Goal: Task Accomplishment & Management: Use online tool/utility

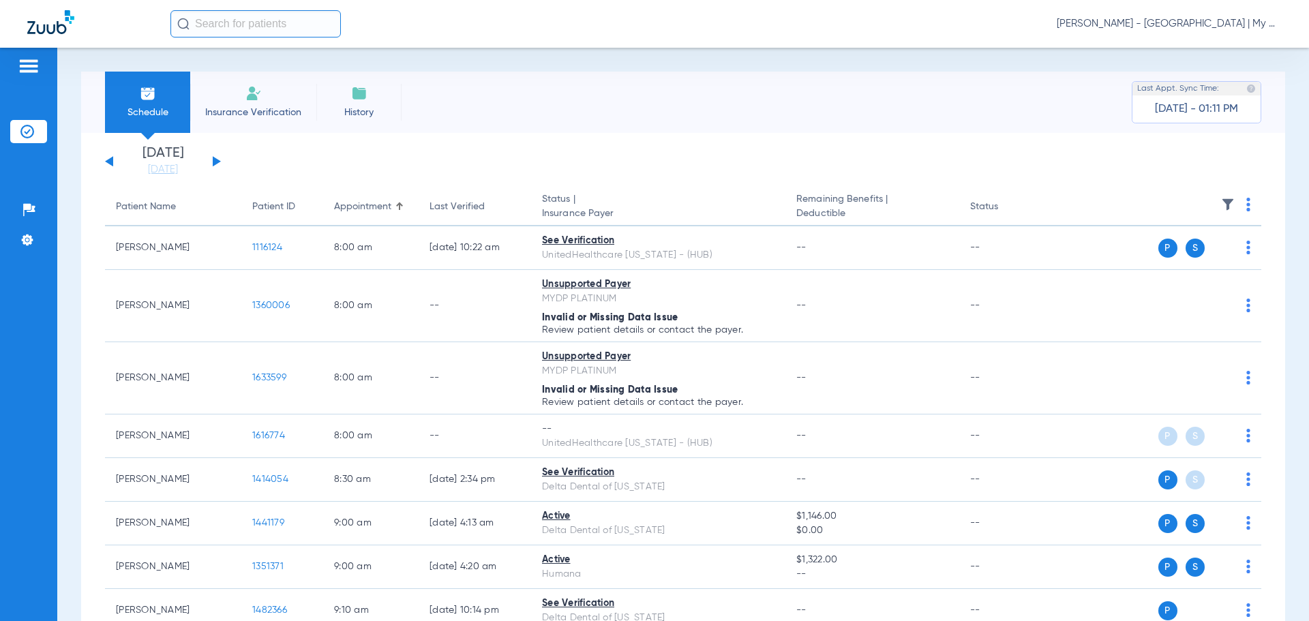
click at [1169, 29] on span "[PERSON_NAME] - [GEOGRAPHIC_DATA] | My Community Dental Centers" at bounding box center [1169, 24] width 225 height 14
click at [1207, 52] on span "Account Selection" at bounding box center [1230, 49] width 76 height 10
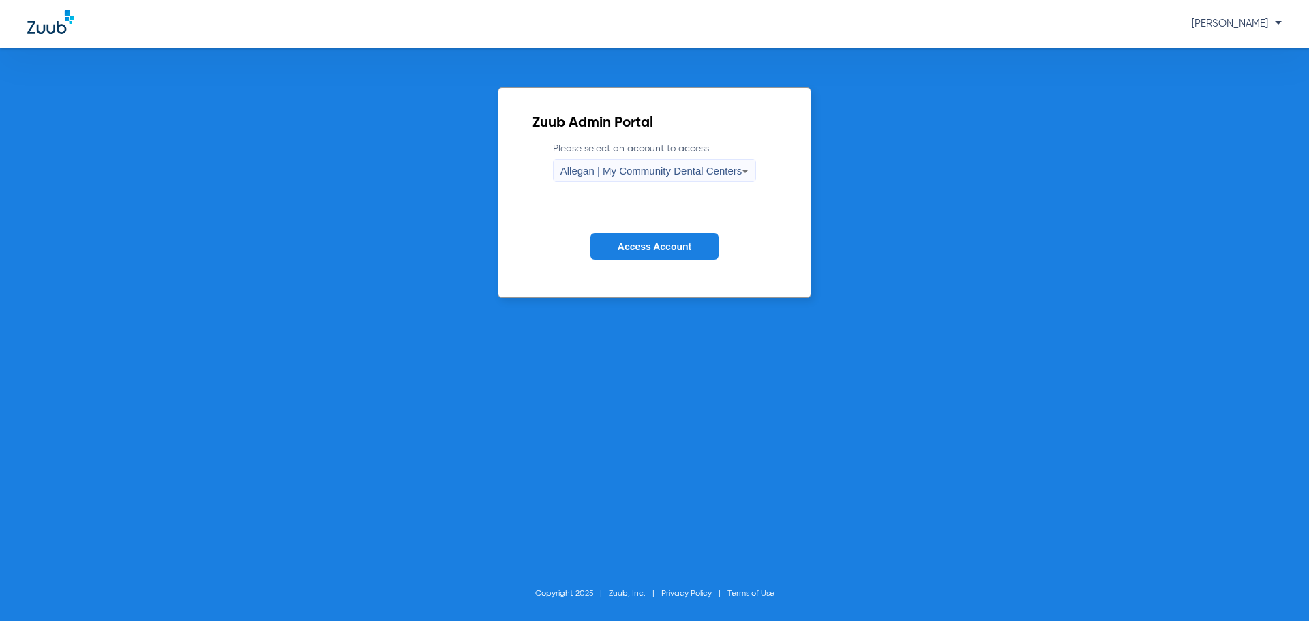
click at [661, 152] on label "Please select an account to access Allegan | My Community Dental Centers" at bounding box center [655, 162] width 204 height 40
click at [655, 164] on div "Allegan | My Community Dental Centers" at bounding box center [651, 171] width 182 height 23
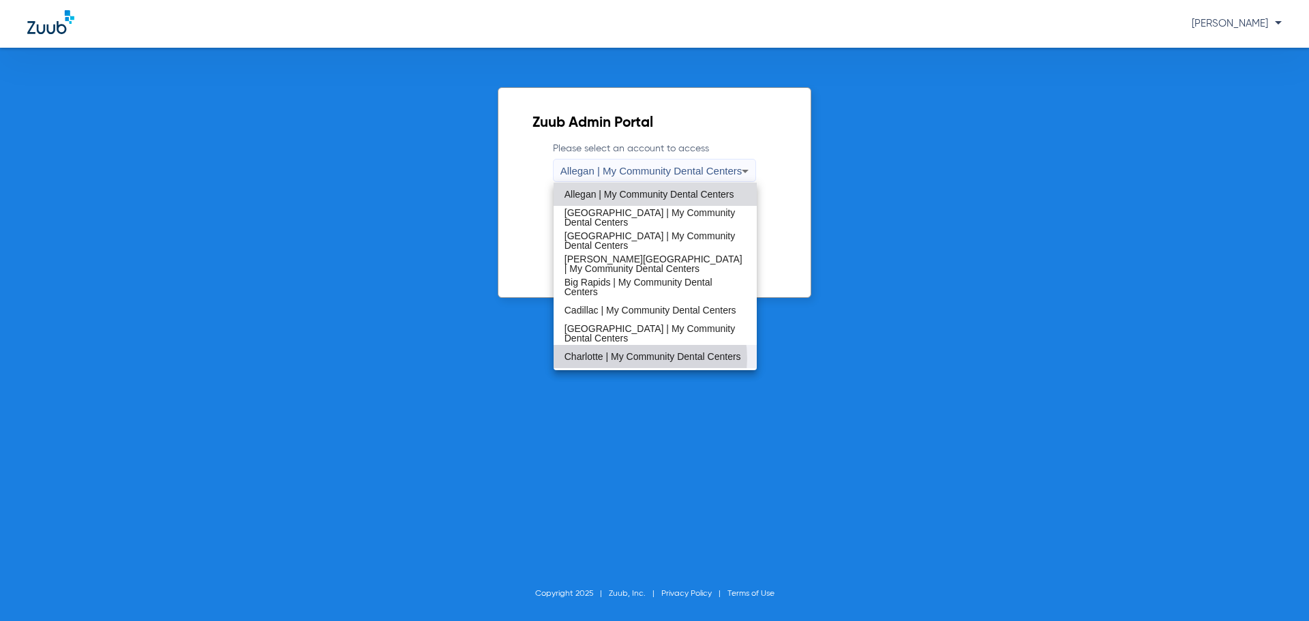
click at [634, 359] on span "Charlotte | My Community Dental Centers" at bounding box center [653, 357] width 177 height 10
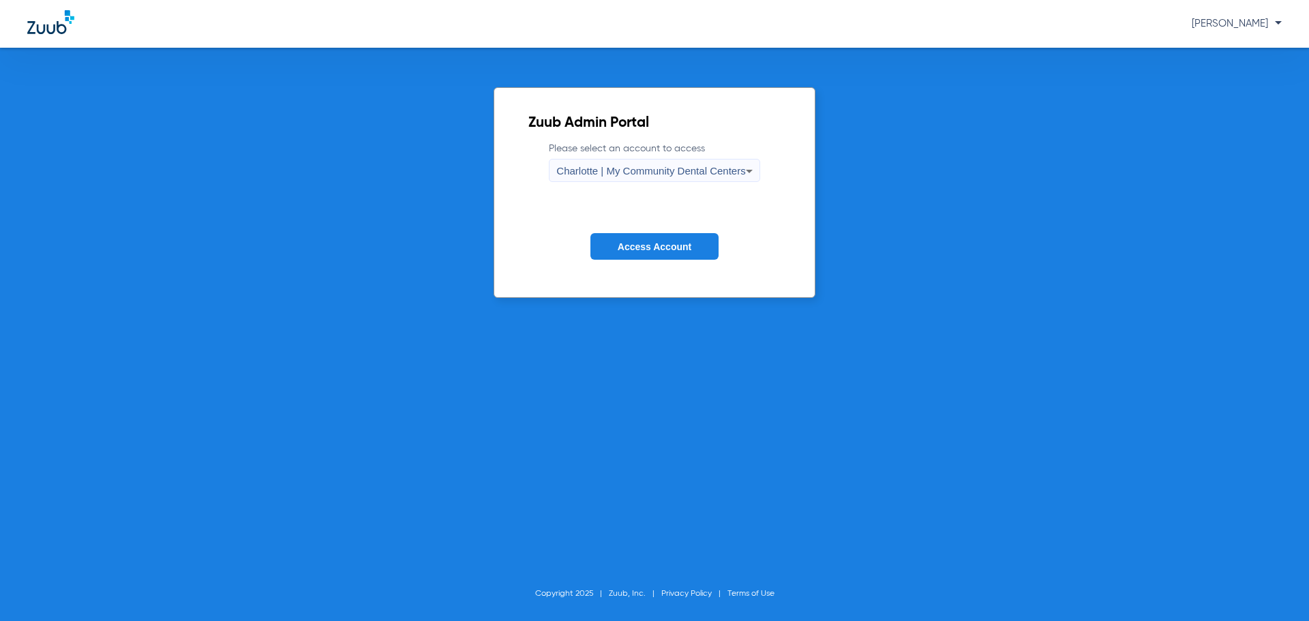
click at [641, 252] on span "Access Account" at bounding box center [655, 246] width 74 height 11
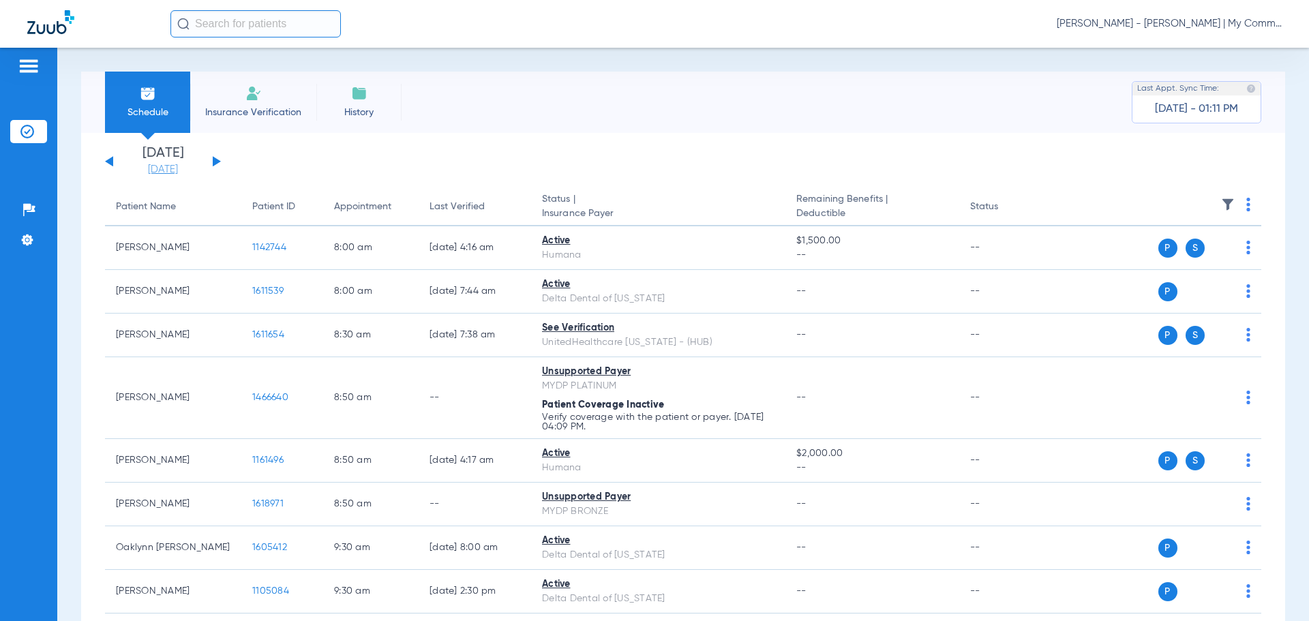
click at [173, 169] on link "[DATE]" at bounding box center [163, 170] width 82 height 14
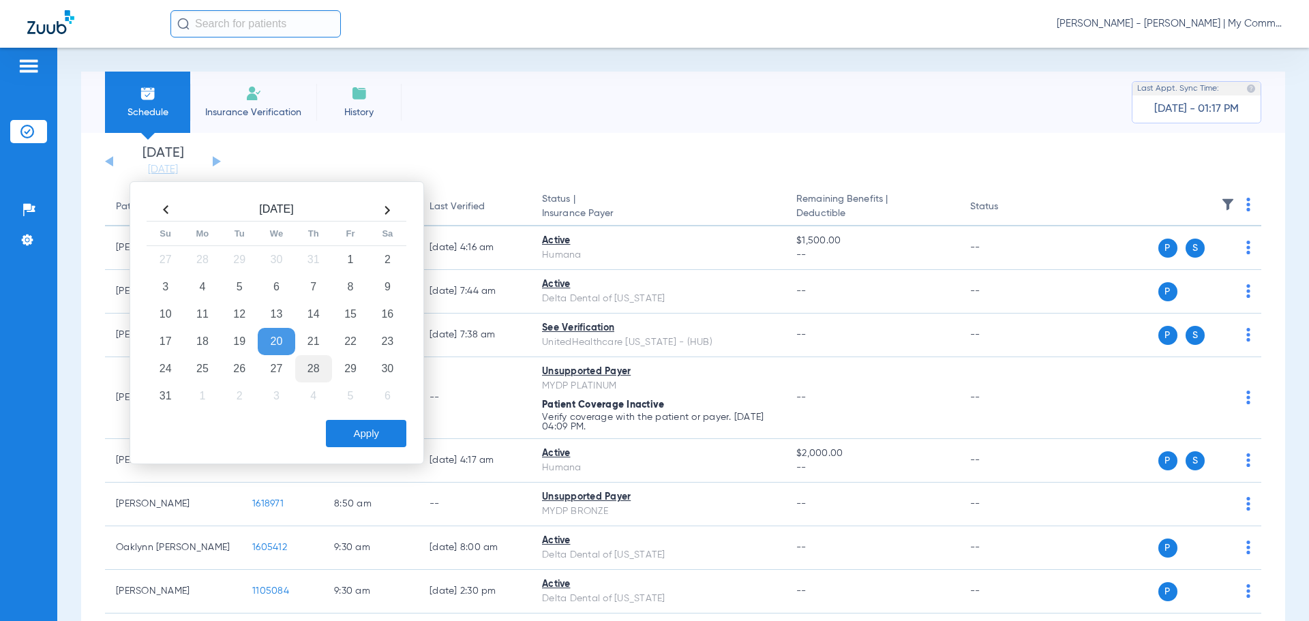
drag, startPoint x: 307, startPoint y: 367, endPoint x: 303, endPoint y: 382, distance: 14.9
click at [307, 369] on td "28" at bounding box center [313, 368] width 37 height 27
click at [347, 437] on button "Apply" at bounding box center [366, 433] width 80 height 27
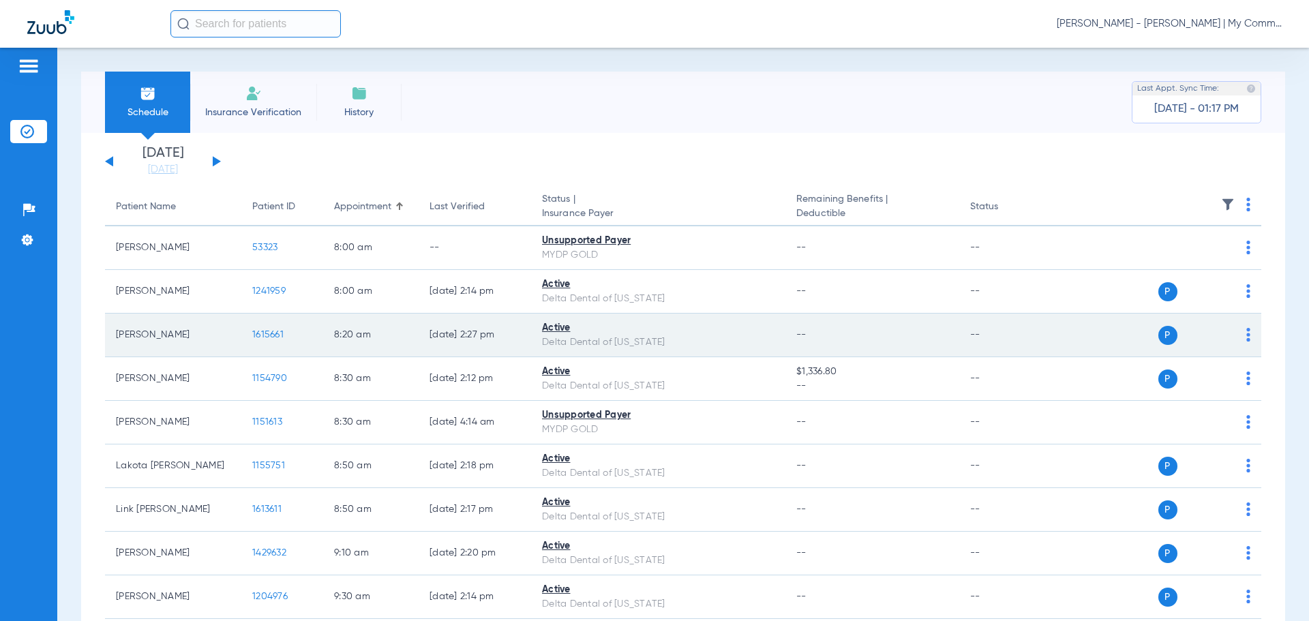
drag, startPoint x: 266, startPoint y: 378, endPoint x: 210, endPoint y: 346, distance: 64.4
click at [254, 371] on td "1154790" at bounding box center [282, 379] width 82 height 44
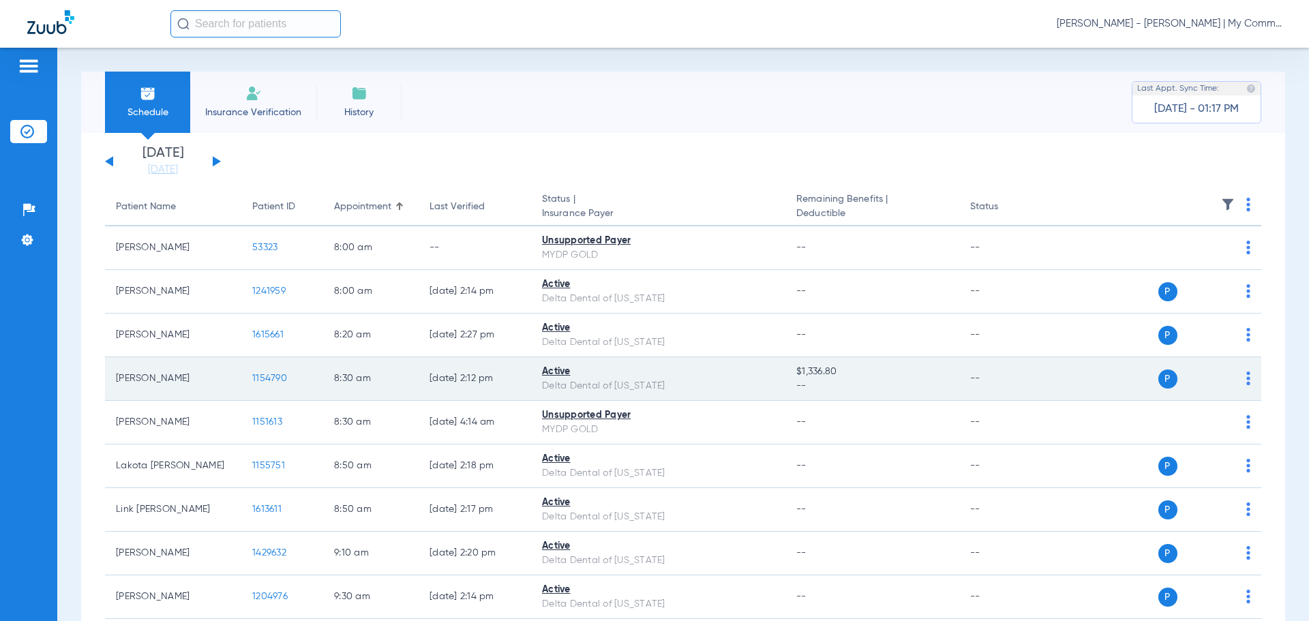
click at [269, 380] on span "1154790" at bounding box center [269, 379] width 35 height 10
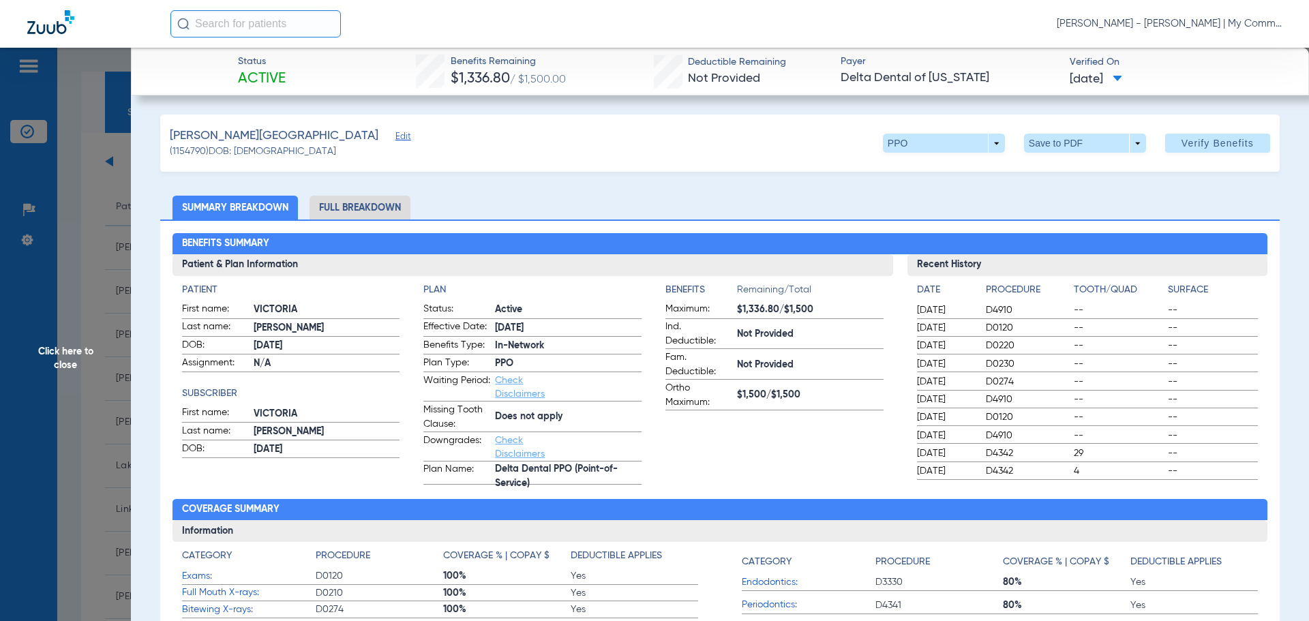
click at [382, 210] on li "Full Breakdown" at bounding box center [360, 208] width 101 height 24
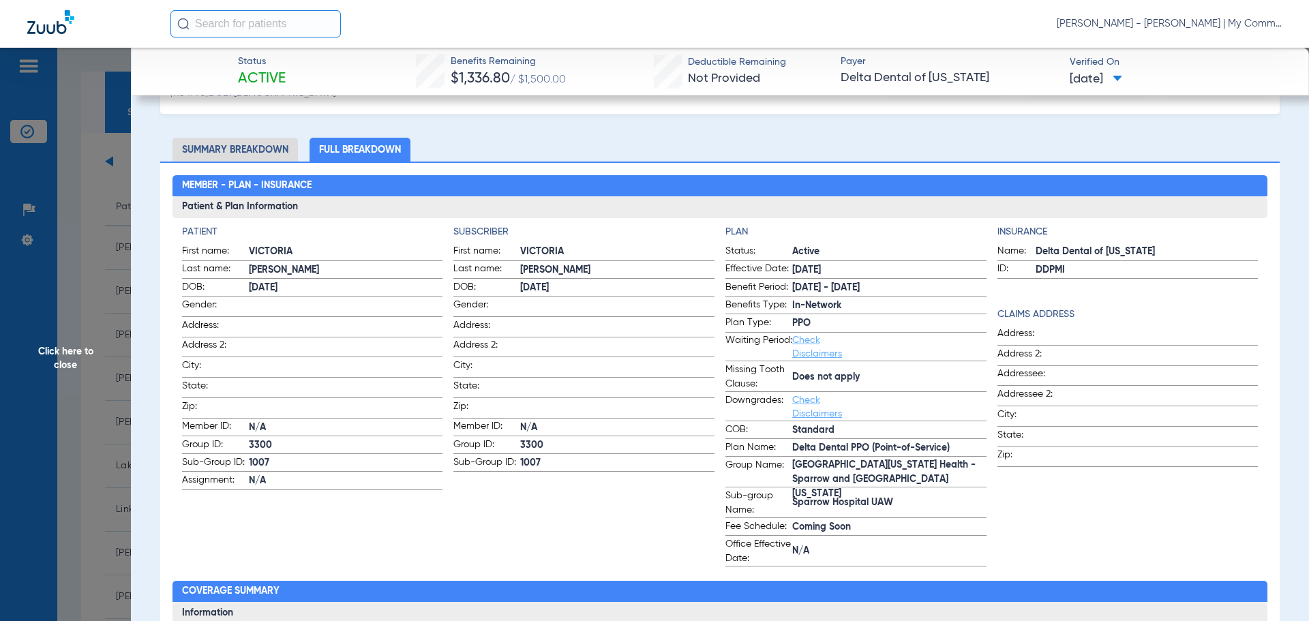
scroll to position [136, 0]
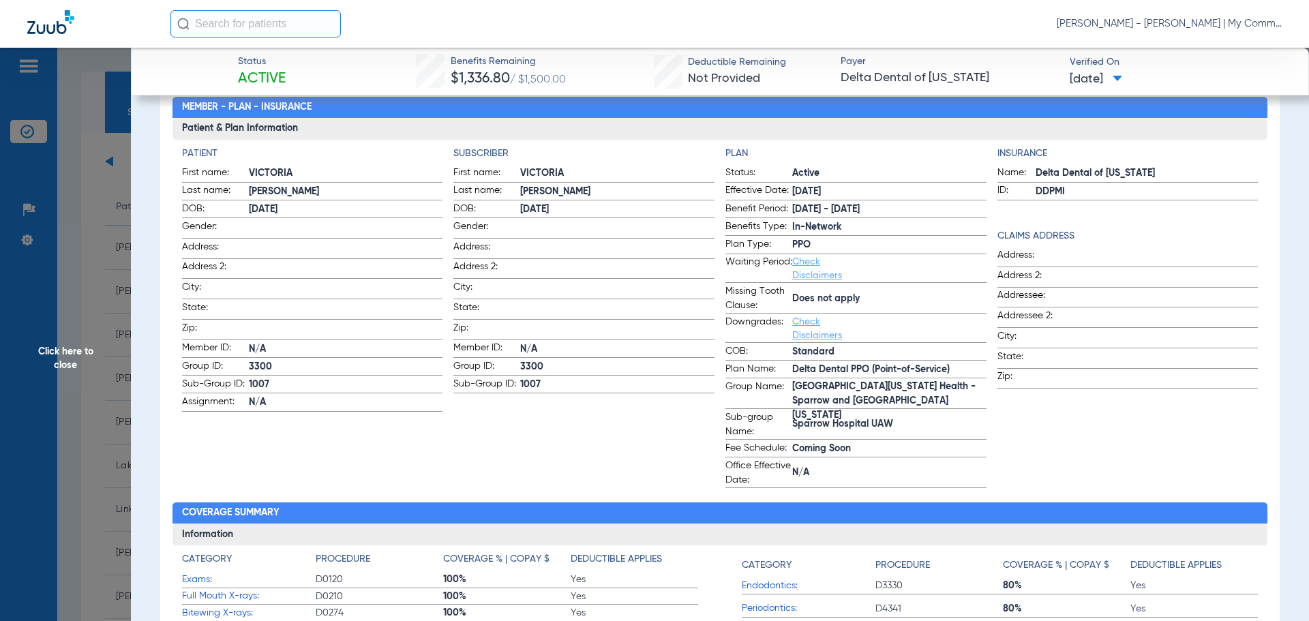
click at [70, 357] on span "Click here to close" at bounding box center [65, 358] width 131 height 621
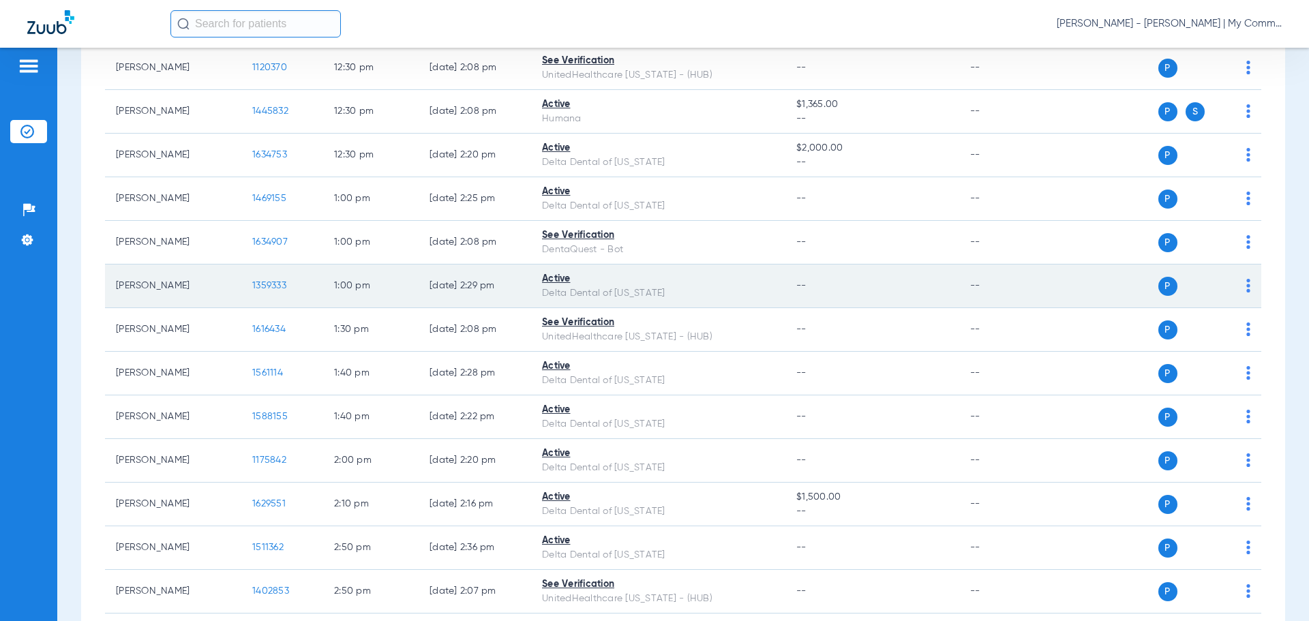
scroll to position [1023, 0]
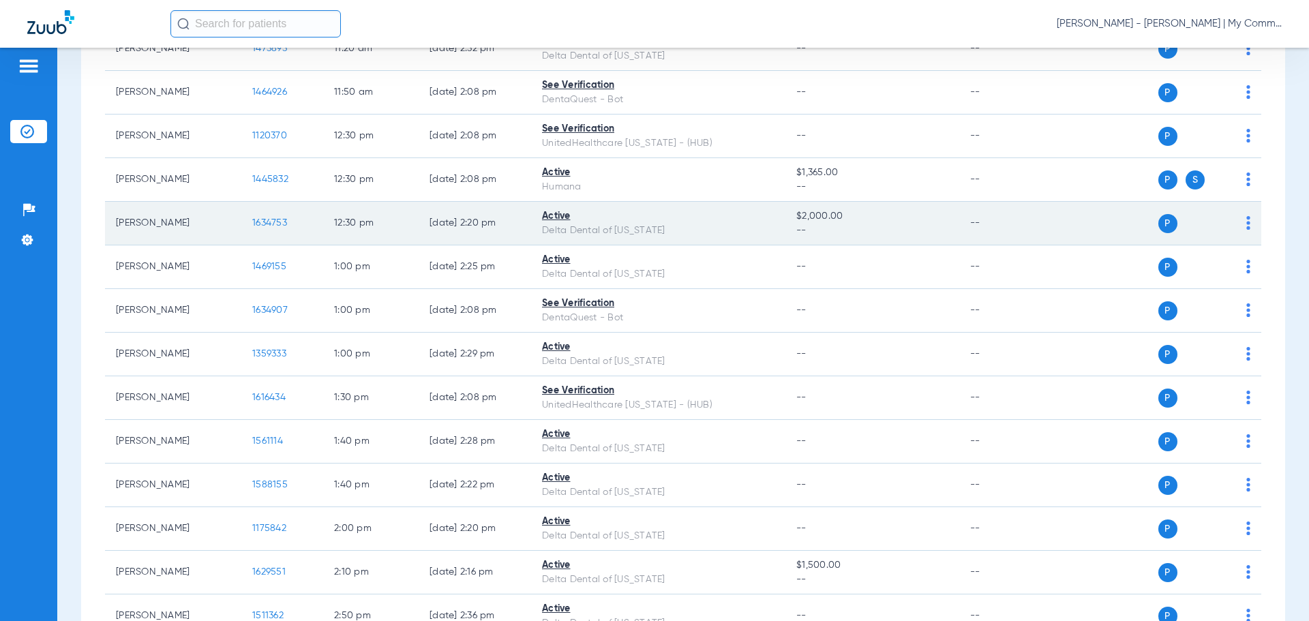
click at [271, 223] on span "1634753" at bounding box center [269, 223] width 35 height 10
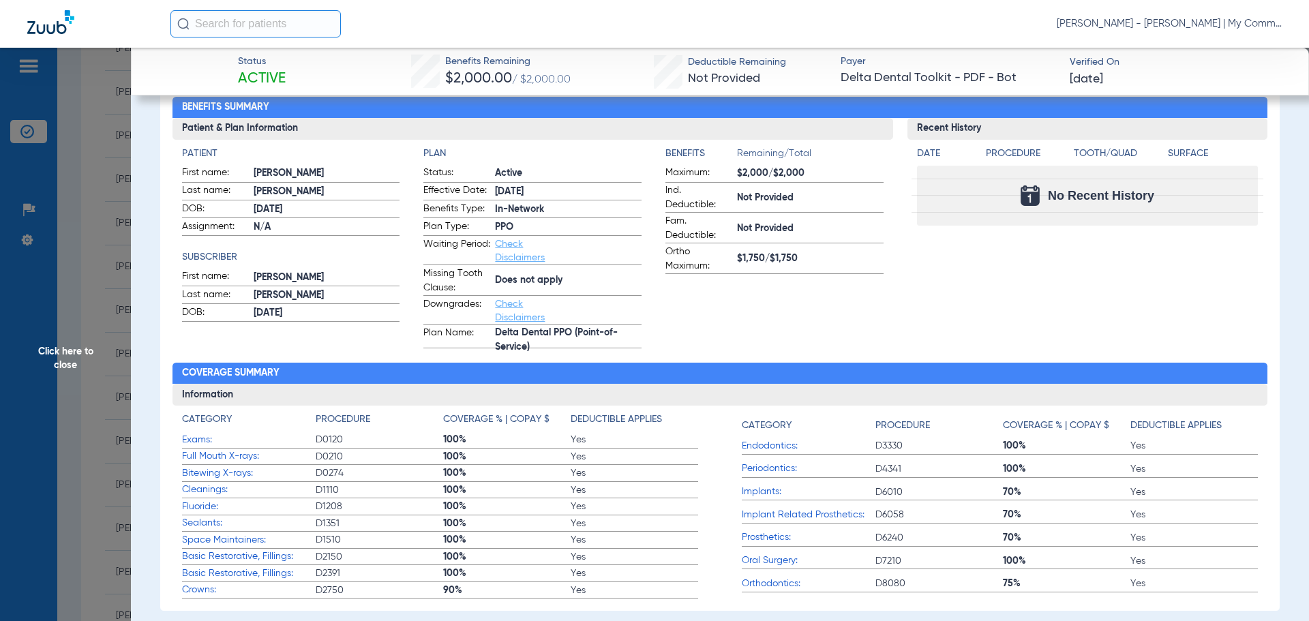
scroll to position [0, 0]
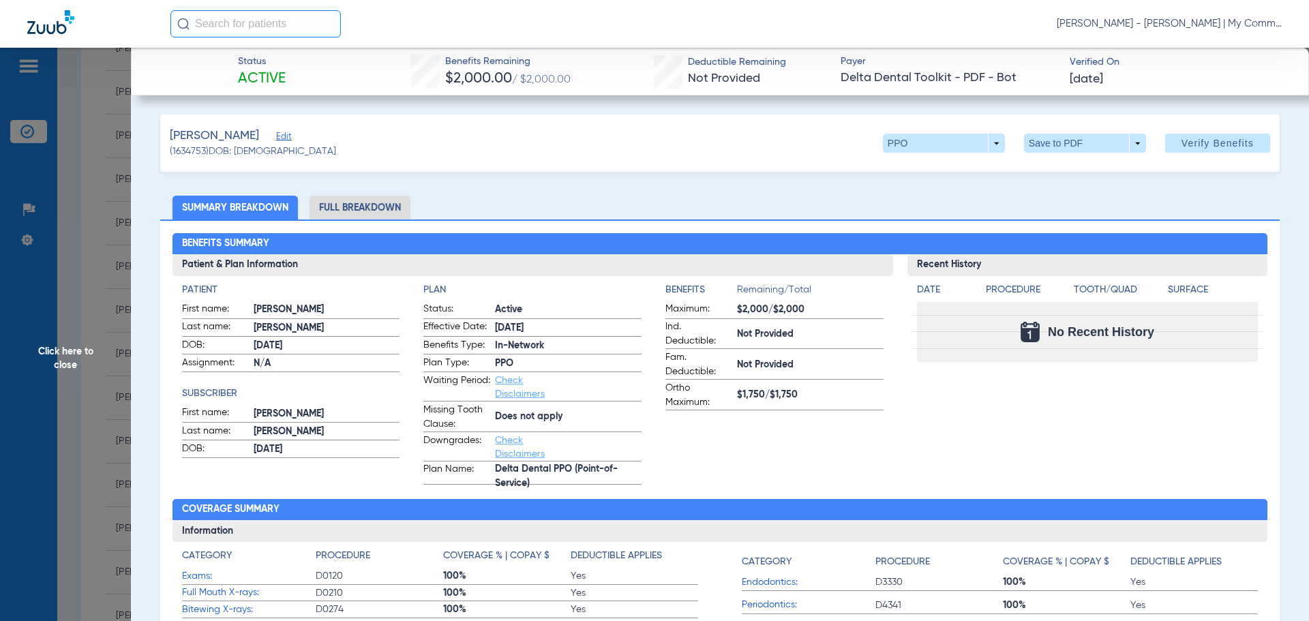
click at [373, 202] on li "Full Breakdown" at bounding box center [360, 208] width 101 height 24
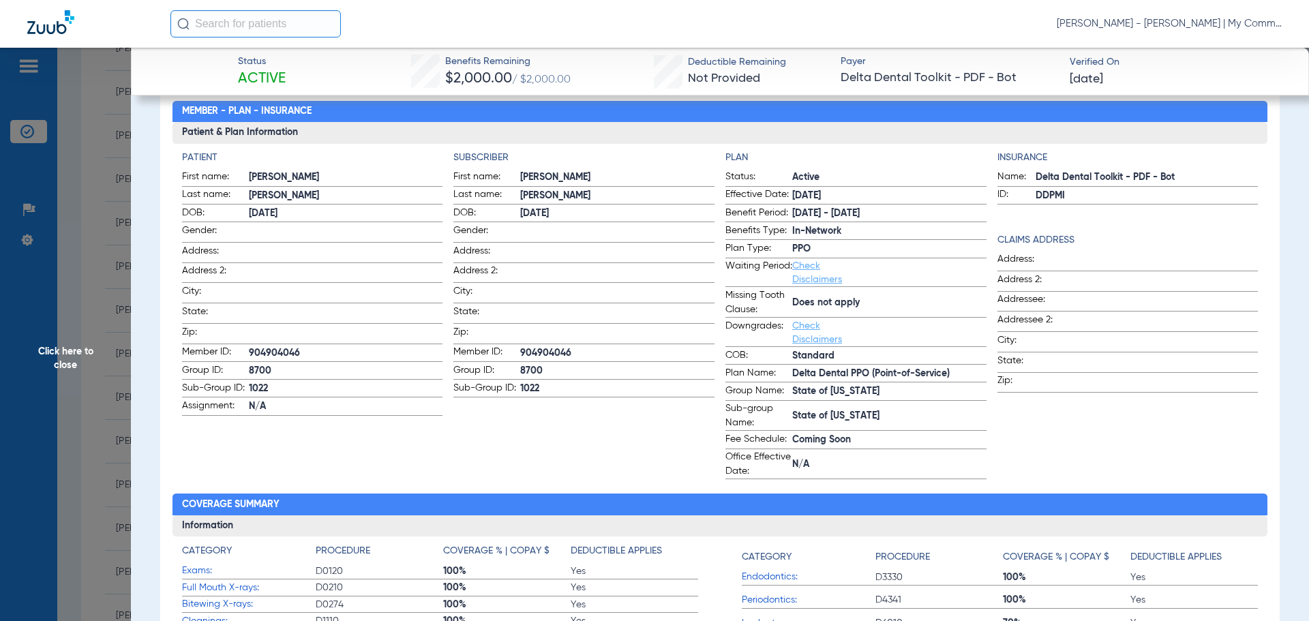
scroll to position [136, 0]
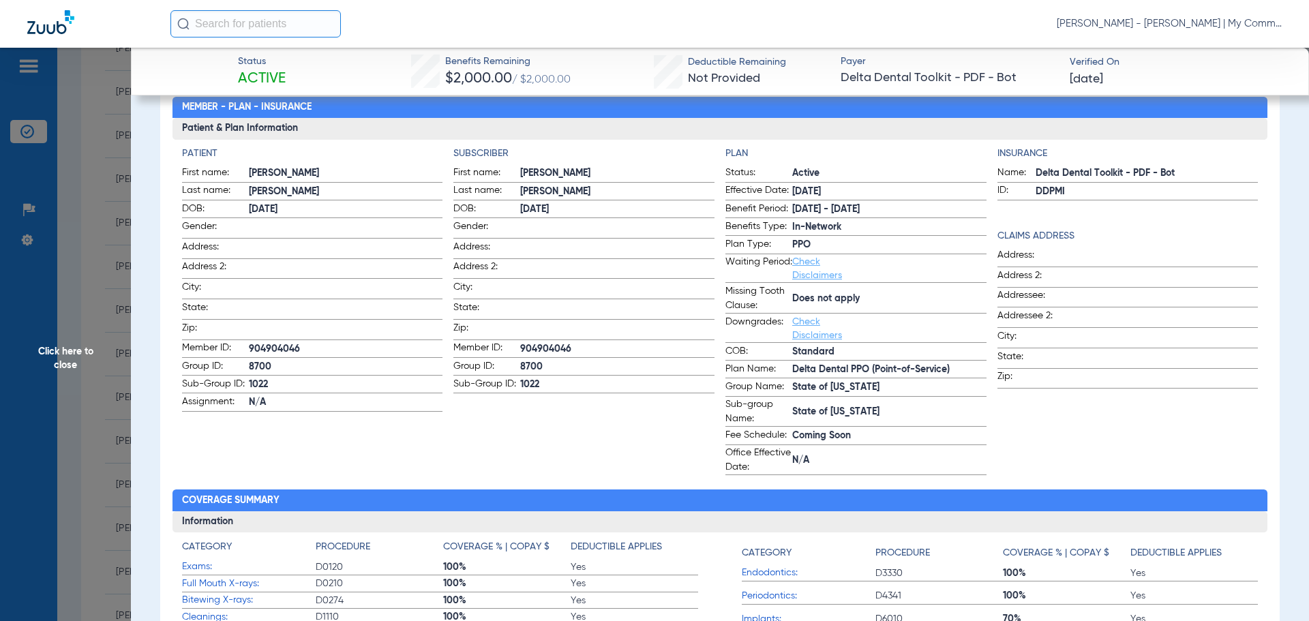
click at [56, 340] on span "Click here to close" at bounding box center [65, 358] width 131 height 621
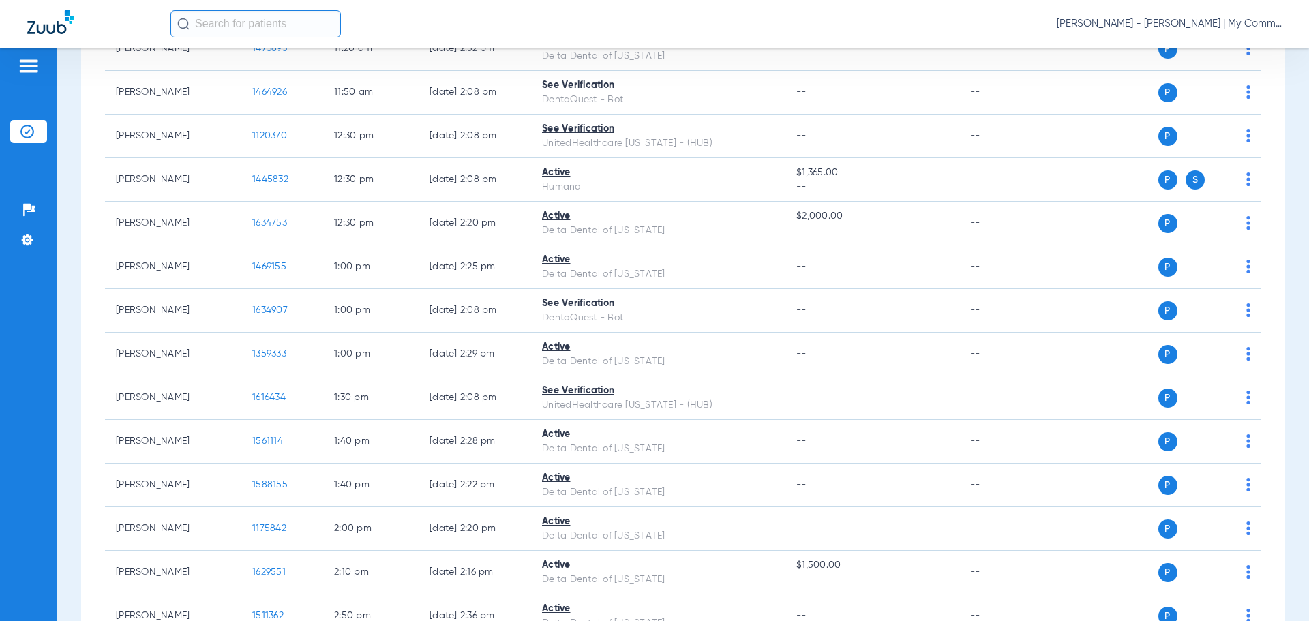
scroll to position [1432, 0]
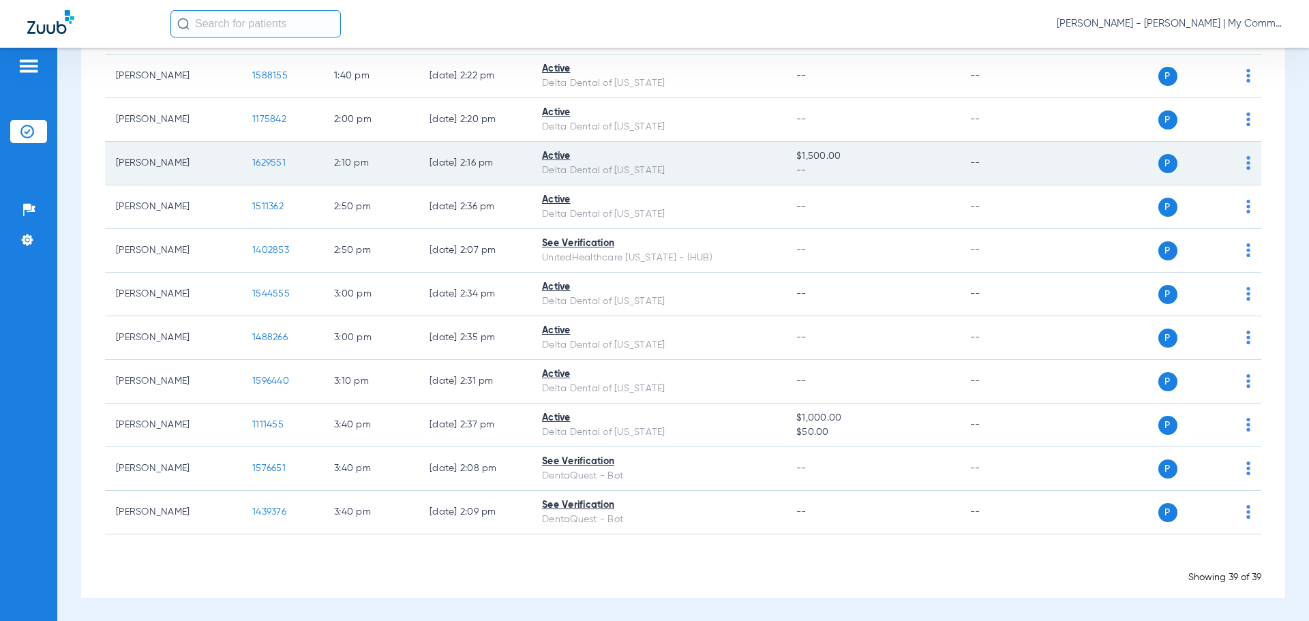
click at [269, 160] on span "1629551" at bounding box center [268, 163] width 33 height 10
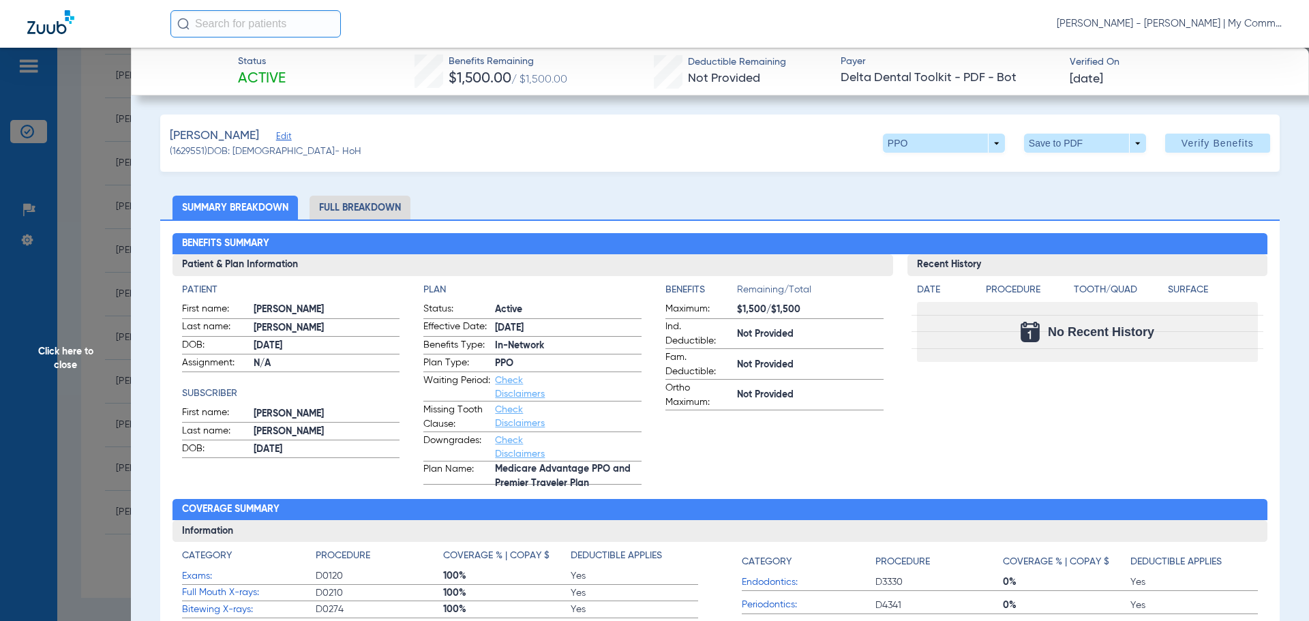
drag, startPoint x: 373, startPoint y: 209, endPoint x: 504, endPoint y: 222, distance: 131.5
click at [370, 206] on li "Full Breakdown" at bounding box center [360, 208] width 101 height 24
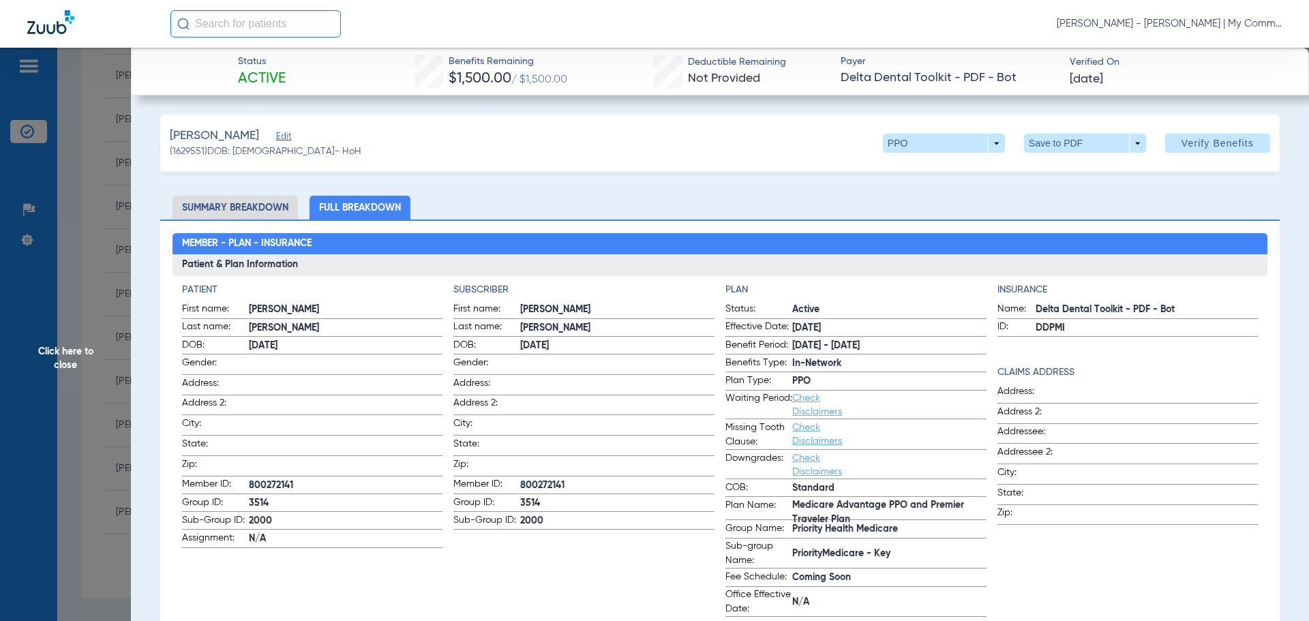
click at [82, 347] on span "Click here to close" at bounding box center [65, 358] width 131 height 621
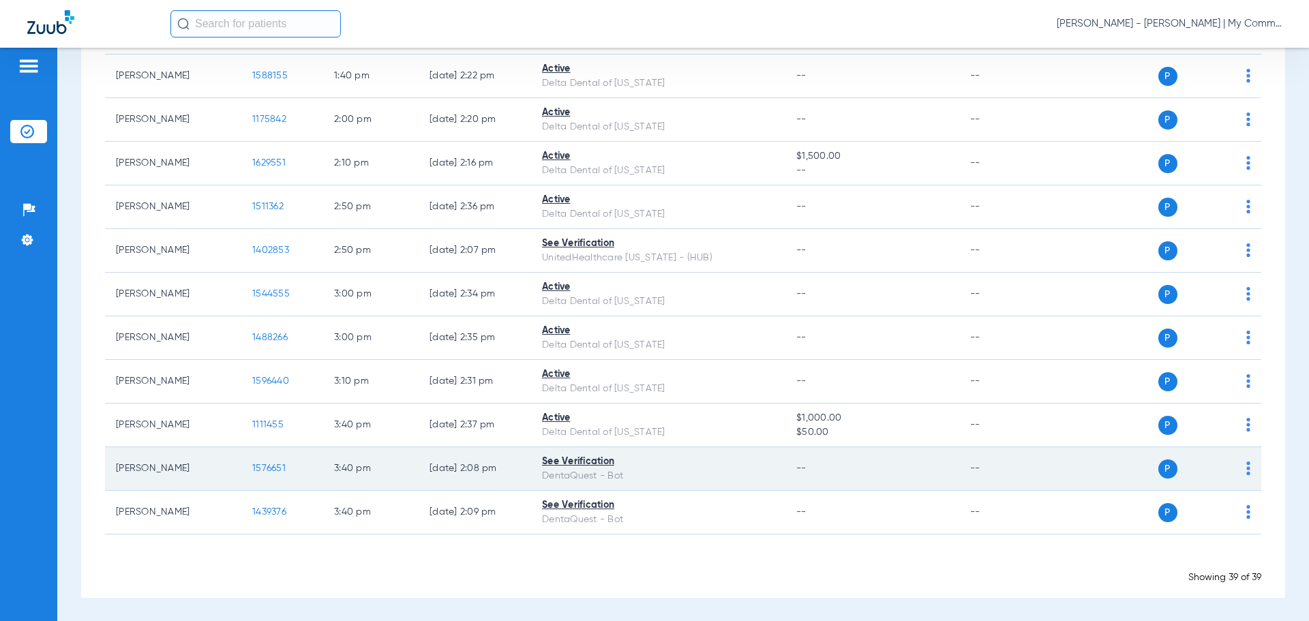
click at [265, 468] on span "1576651" at bounding box center [268, 469] width 33 height 10
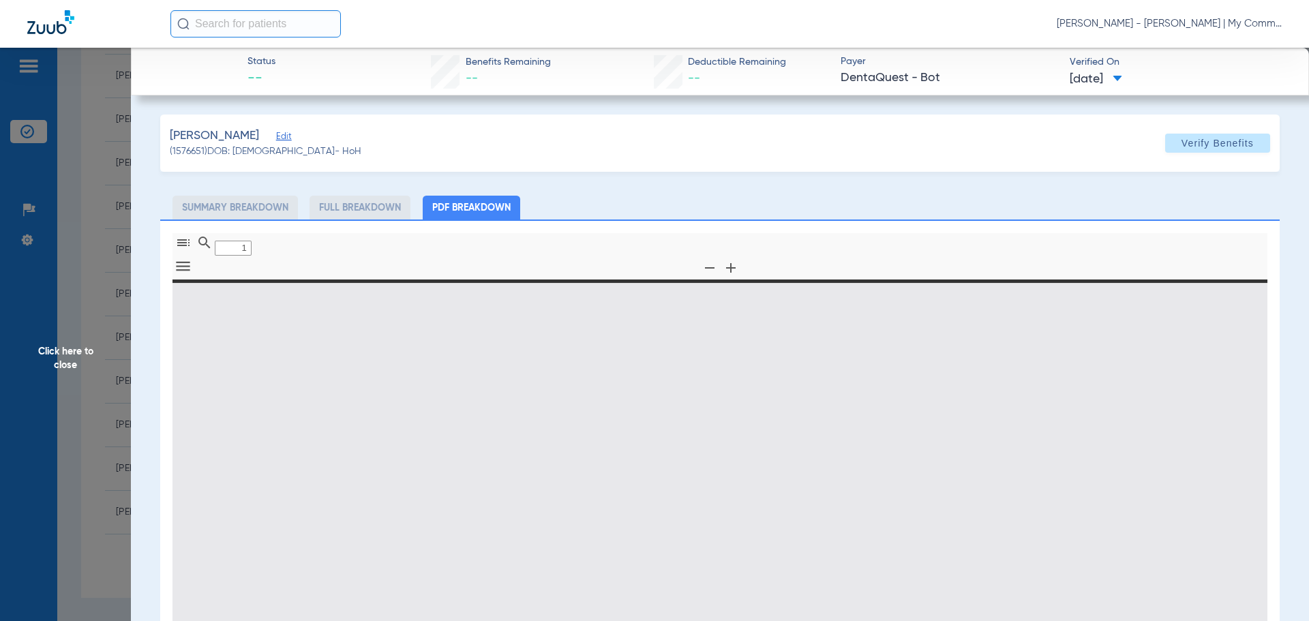
type input "0"
select select "page-width"
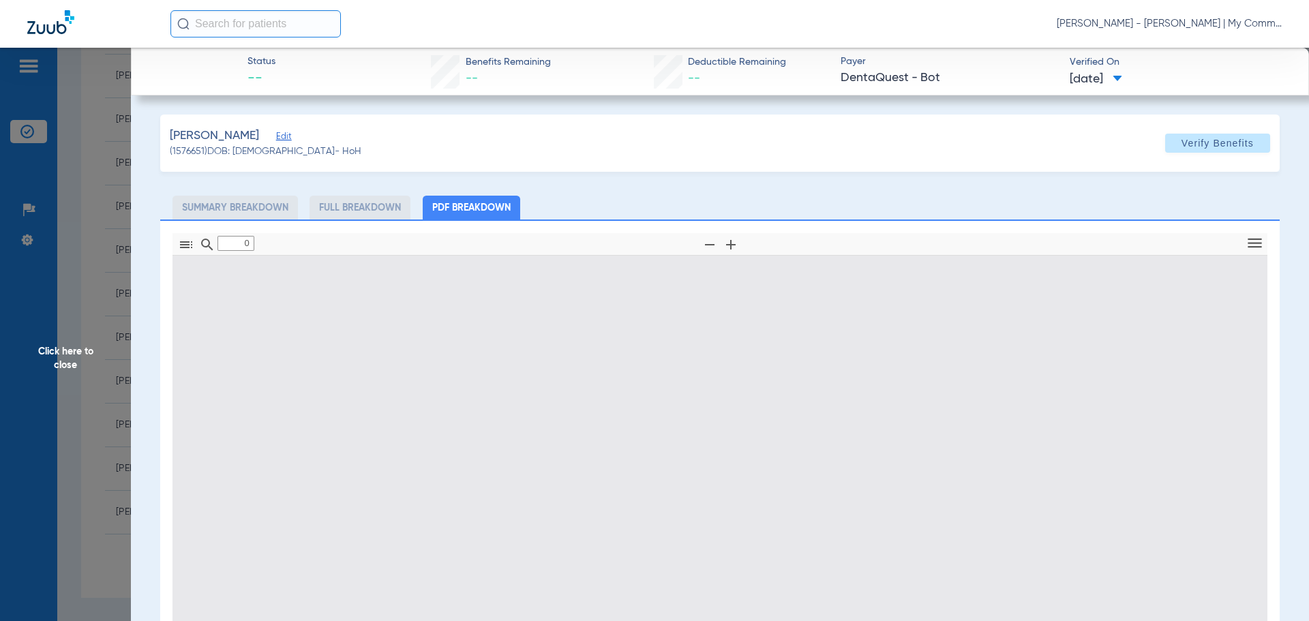
type input "1"
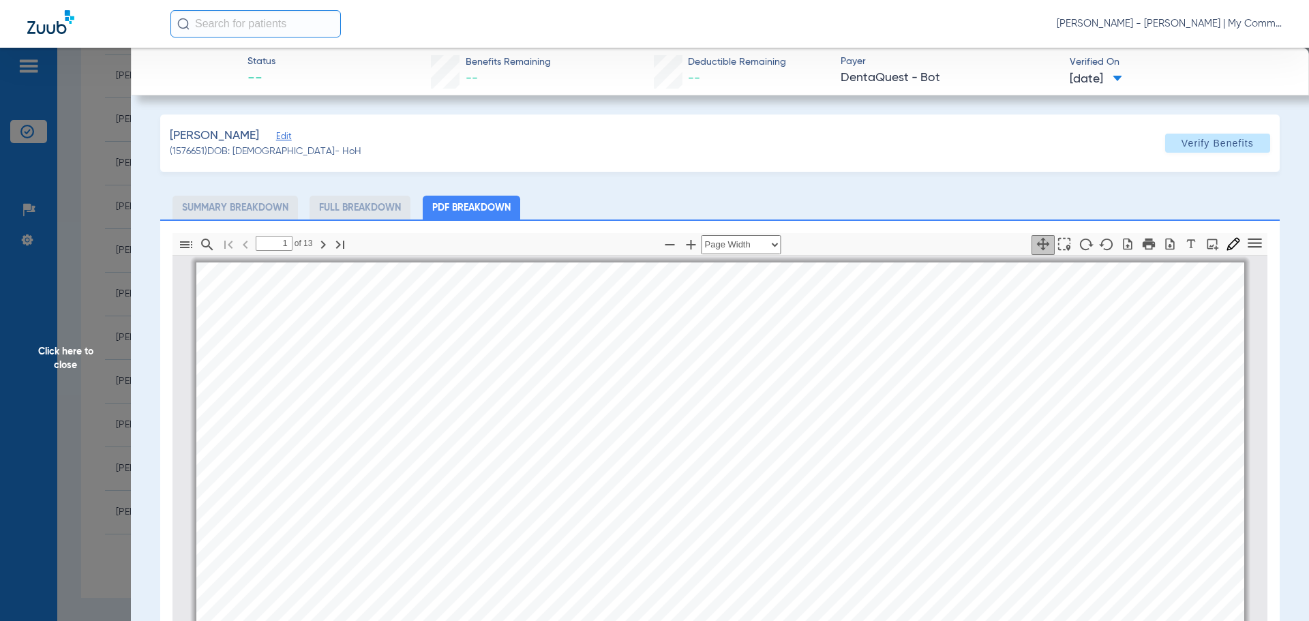
scroll to position [7, 0]
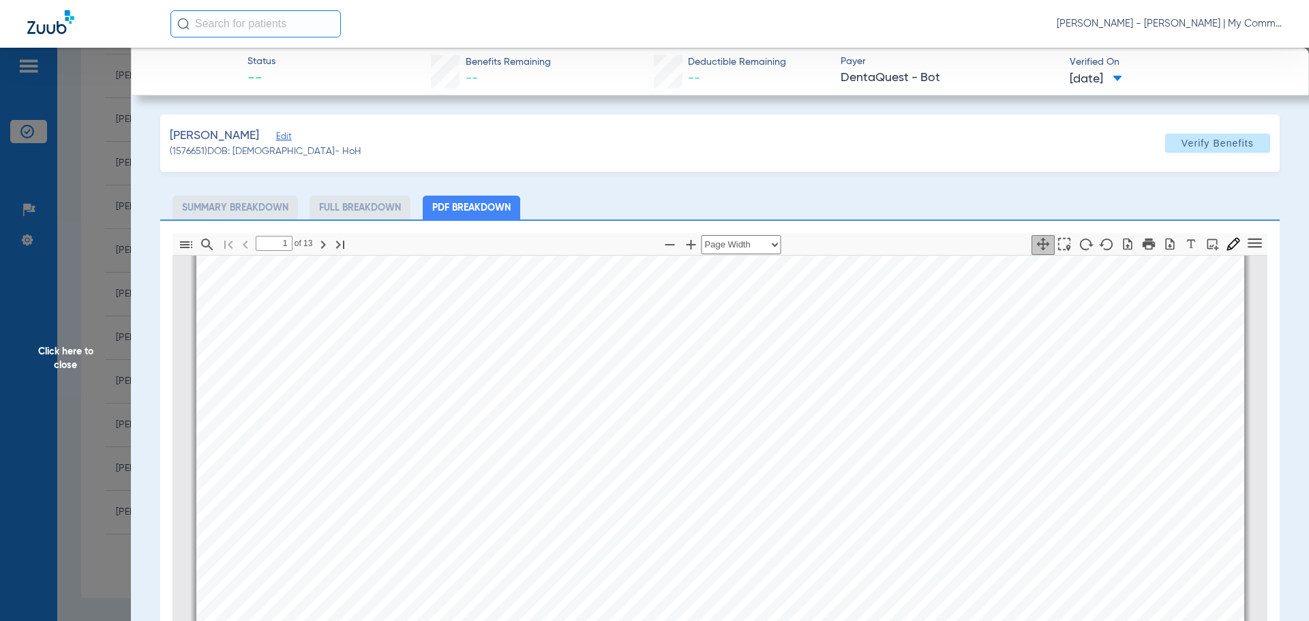
click at [103, 438] on span "Click here to close" at bounding box center [65, 358] width 131 height 621
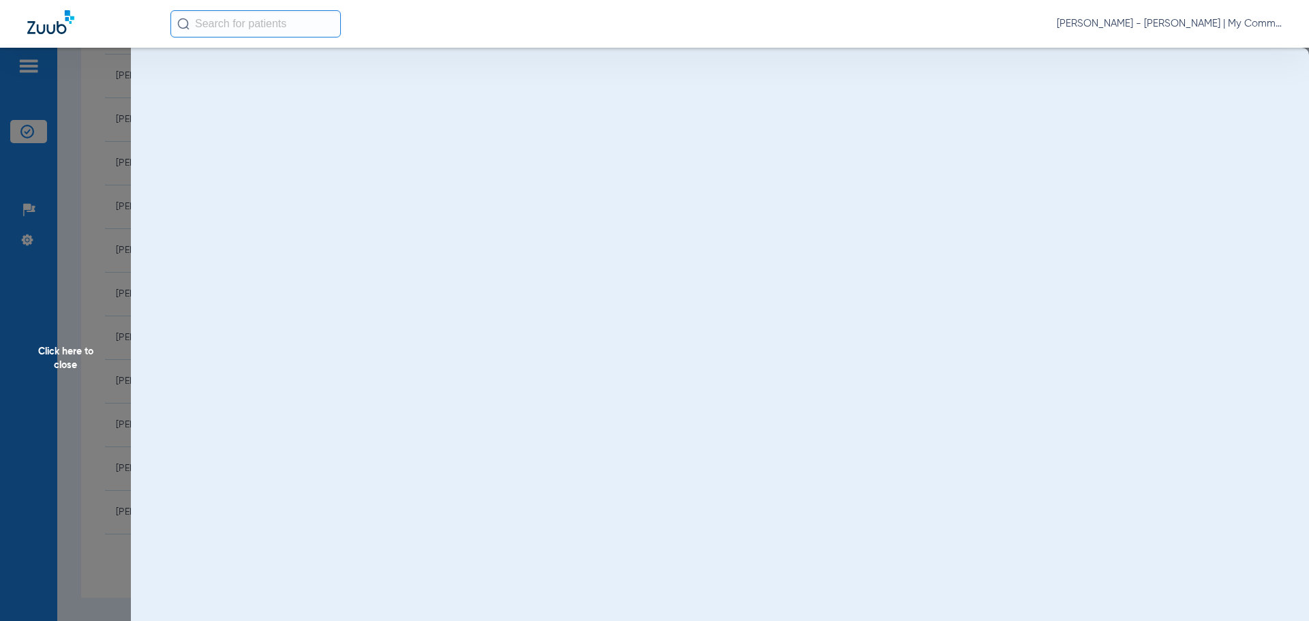
click at [64, 357] on span "Click here to close" at bounding box center [65, 358] width 131 height 621
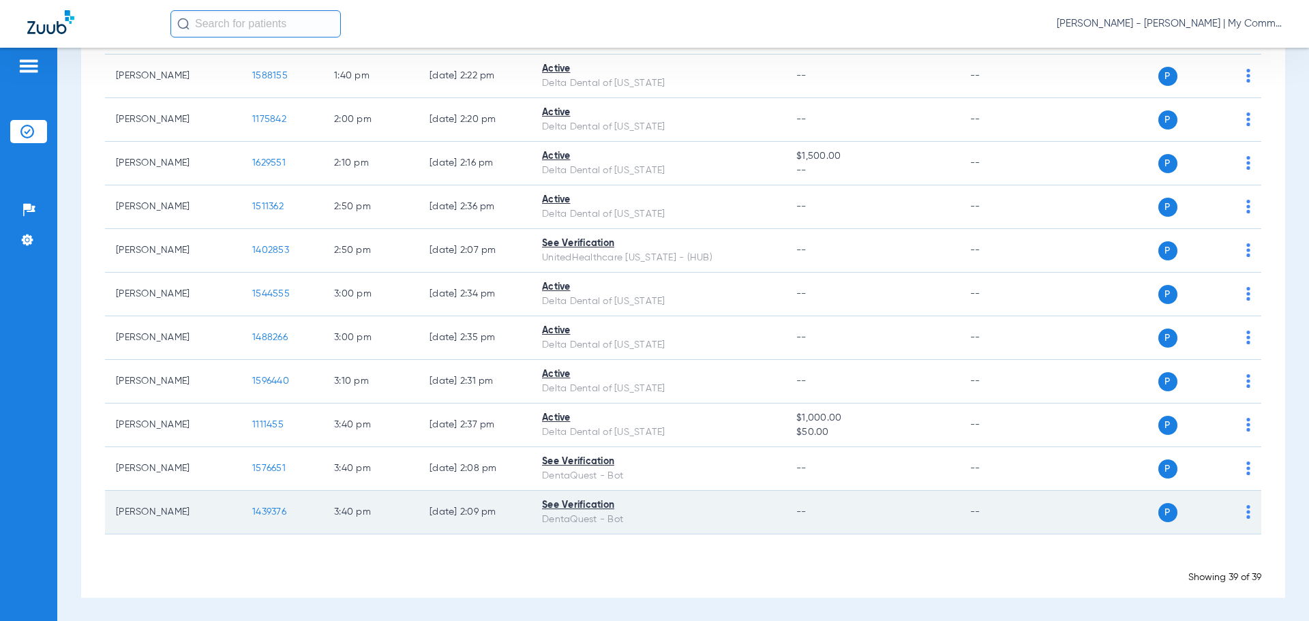
click at [270, 513] on span "1439376" at bounding box center [269, 512] width 34 height 10
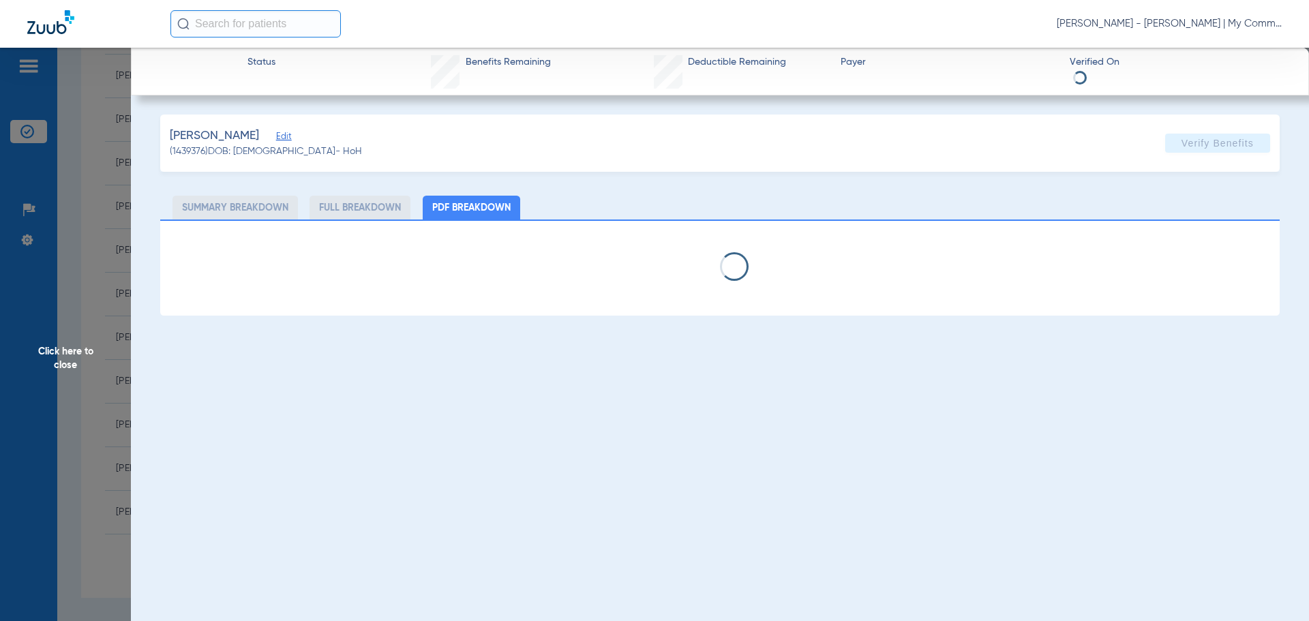
select select "page-width"
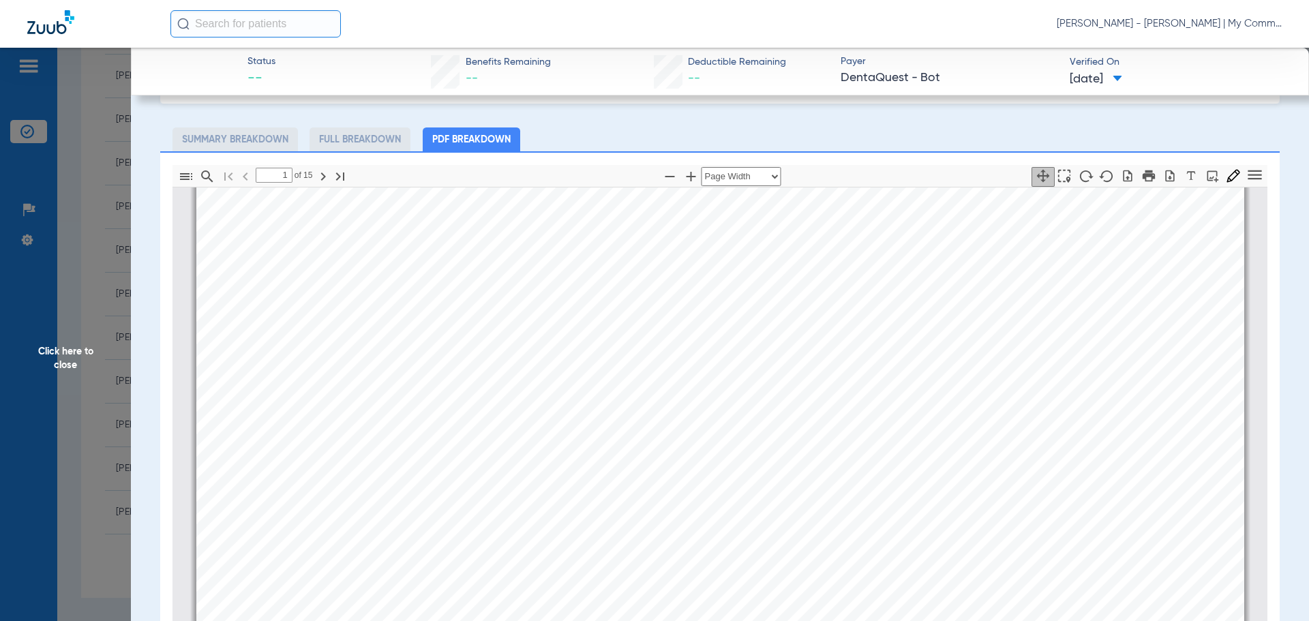
scroll to position [280, 0]
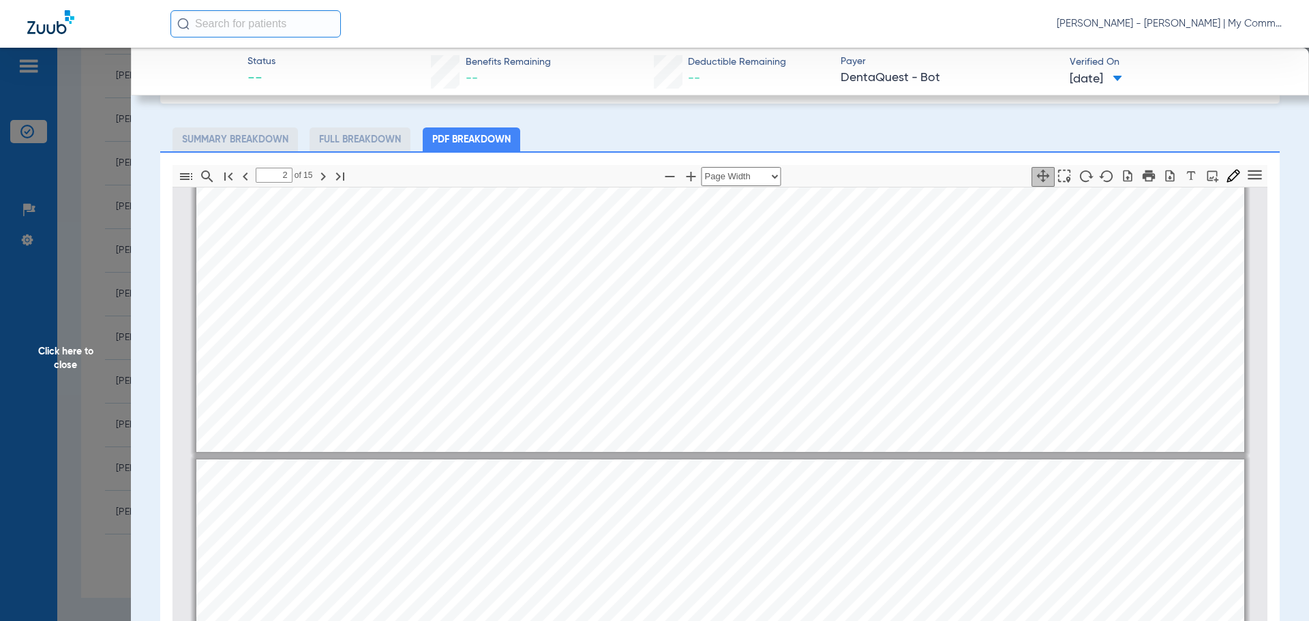
type input "1"
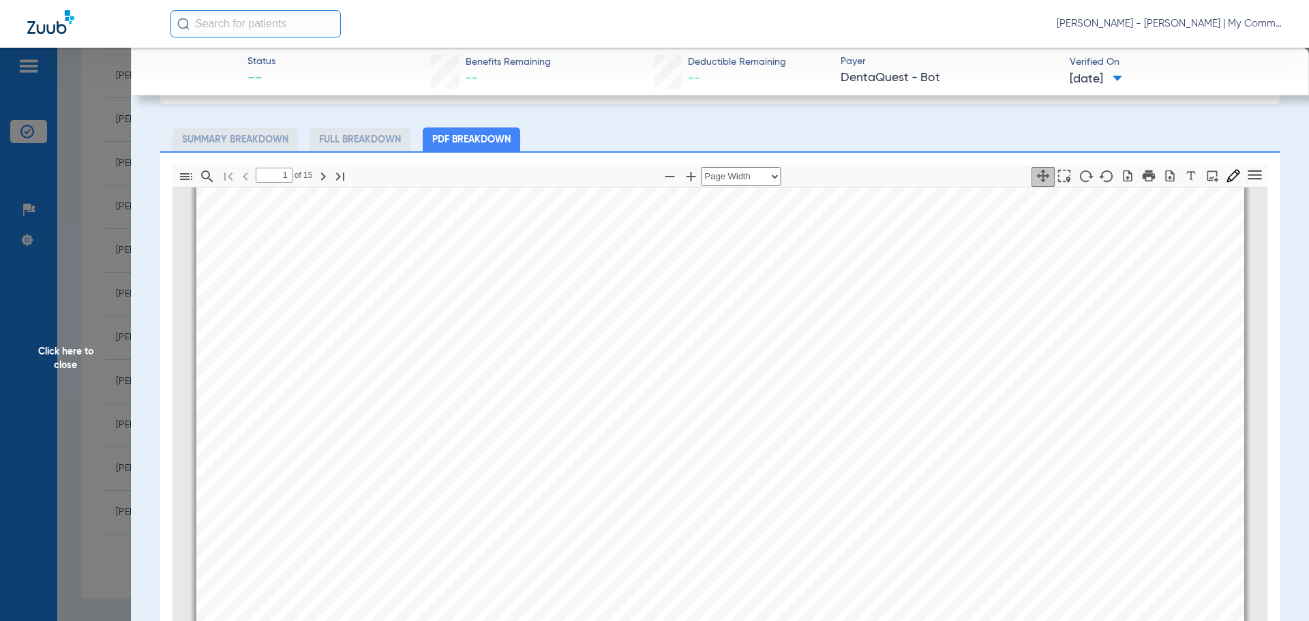
drag, startPoint x: 82, startPoint y: 361, endPoint x: 520, endPoint y: 599, distance: 497.9
click at [88, 361] on span "Click here to close" at bounding box center [65, 358] width 131 height 621
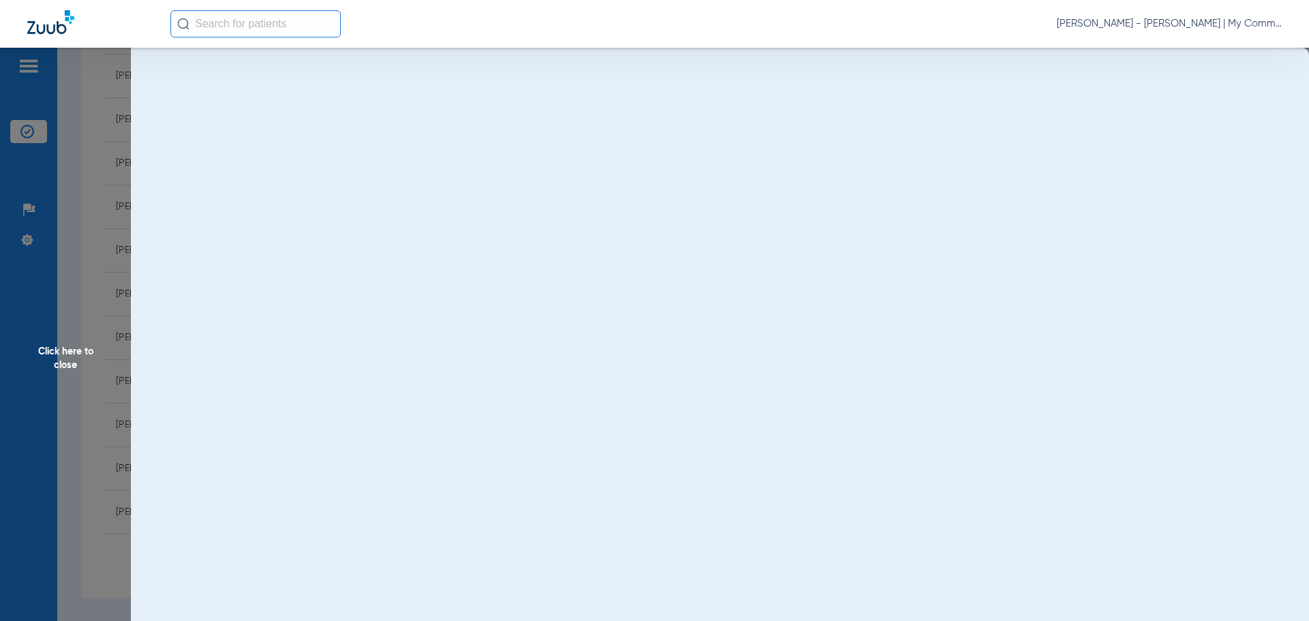
scroll to position [0, 0]
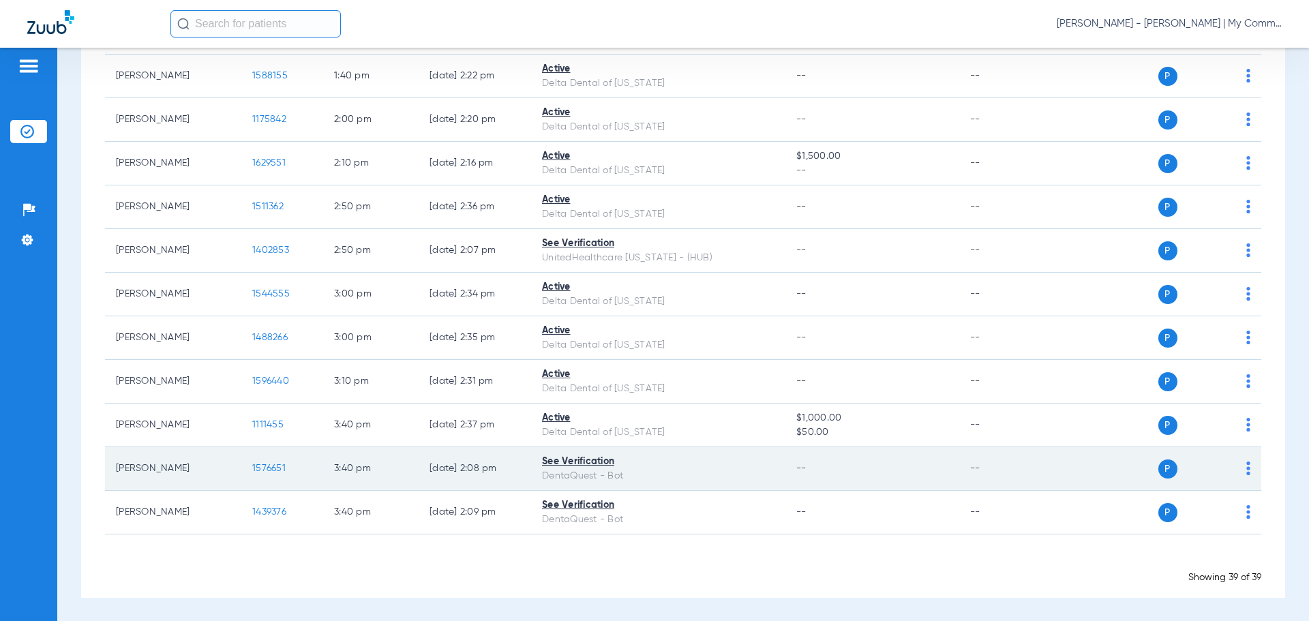
click at [273, 462] on td "1576651" at bounding box center [282, 469] width 82 height 44
click at [282, 468] on span "1576651" at bounding box center [268, 469] width 33 height 10
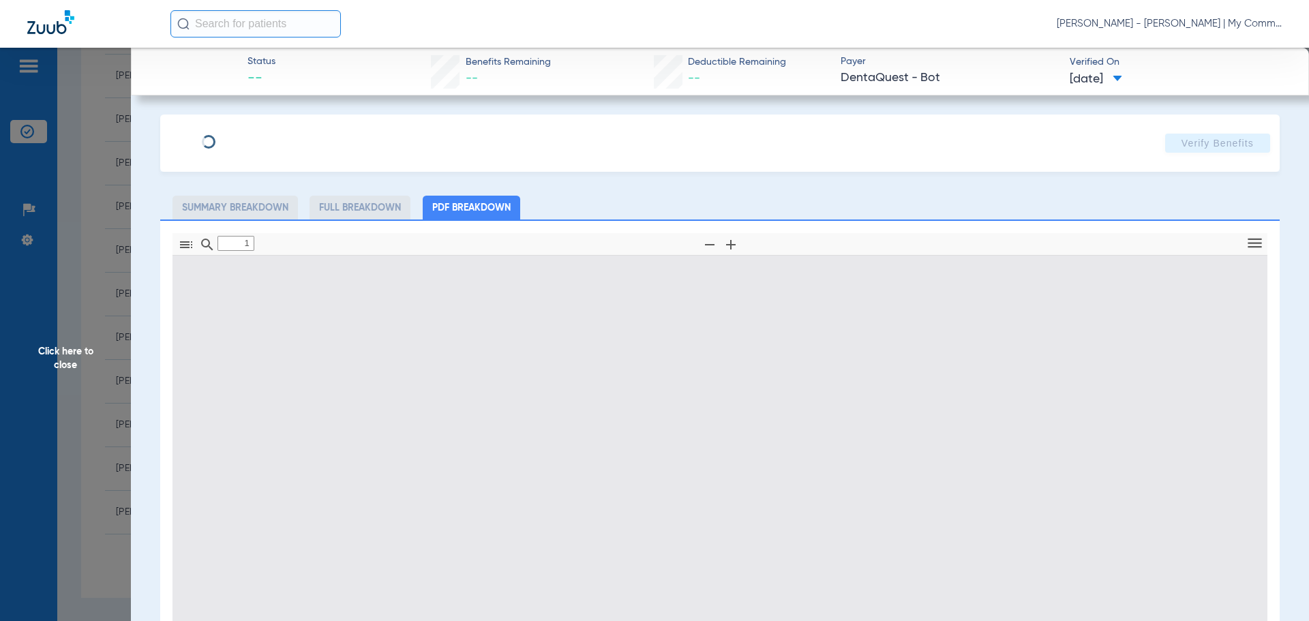
type input "0"
select select "page-width"
type input "1"
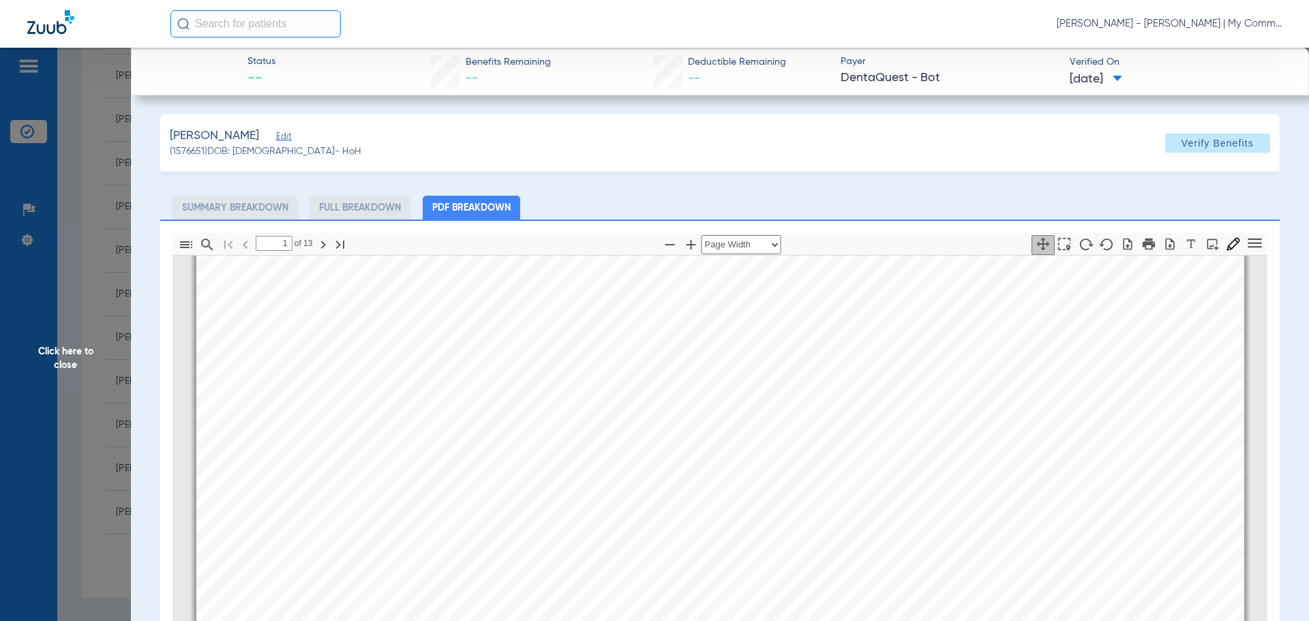
scroll to position [348, 0]
click at [85, 373] on span "Click here to close" at bounding box center [65, 358] width 131 height 621
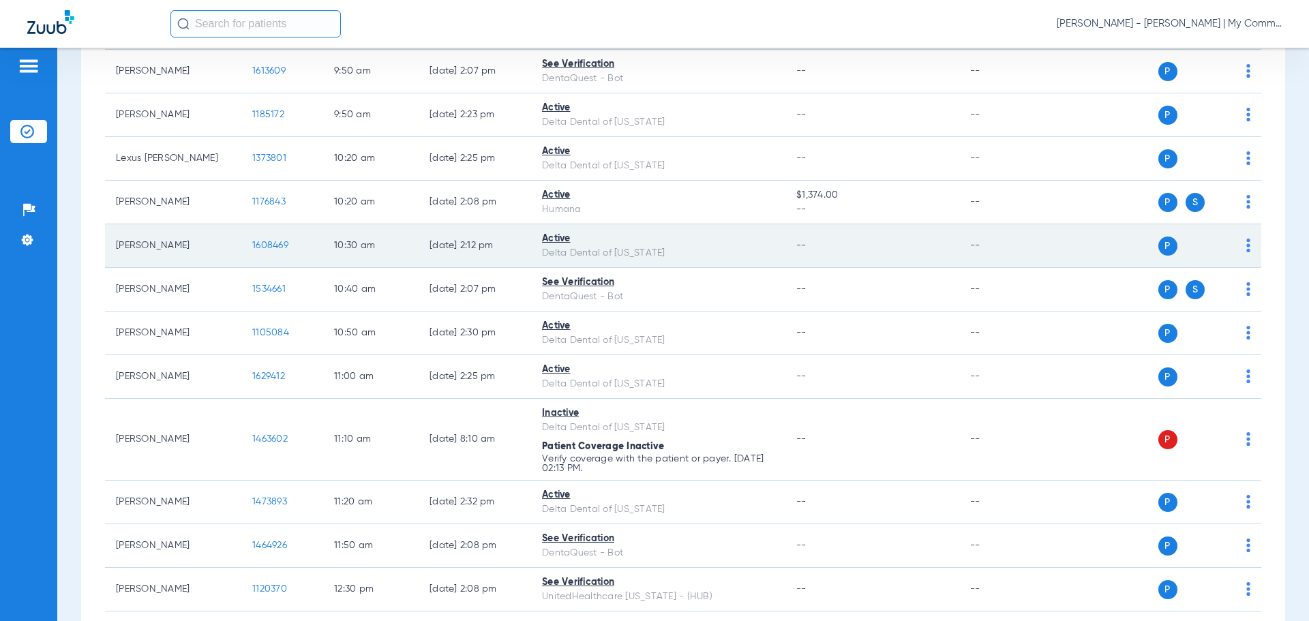
scroll to position [545, 0]
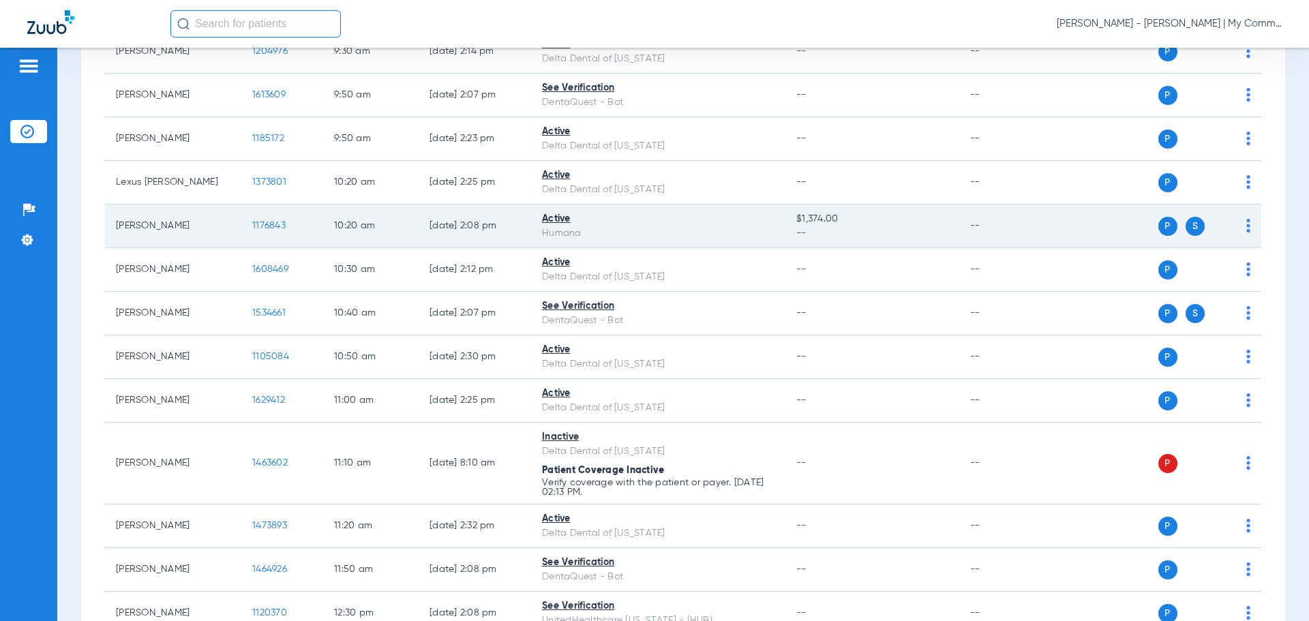
click at [270, 224] on span "1176843" at bounding box center [268, 226] width 33 height 10
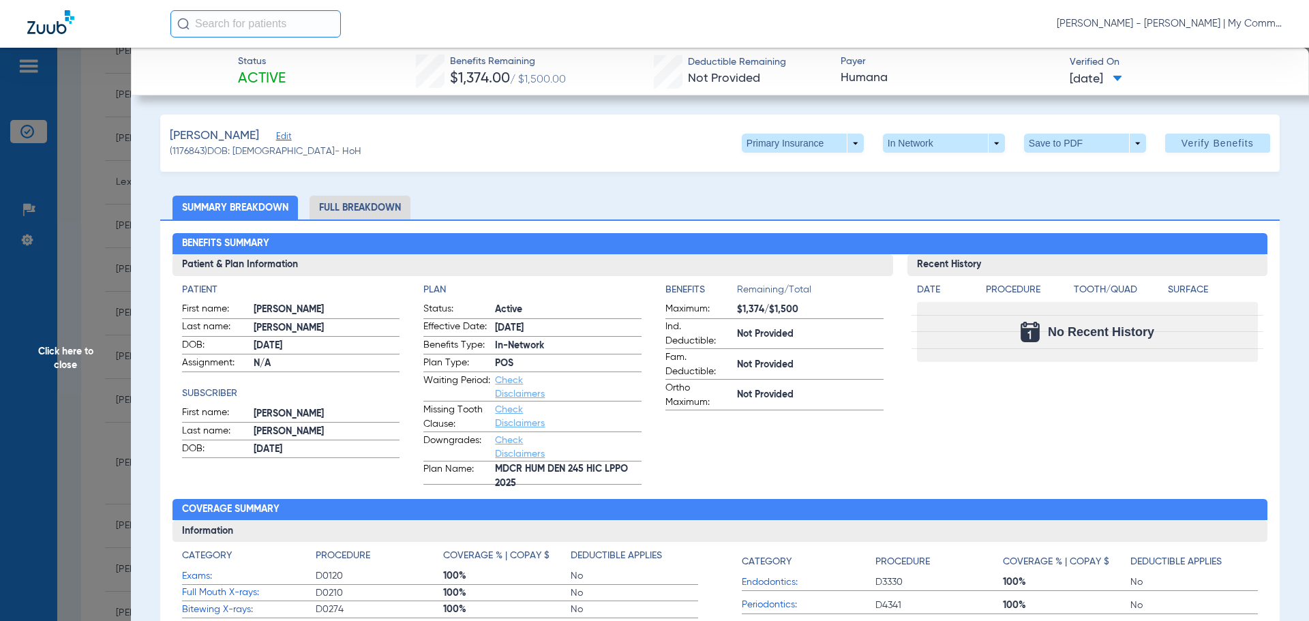
click at [380, 196] on li "Full Breakdown" at bounding box center [360, 208] width 101 height 24
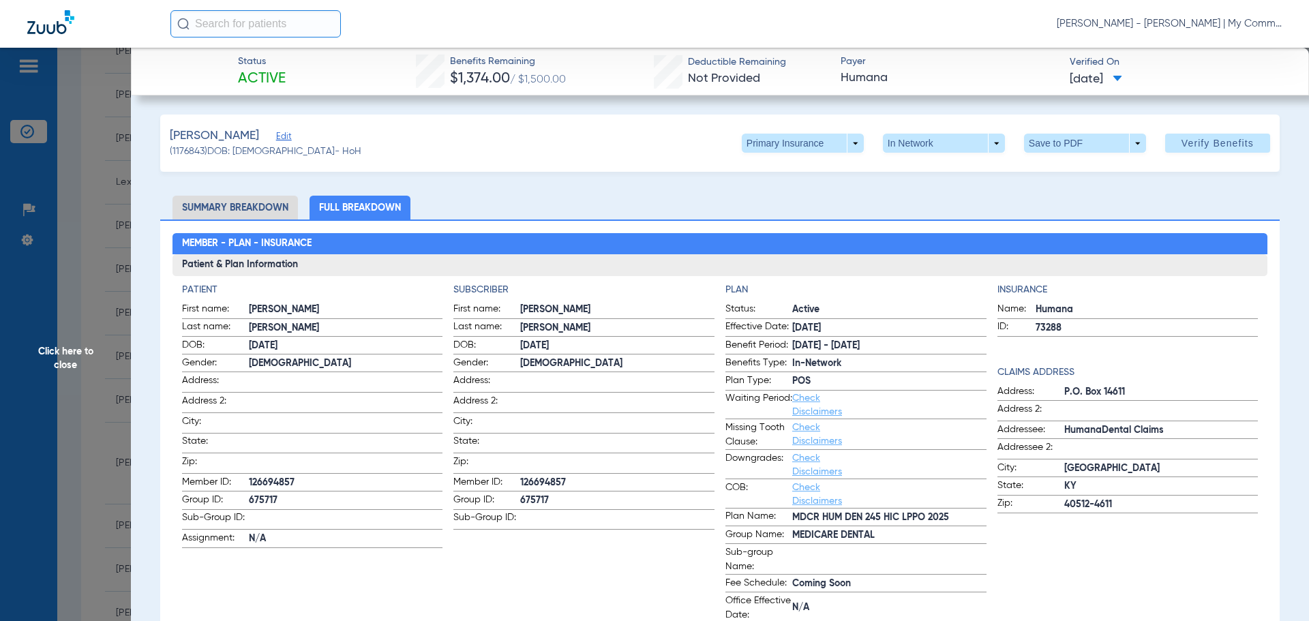
click at [54, 363] on span "Click here to close" at bounding box center [65, 358] width 131 height 621
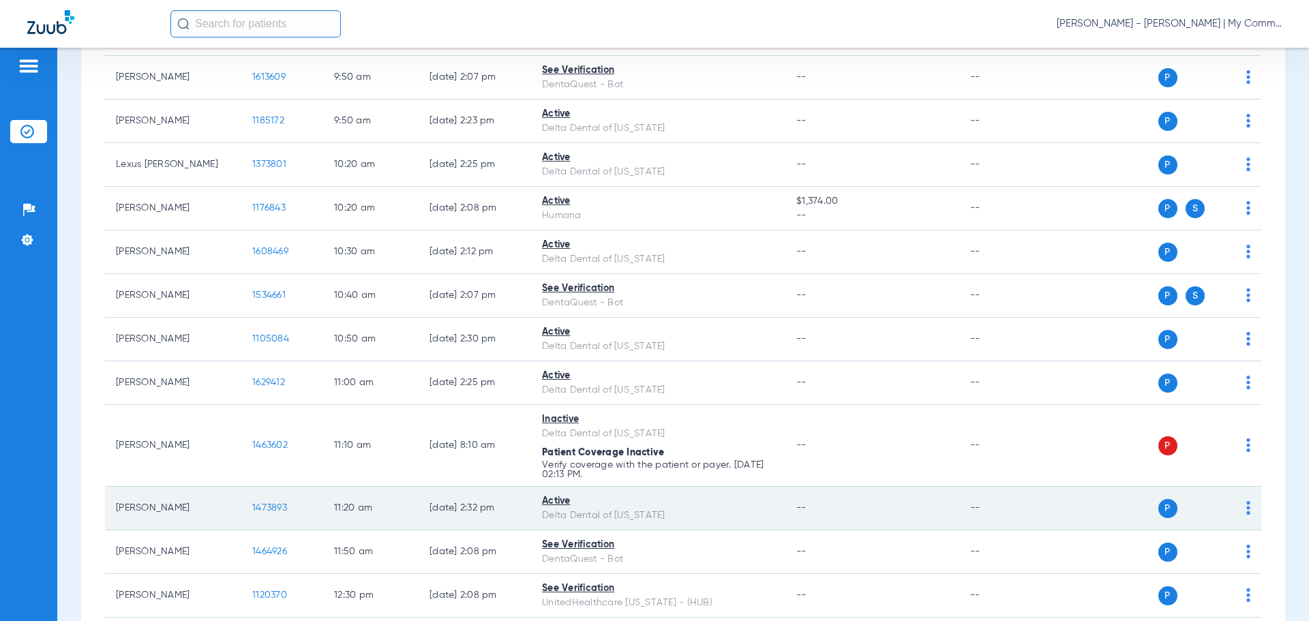
scroll to position [614, 0]
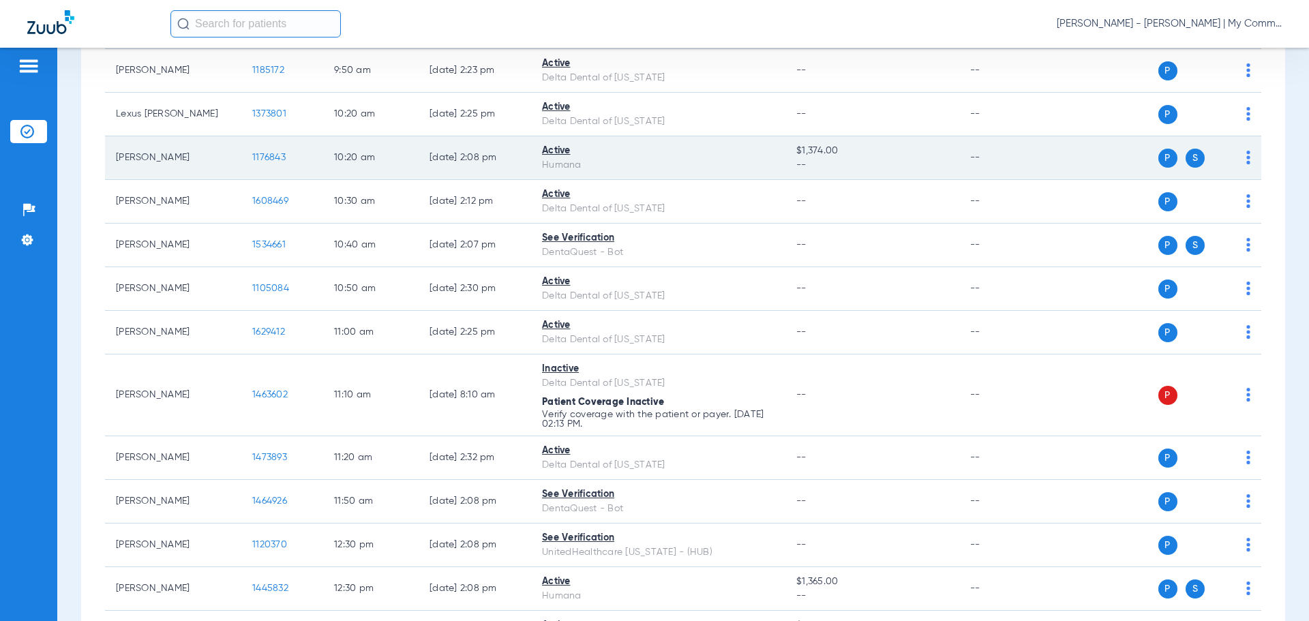
click at [268, 153] on span "1176843" at bounding box center [268, 158] width 33 height 10
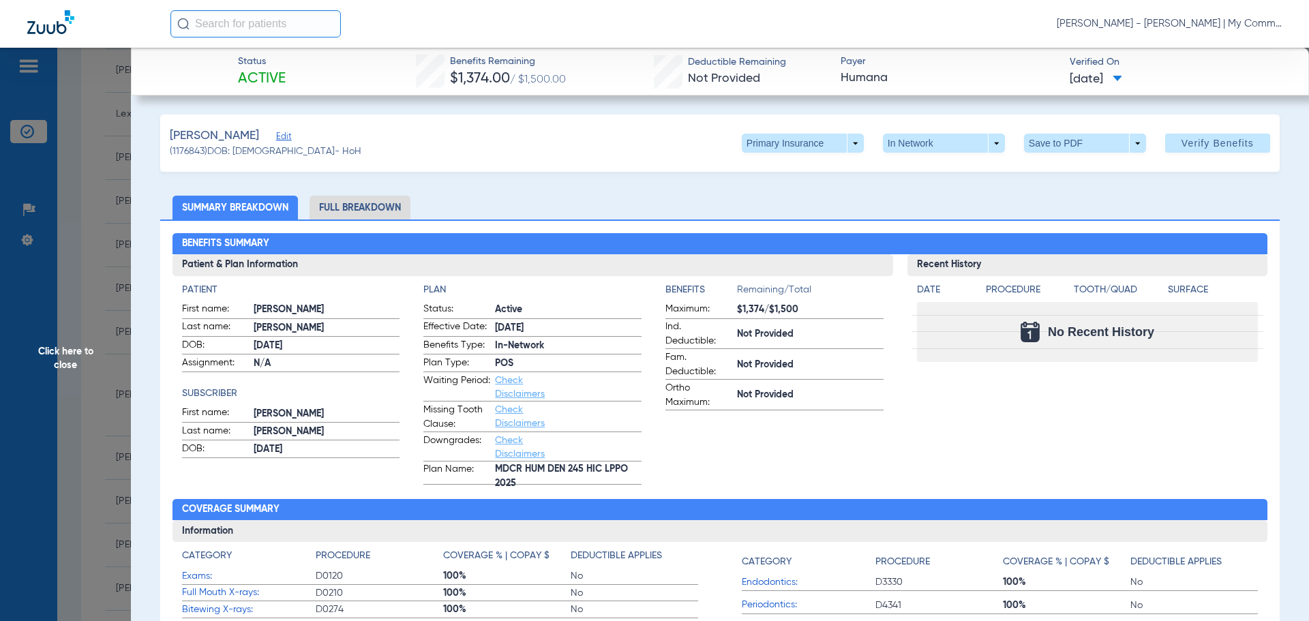
click at [854, 143] on span at bounding box center [803, 143] width 122 height 19
click at [784, 194] on span "Secondary Insurance" at bounding box center [788, 198] width 90 height 10
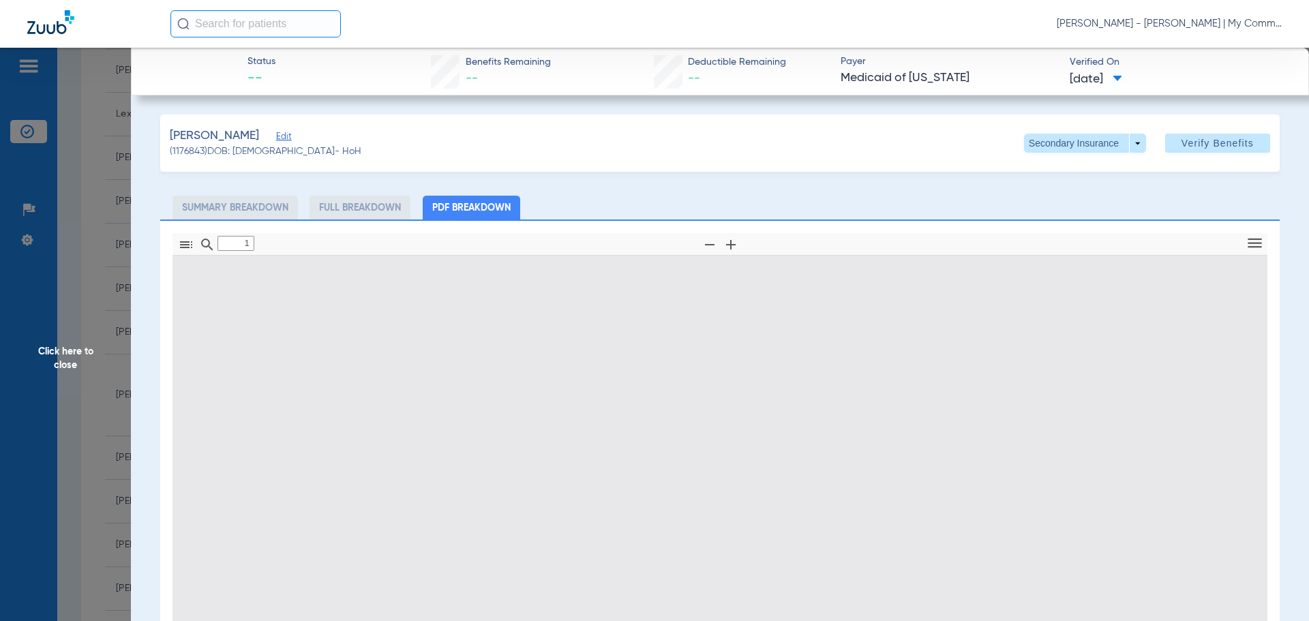
type input "0"
select select "page-width"
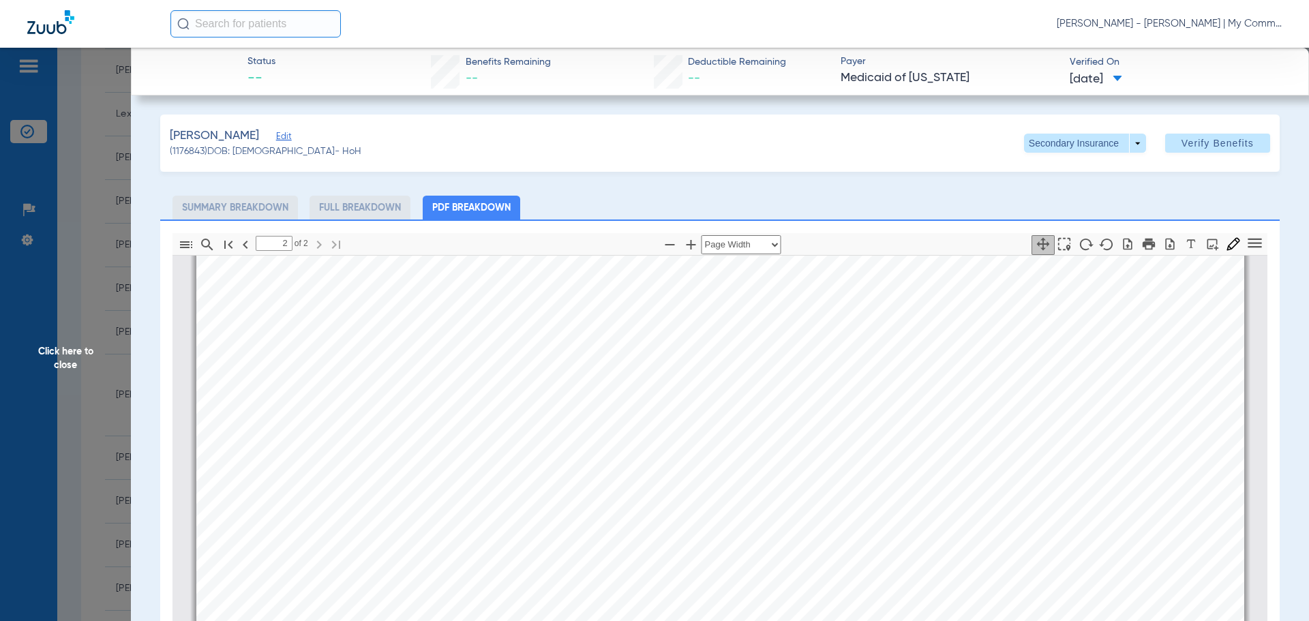
scroll to position [1848, 0]
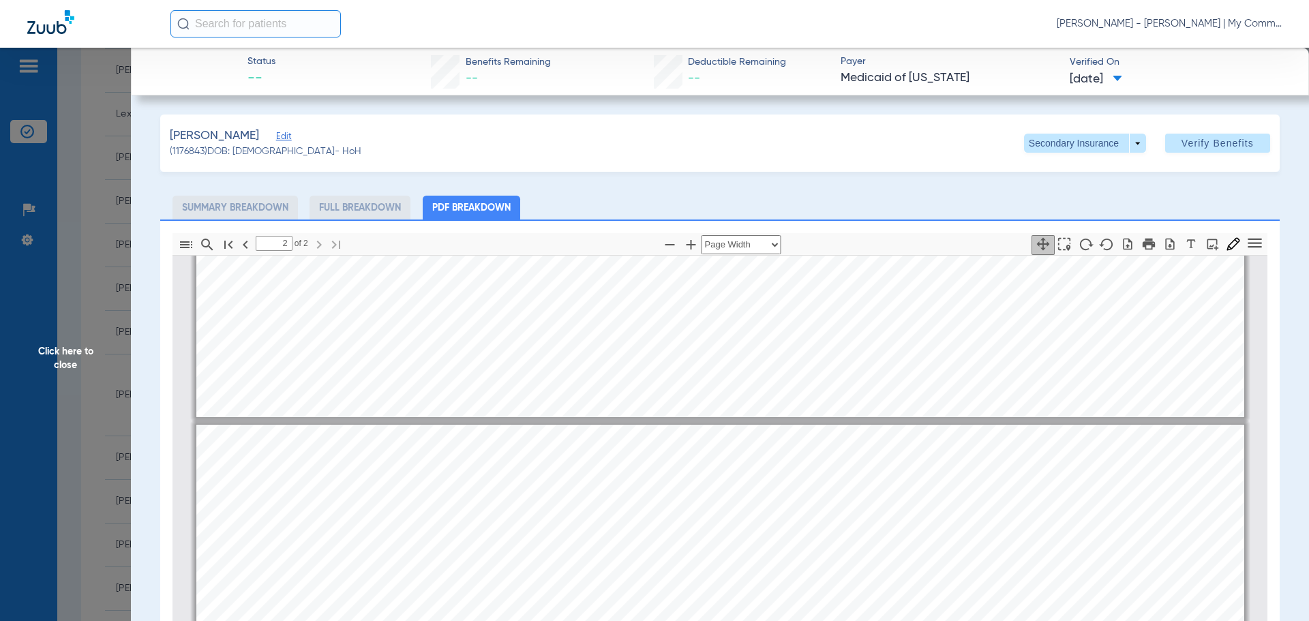
type input "1"
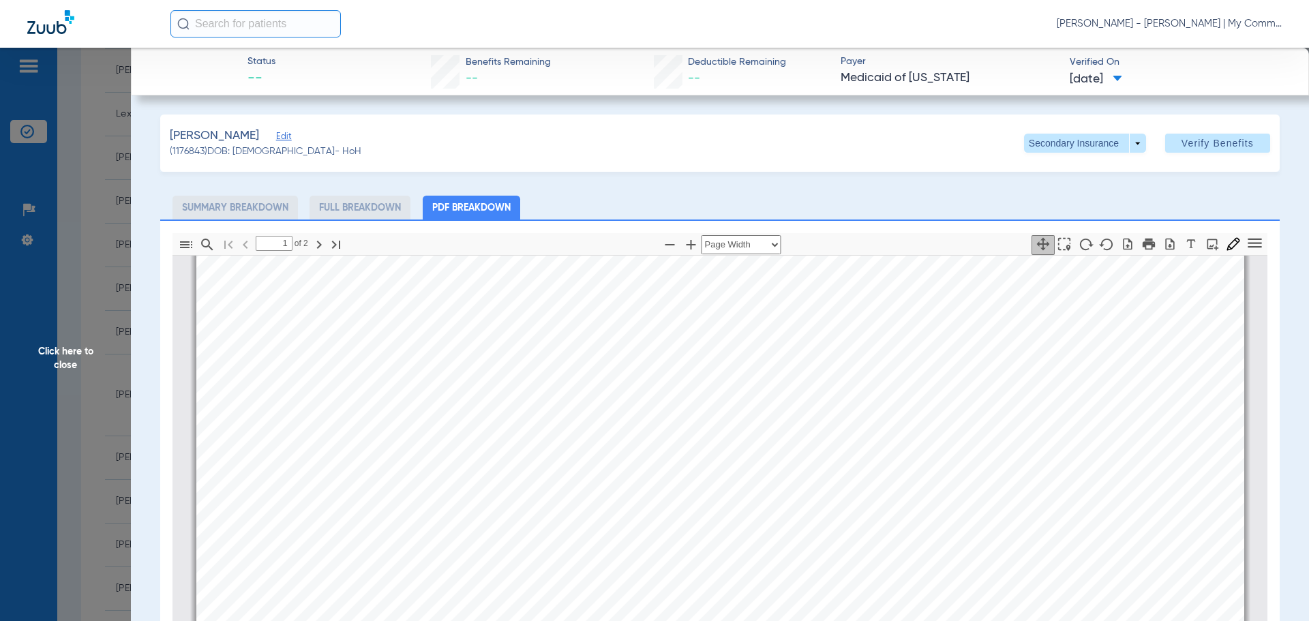
click at [88, 360] on span "Click here to close" at bounding box center [65, 358] width 131 height 621
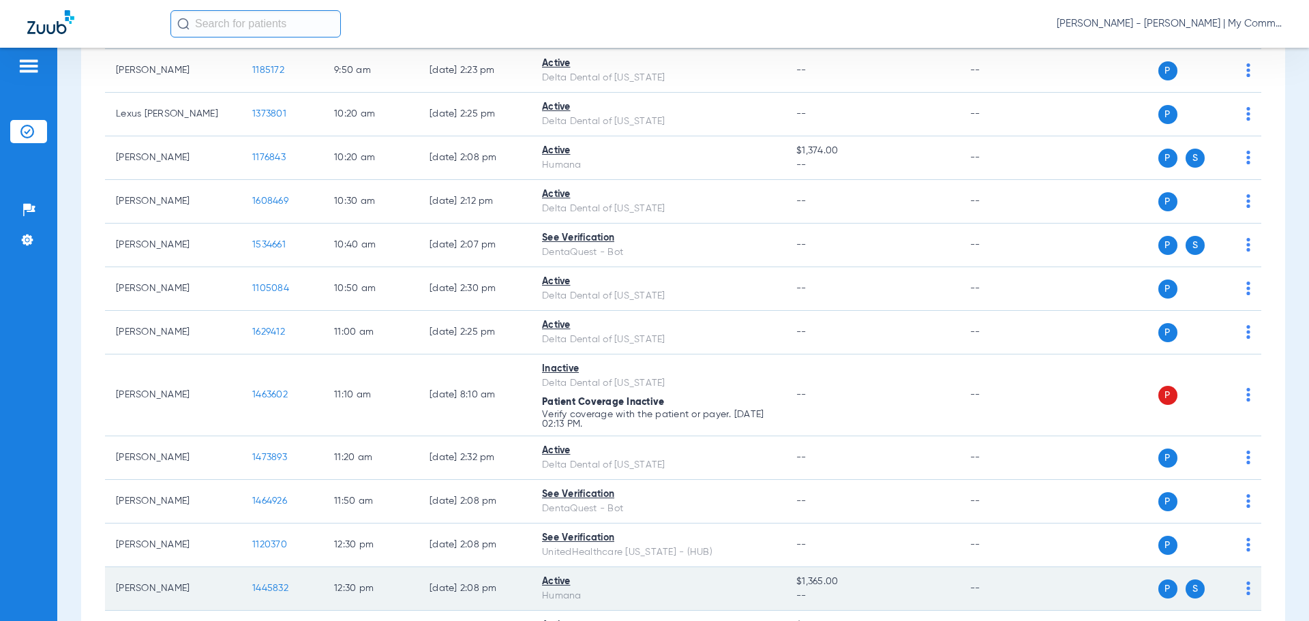
click at [268, 589] on span "1445832" at bounding box center [270, 589] width 36 height 10
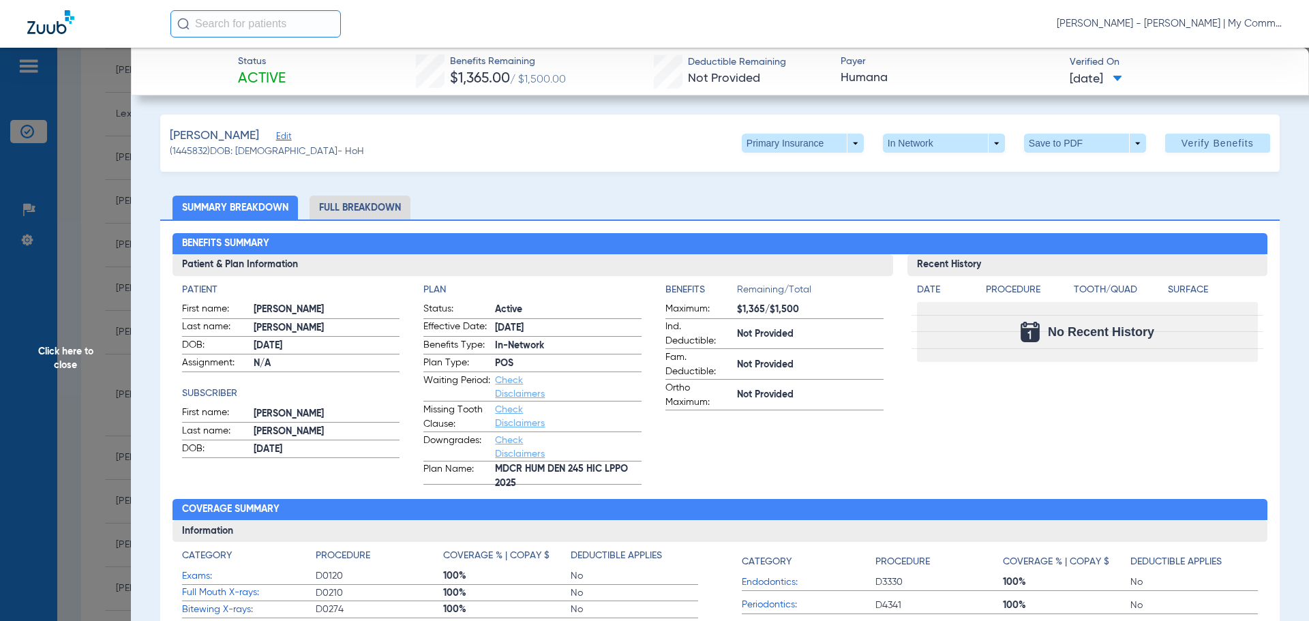
click at [378, 206] on li "Full Breakdown" at bounding box center [360, 208] width 101 height 24
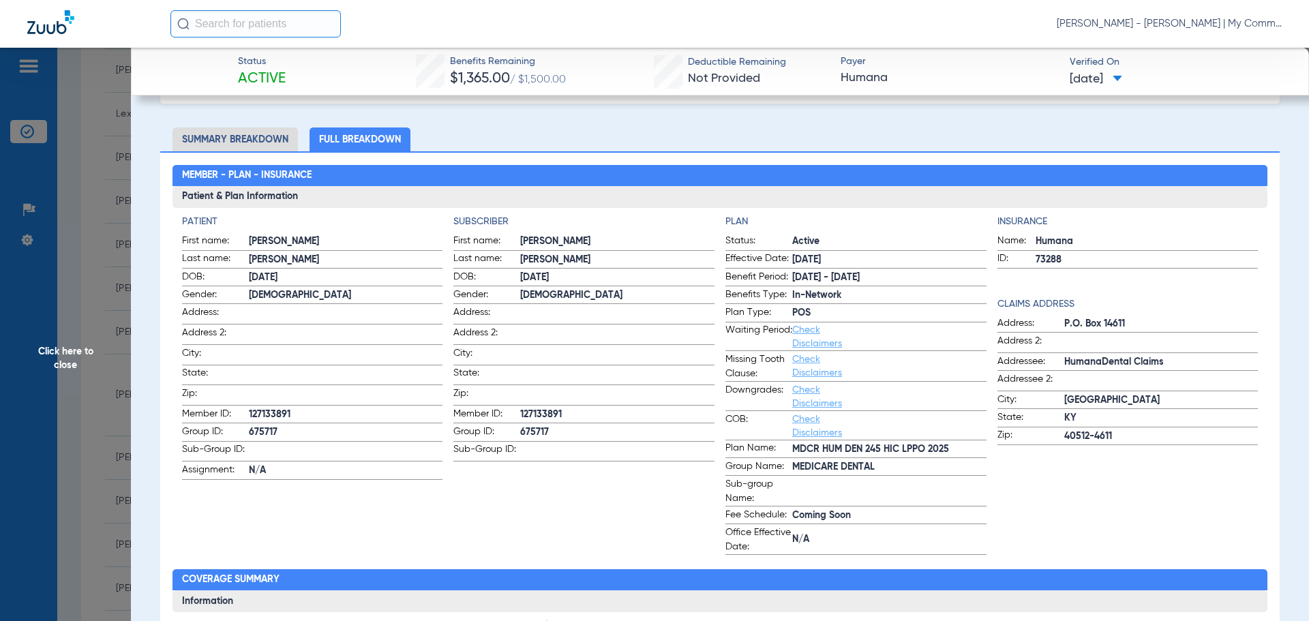
scroll to position [0, 0]
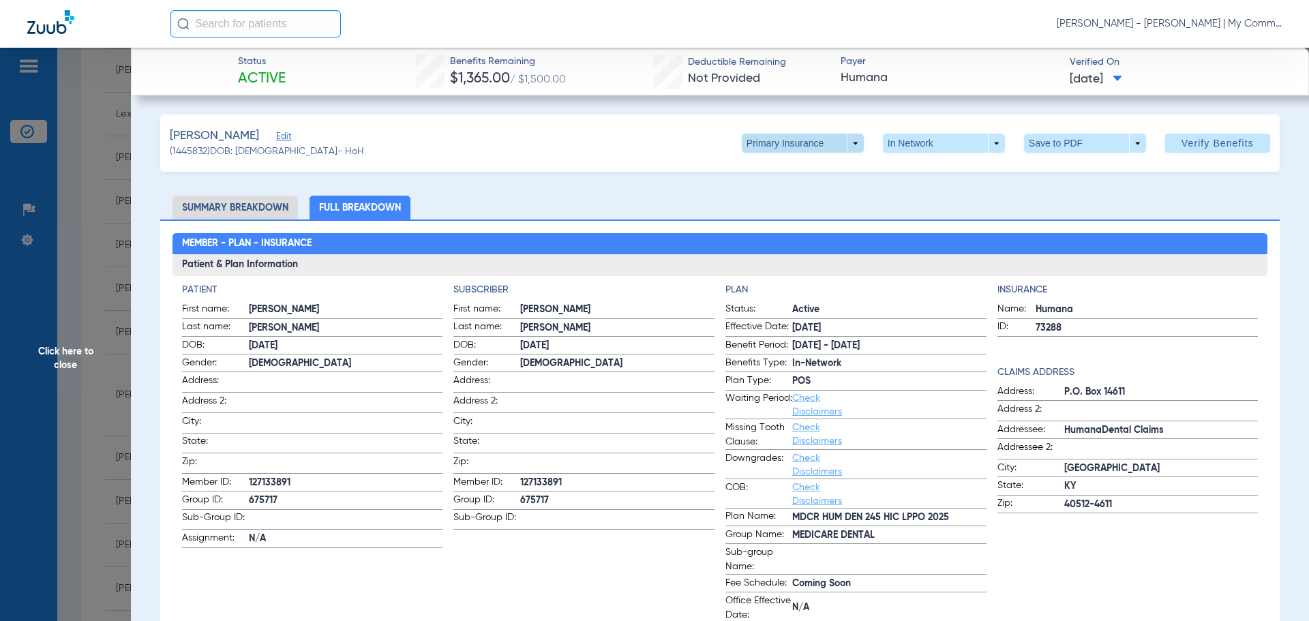
click at [836, 145] on span at bounding box center [803, 143] width 122 height 19
drag, startPoint x: 798, startPoint y: 199, endPoint x: 1285, endPoint y: 252, distance: 489.7
click at [799, 199] on span "Secondary Insurance" at bounding box center [788, 198] width 90 height 10
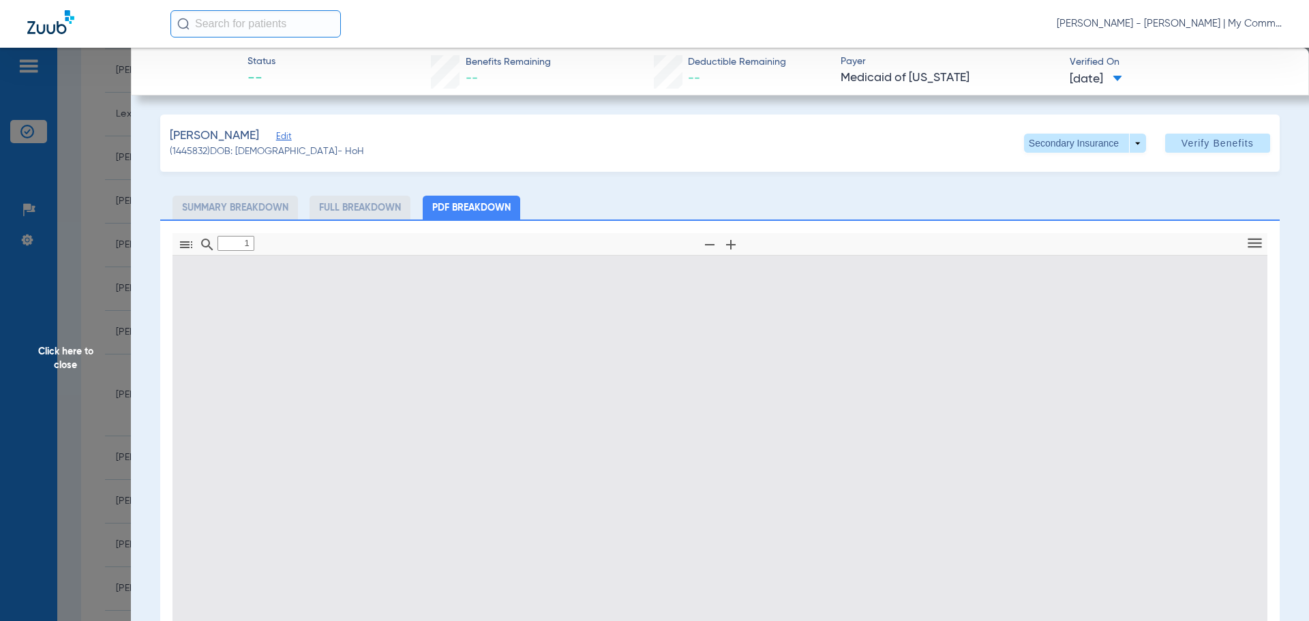
type input "0"
select select "page-width"
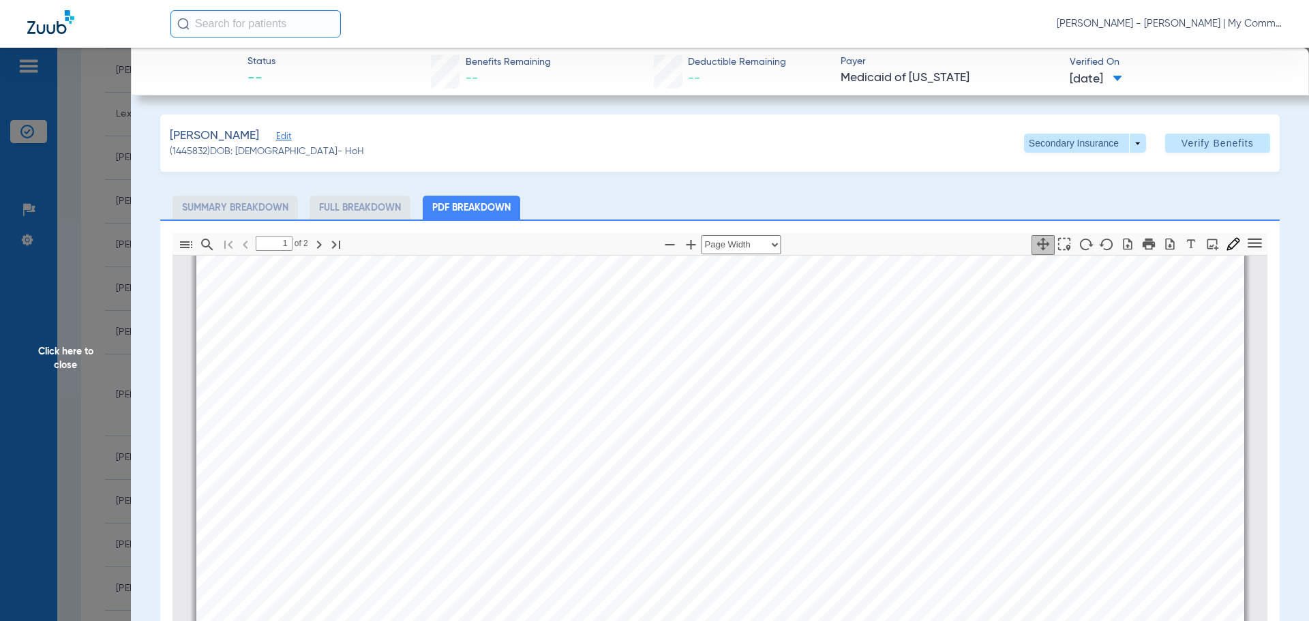
scroll to position [552, 0]
type input "2"
drag, startPoint x: 66, startPoint y: 351, endPoint x: 430, endPoint y: 581, distance: 430.0
click at [66, 351] on span "Click here to close" at bounding box center [65, 358] width 131 height 621
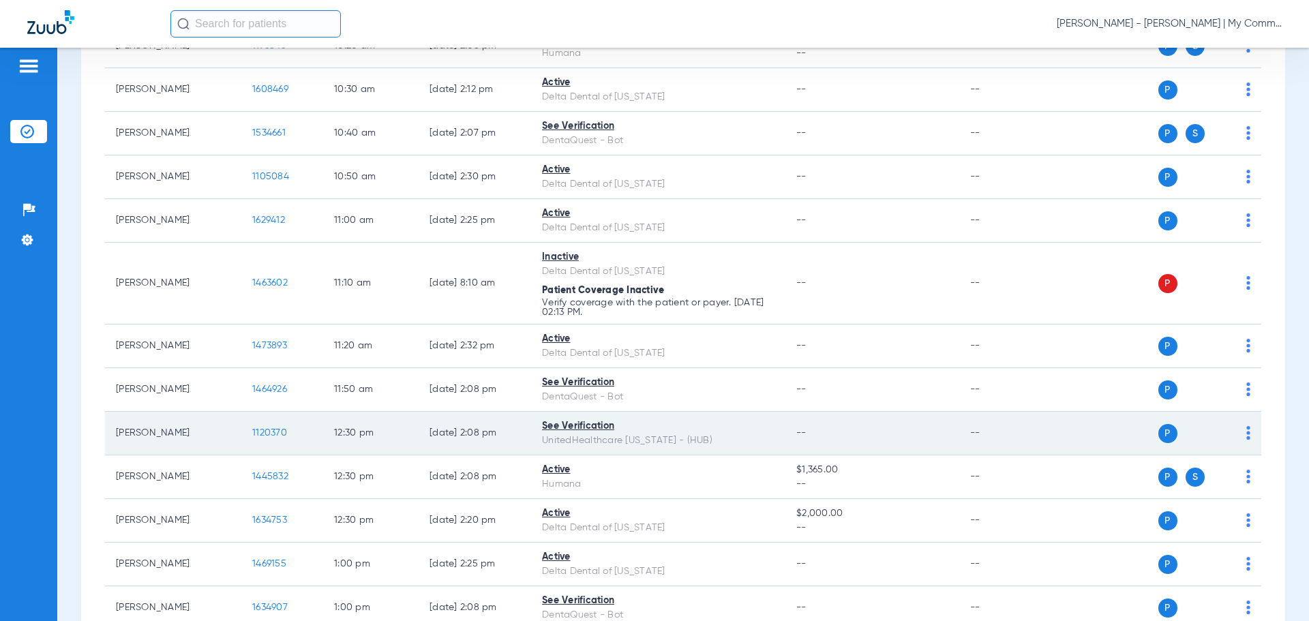
scroll to position [750, 0]
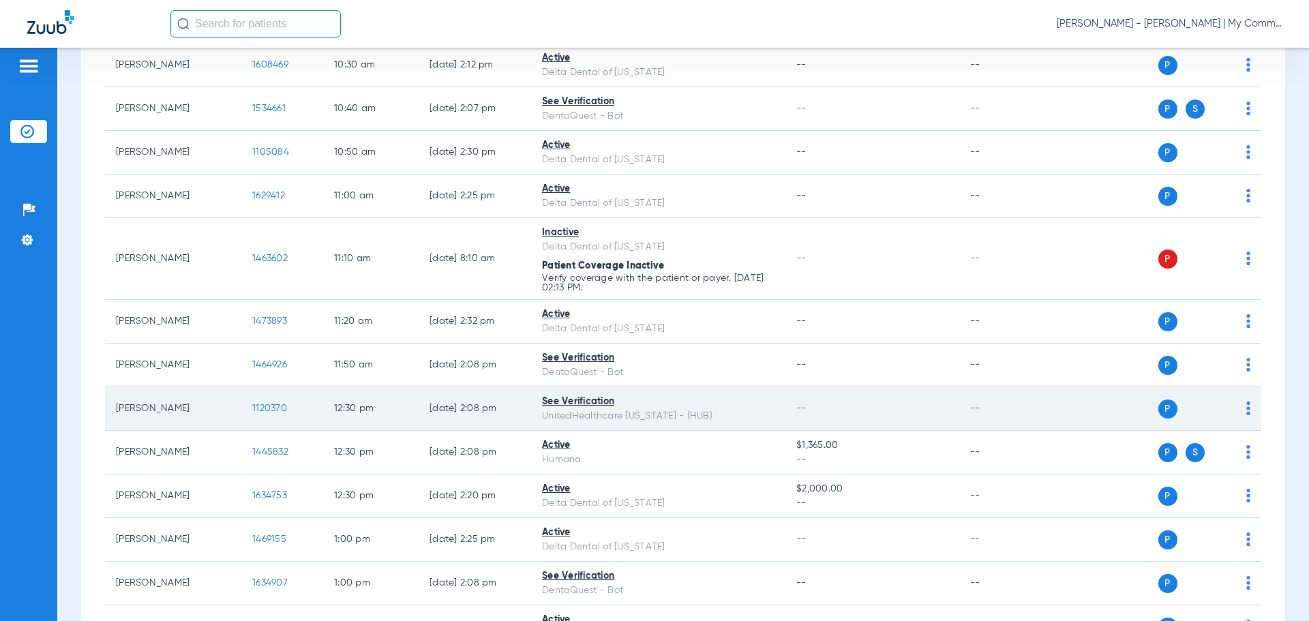
click at [267, 411] on span "1120370" at bounding box center [269, 409] width 35 height 10
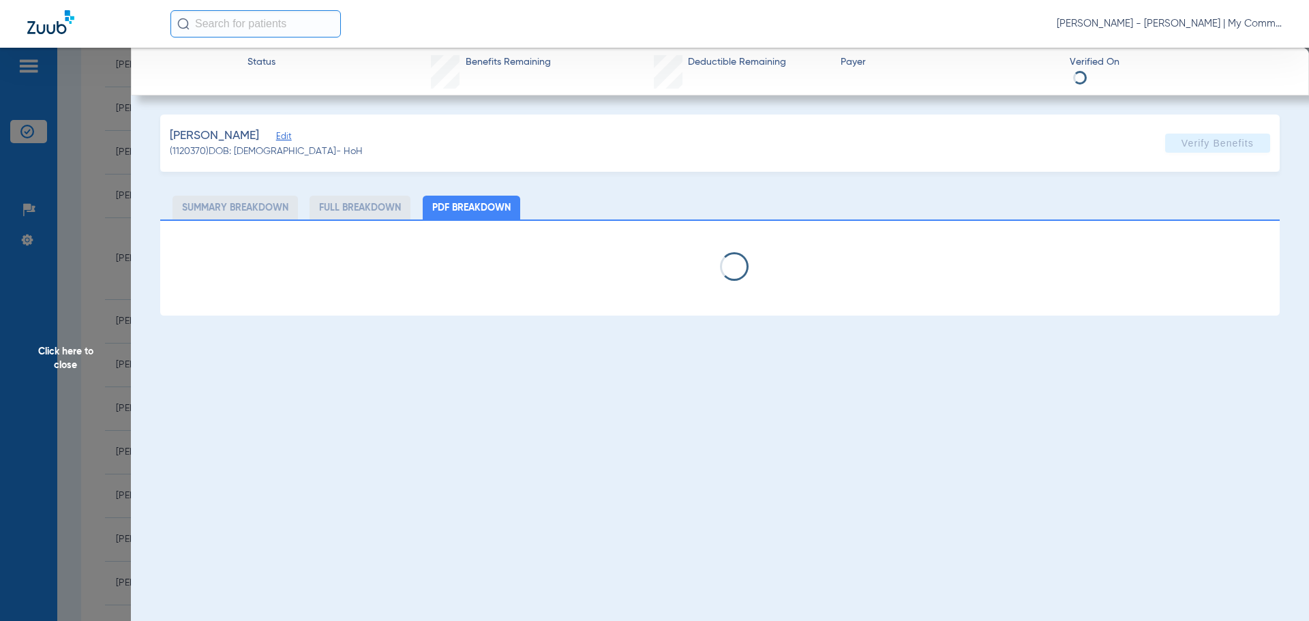
select select "page-width"
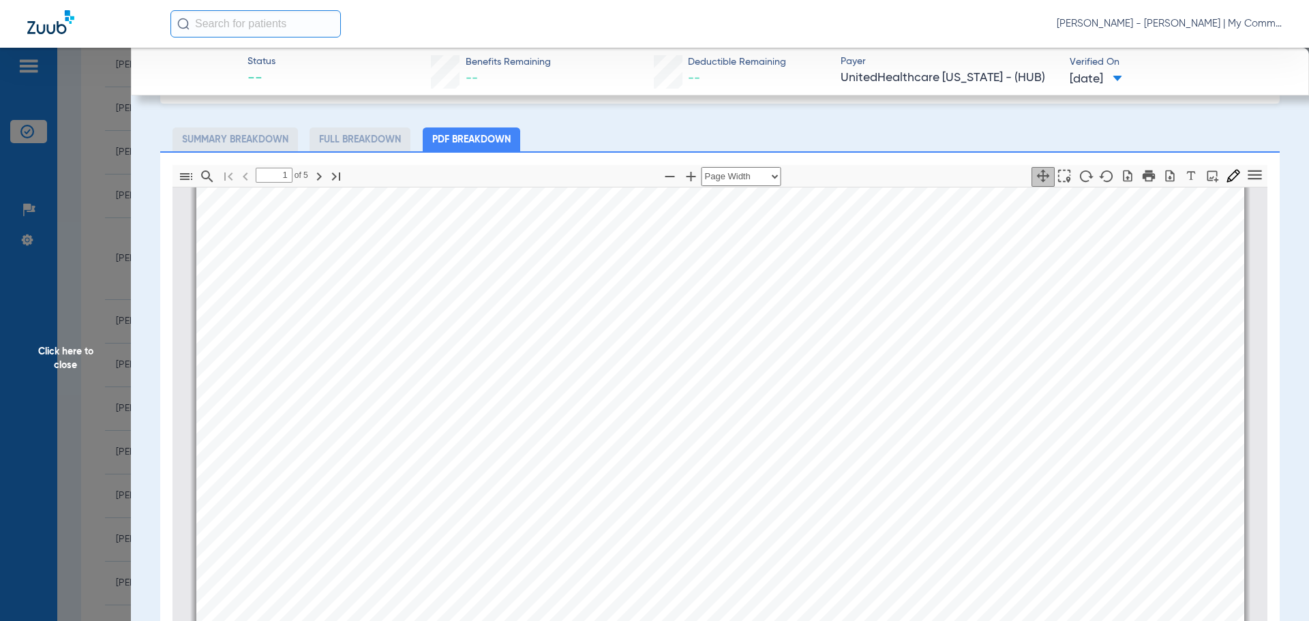
scroll to position [416, 0]
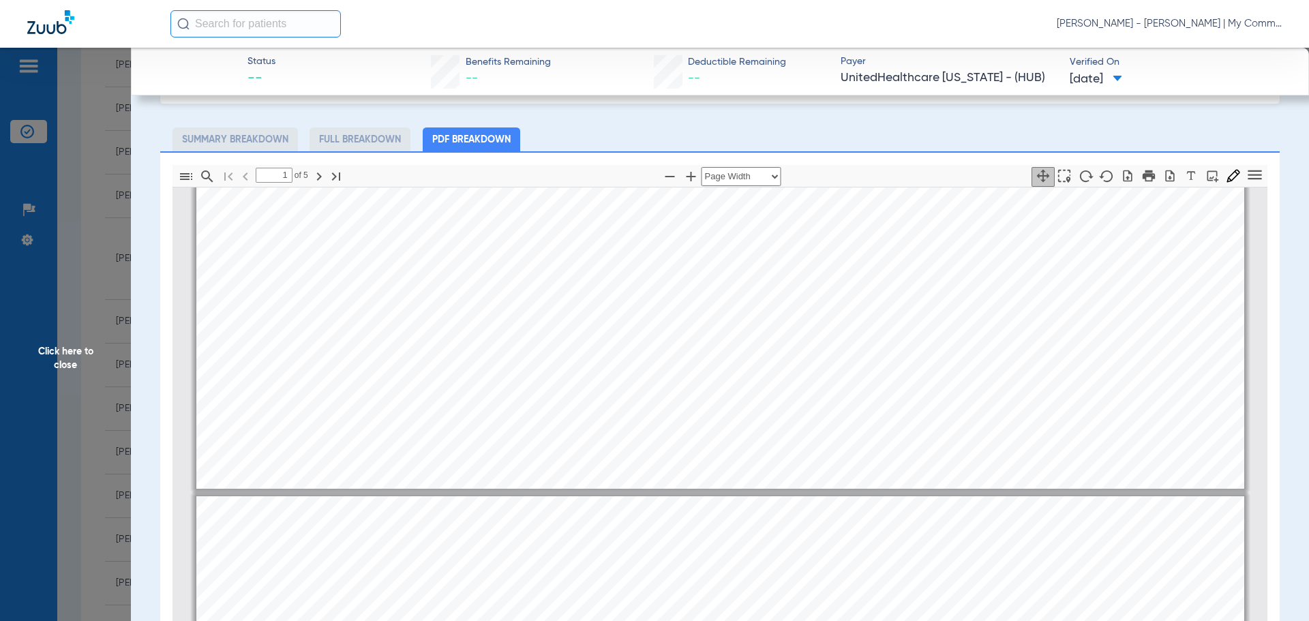
type input "2"
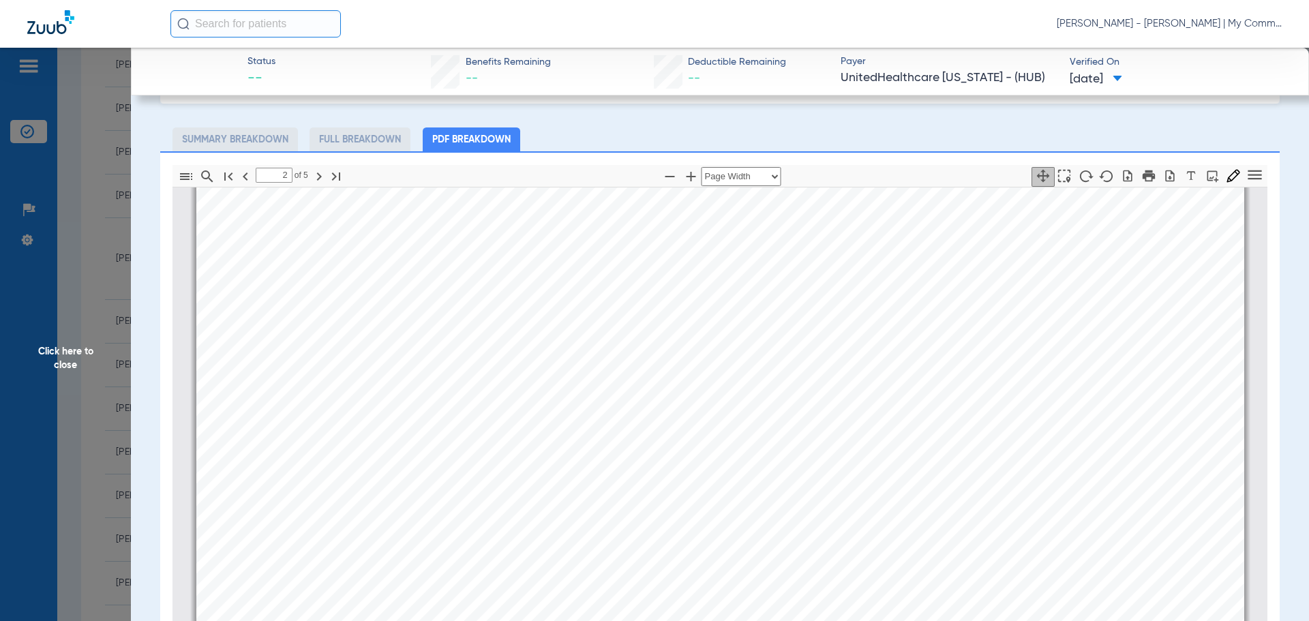
scroll to position [1916, 0]
click at [60, 341] on span "Click here to close" at bounding box center [65, 358] width 131 height 621
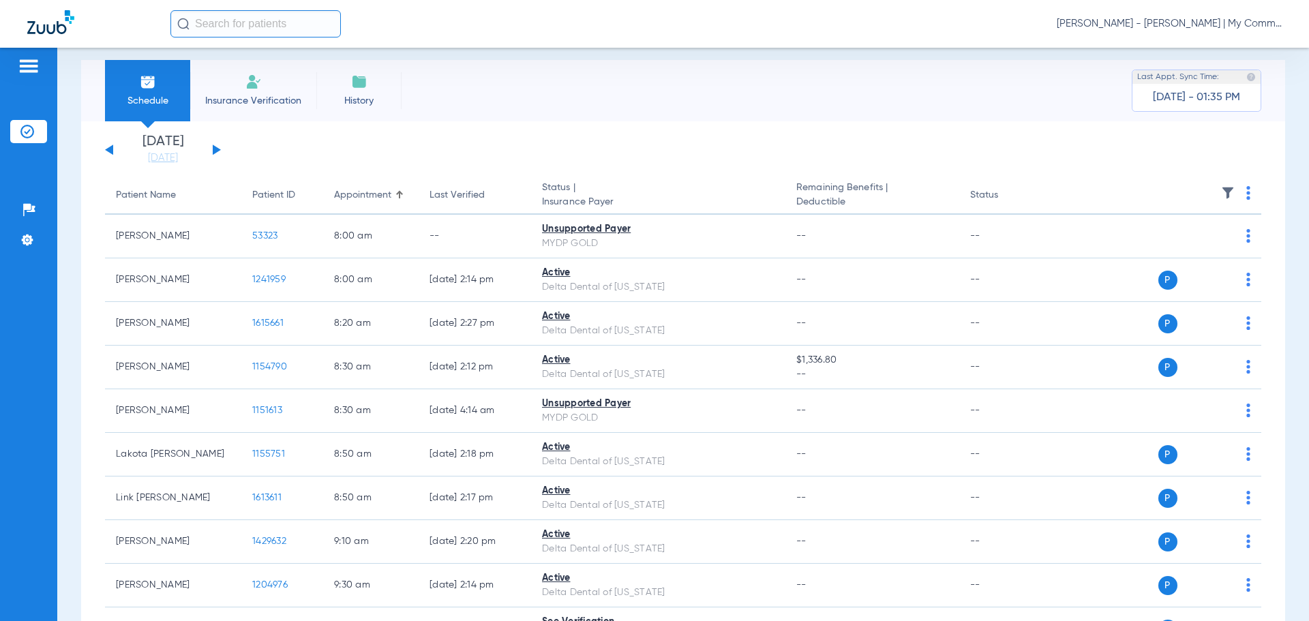
scroll to position [0, 0]
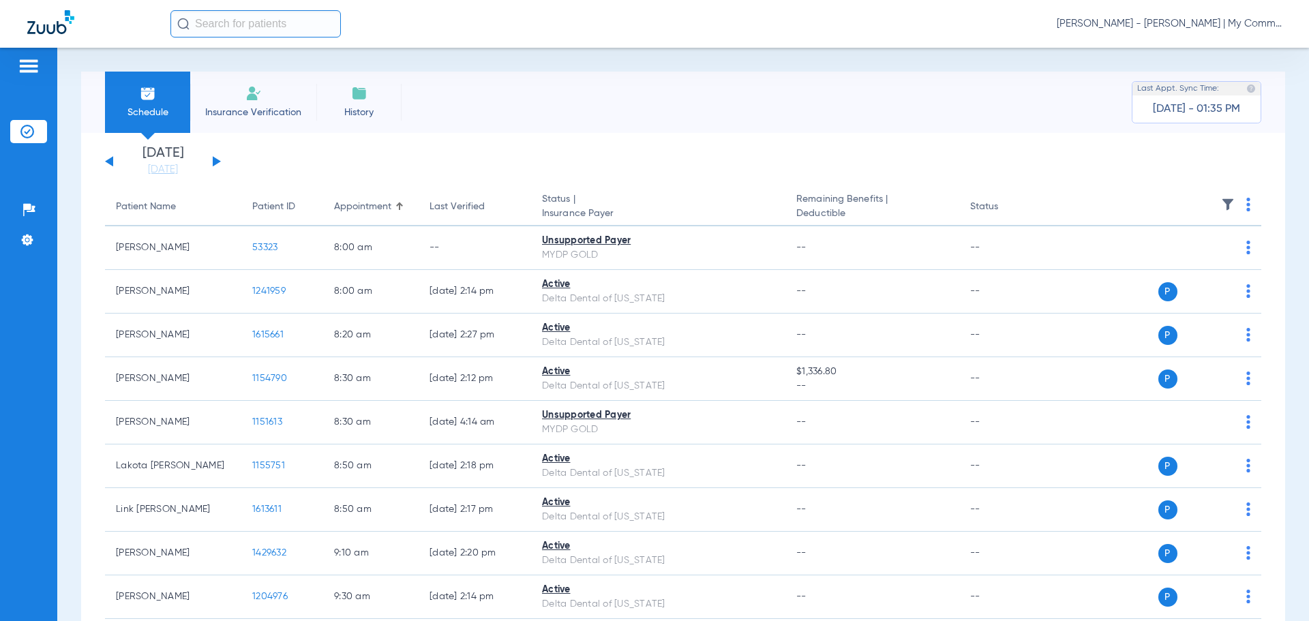
click at [1173, 23] on span "[PERSON_NAME] - [PERSON_NAME] | My Community Dental Centers" at bounding box center [1169, 24] width 225 height 14
click at [1220, 51] on span "Account Selection" at bounding box center [1230, 49] width 76 height 10
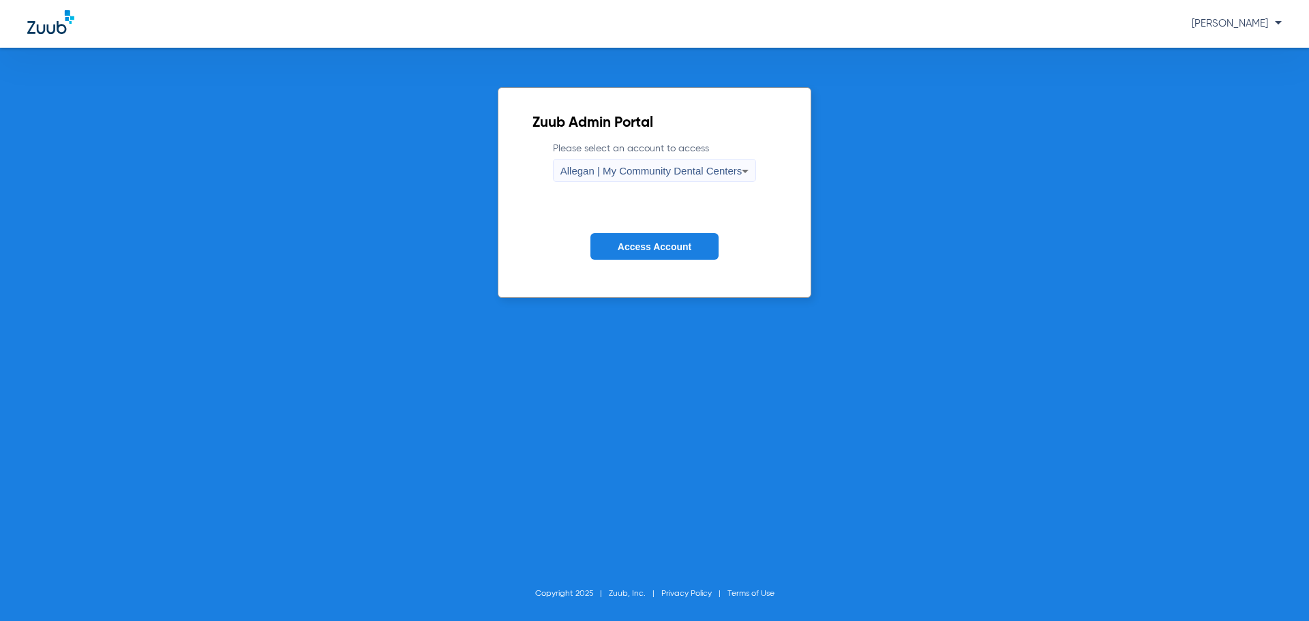
click at [627, 175] on span "Allegan | My Community Dental Centers" at bounding box center [651, 171] width 182 height 12
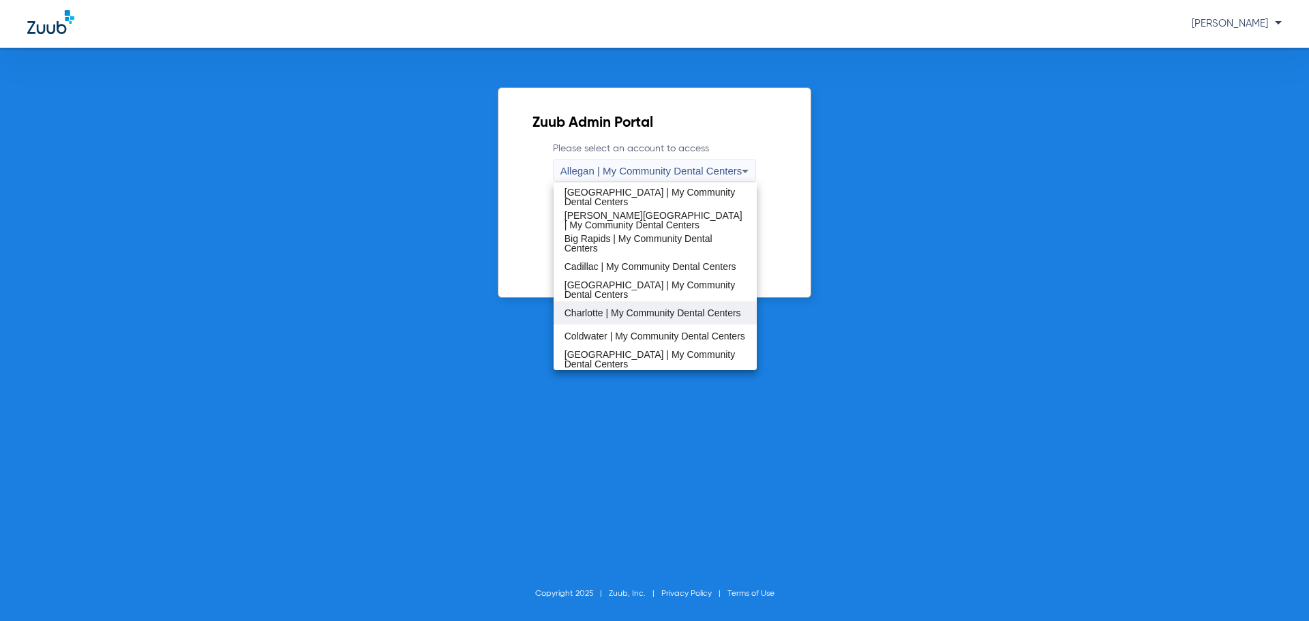
scroll to position [68, 0]
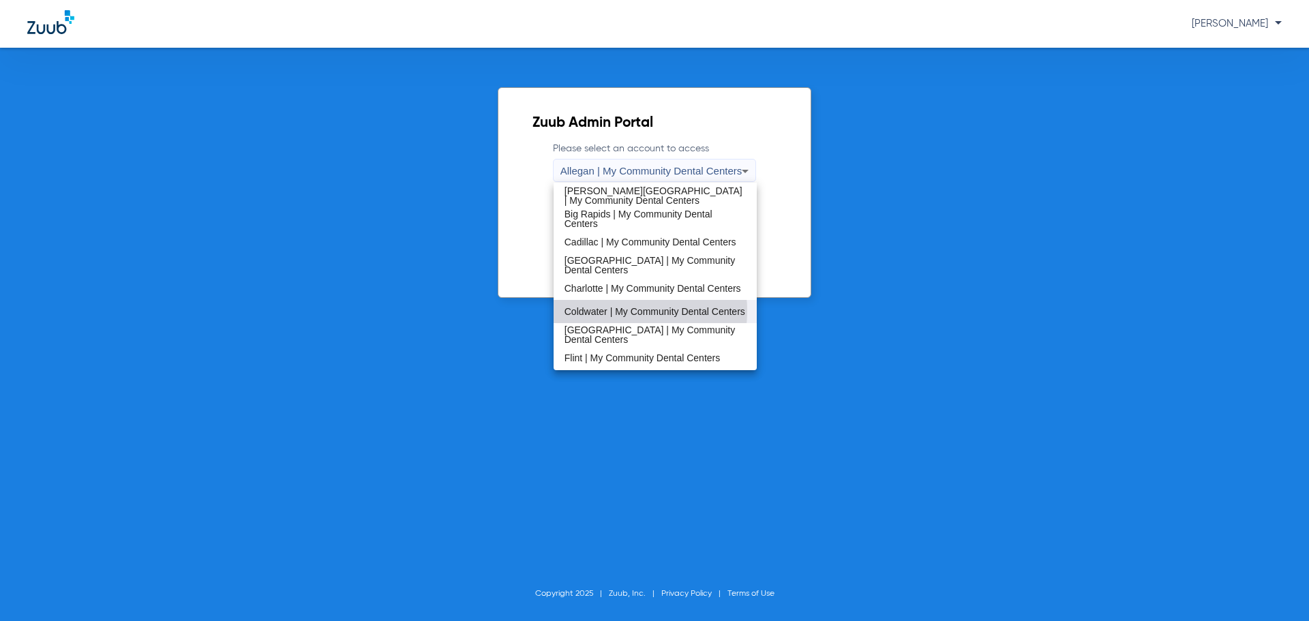
click at [610, 313] on span "Coldwater | My Community Dental Centers" at bounding box center [655, 312] width 181 height 10
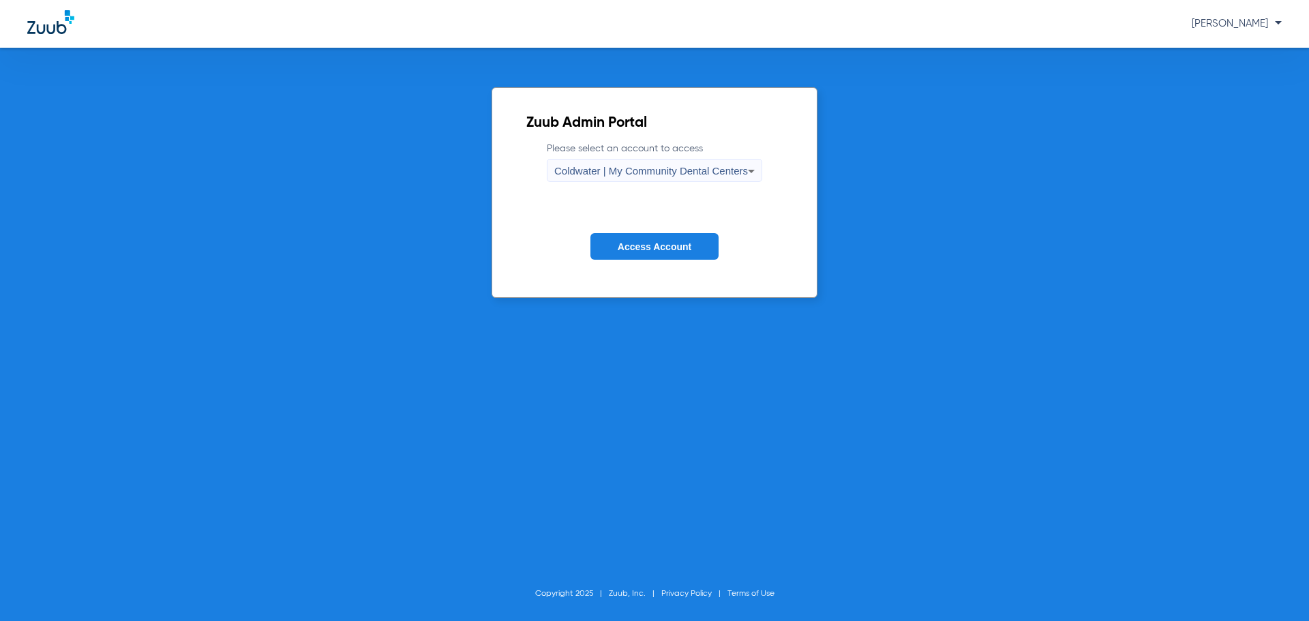
drag, startPoint x: 622, startPoint y: 250, endPoint x: 621, endPoint y: 241, distance: 9.0
click at [622, 251] on span "Access Account" at bounding box center [655, 246] width 74 height 11
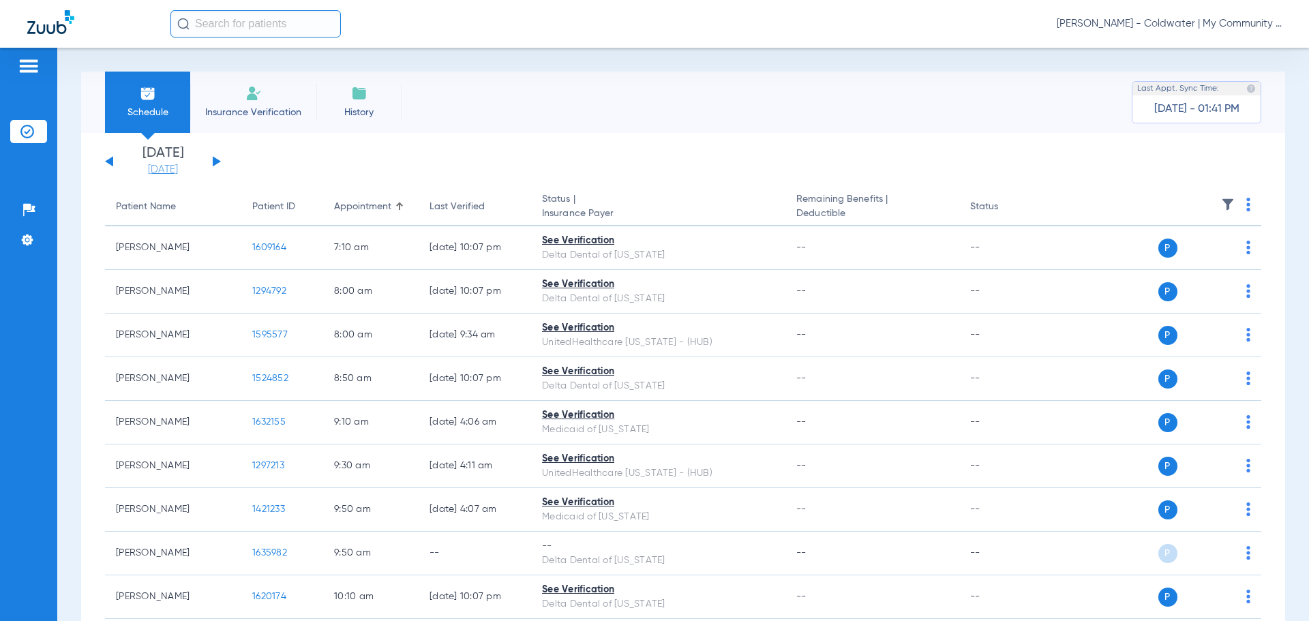
click at [178, 168] on link "[DATE]" at bounding box center [163, 170] width 82 height 14
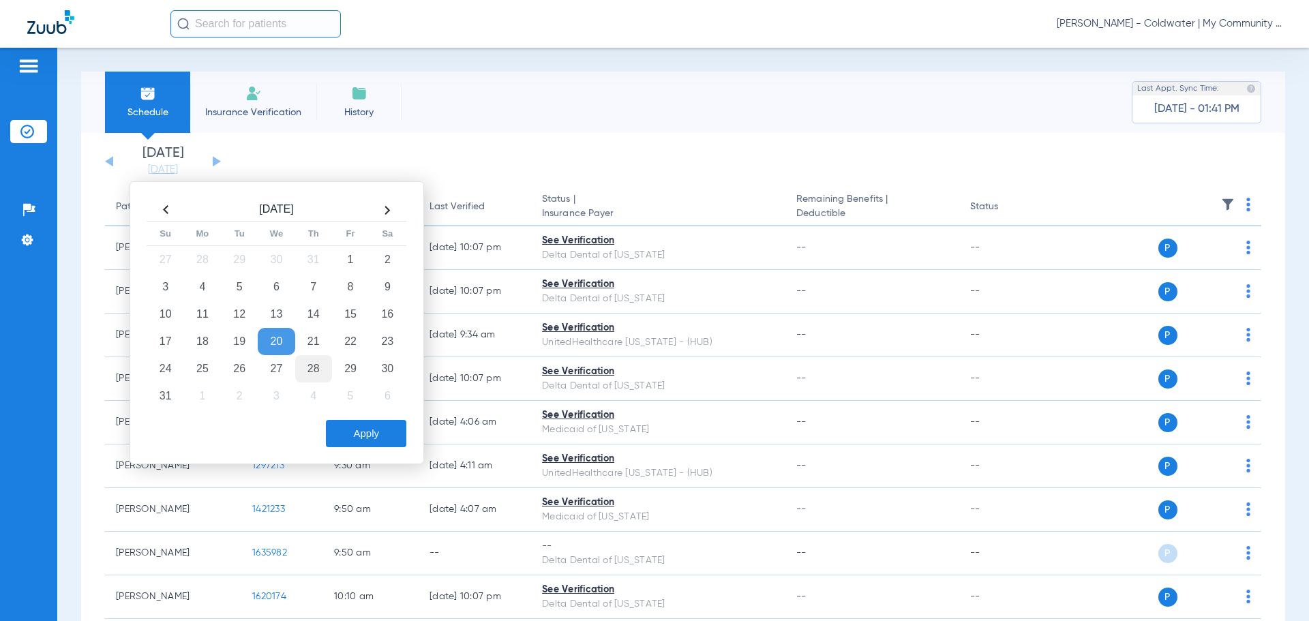
click at [317, 365] on td "28" at bounding box center [313, 368] width 37 height 27
click at [344, 438] on button "Apply" at bounding box center [366, 433] width 80 height 27
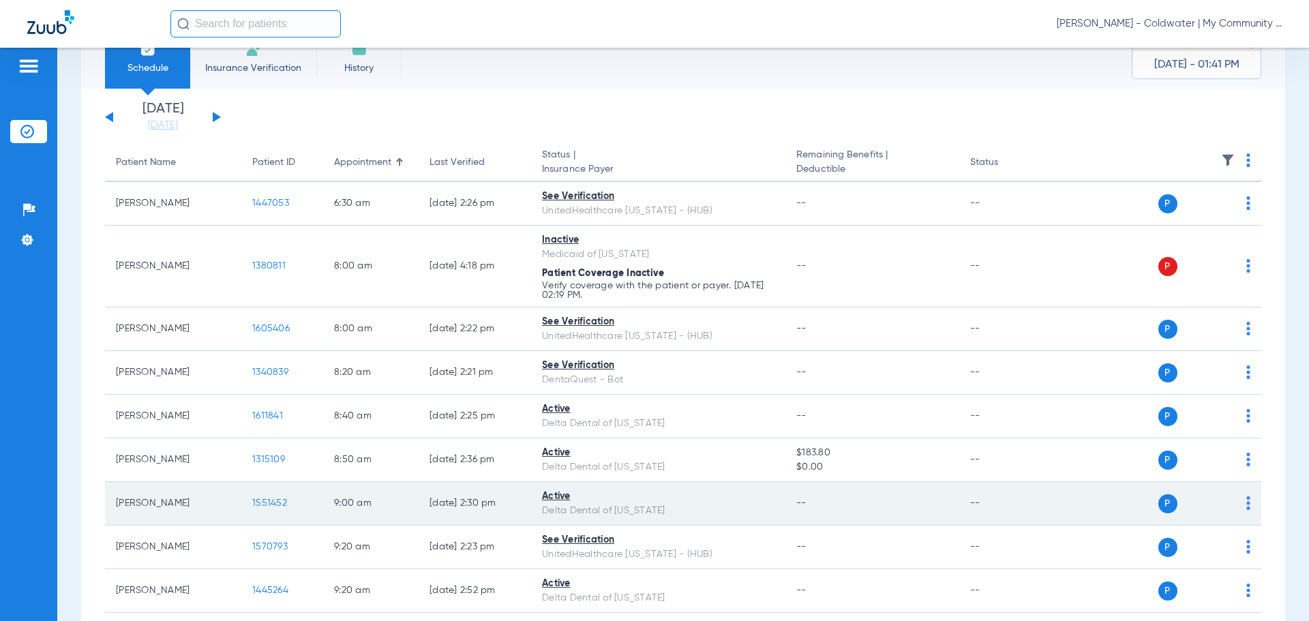
scroll to position [68, 0]
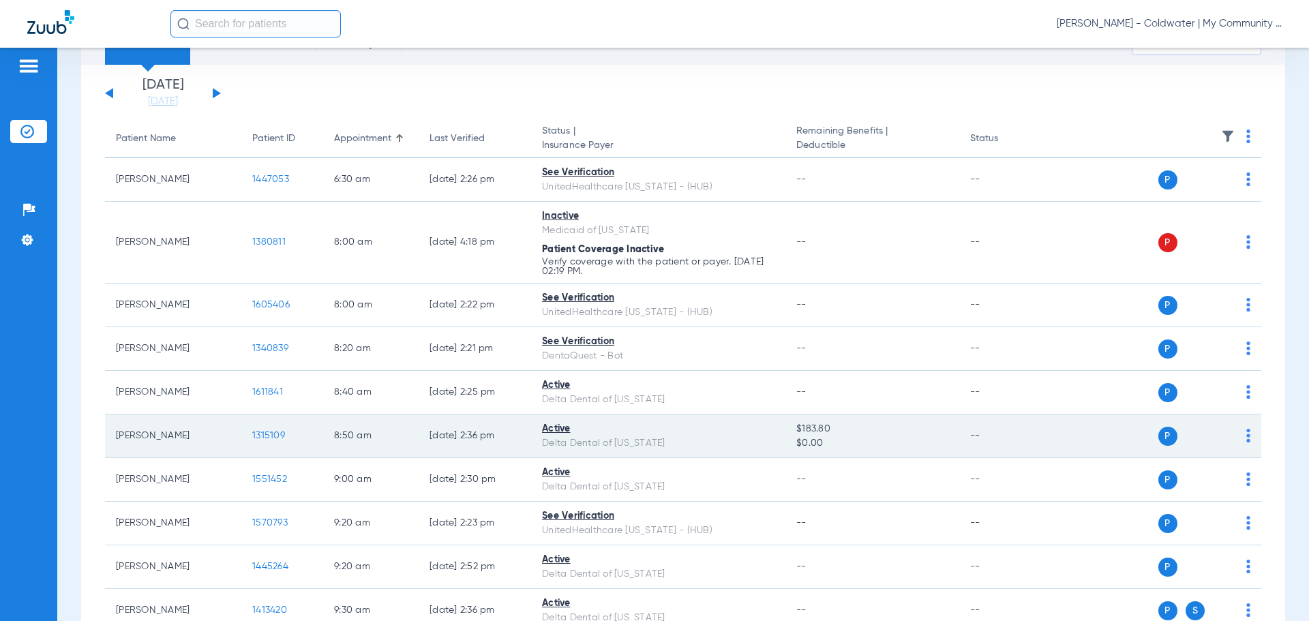
click at [254, 431] on span "1315109" at bounding box center [268, 436] width 33 height 10
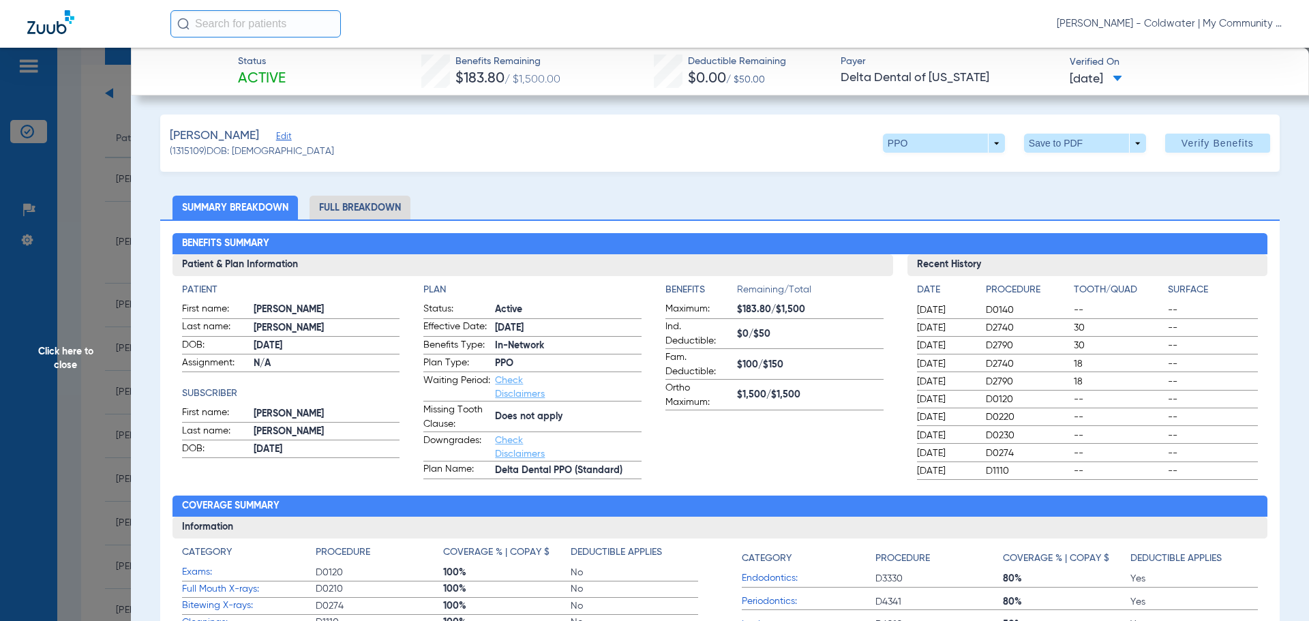
click at [349, 200] on li "Full Breakdown" at bounding box center [360, 208] width 101 height 24
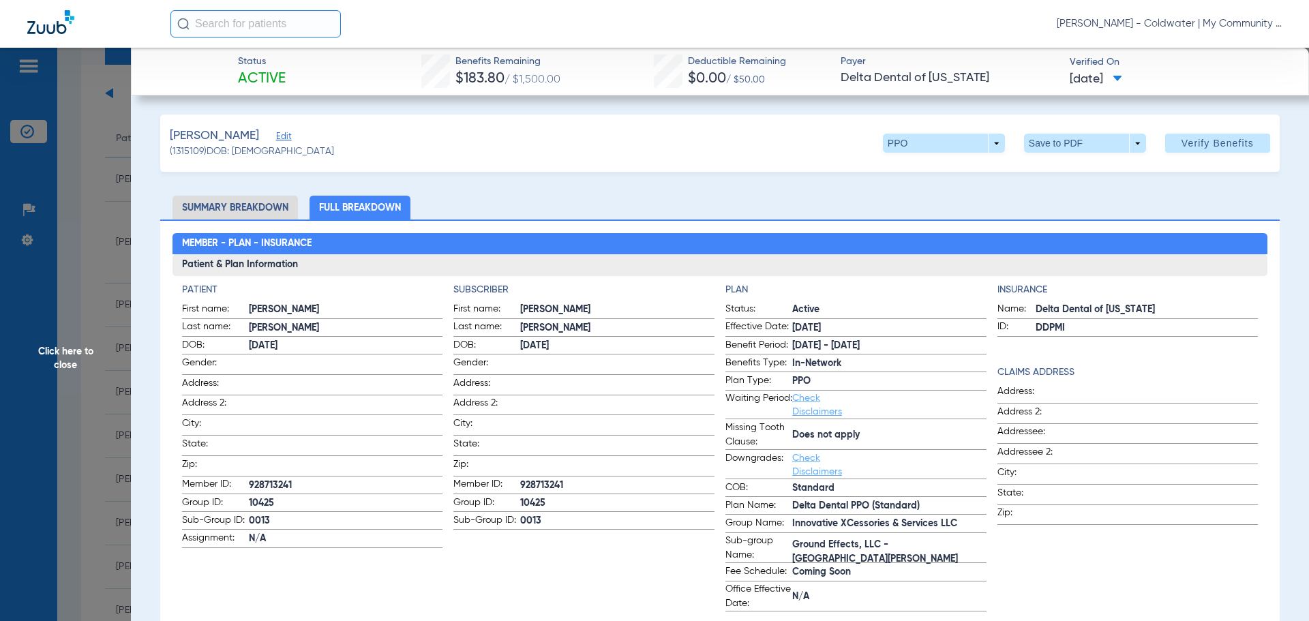
click at [88, 359] on span "Click here to close" at bounding box center [65, 358] width 131 height 621
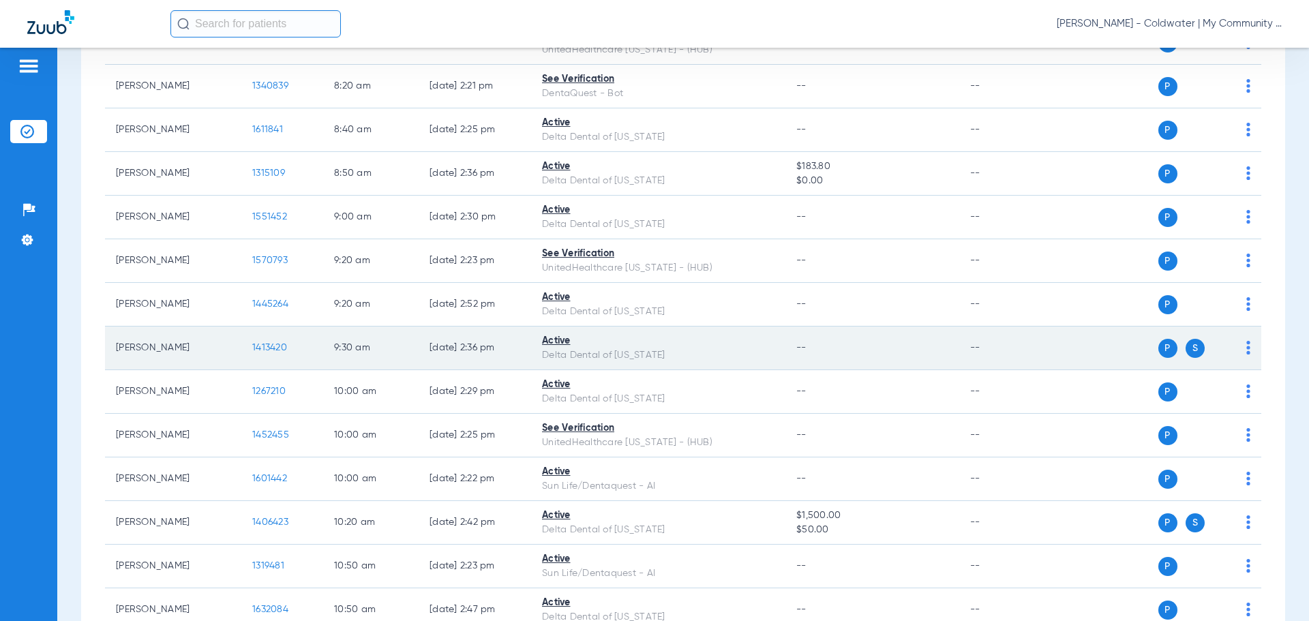
scroll to position [341, 0]
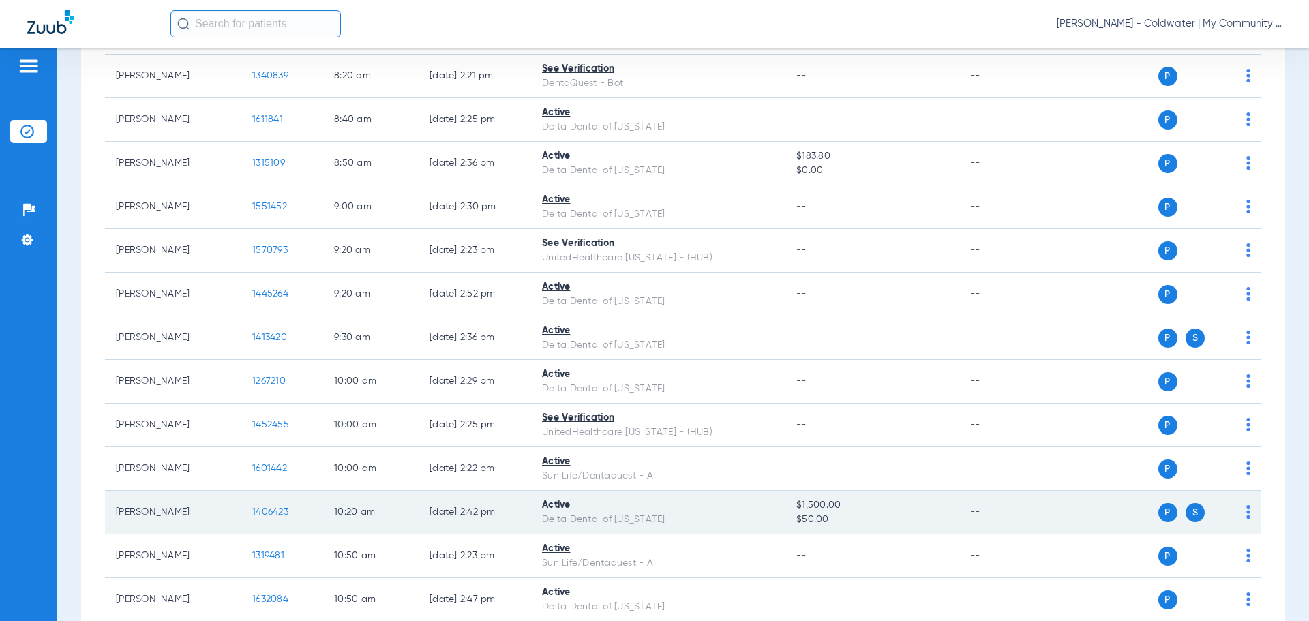
click at [268, 512] on span "1406423" at bounding box center [270, 512] width 36 height 10
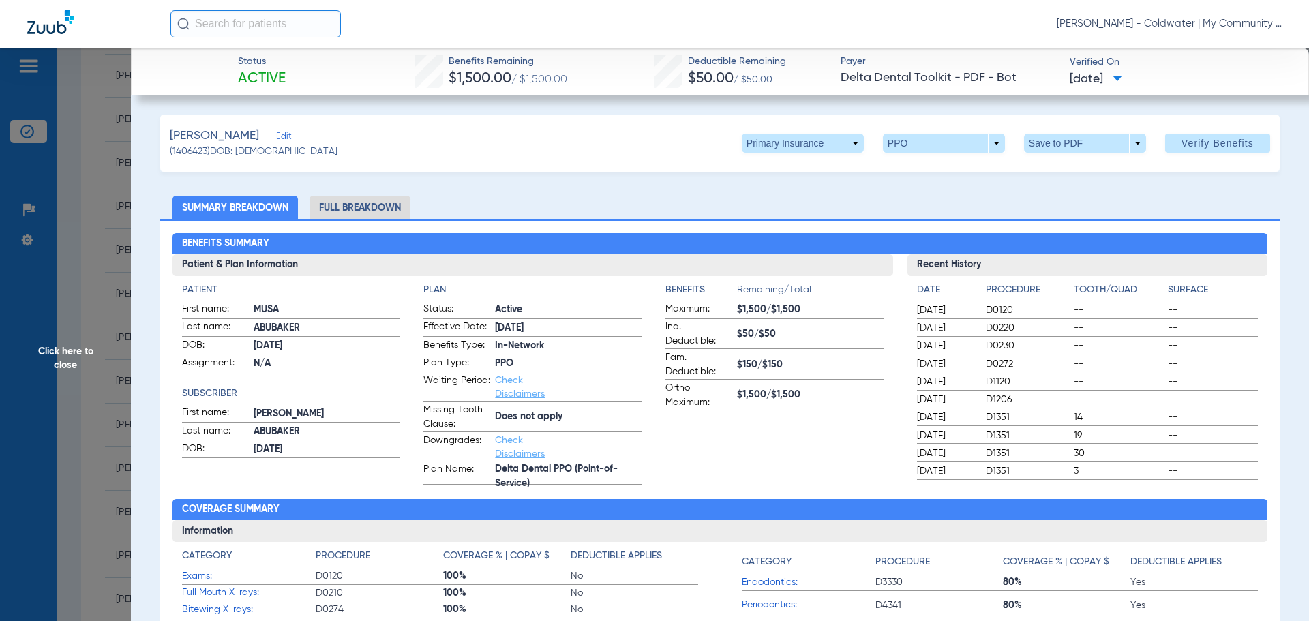
drag, startPoint x: 354, startPoint y: 205, endPoint x: 357, endPoint y: 220, distance: 16.0
click at [353, 205] on li "Full Breakdown" at bounding box center [360, 208] width 101 height 24
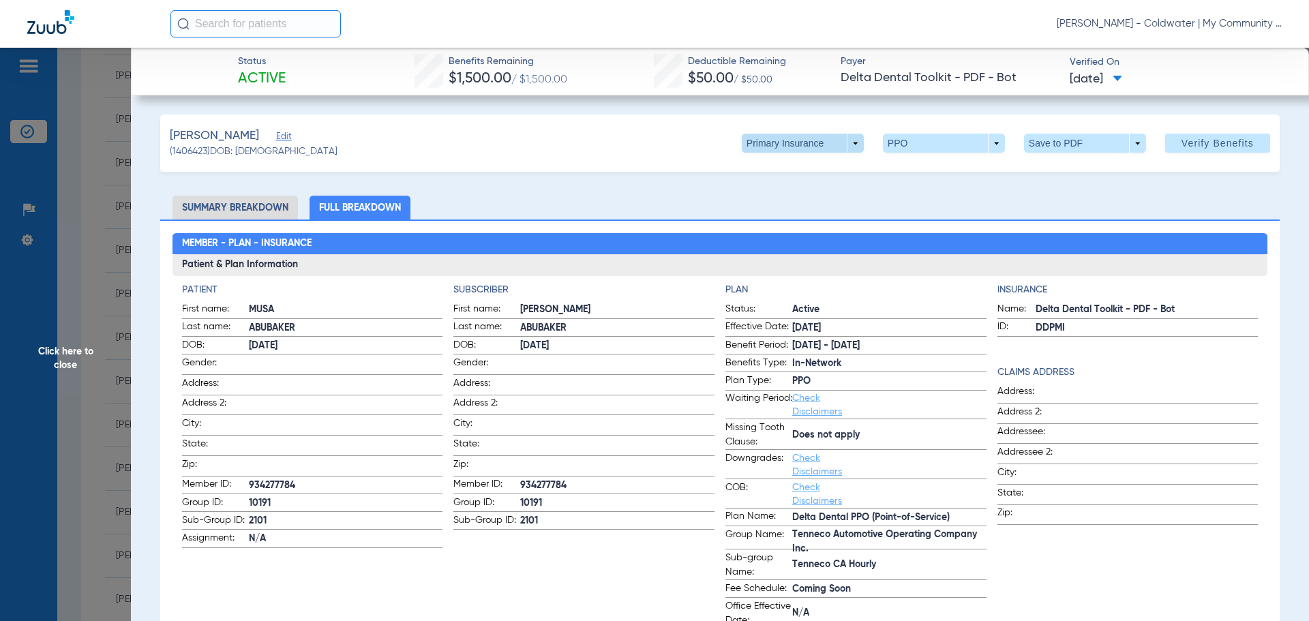
click at [847, 136] on span at bounding box center [803, 143] width 122 height 19
drag, startPoint x: 794, startPoint y: 196, endPoint x: 925, endPoint y: 193, distance: 131.6
click at [794, 196] on span "Secondary Insurance" at bounding box center [788, 198] width 90 height 10
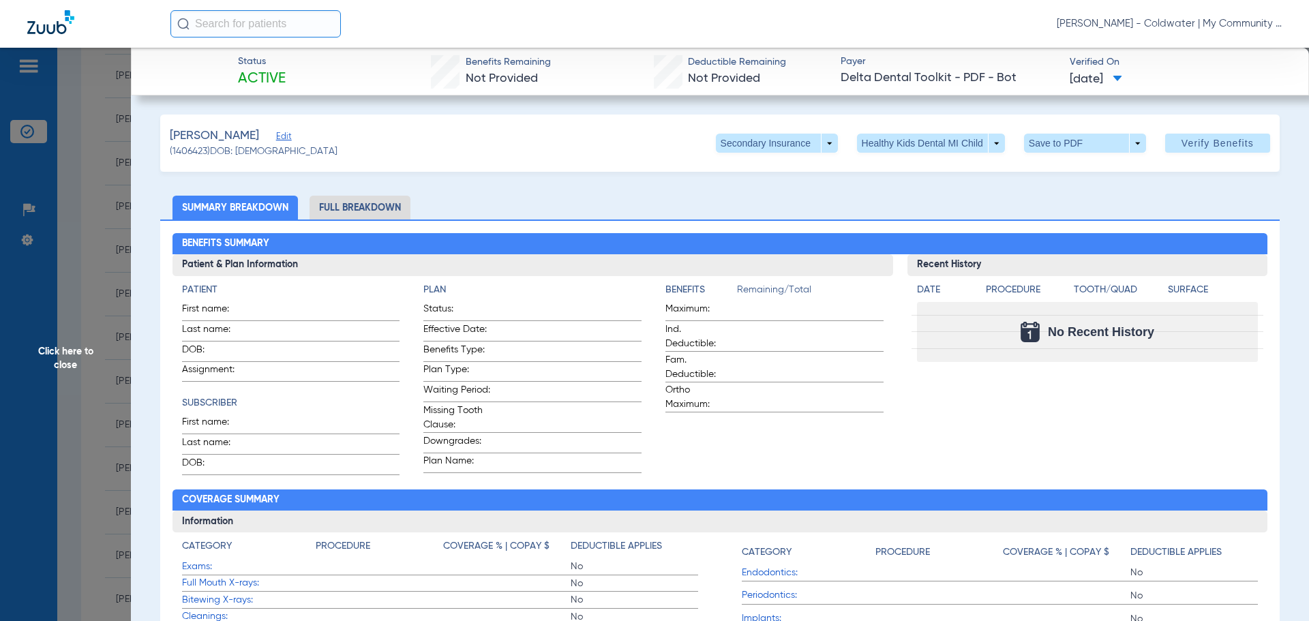
drag, startPoint x: 379, startPoint y: 205, endPoint x: 450, endPoint y: 195, distance: 71.5
click at [380, 204] on li "Full Breakdown" at bounding box center [360, 208] width 101 height 24
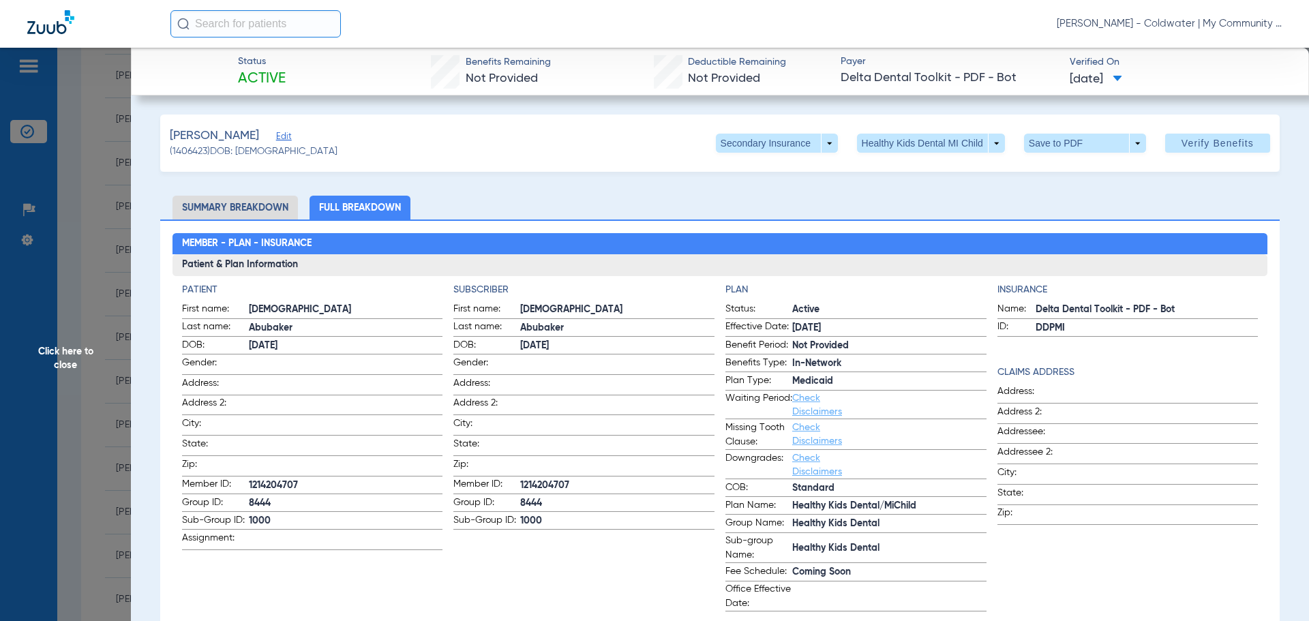
click at [547, 479] on span "1214204707" at bounding box center [617, 486] width 194 height 14
copy span "1214204707"
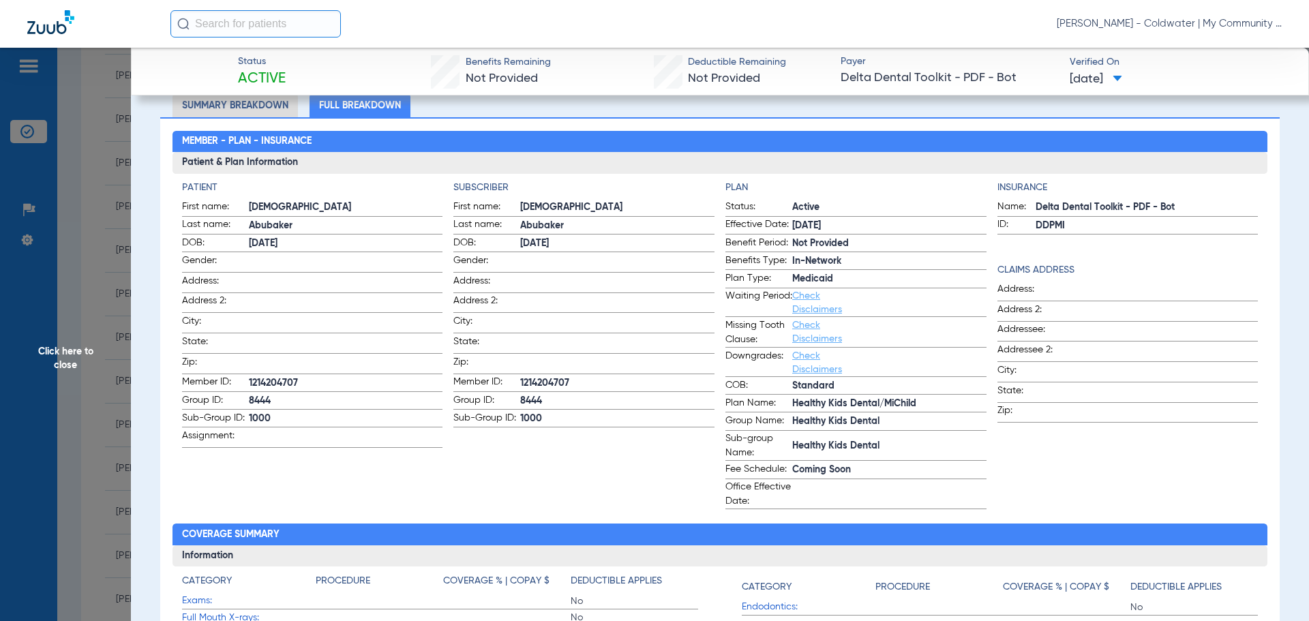
scroll to position [68, 0]
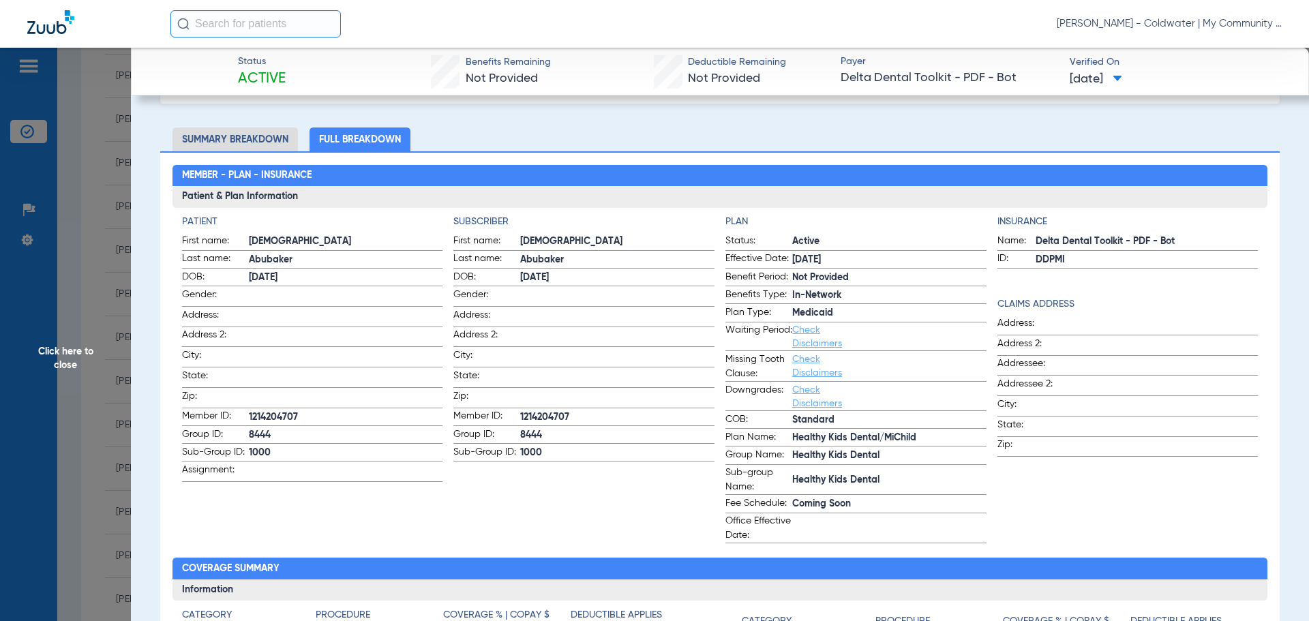
click at [63, 334] on span "Click here to close" at bounding box center [65, 358] width 131 height 621
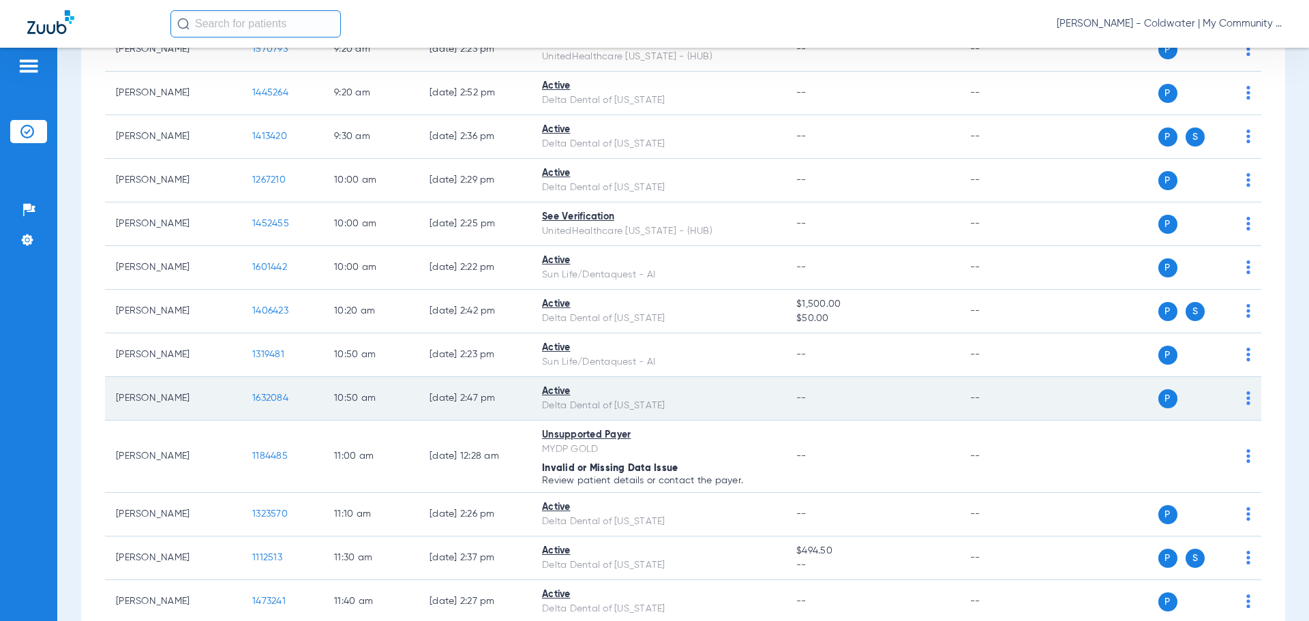
scroll to position [614, 0]
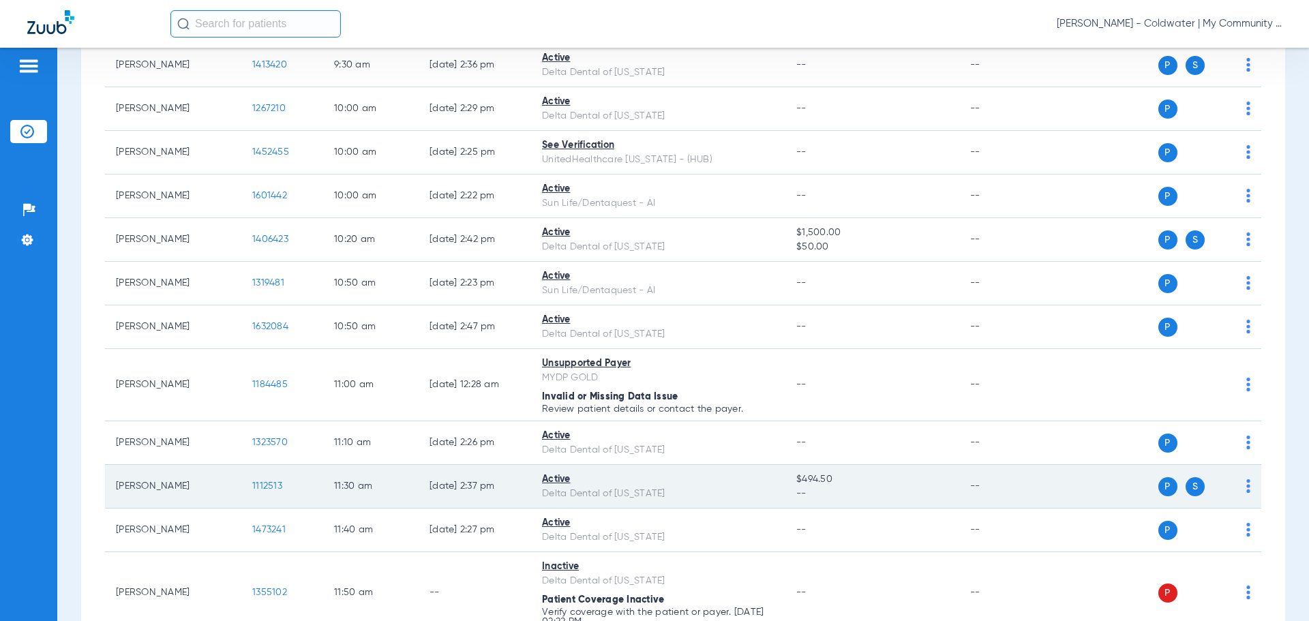
click at [266, 490] on span "1112513" at bounding box center [267, 486] width 30 height 10
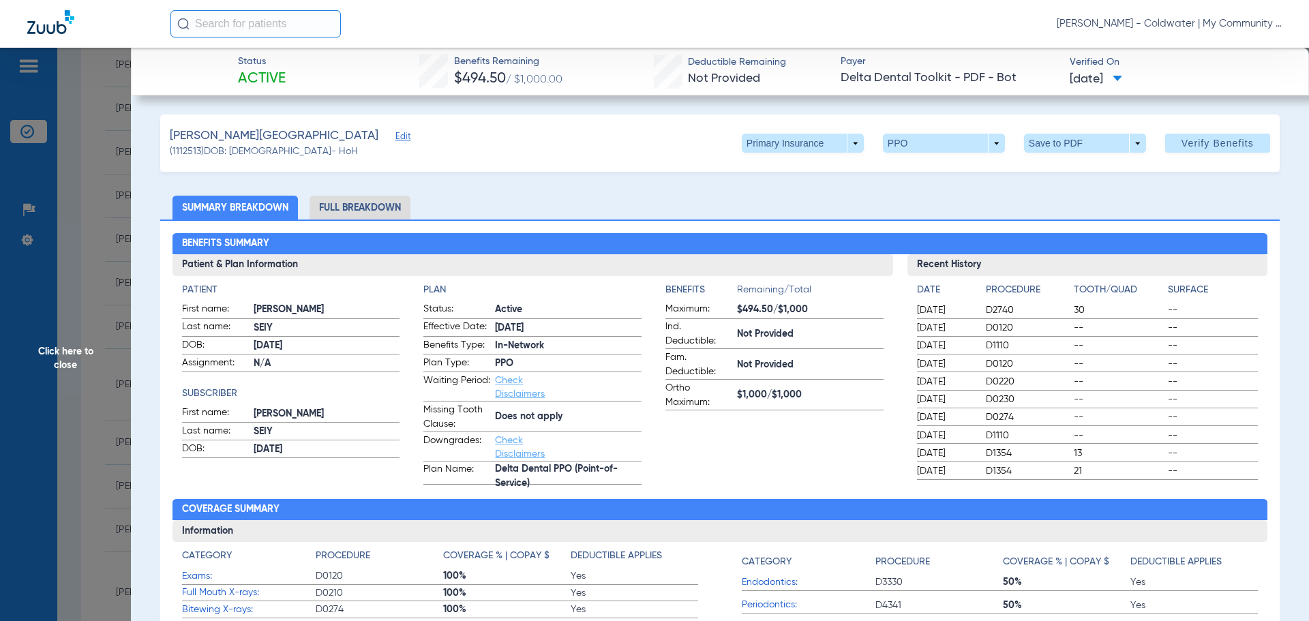
click at [384, 212] on li "Full Breakdown" at bounding box center [360, 208] width 101 height 24
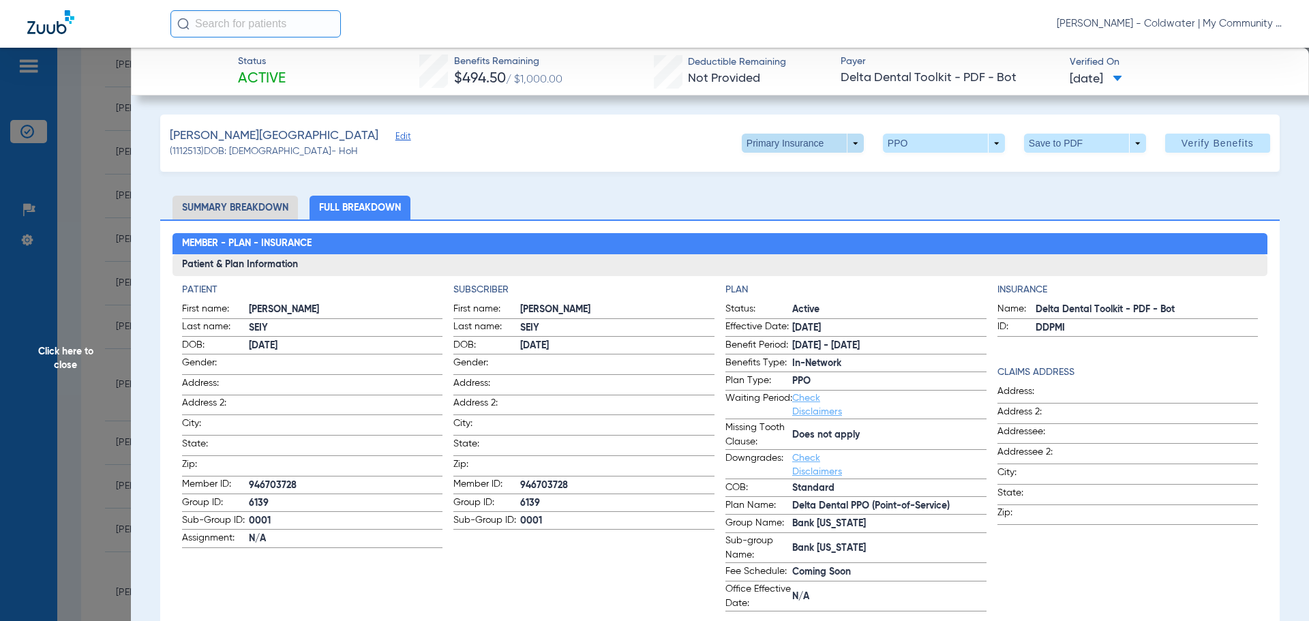
click at [847, 140] on span at bounding box center [803, 143] width 122 height 19
click at [766, 197] on span "Secondary Insurance" at bounding box center [788, 198] width 90 height 10
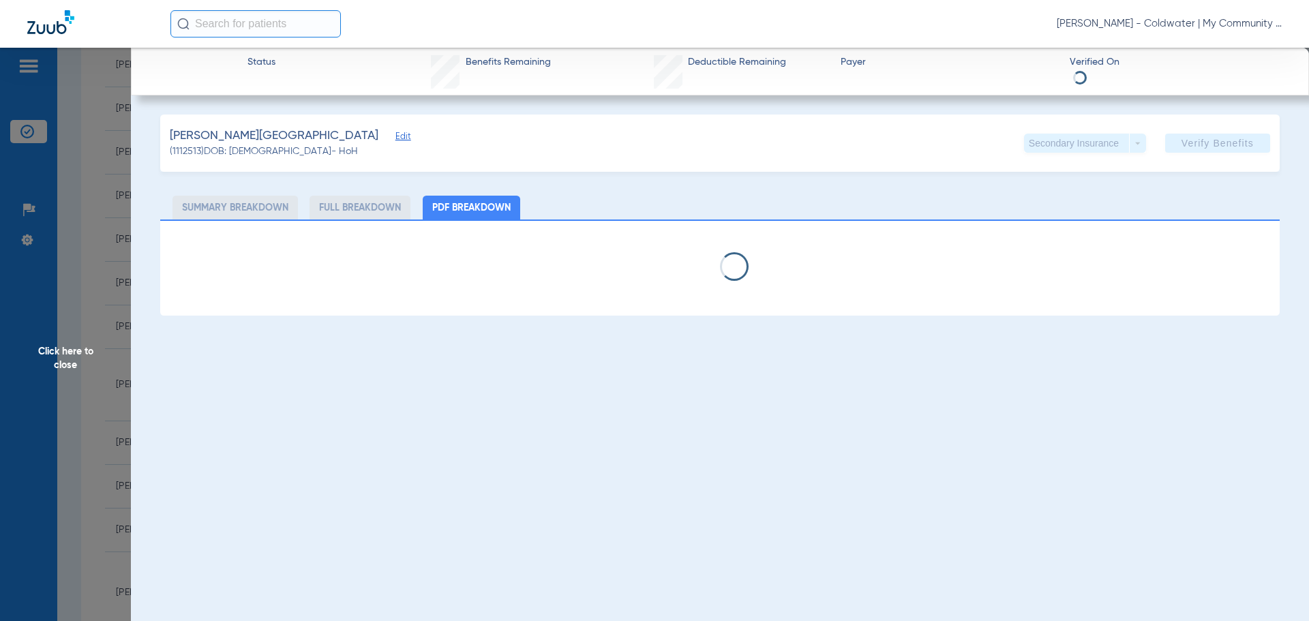
select select "page-width"
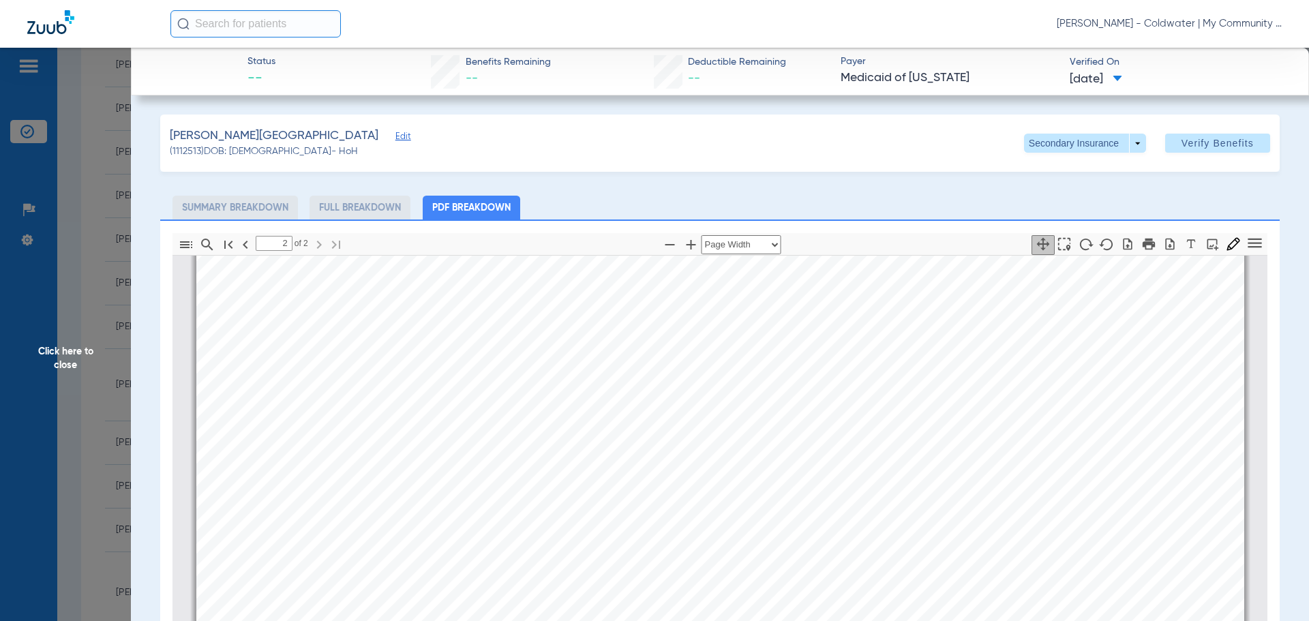
scroll to position [1916, 0]
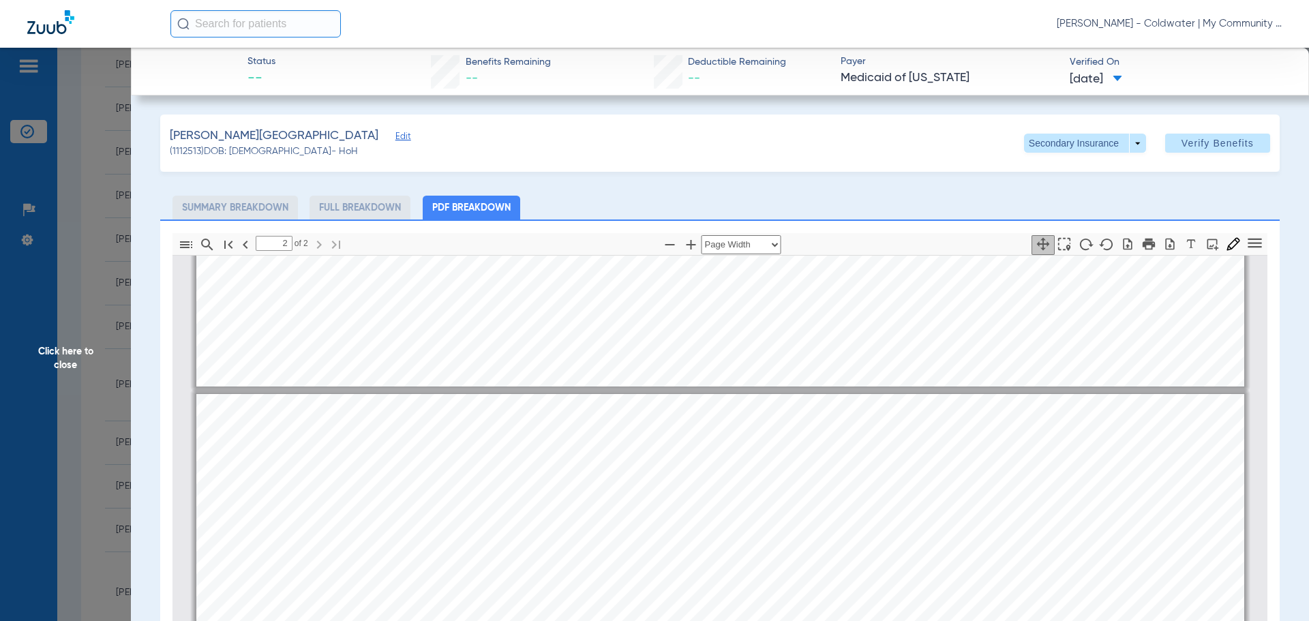
type input "1"
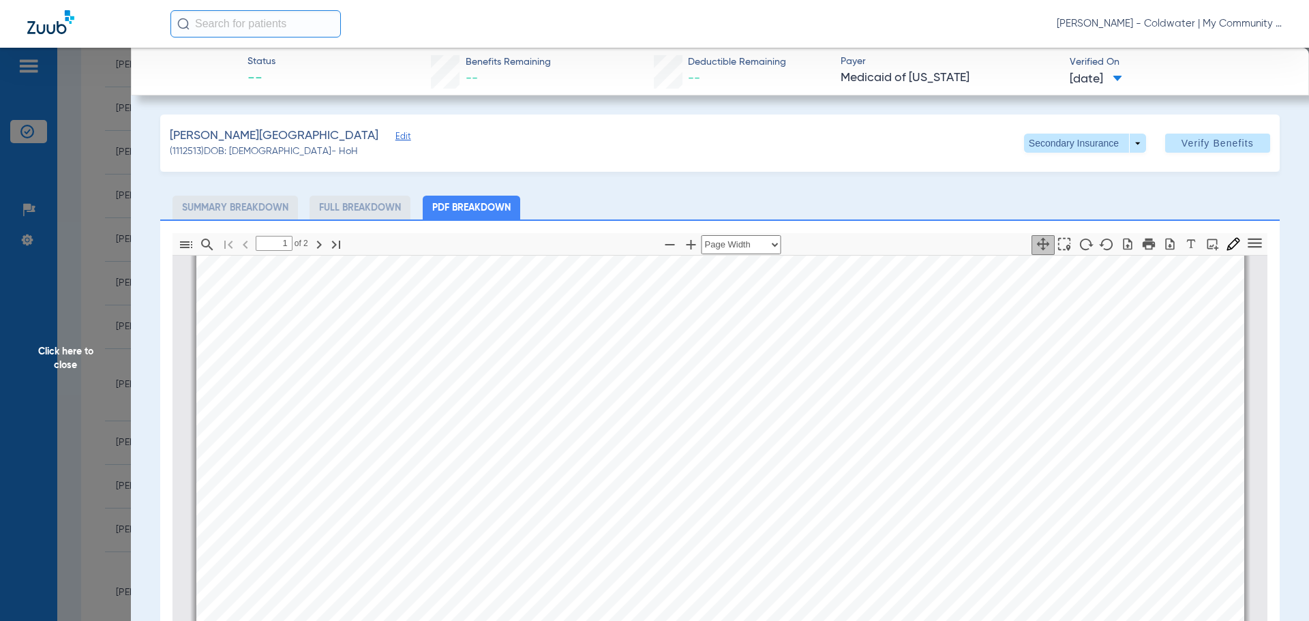
scroll to position [620, 0]
click at [69, 348] on span "Click here to close" at bounding box center [65, 358] width 131 height 621
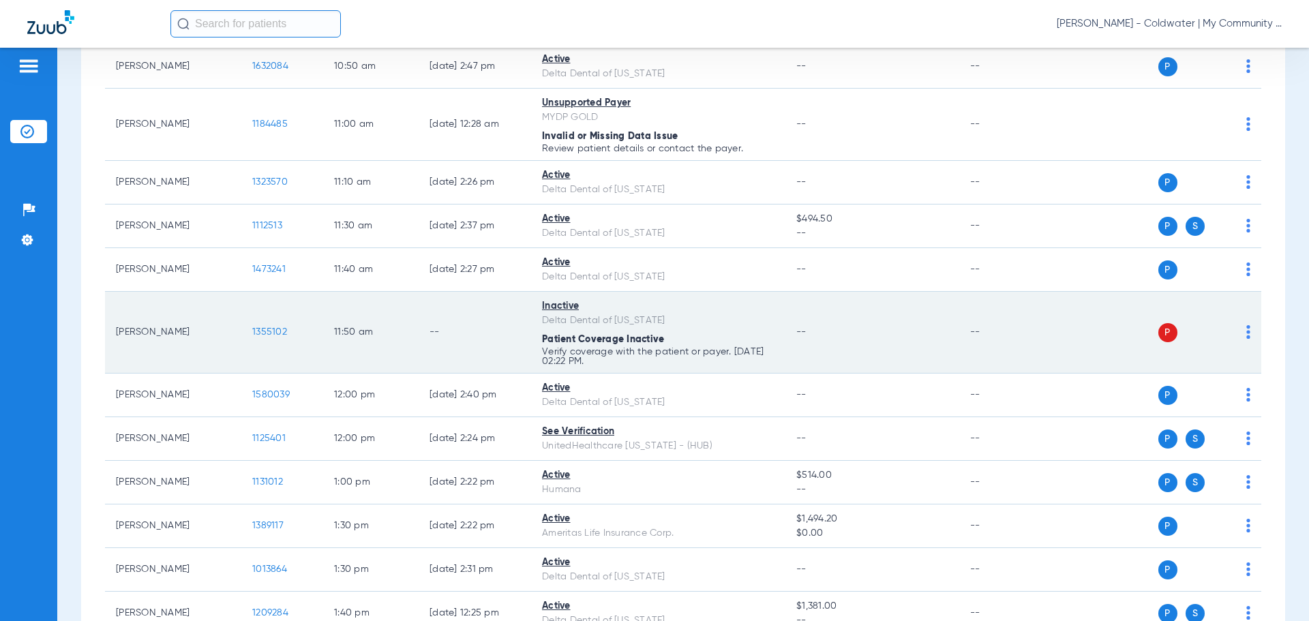
scroll to position [955, 0]
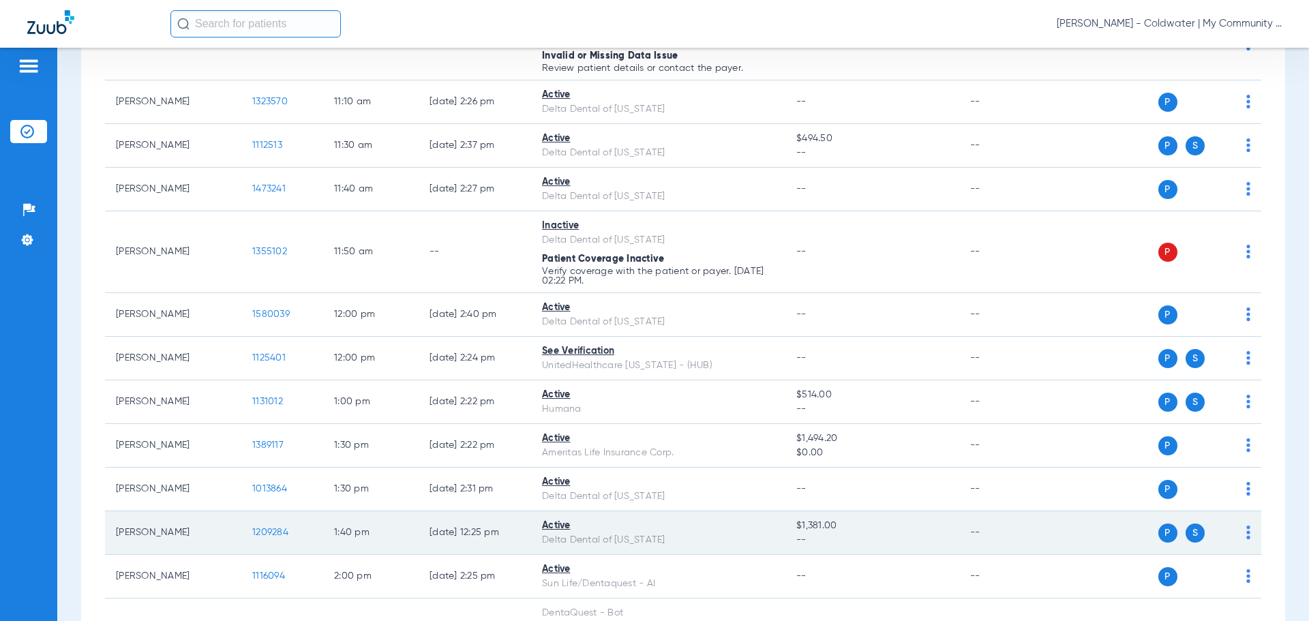
click at [267, 535] on span "1209284" at bounding box center [270, 533] width 36 height 10
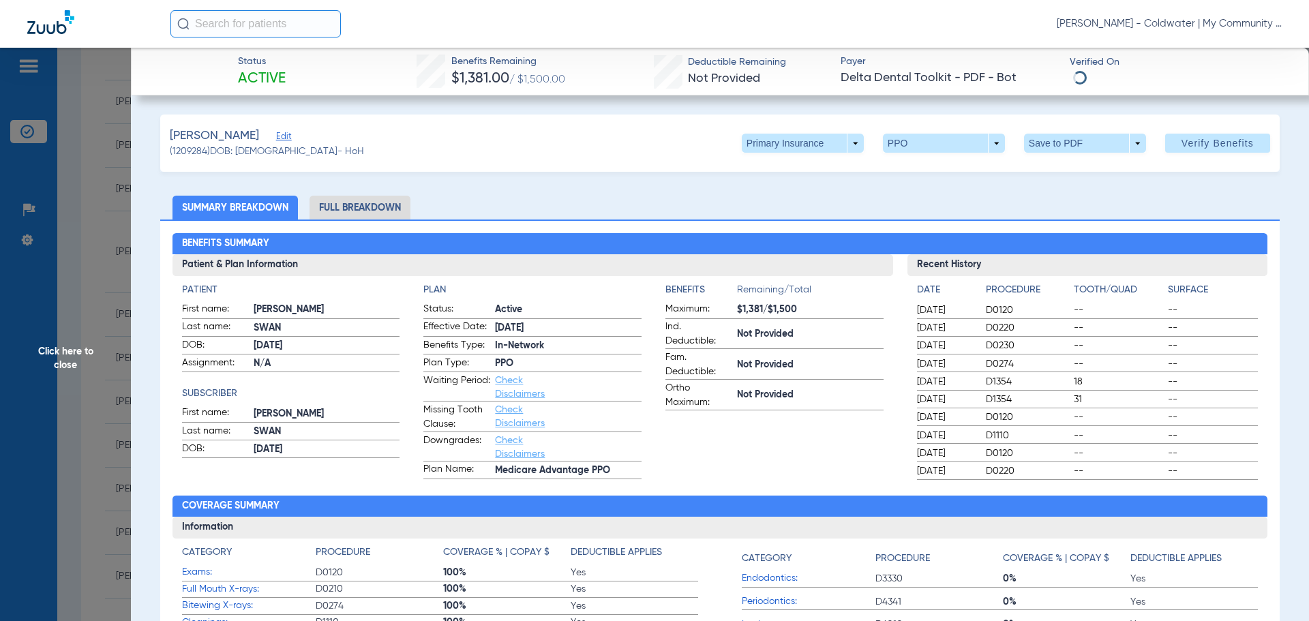
click at [341, 198] on li "Full Breakdown" at bounding box center [360, 208] width 101 height 24
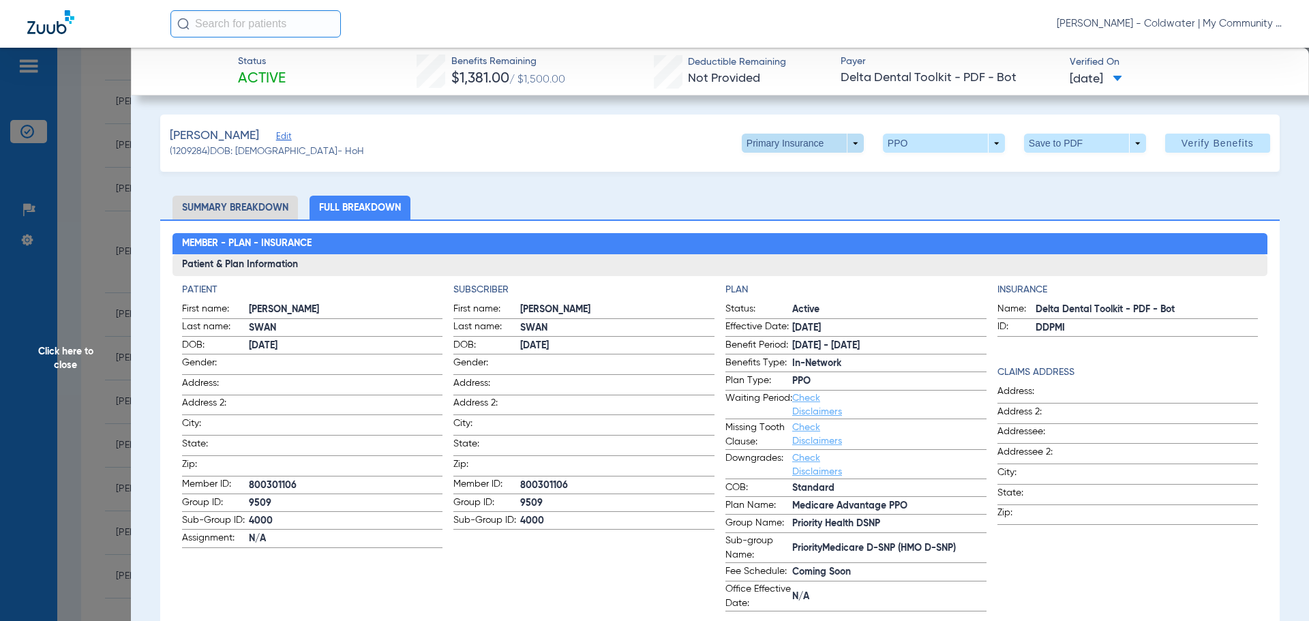
click at [844, 147] on span at bounding box center [803, 143] width 122 height 19
drag, startPoint x: 755, startPoint y: 194, endPoint x: 953, endPoint y: 217, distance: 199.0
click at [755, 194] on span "Secondary Insurance" at bounding box center [788, 198] width 90 height 10
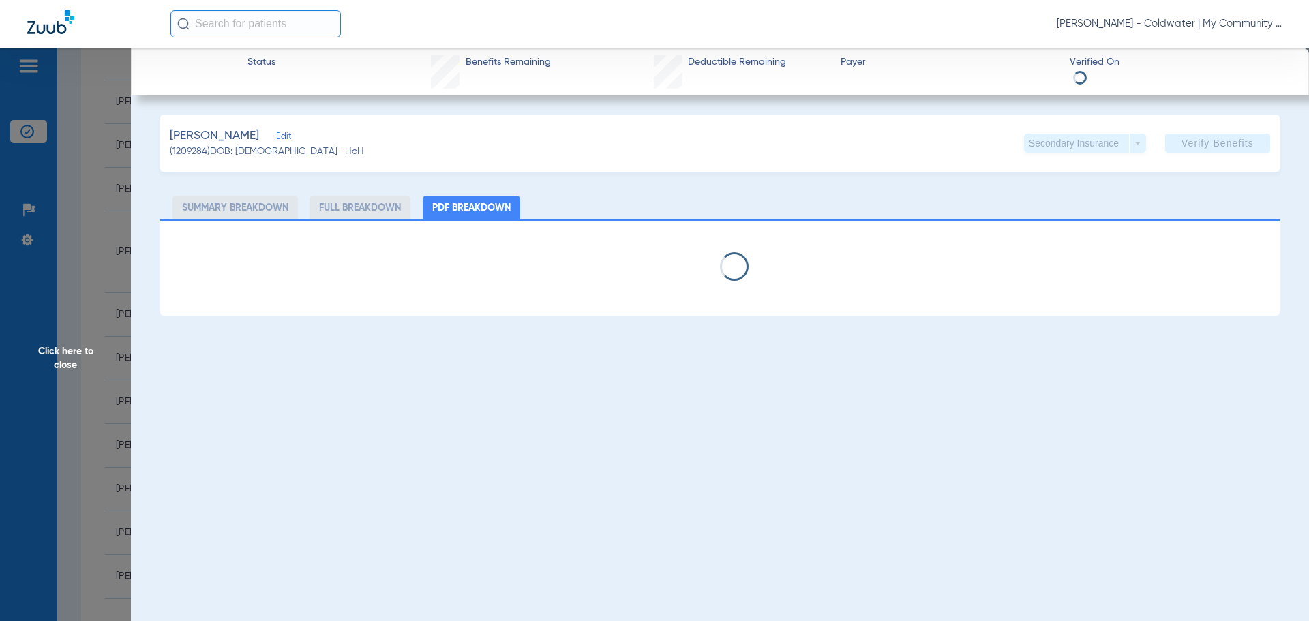
select select "page-width"
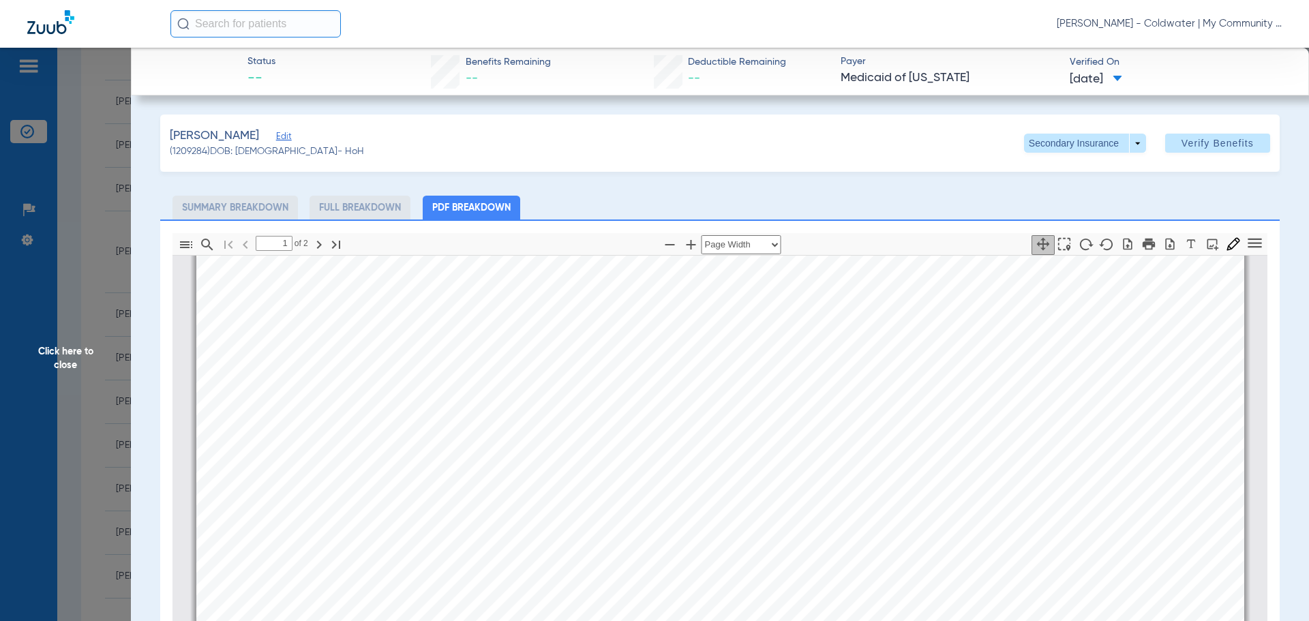
scroll to position [552, 0]
type input "2"
click at [109, 367] on span "Click here to close" at bounding box center [65, 358] width 131 height 621
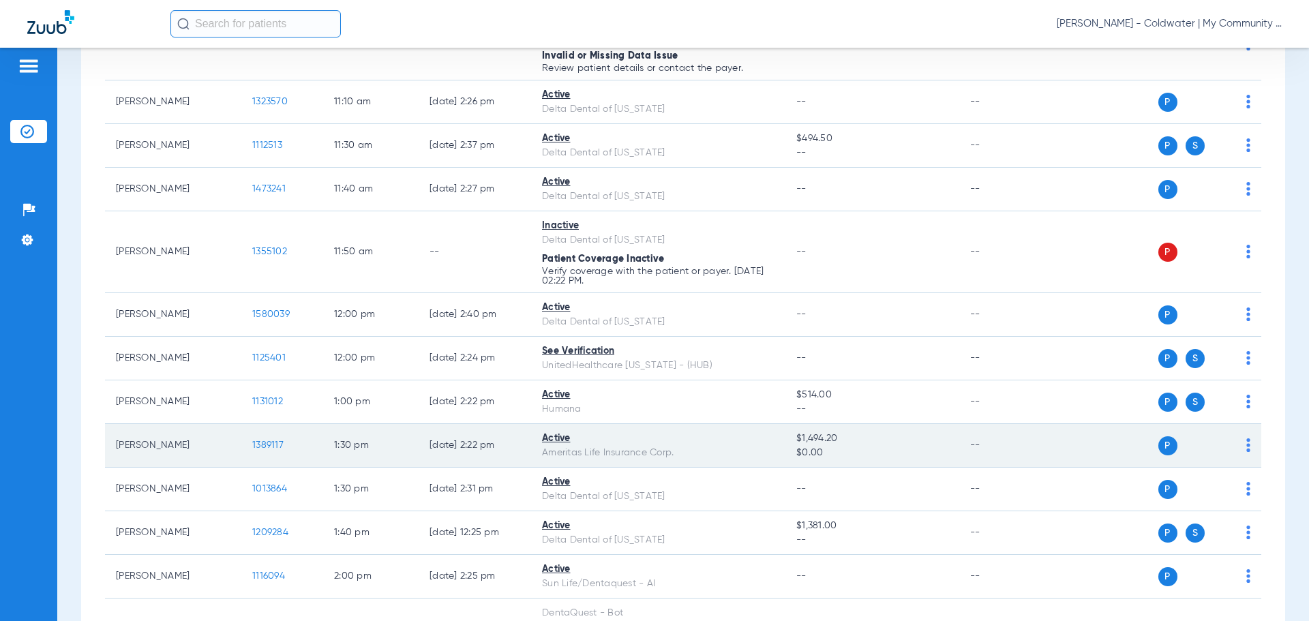
click at [257, 449] on span "1389117" at bounding box center [267, 445] width 31 height 10
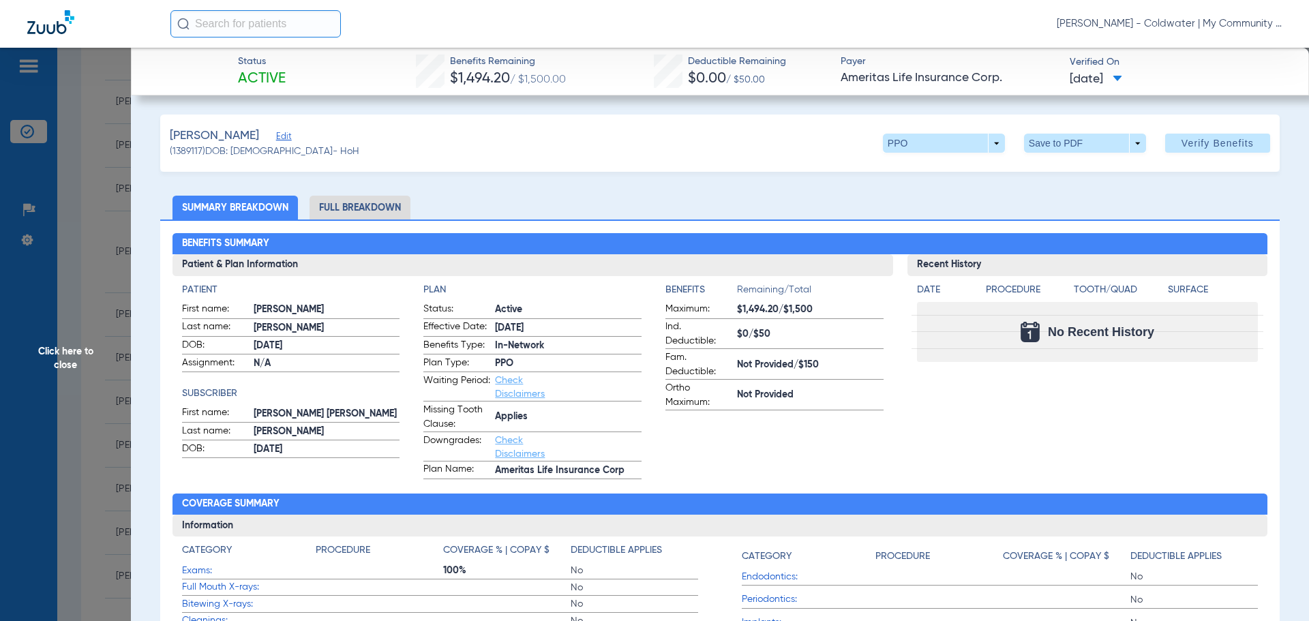
click at [372, 205] on li "Full Breakdown" at bounding box center [360, 208] width 101 height 24
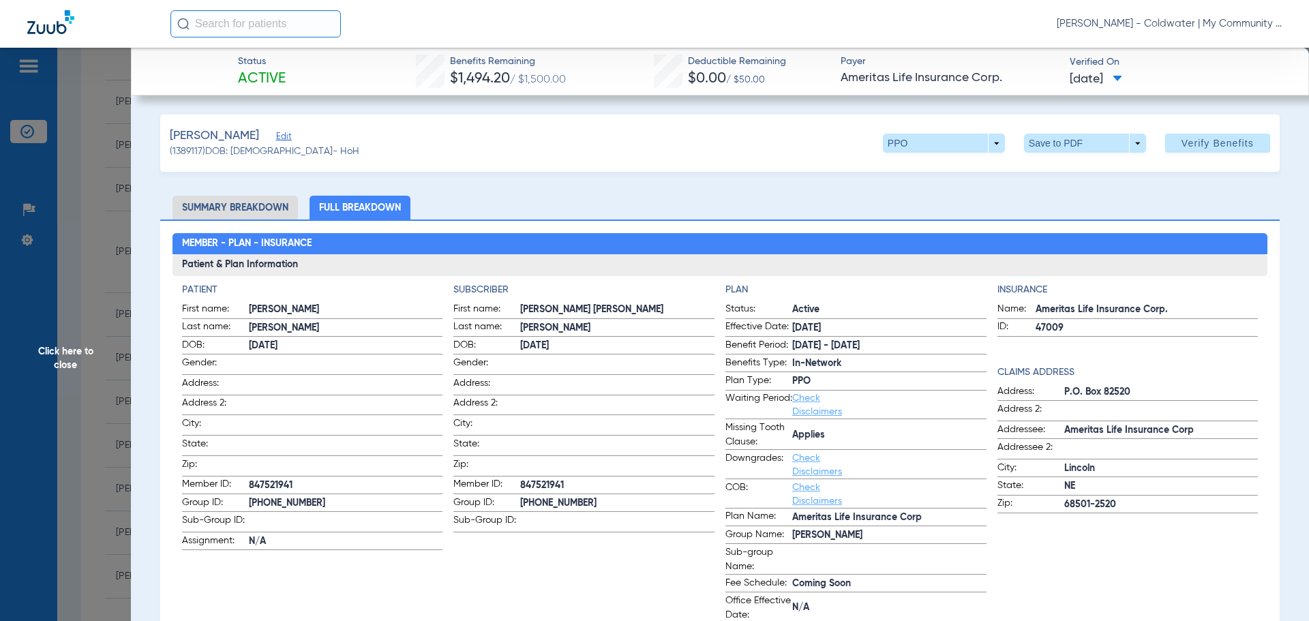
drag, startPoint x: 117, startPoint y: 323, endPoint x: 123, endPoint y: 314, distance: 11.2
click at [116, 321] on span "Click here to close" at bounding box center [65, 358] width 131 height 621
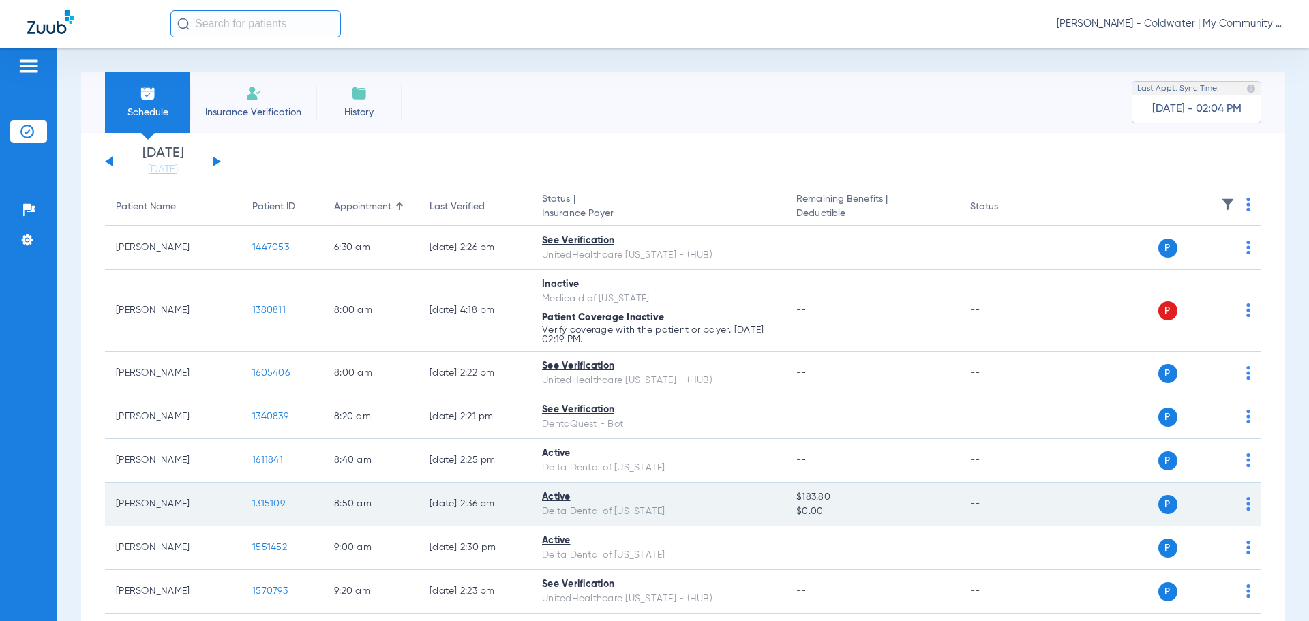
scroll to position [136, 0]
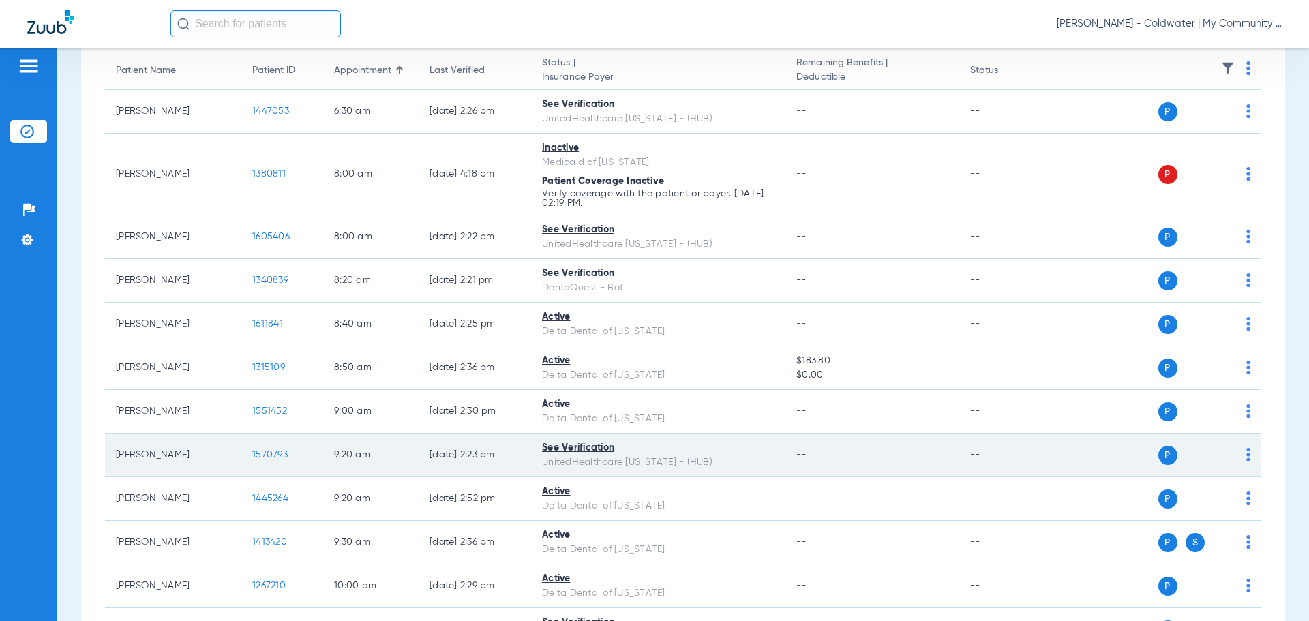
click at [268, 455] on span "1570793" at bounding box center [269, 455] width 35 height 10
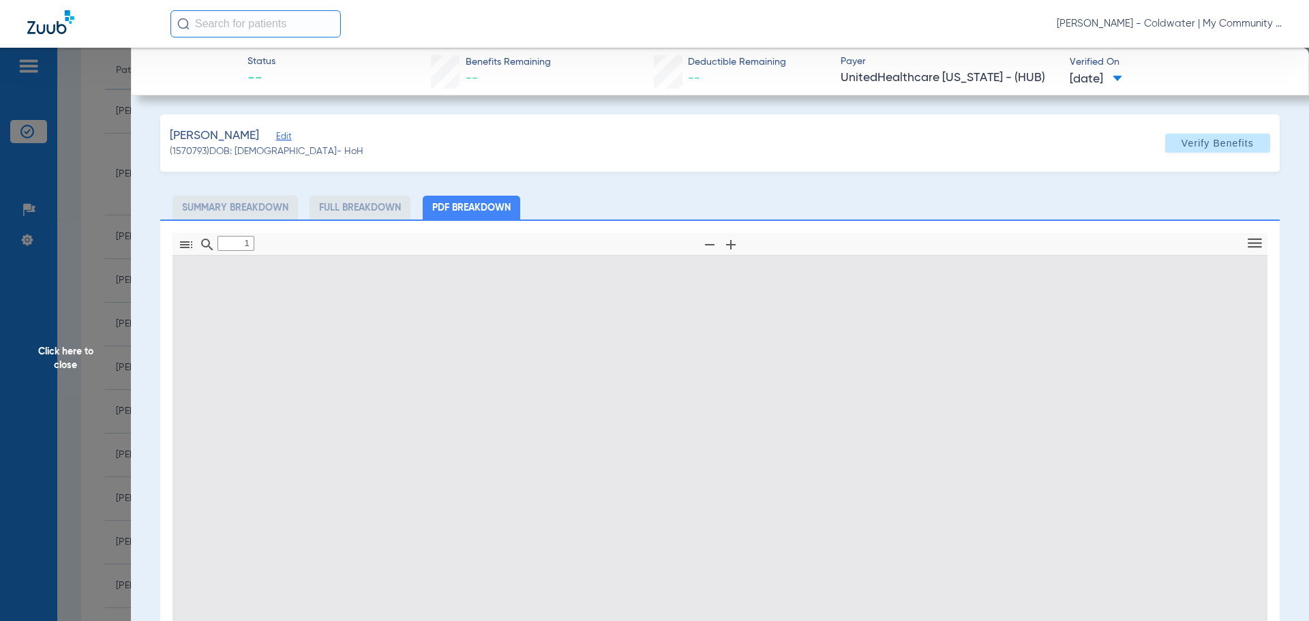
type input "0"
select select "page-width"
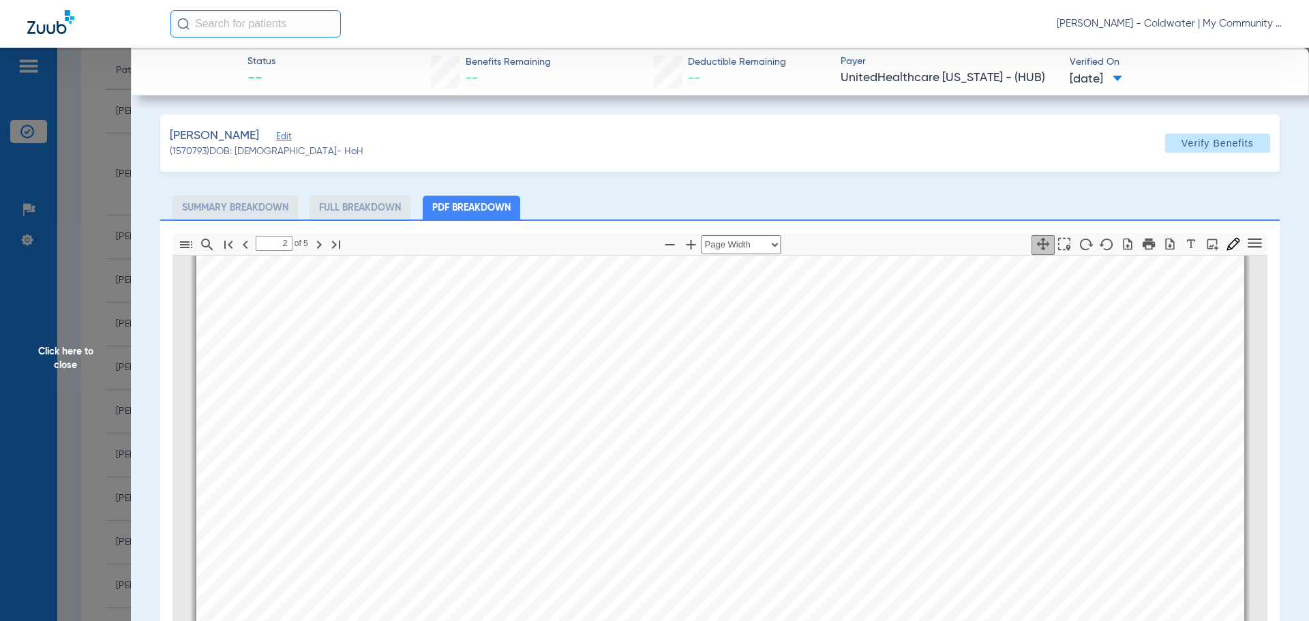
scroll to position [1984, 0]
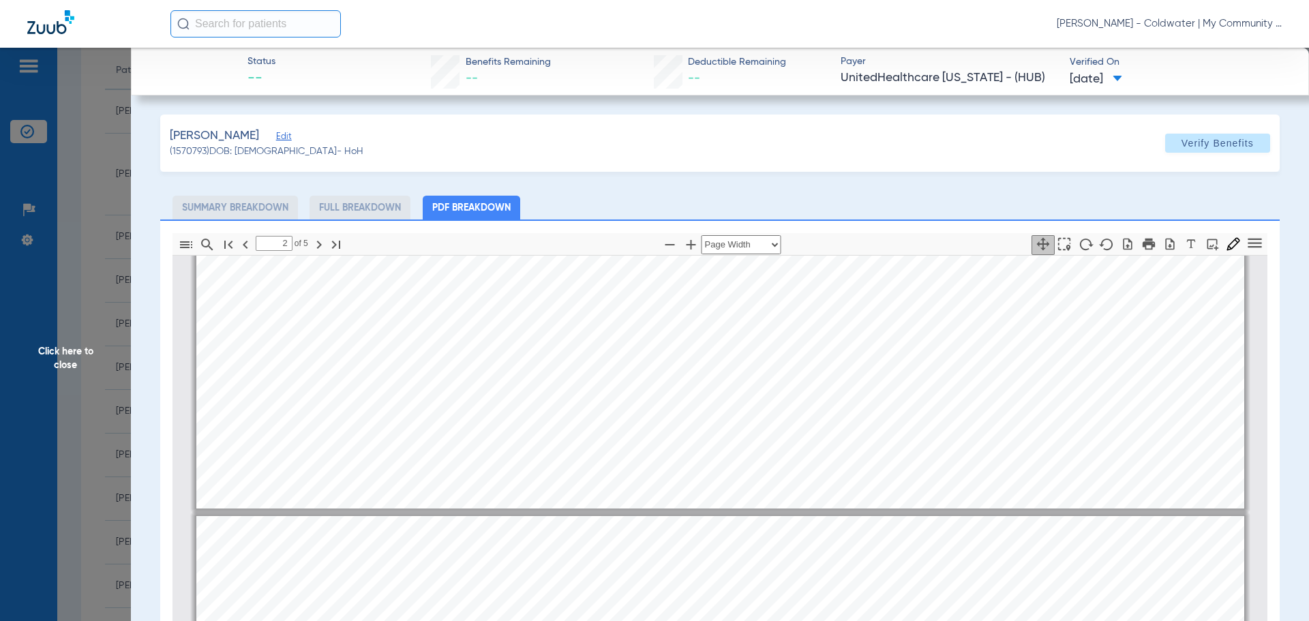
type input "1"
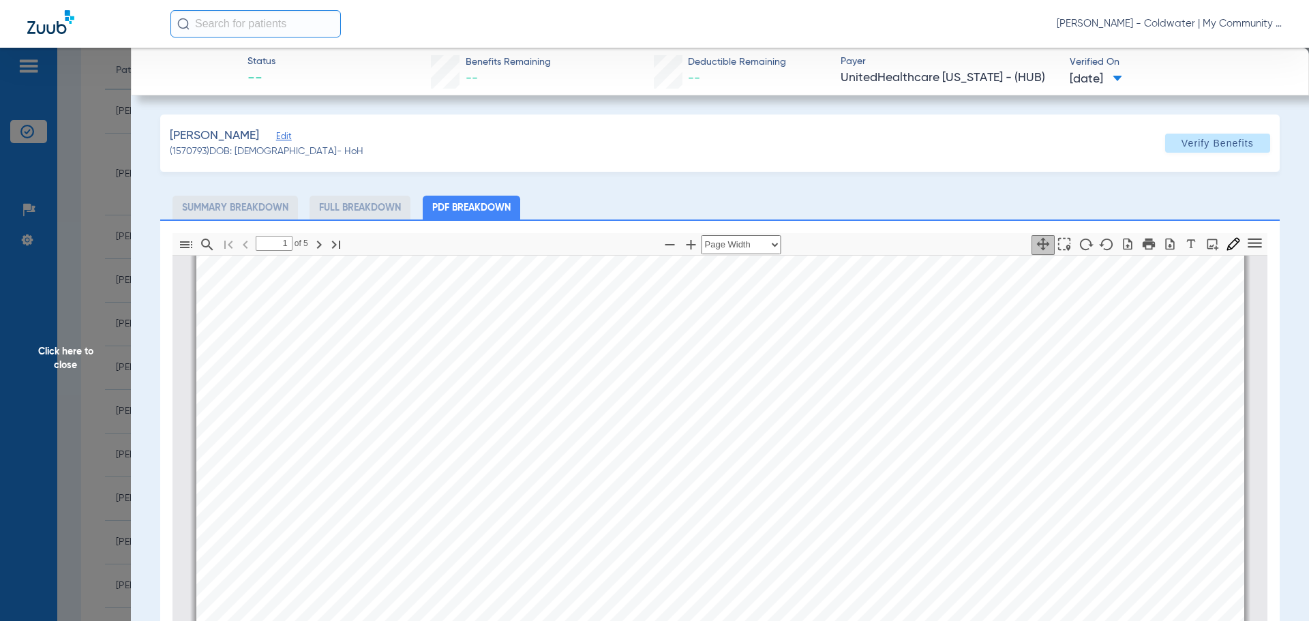
click at [91, 351] on span "Click here to close" at bounding box center [65, 358] width 131 height 621
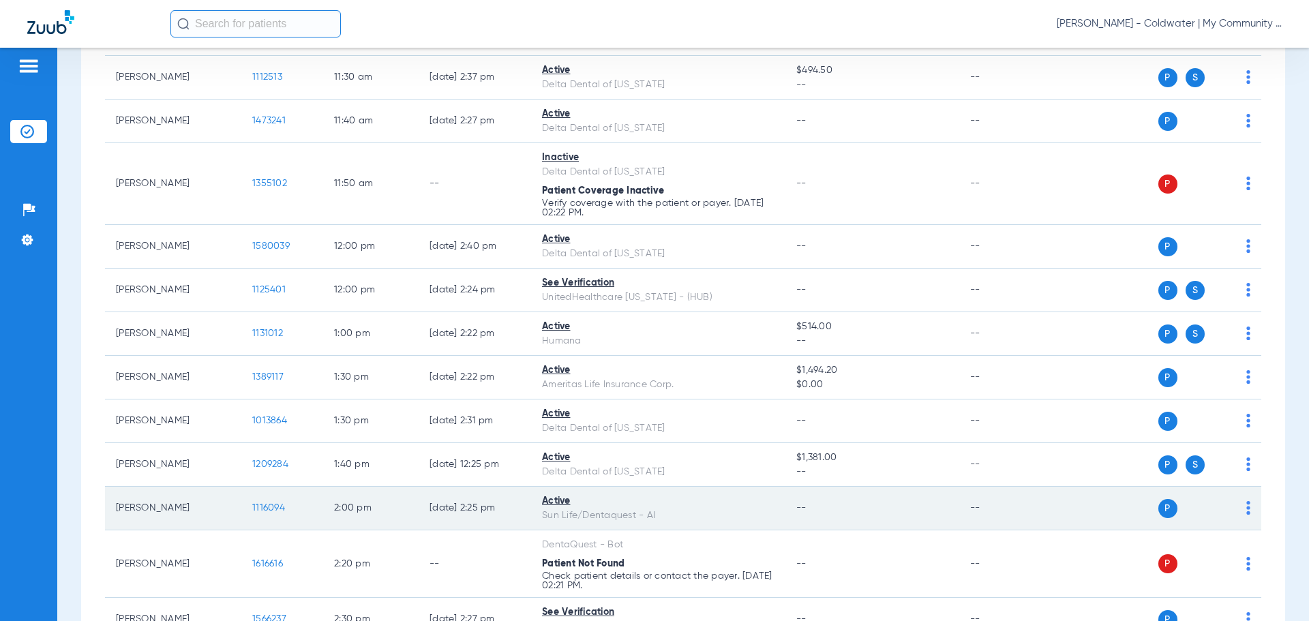
scroll to position [866, 0]
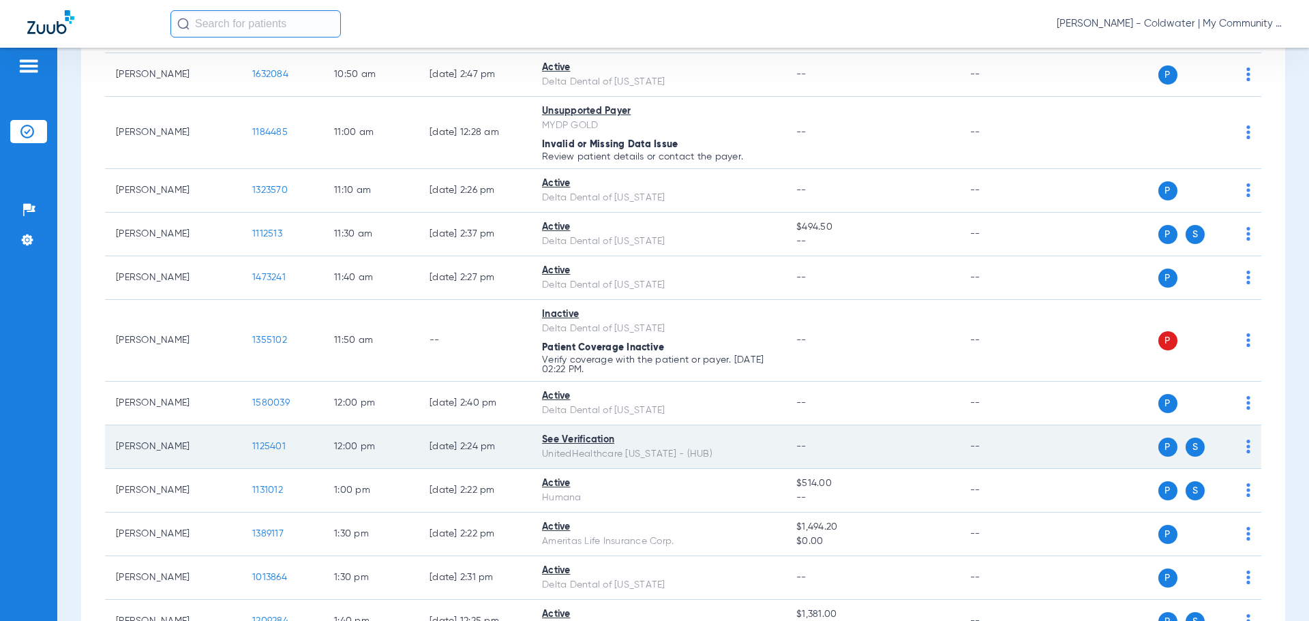
click at [272, 445] on span "1125401" at bounding box center [268, 447] width 33 height 10
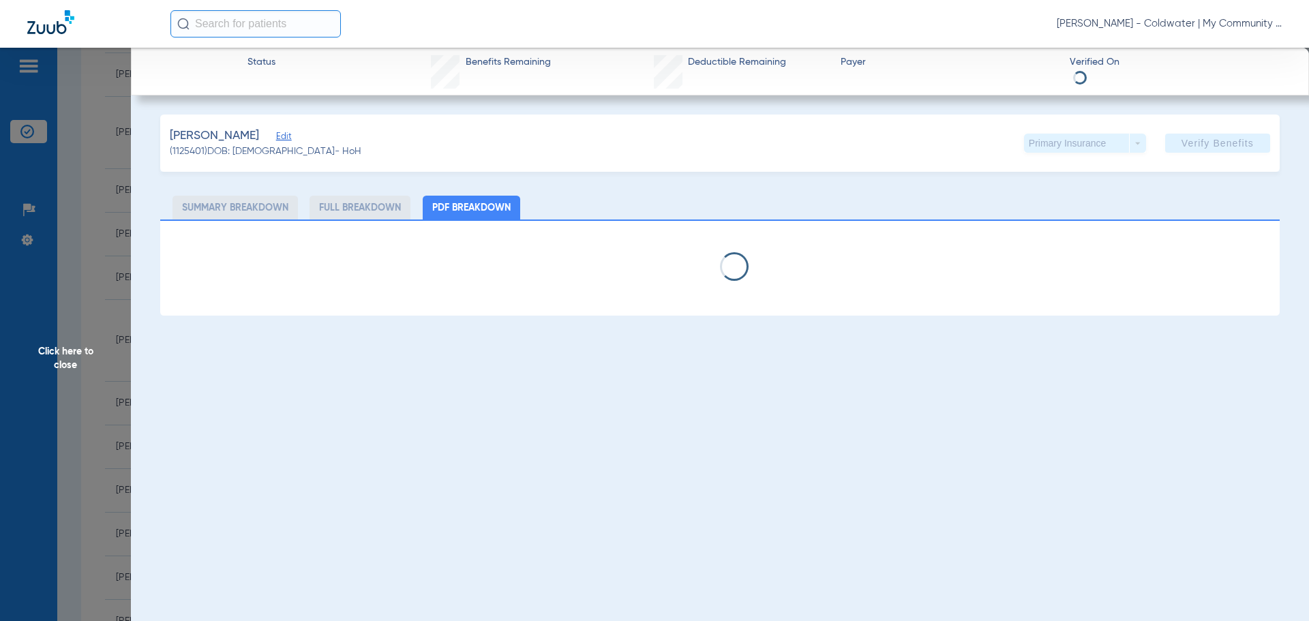
select select "page-width"
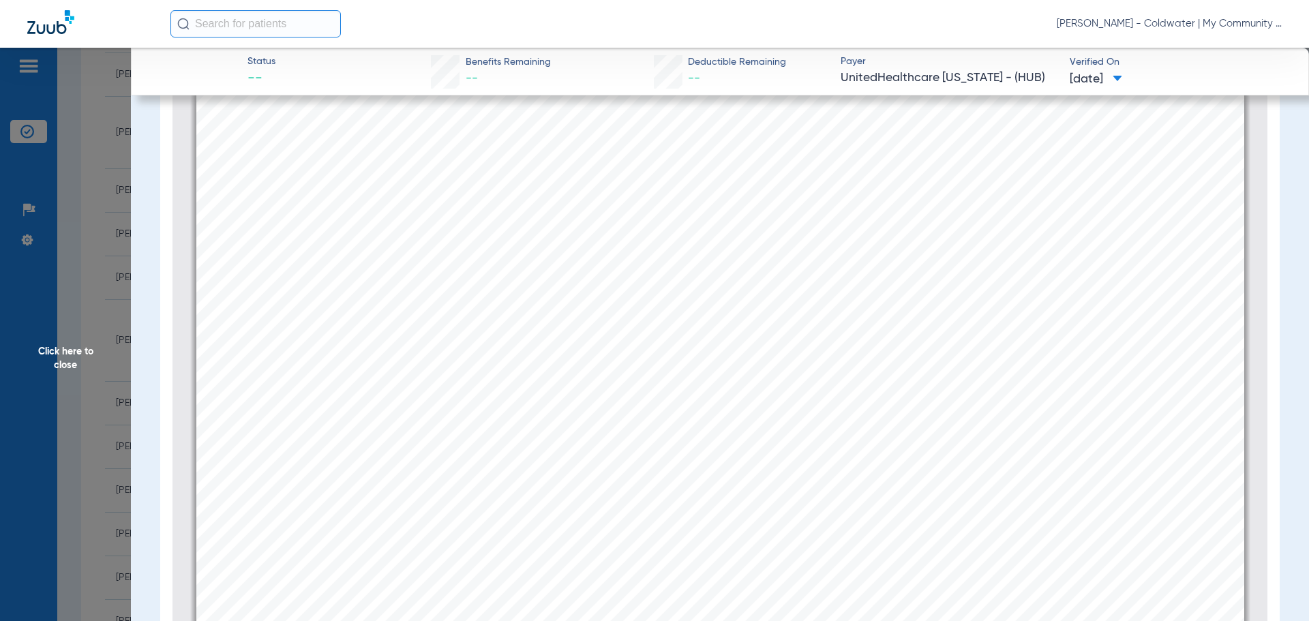
scroll to position [1909, 0]
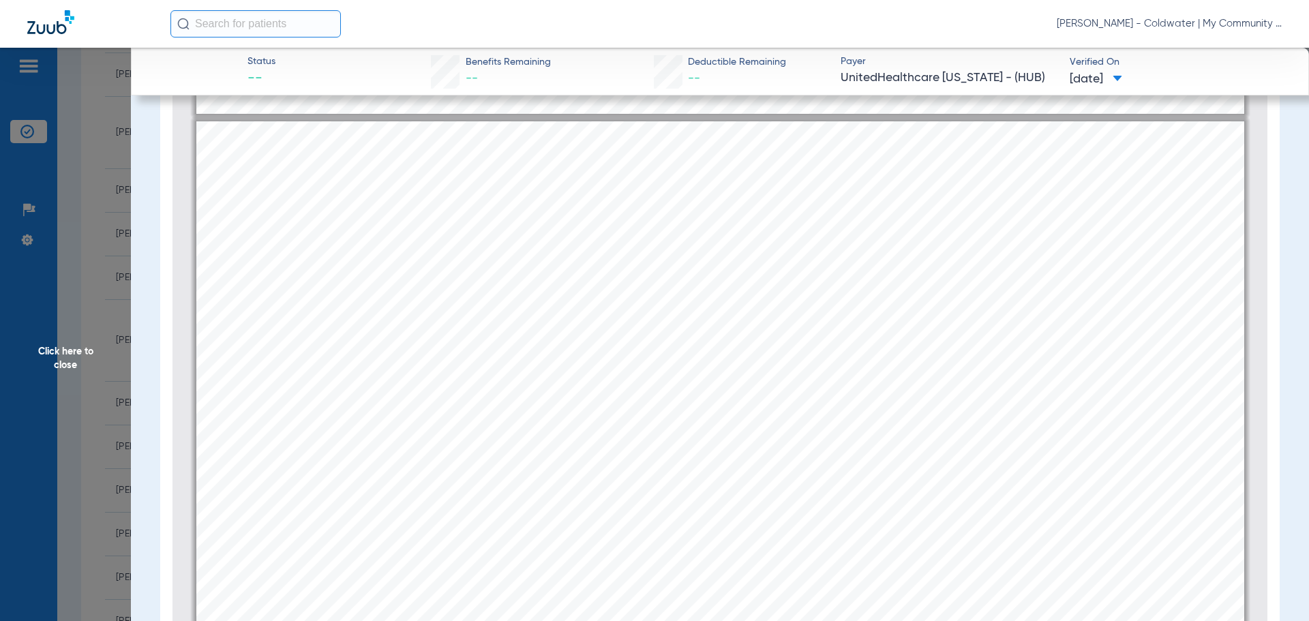
type input "1"
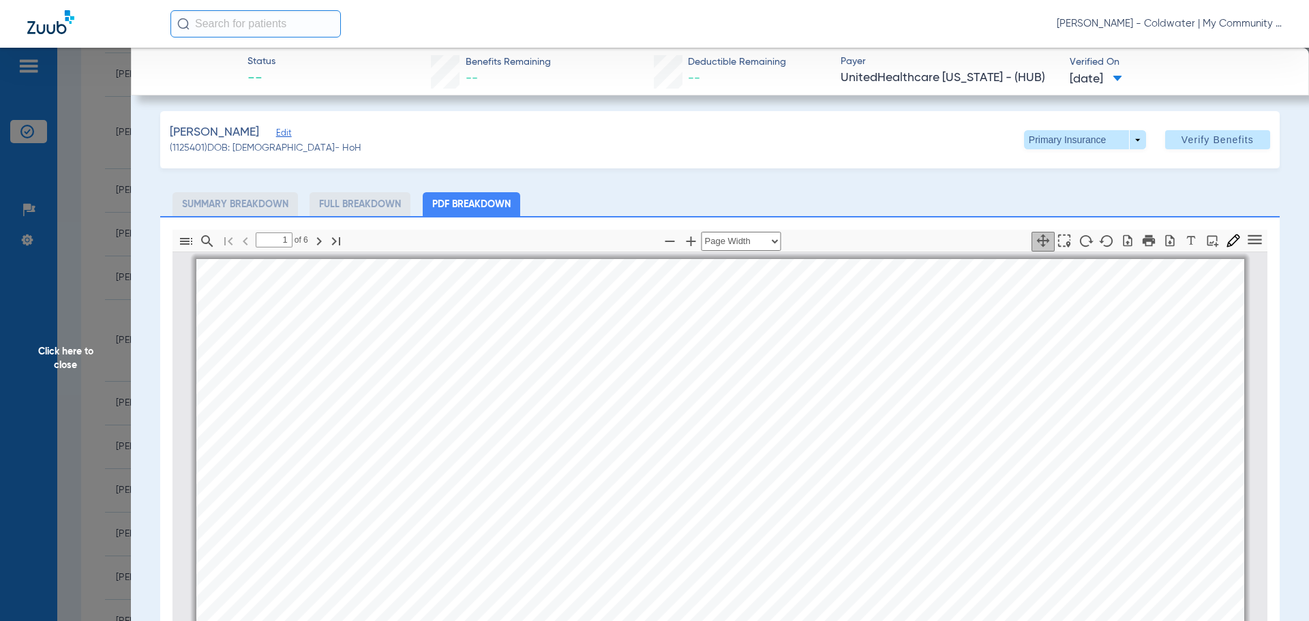
scroll to position [0, 0]
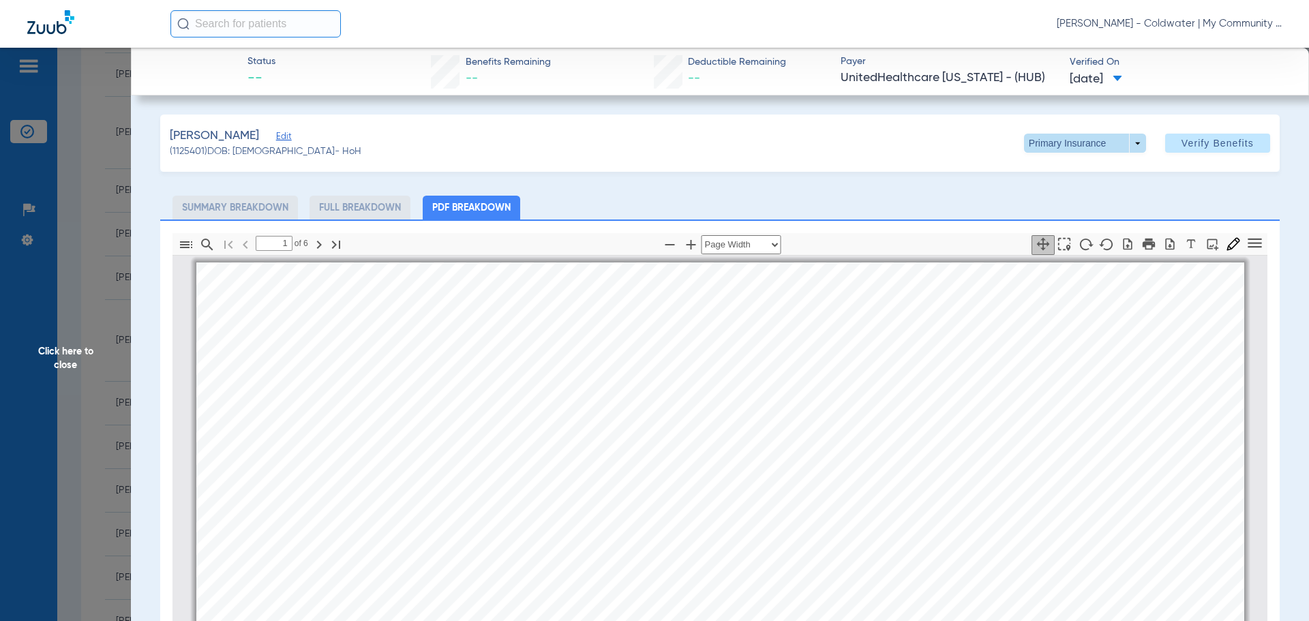
click at [1128, 140] on span at bounding box center [1085, 143] width 122 height 19
click at [1067, 191] on button "Secondary Insurance" at bounding box center [1071, 197] width 112 height 27
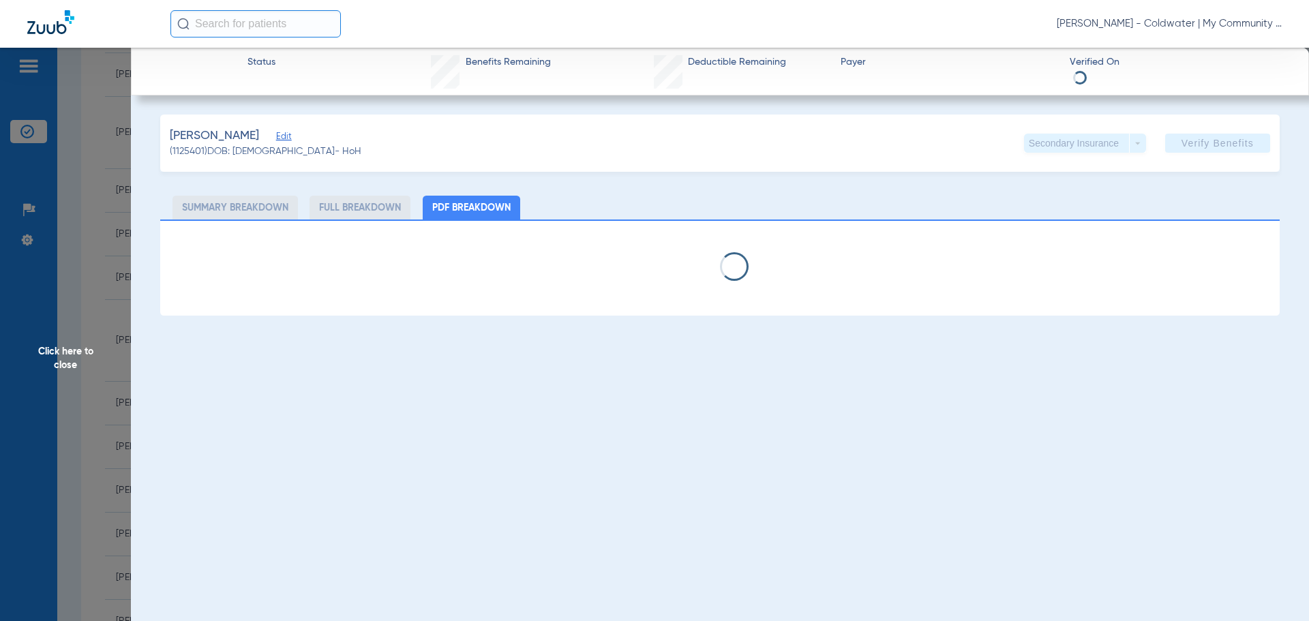
select select "page-width"
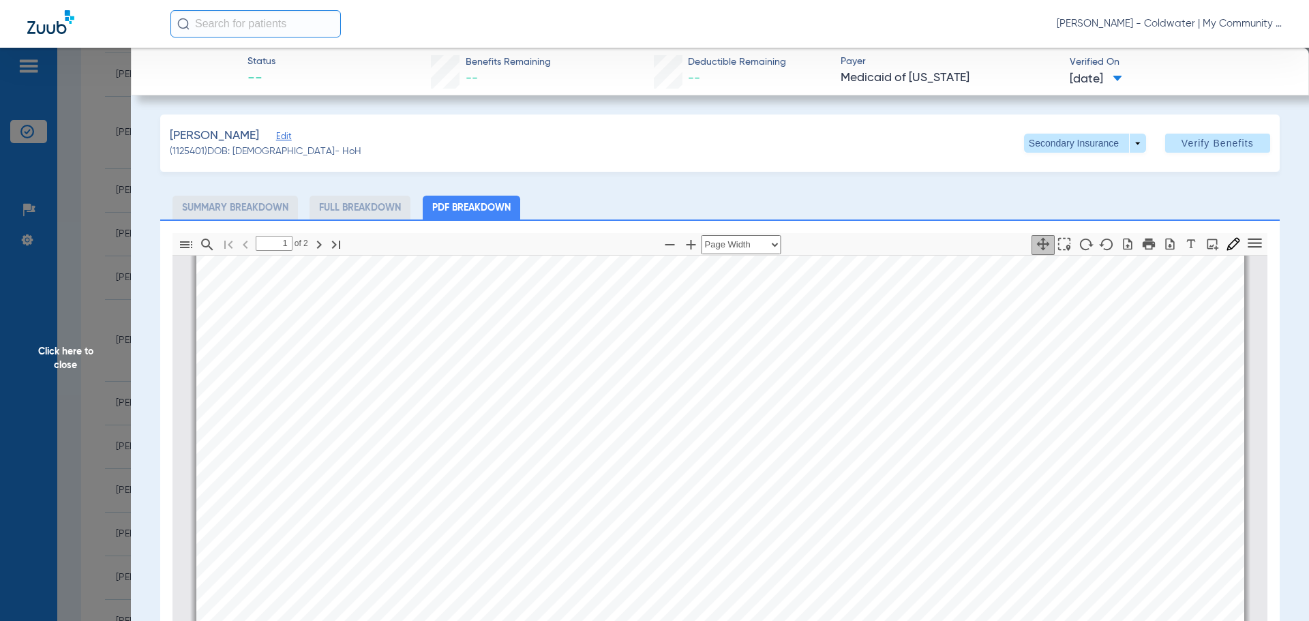
scroll to position [484, 0]
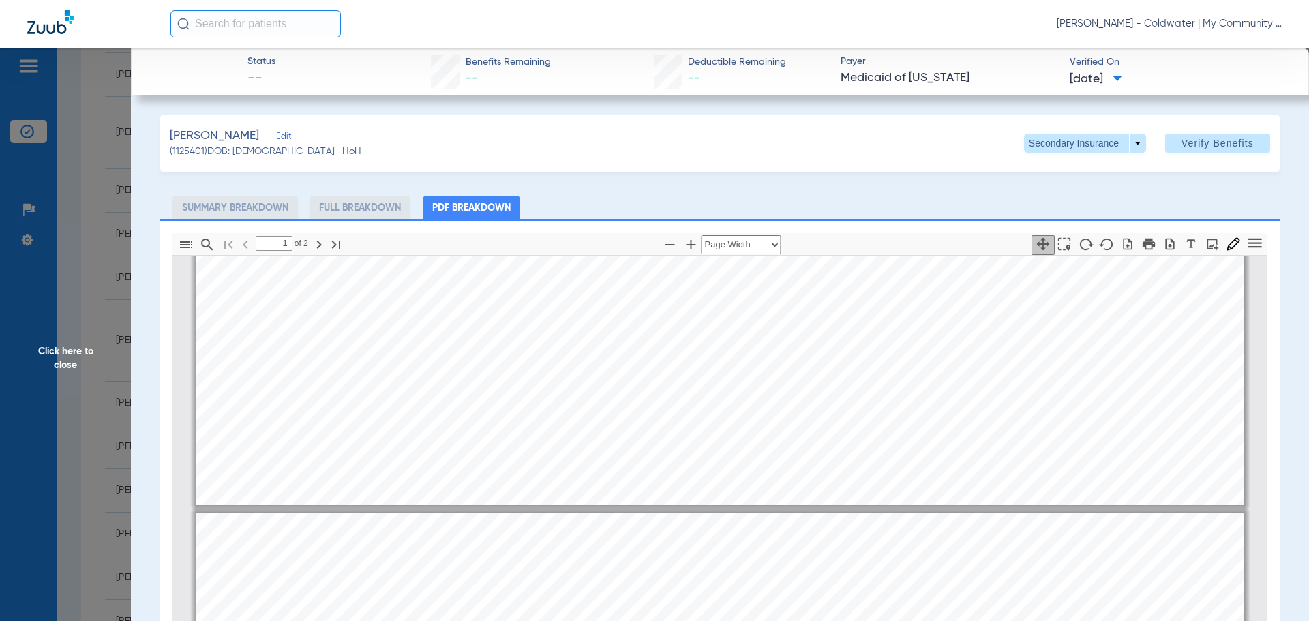
type input "2"
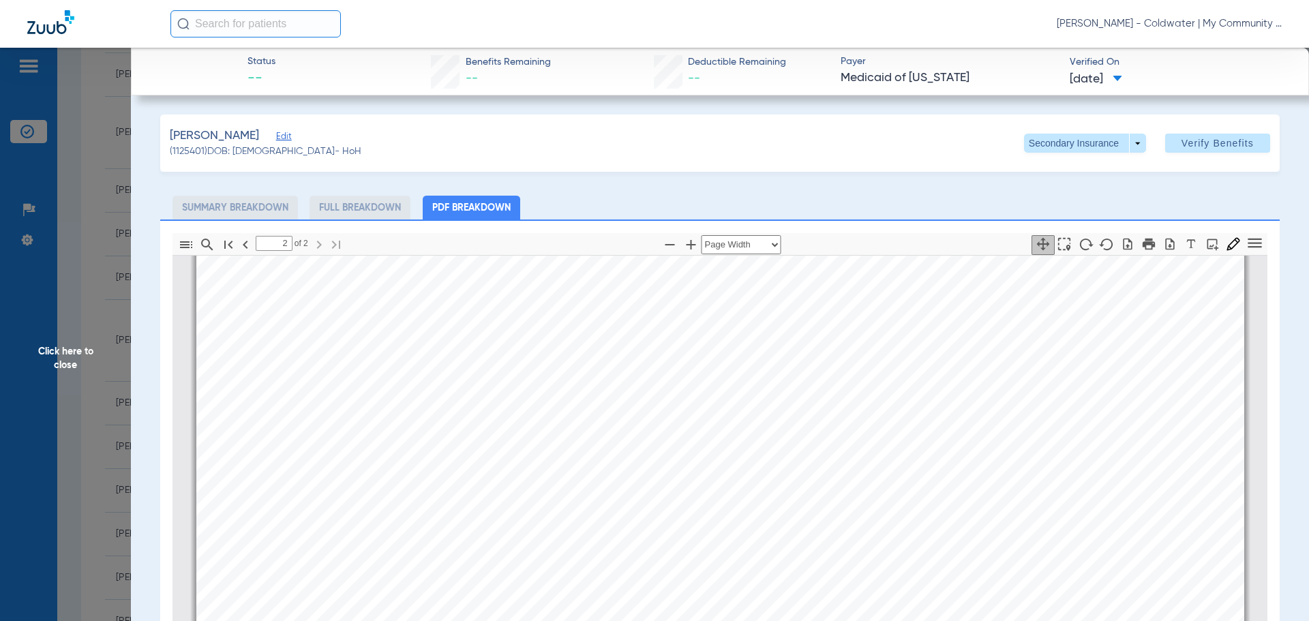
scroll to position [1780, 0]
drag, startPoint x: 100, startPoint y: 218, endPoint x: 187, endPoint y: 362, distance: 168.3
click at [98, 219] on span "Click here to close" at bounding box center [65, 358] width 131 height 621
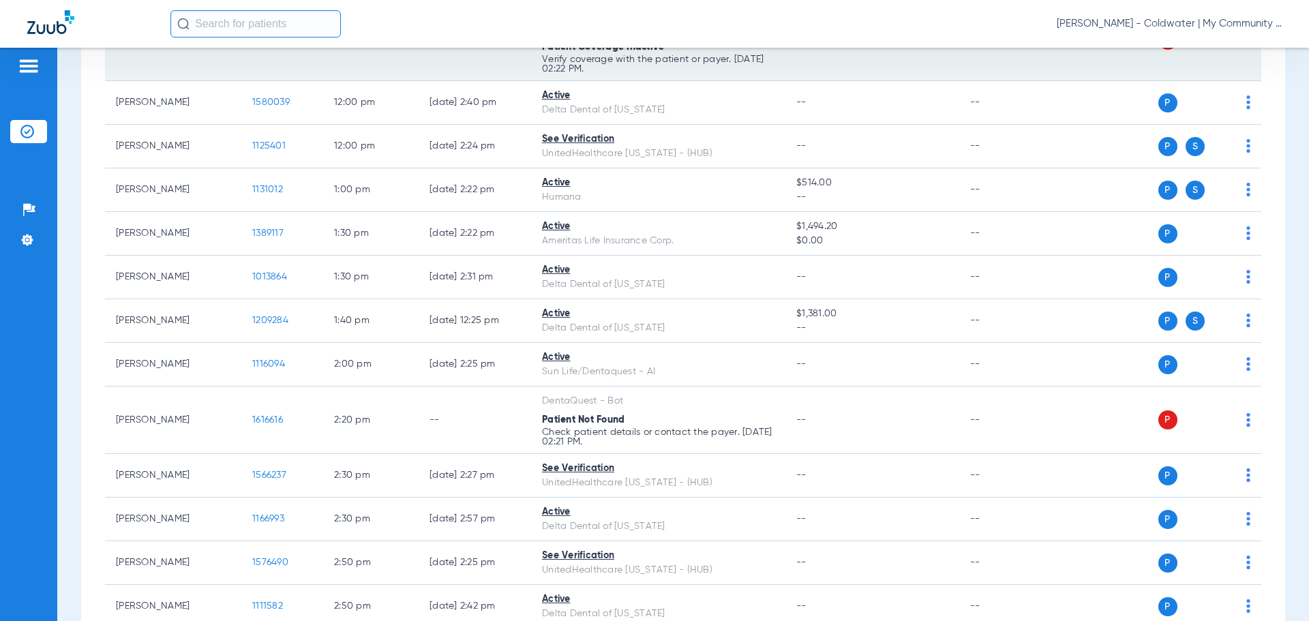
scroll to position [1411, 0]
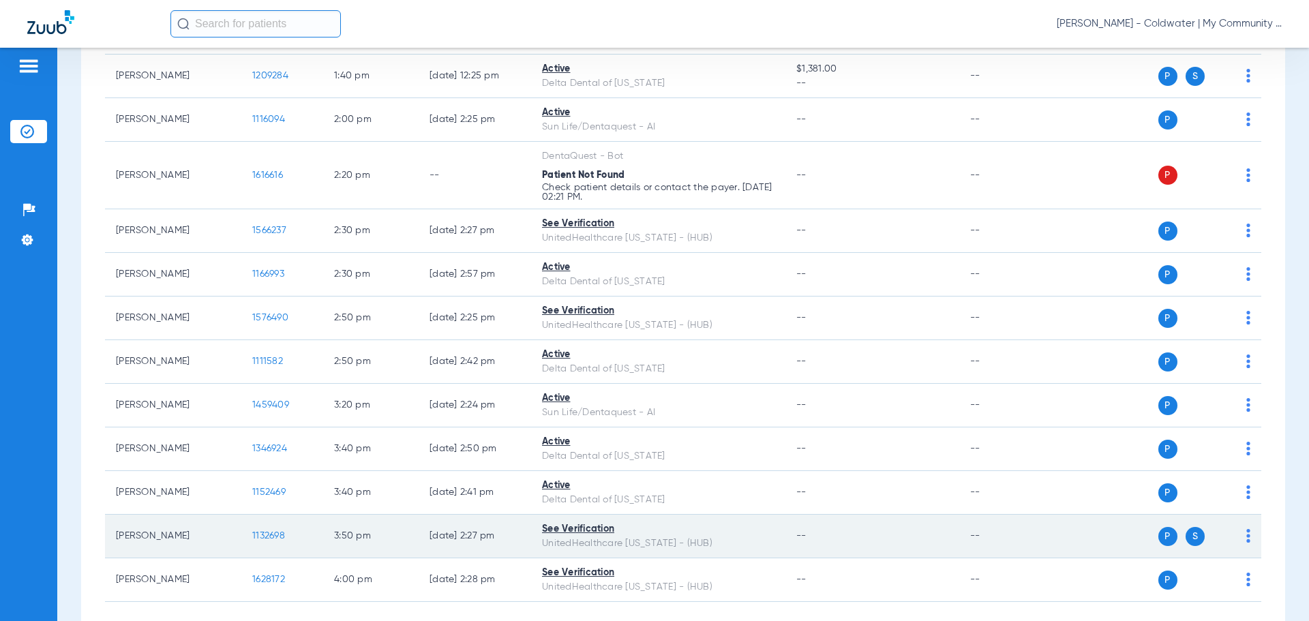
click at [256, 535] on span "1132698" at bounding box center [268, 536] width 33 height 10
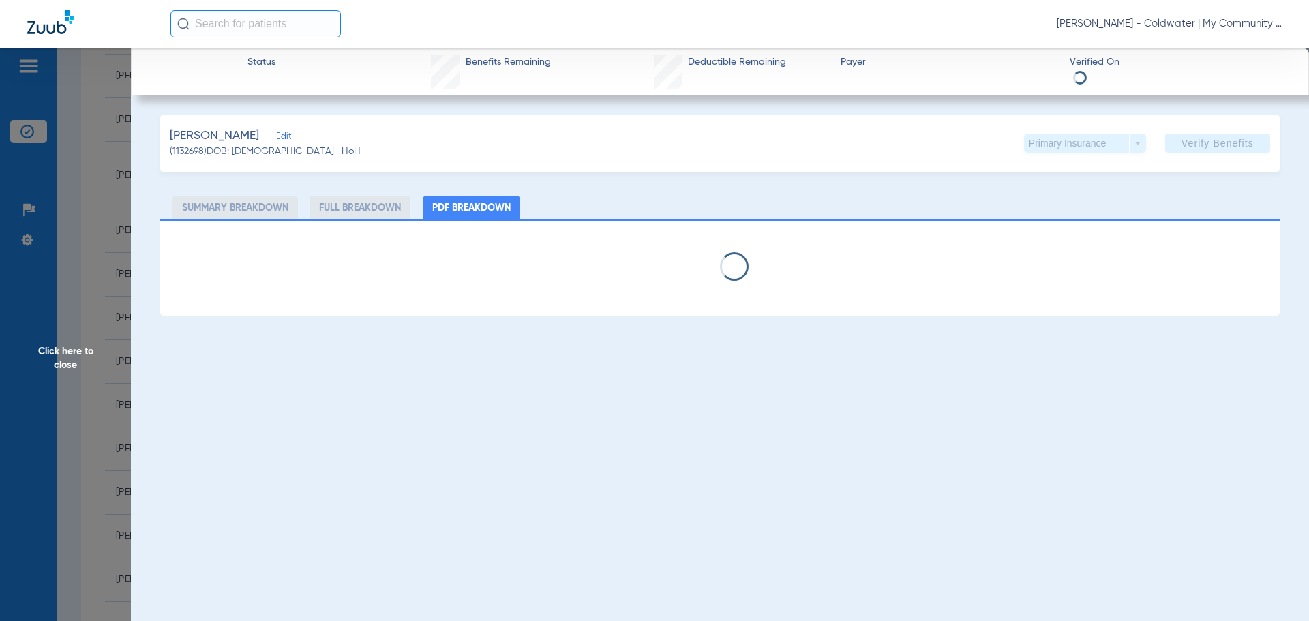
select select "page-width"
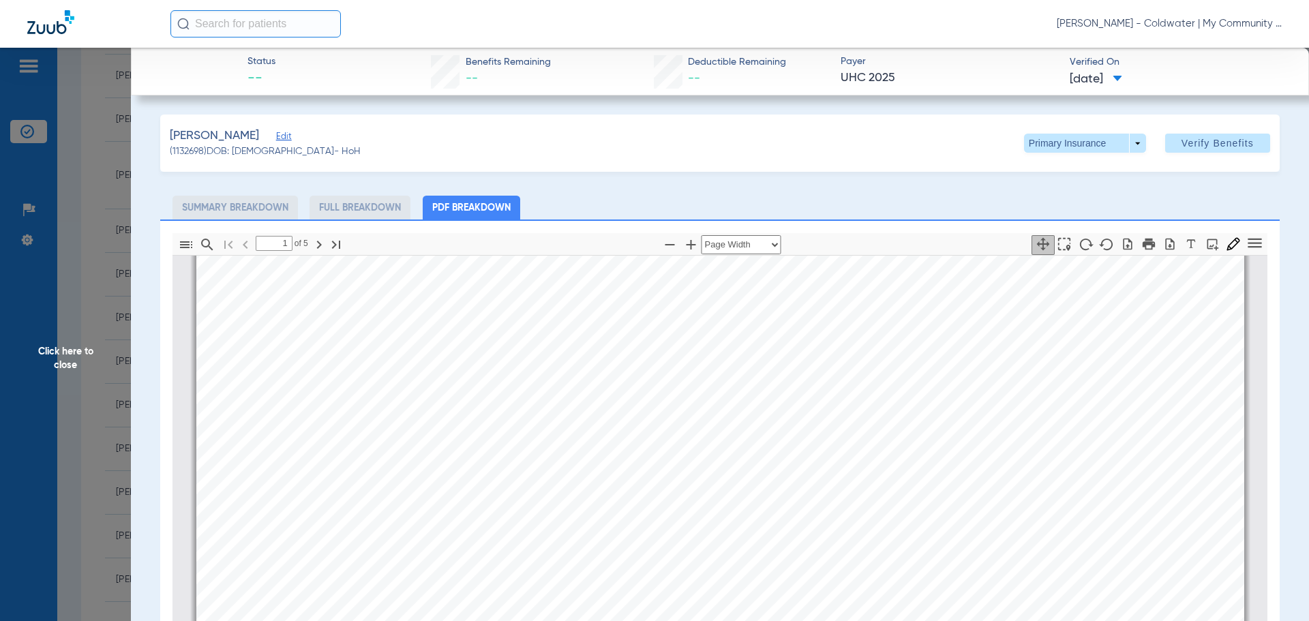
type input "2"
click at [1128, 138] on span at bounding box center [1085, 143] width 122 height 19
click at [1075, 193] on span "Secondary Insurance" at bounding box center [1070, 198] width 90 height 10
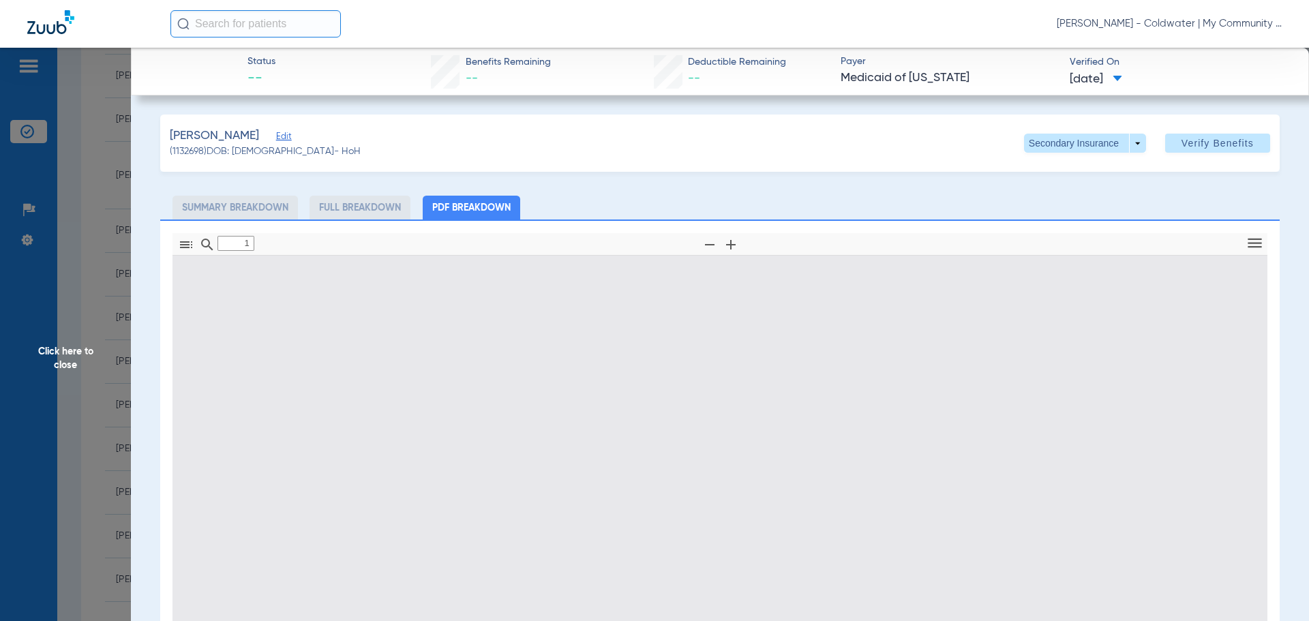
type input "0"
select select "page-width"
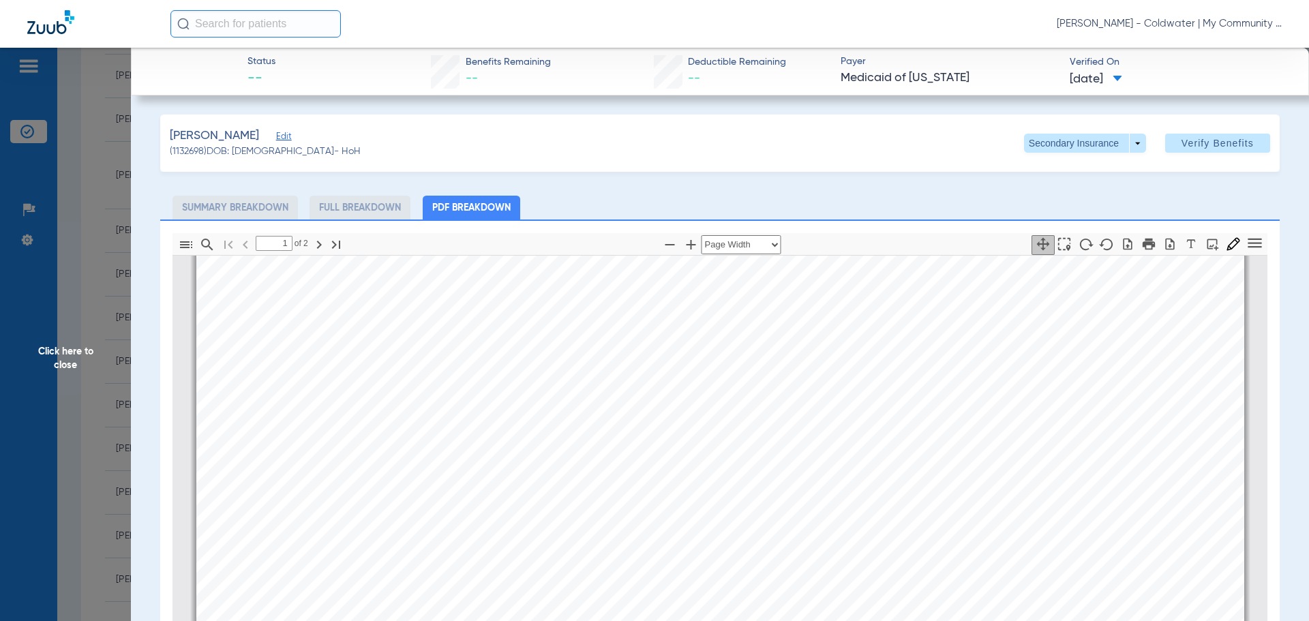
scroll to position [689, 0]
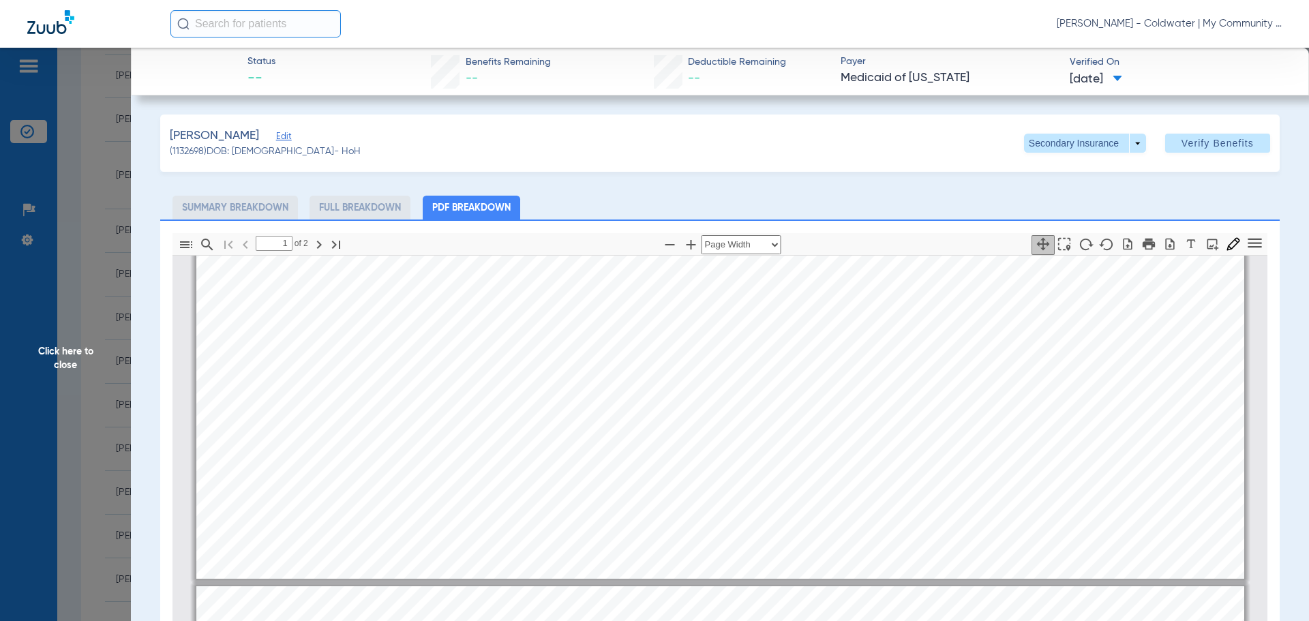
type input "2"
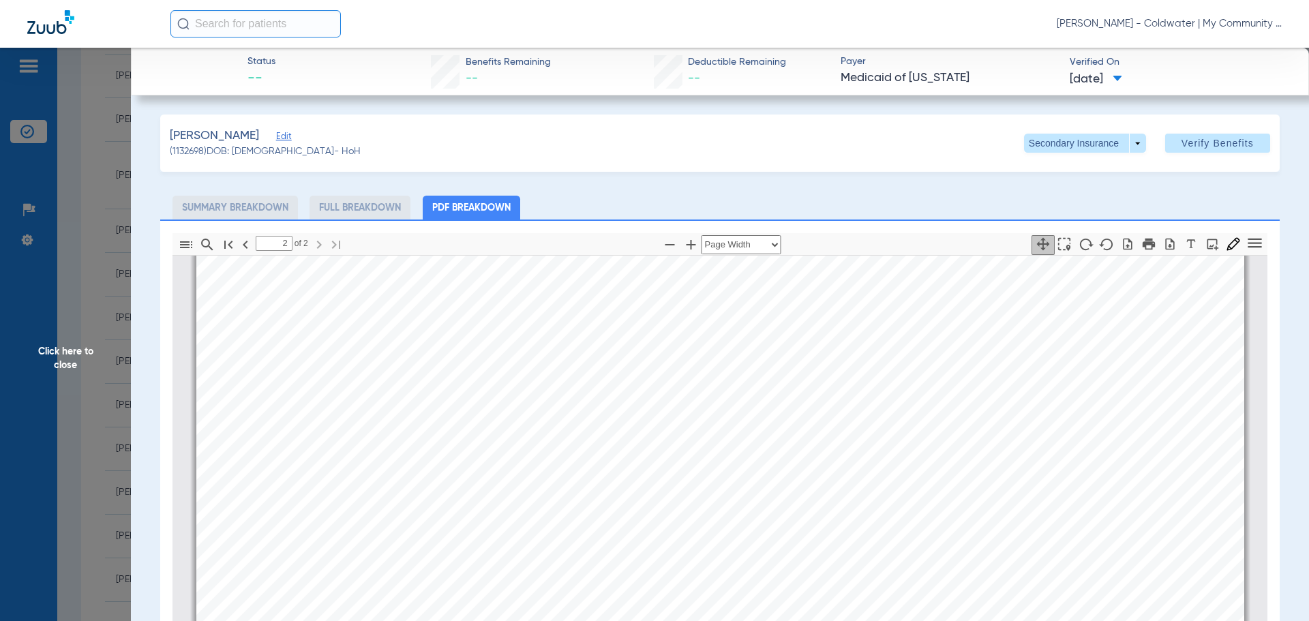
scroll to position [1848, 0]
drag, startPoint x: 99, startPoint y: 359, endPoint x: 679, endPoint y: 616, distance: 634.6
click at [99, 359] on span "Click here to close" at bounding box center [65, 358] width 131 height 621
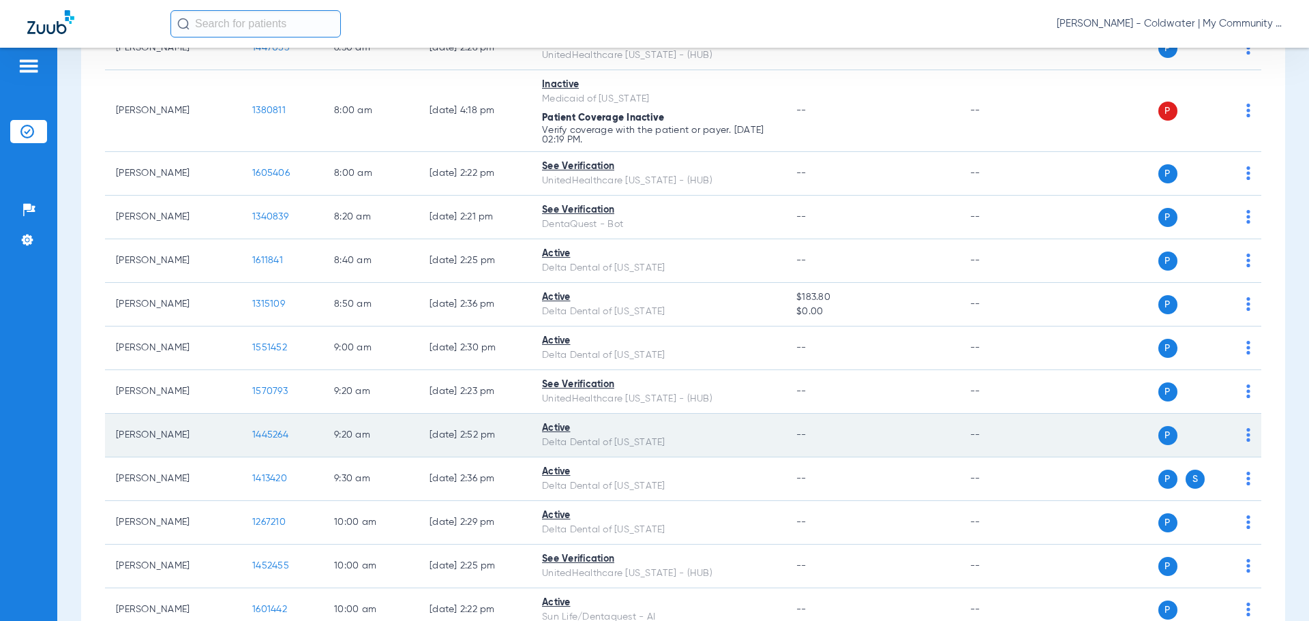
scroll to position [184, 0]
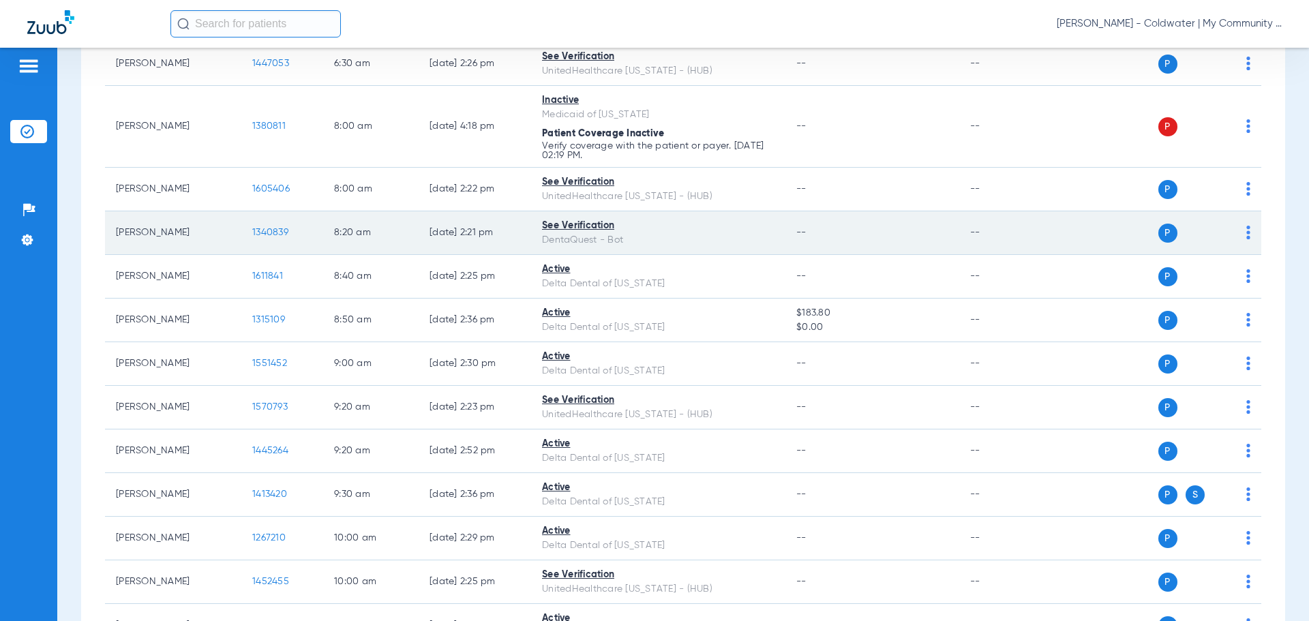
click at [265, 232] on span "1340839" at bounding box center [270, 233] width 36 height 10
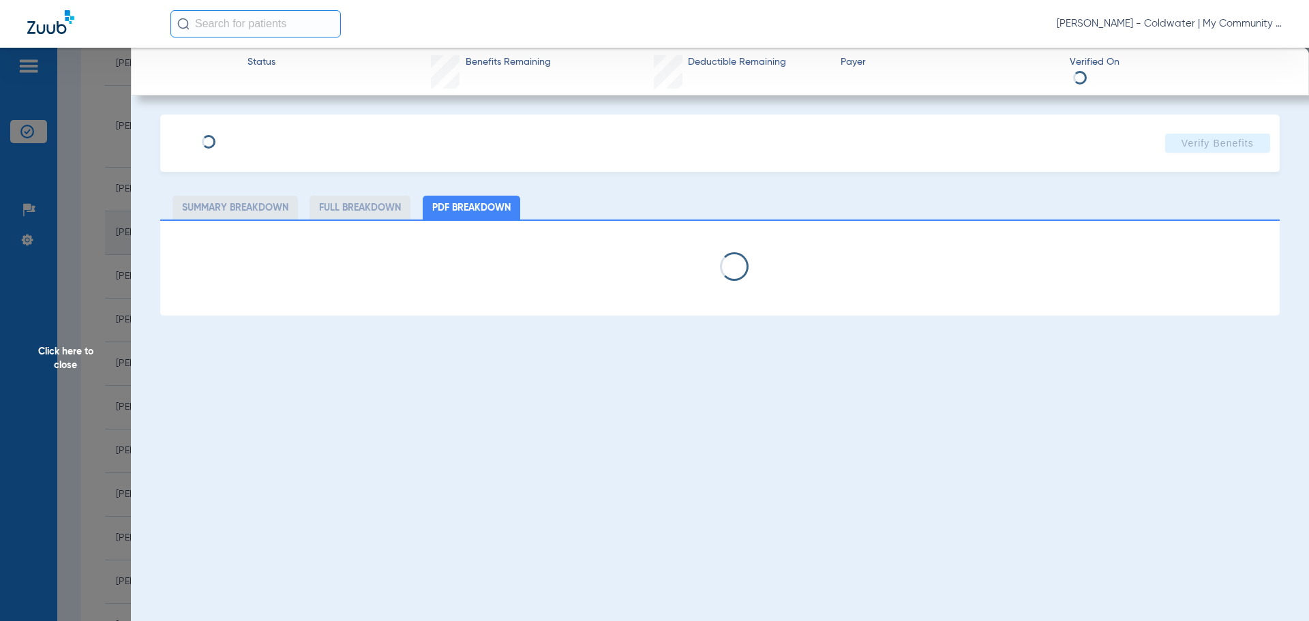
select select "page-width"
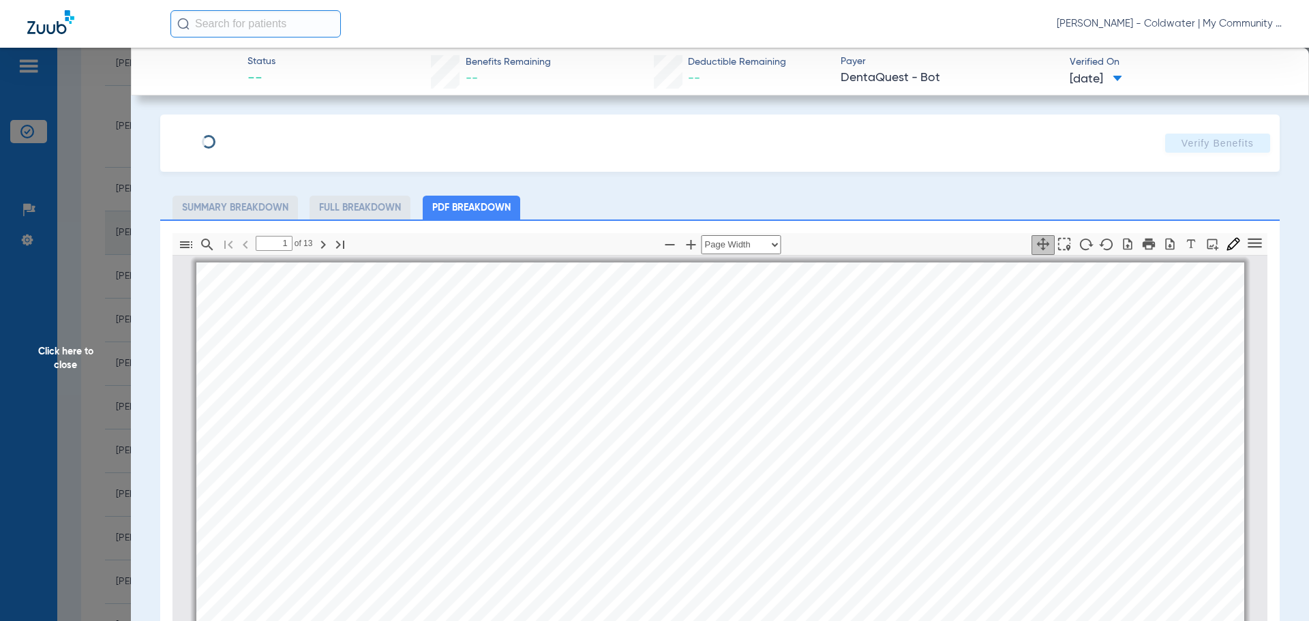
scroll to position [7, 0]
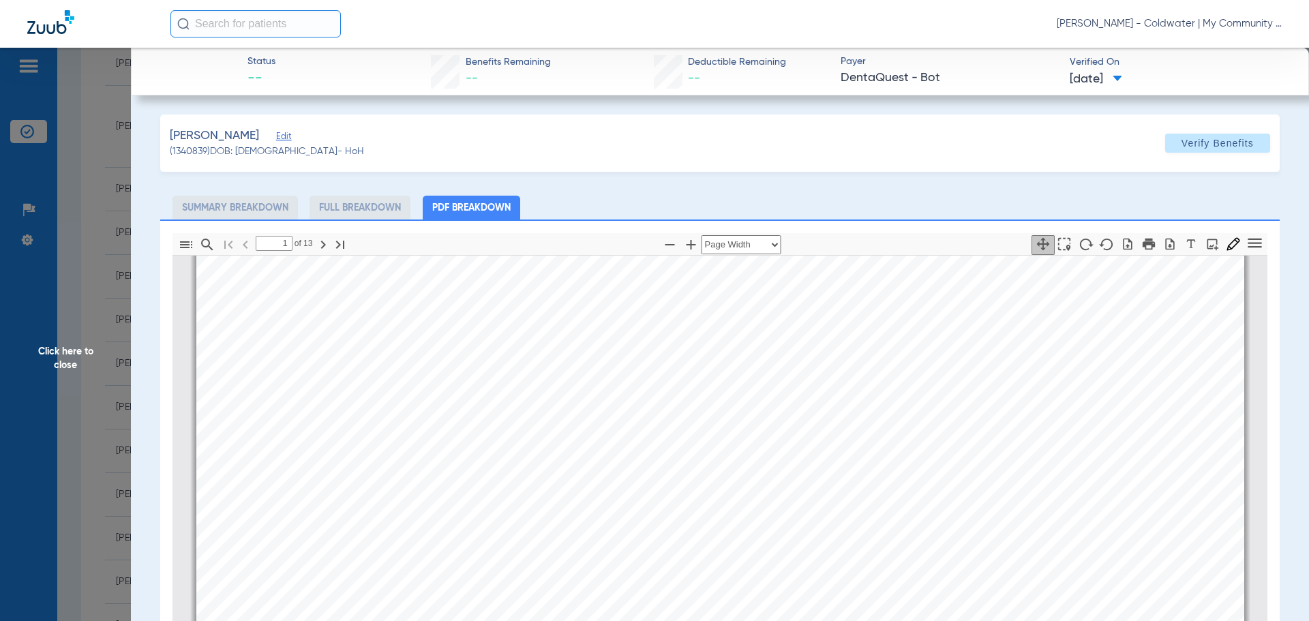
drag, startPoint x: 265, startPoint y: 232, endPoint x: 575, endPoint y: 200, distance: 311.9
click at [575, 200] on ul "Summary Breakdown Full Breakdown PDF Breakdown" at bounding box center [720, 208] width 1120 height 24
type input "2"
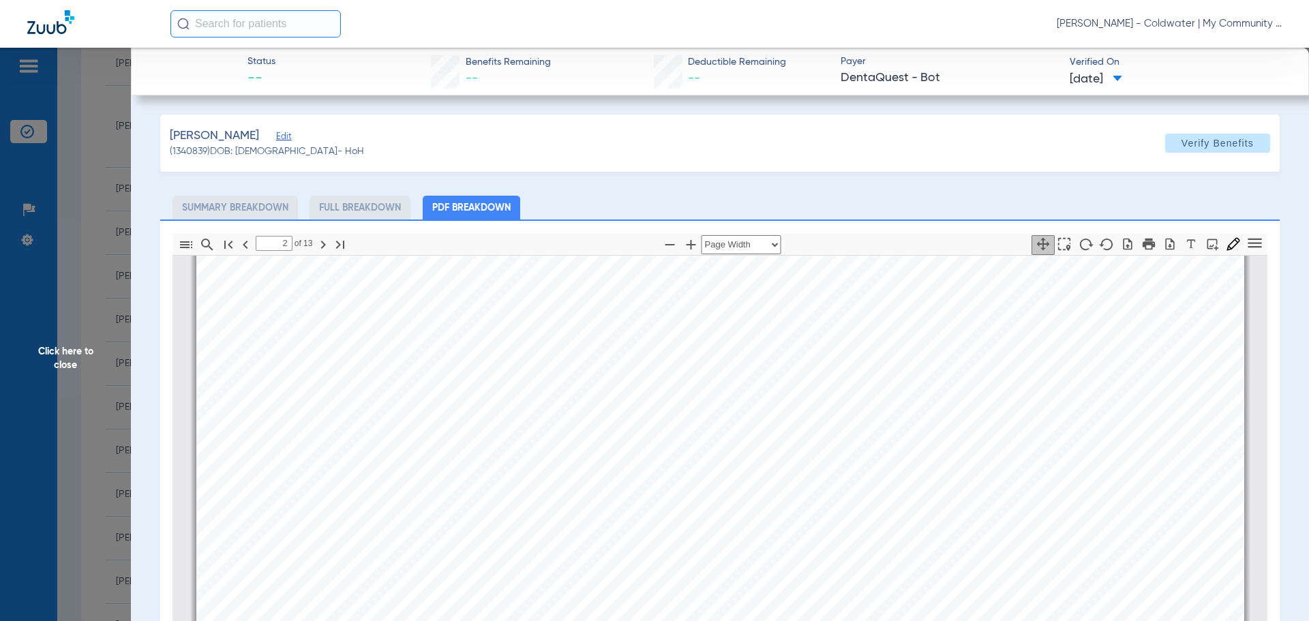
click at [47, 356] on span "Click here to close" at bounding box center [65, 358] width 131 height 621
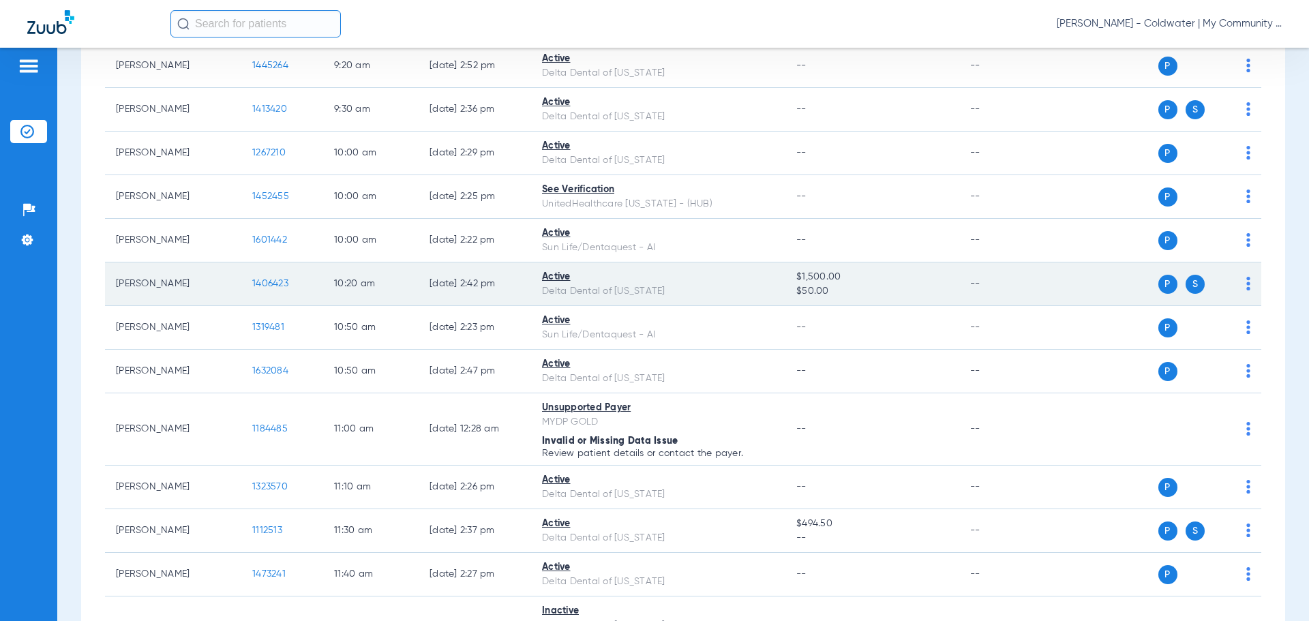
scroll to position [866, 0]
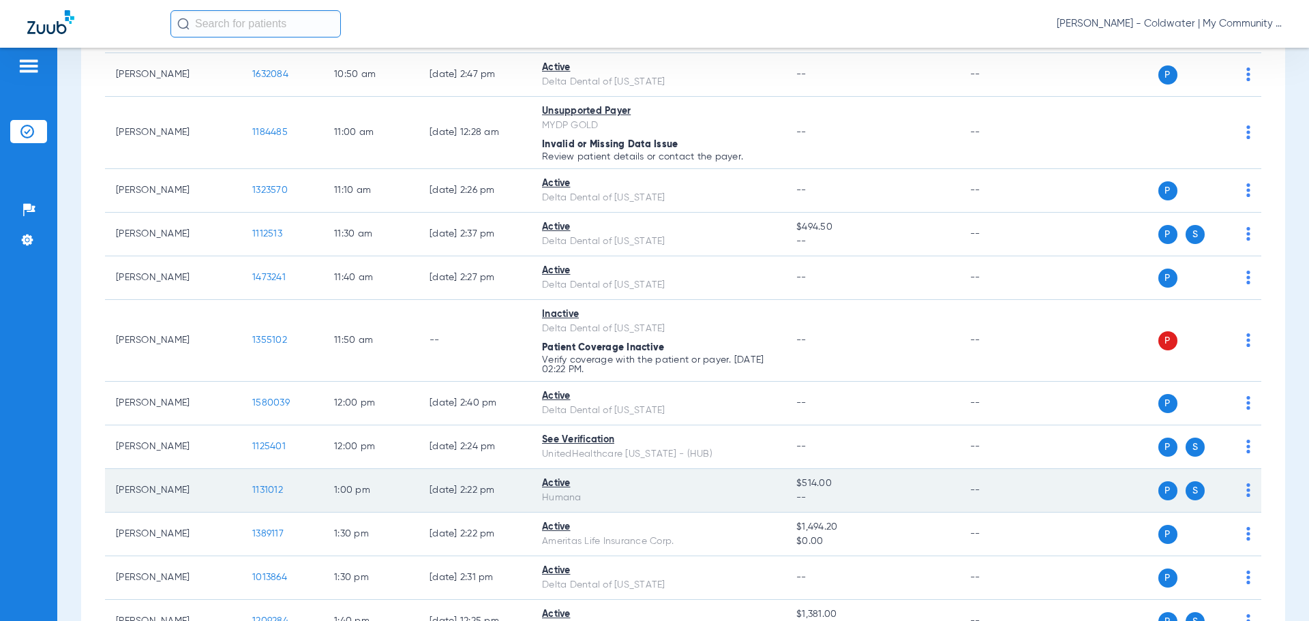
click at [274, 483] on td "1131012" at bounding box center [282, 491] width 82 height 44
click at [275, 488] on span "1131012" at bounding box center [267, 490] width 31 height 10
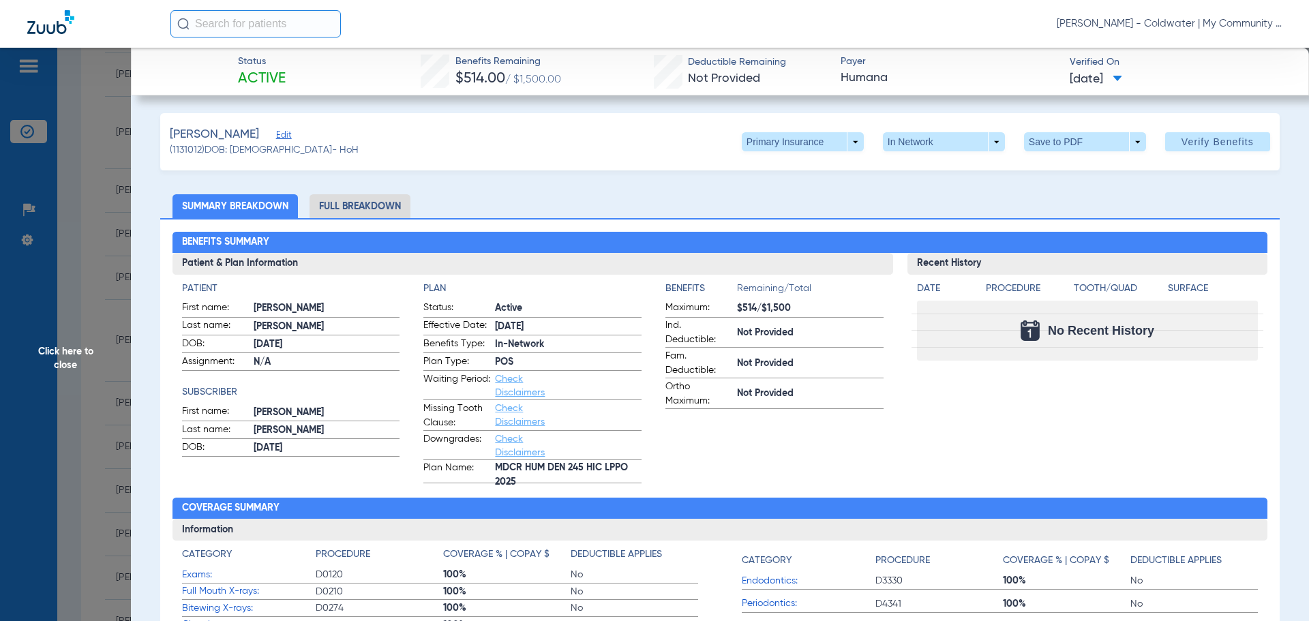
scroll to position [0, 0]
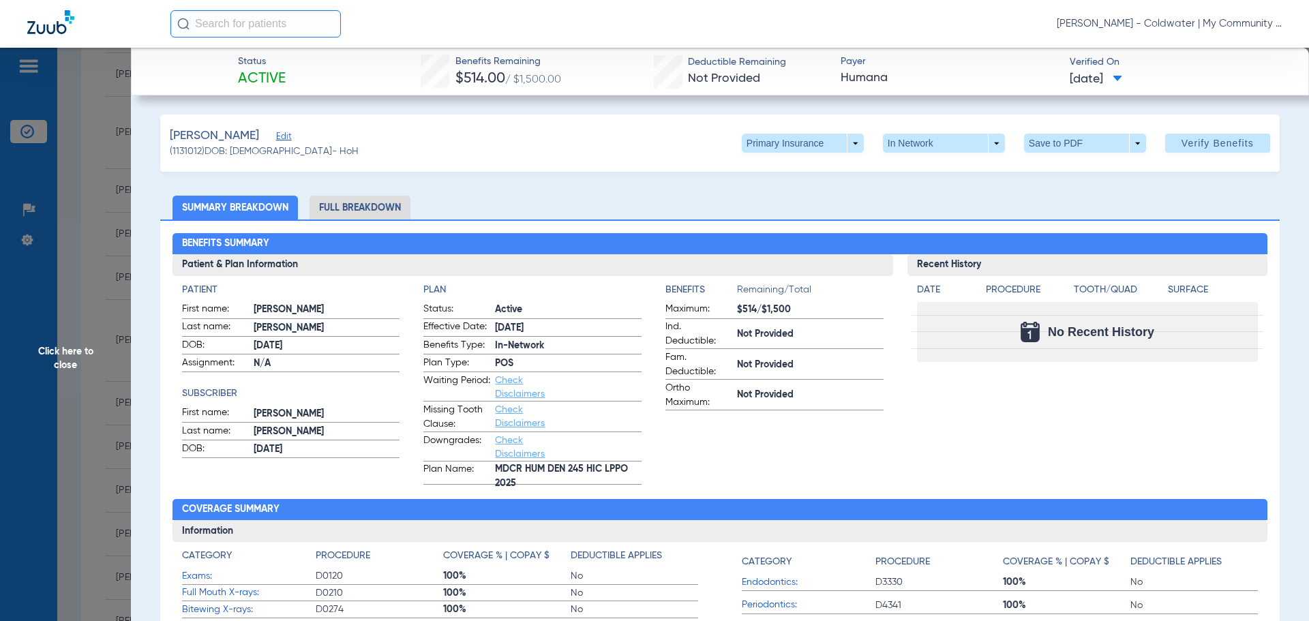
click at [343, 209] on li "Full Breakdown" at bounding box center [360, 208] width 101 height 24
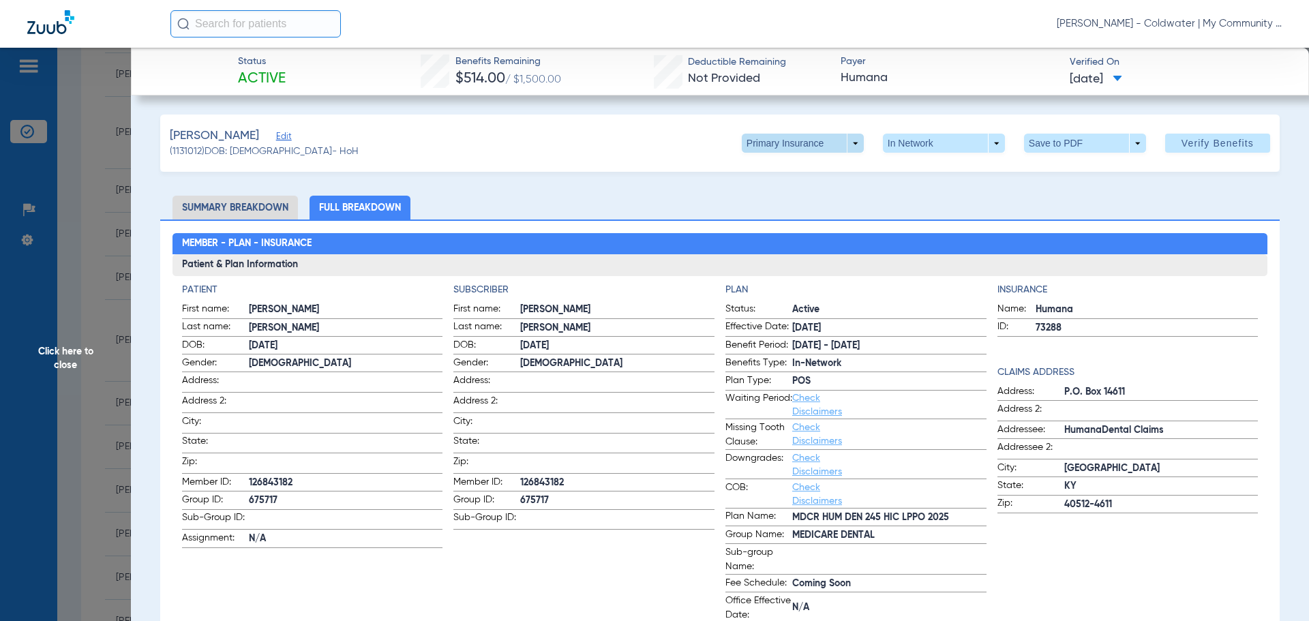
click at [849, 138] on span at bounding box center [803, 143] width 122 height 19
click at [768, 203] on button "Secondary Insurance" at bounding box center [788, 197] width 112 height 27
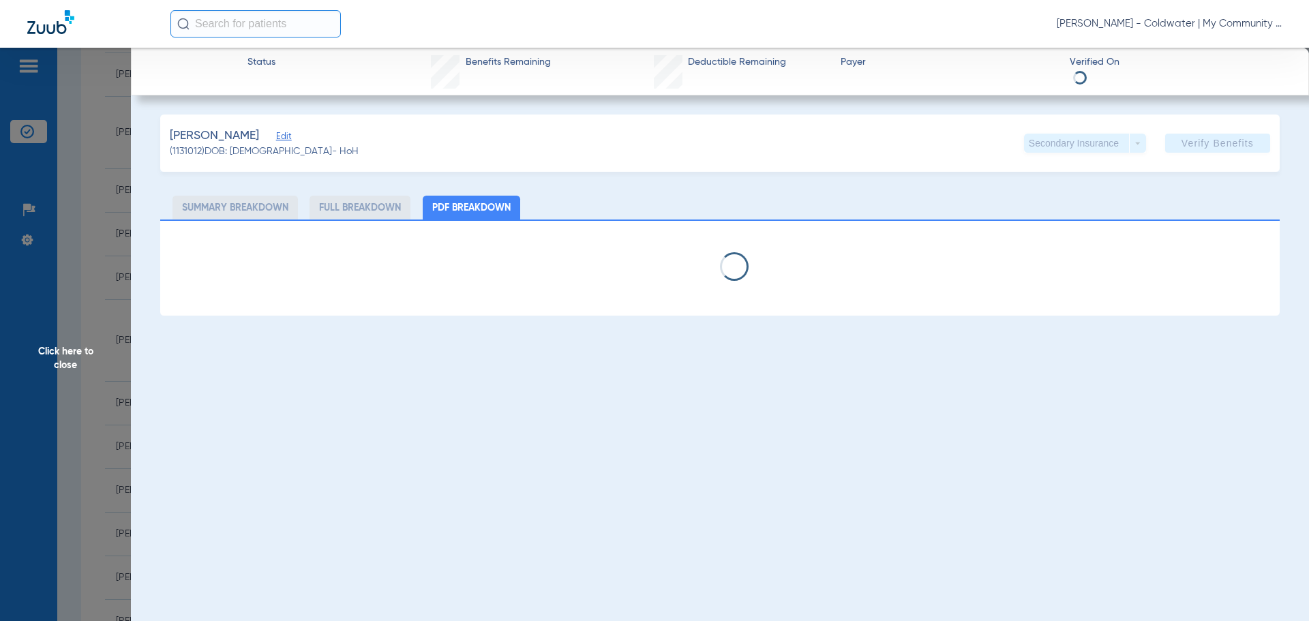
select select "page-width"
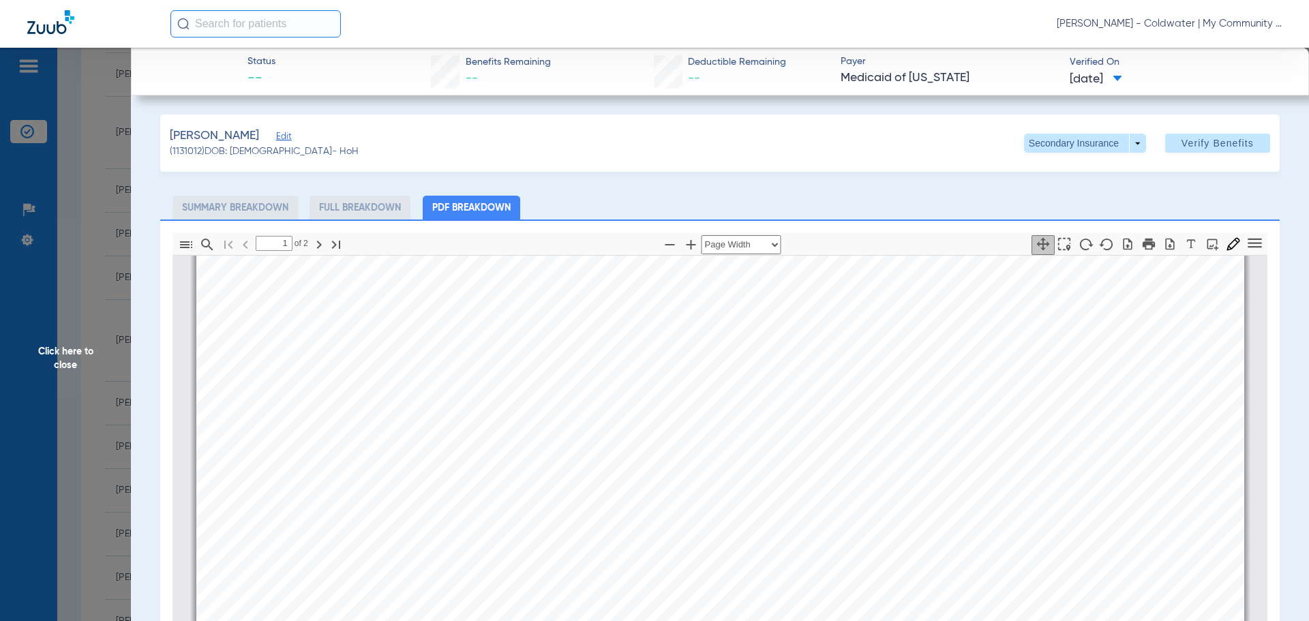
scroll to position [552, 0]
type input "2"
drag, startPoint x: 90, startPoint y: 347, endPoint x: 849, endPoint y: 93, distance: 800.3
click at [90, 346] on span "Click here to close" at bounding box center [65, 358] width 131 height 621
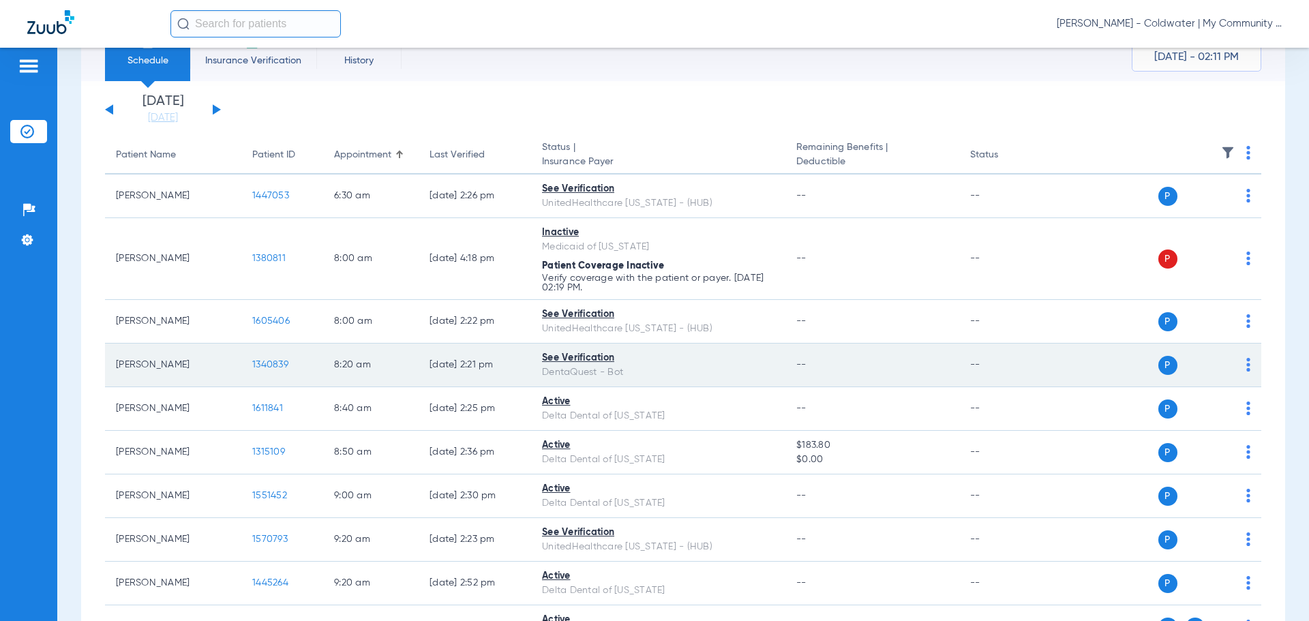
scroll to position [48, 0]
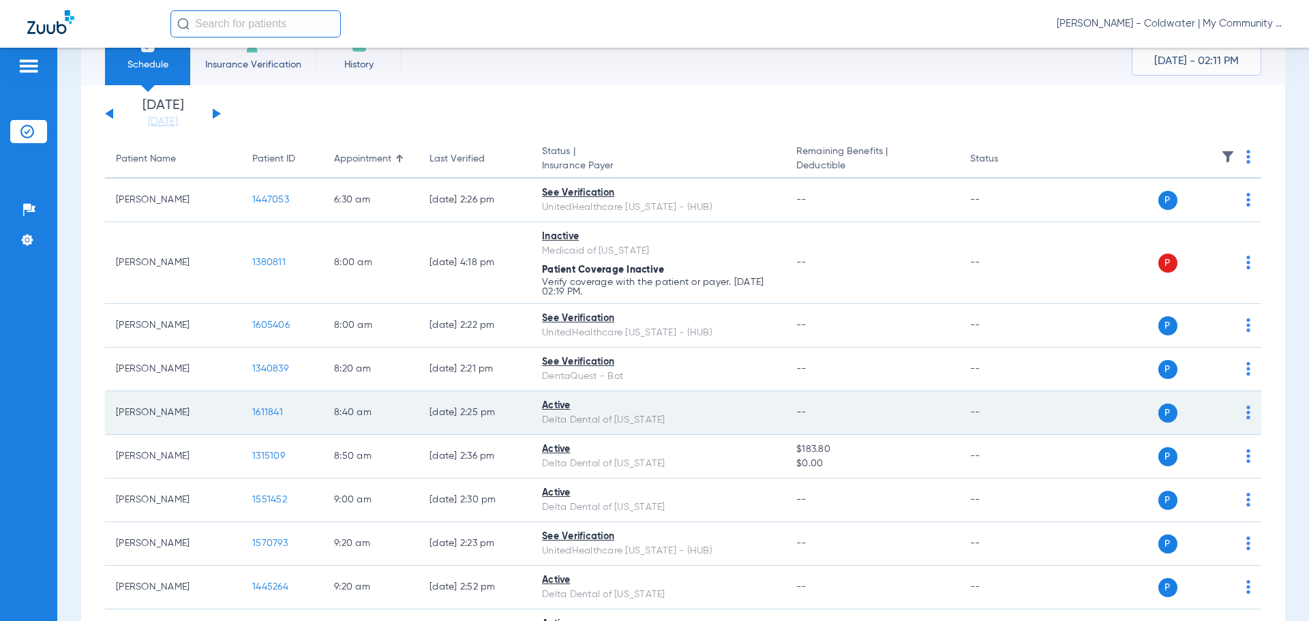
drag, startPoint x: 110, startPoint y: 448, endPoint x: 124, endPoint y: 393, distance: 56.2
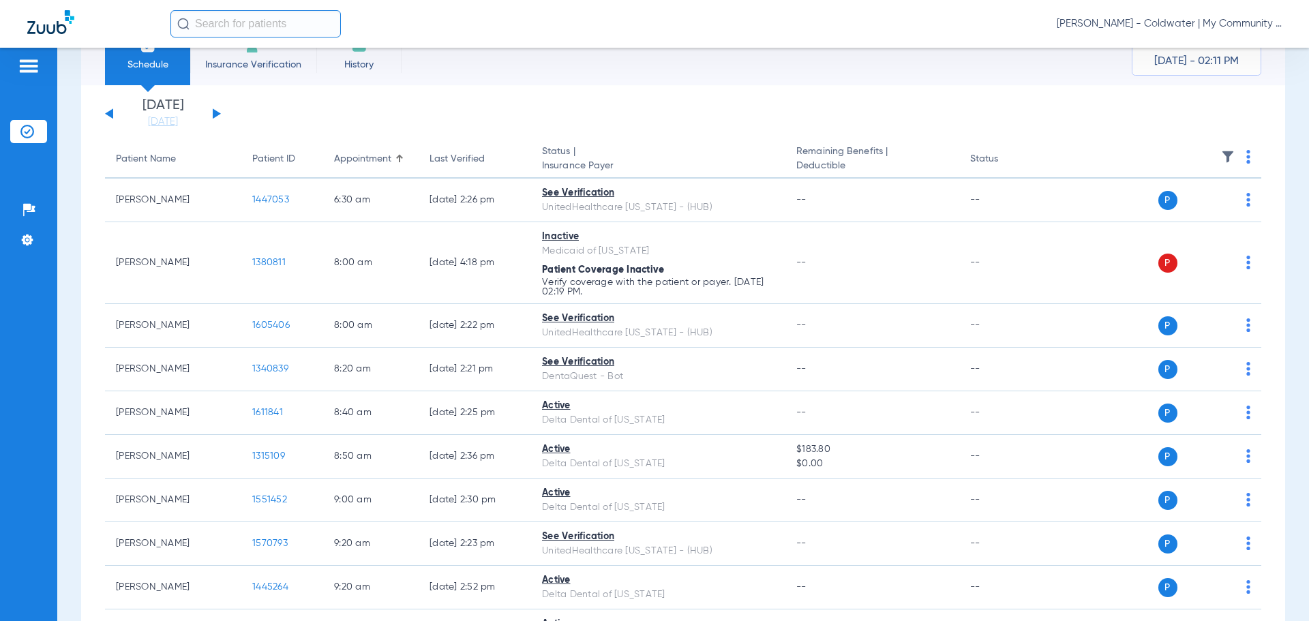
click at [76, 437] on div "Schedule Insurance Verification History Last Appt. Sync Time: [DATE] - 02:11 PM…" at bounding box center [683, 334] width 1252 height 573
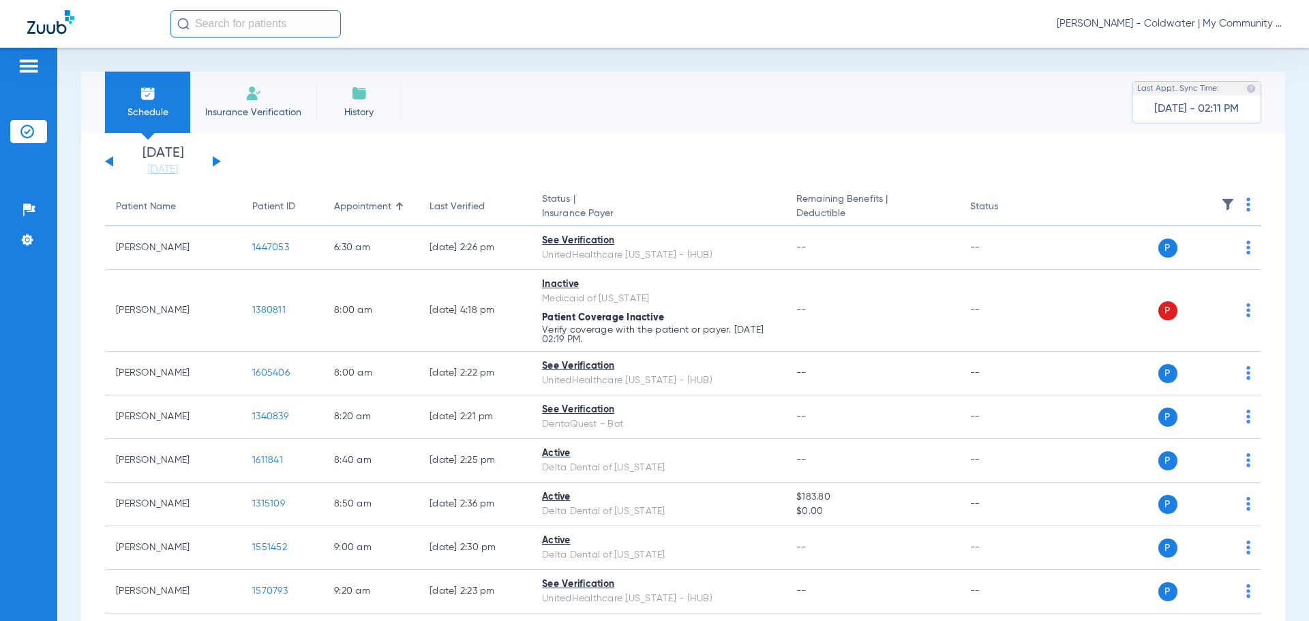
click at [1132, 22] on span "[PERSON_NAME] - Coldwater | My Community Dental Centers" at bounding box center [1169, 24] width 225 height 14
click at [1237, 44] on span "Account Selection" at bounding box center [1230, 49] width 76 height 10
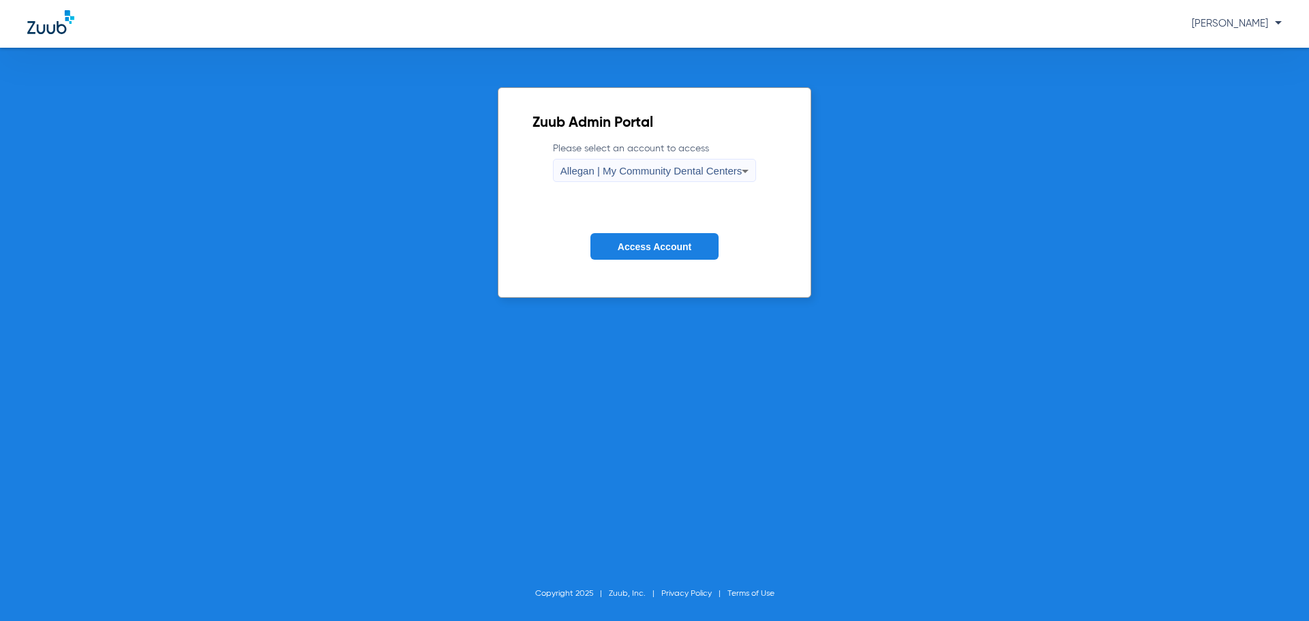
click at [700, 164] on div "Allegan | My Community Dental Centers" at bounding box center [651, 171] width 182 height 23
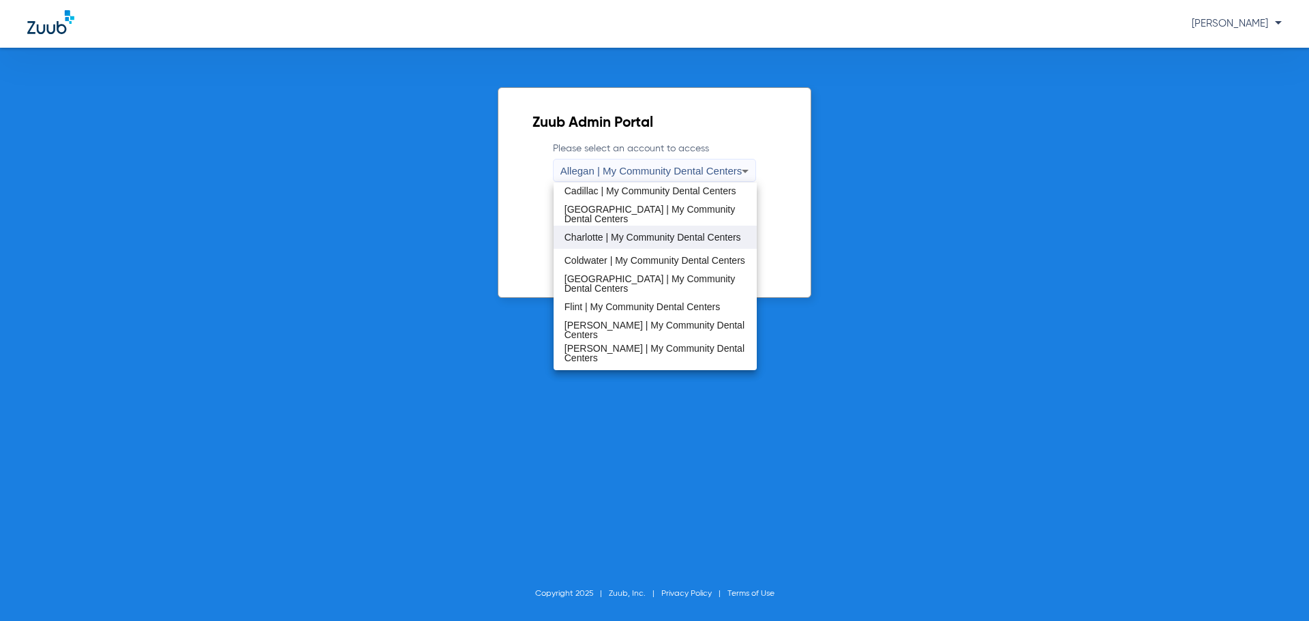
scroll to position [205, 0]
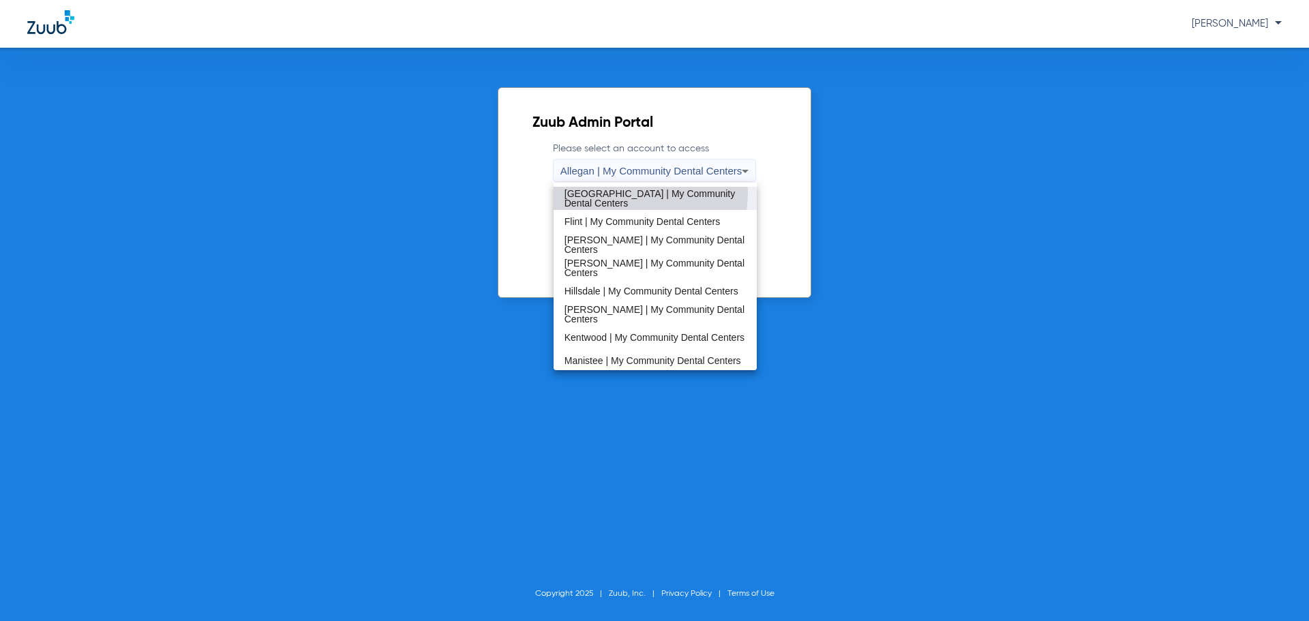
click at [613, 192] on mat-option "[GEOGRAPHIC_DATA] | My Community Dental Centers" at bounding box center [656, 198] width 204 height 23
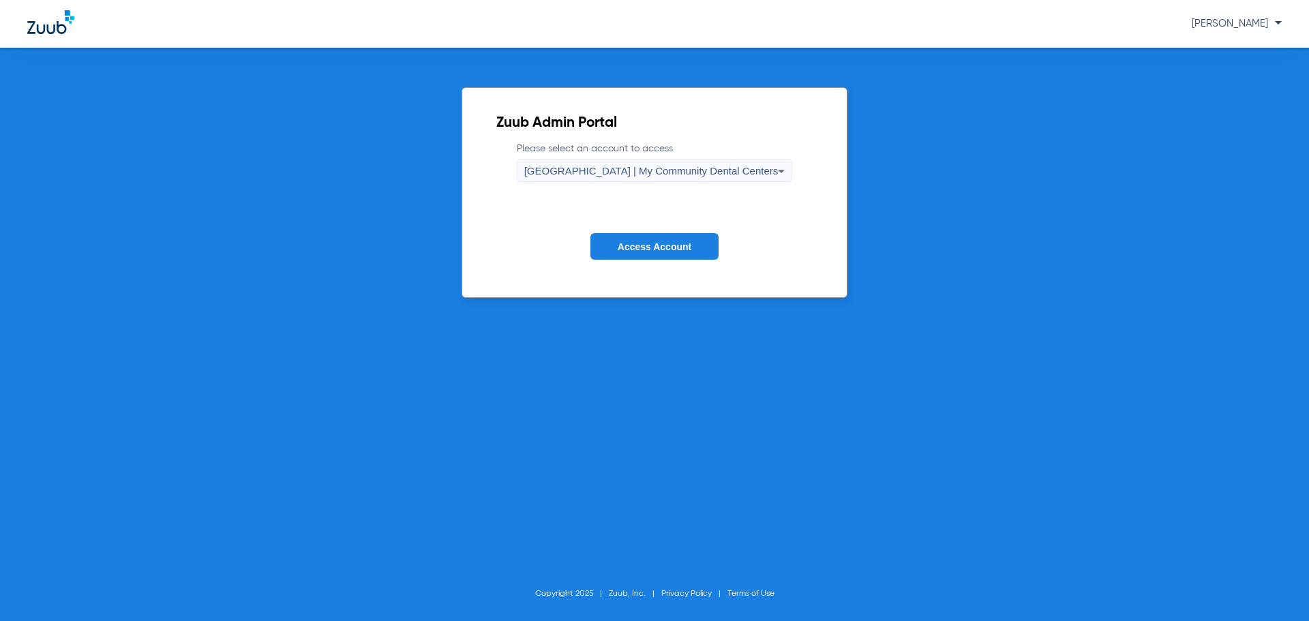
click at [625, 245] on span "Access Account" at bounding box center [655, 246] width 74 height 11
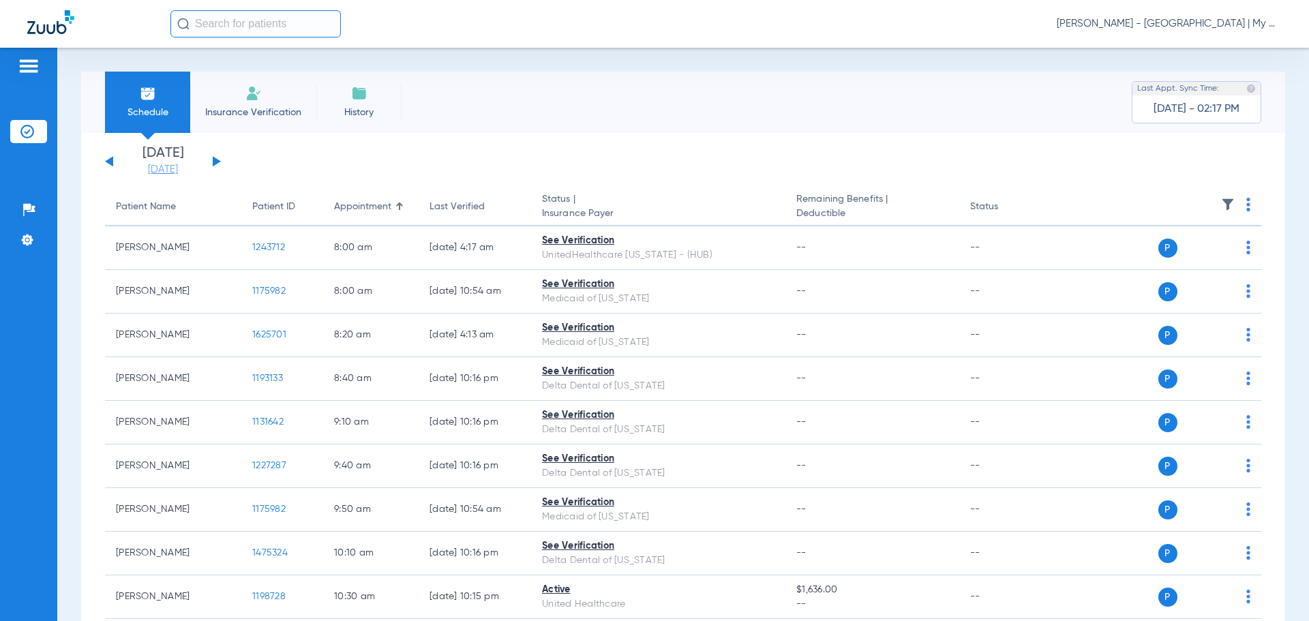
click at [176, 167] on link "[DATE]" at bounding box center [163, 170] width 82 height 14
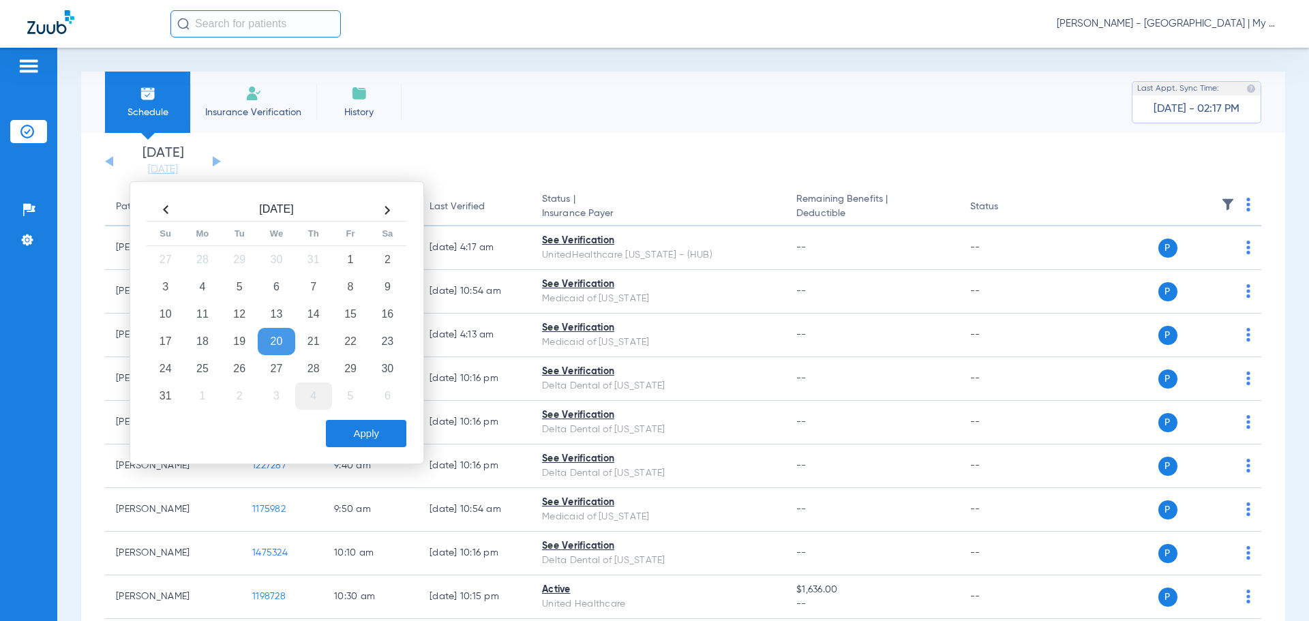
drag, startPoint x: 318, startPoint y: 372, endPoint x: 324, endPoint y: 390, distance: 18.8
click at [318, 372] on td "28" at bounding box center [313, 368] width 37 height 27
click at [364, 432] on button "Apply" at bounding box center [366, 433] width 80 height 27
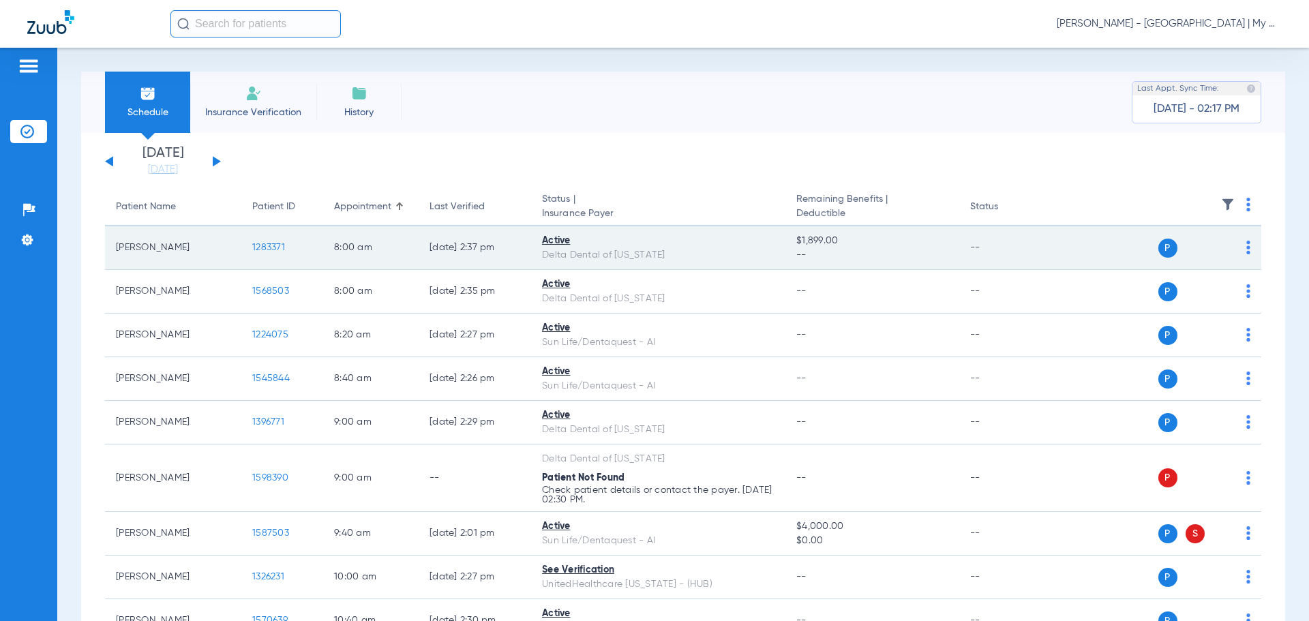
click at [267, 258] on td "1283371" at bounding box center [282, 248] width 82 height 44
click at [269, 250] on span "1283371" at bounding box center [268, 248] width 33 height 10
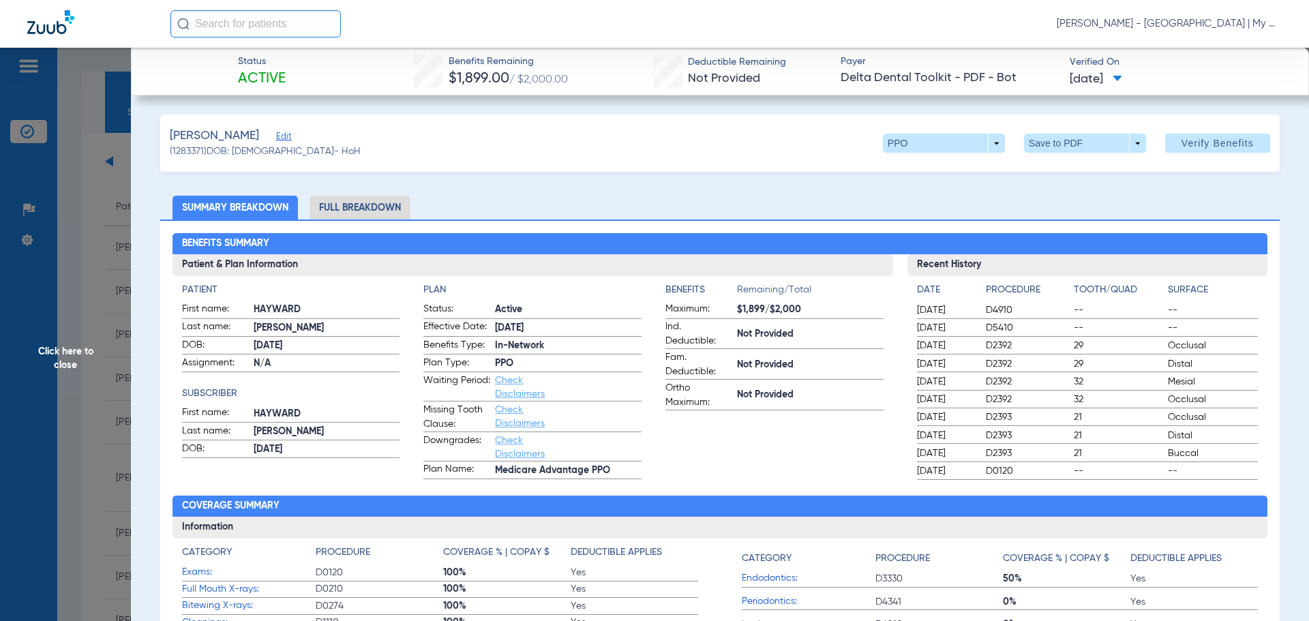
click at [383, 202] on li "Full Breakdown" at bounding box center [360, 208] width 101 height 24
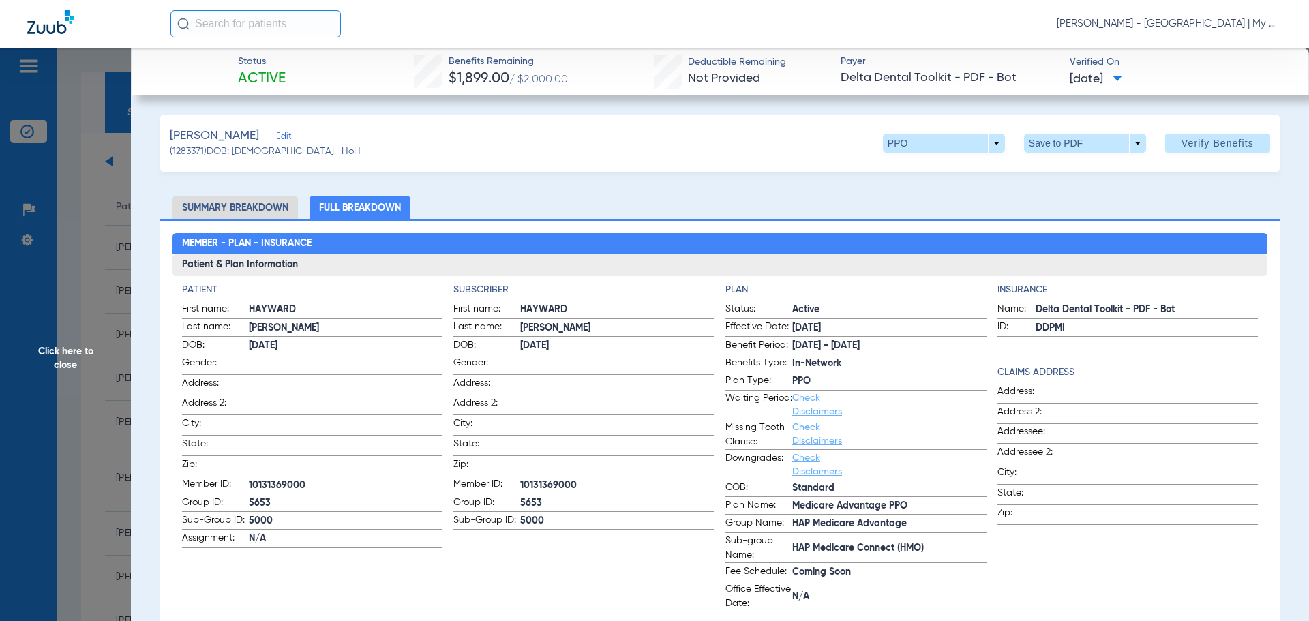
drag, startPoint x: 11, startPoint y: 359, endPoint x: 42, endPoint y: 355, distance: 31.1
click at [17, 355] on span "Click here to close" at bounding box center [65, 358] width 131 height 621
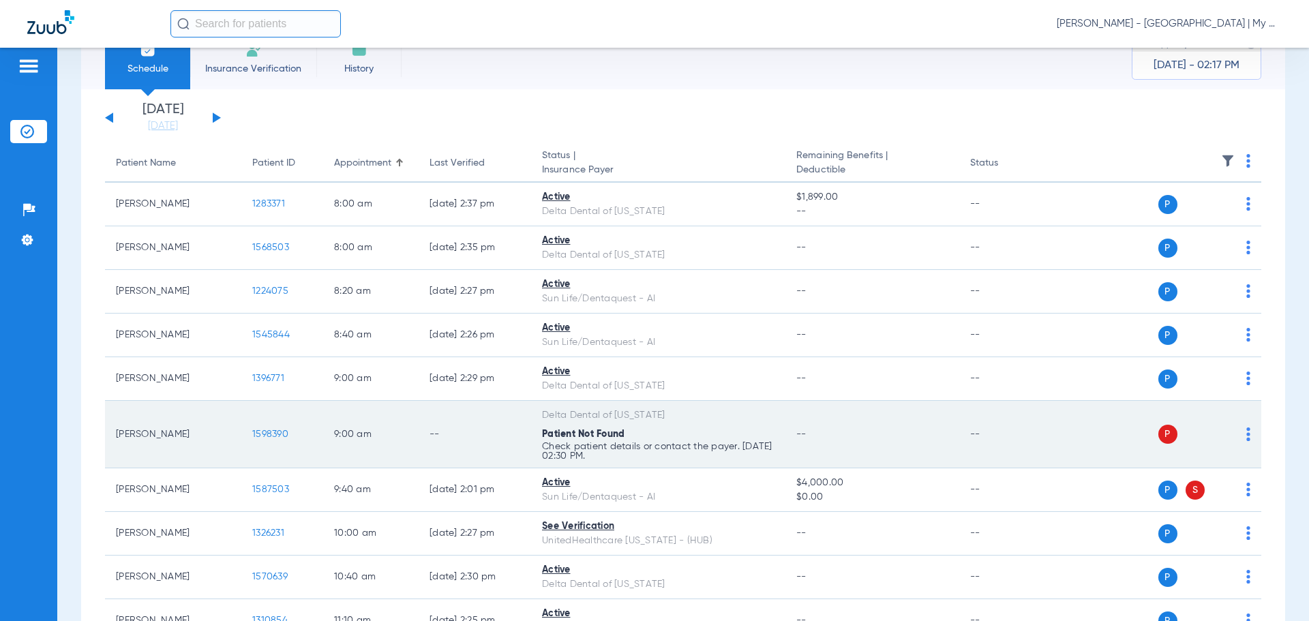
scroll to position [68, 0]
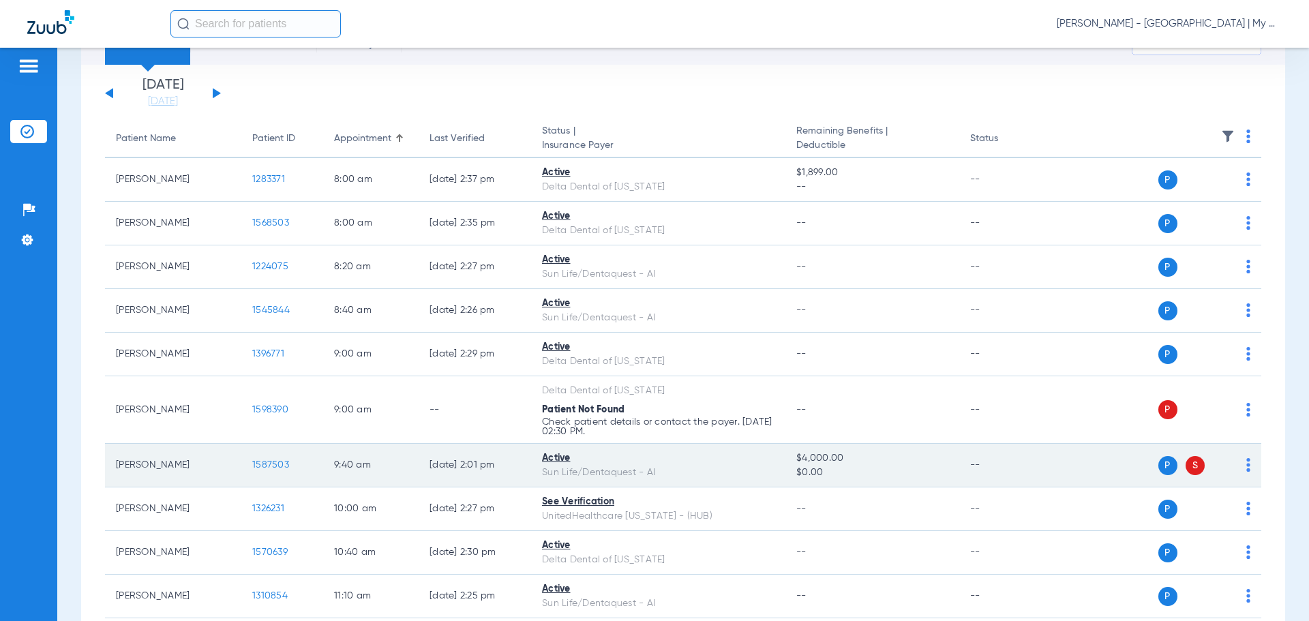
click at [280, 467] on span "1587503" at bounding box center [270, 465] width 37 height 10
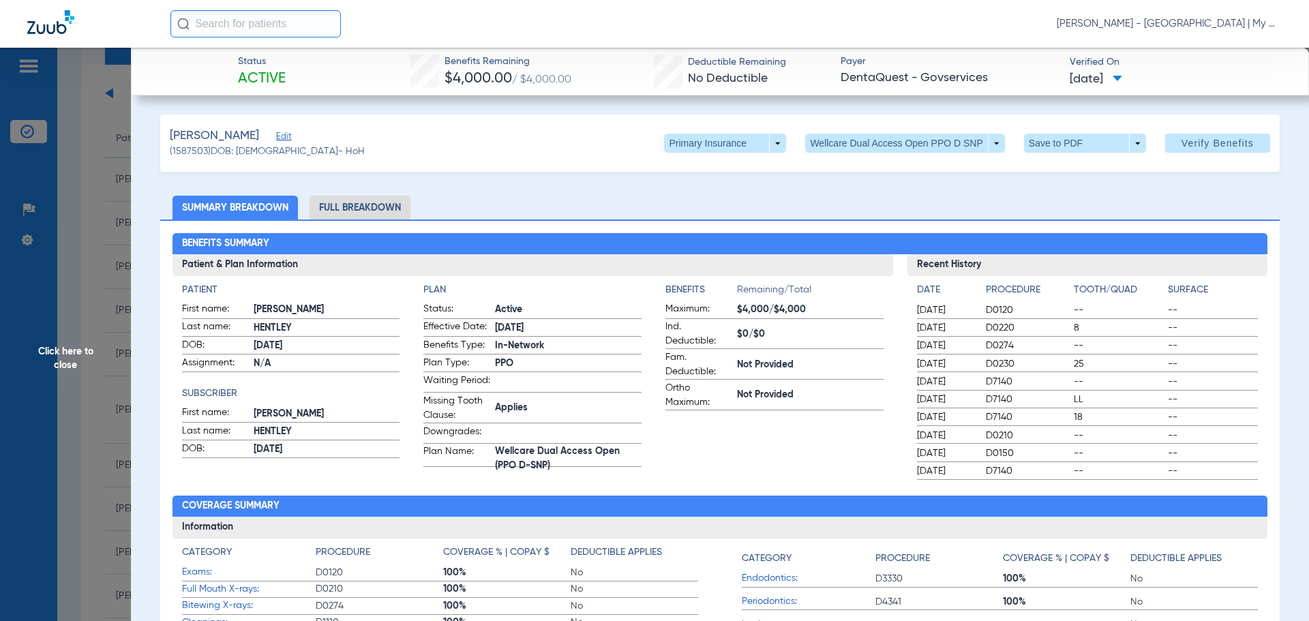
click at [367, 202] on li "Full Breakdown" at bounding box center [360, 208] width 101 height 24
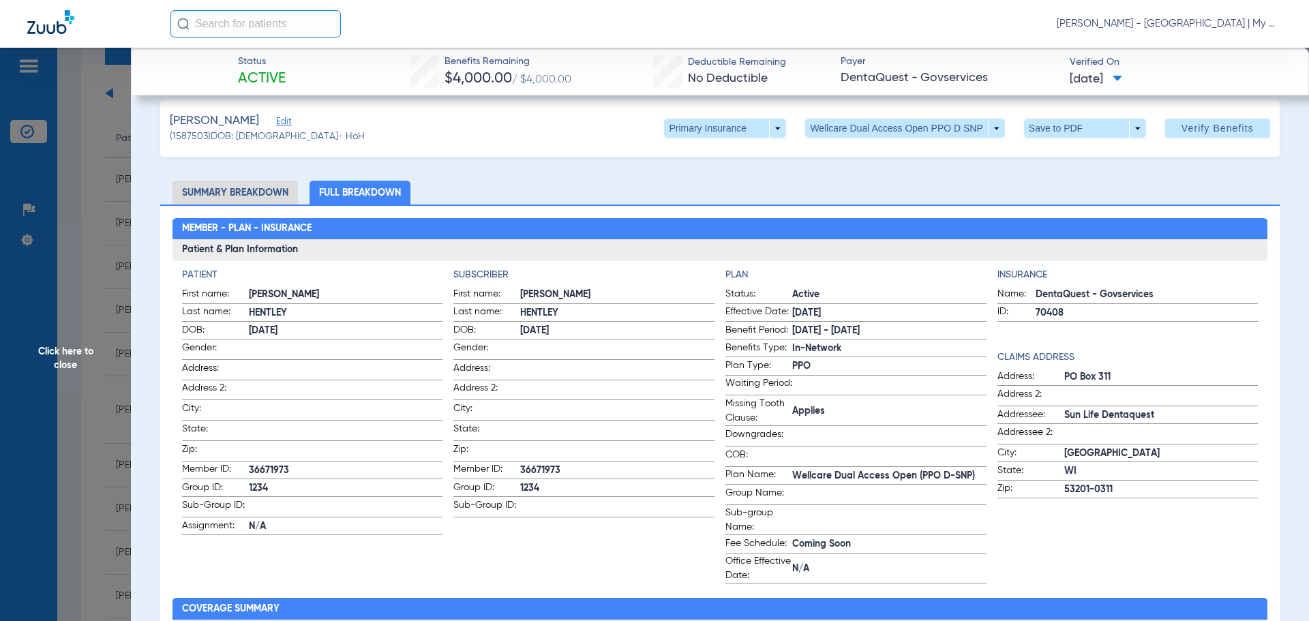
scroll to position [0, 0]
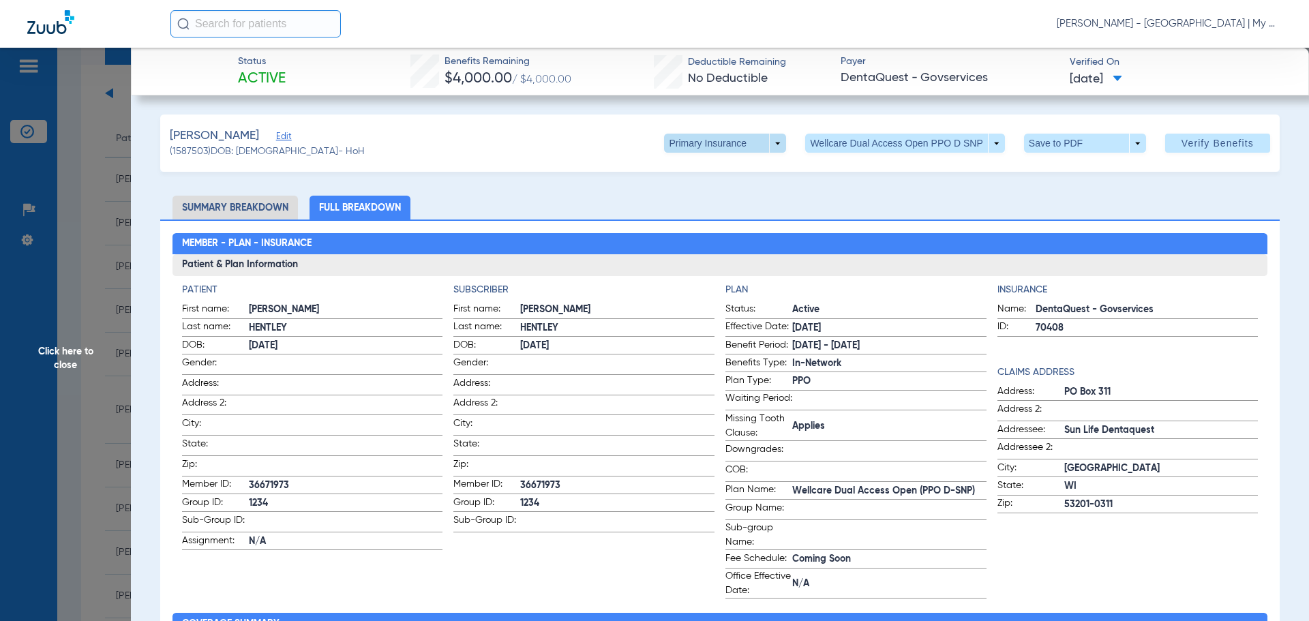
click at [760, 141] on span at bounding box center [725, 143] width 122 height 19
click at [727, 200] on span "Secondary Insurance" at bounding box center [711, 198] width 90 height 10
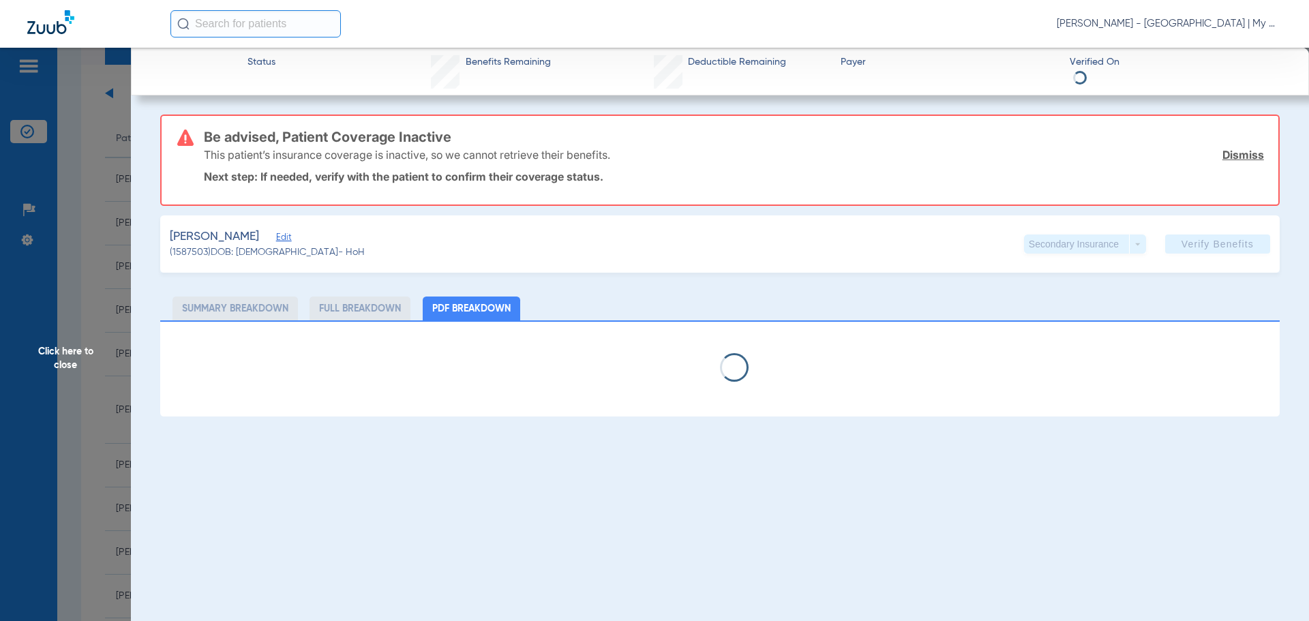
select select "page-width"
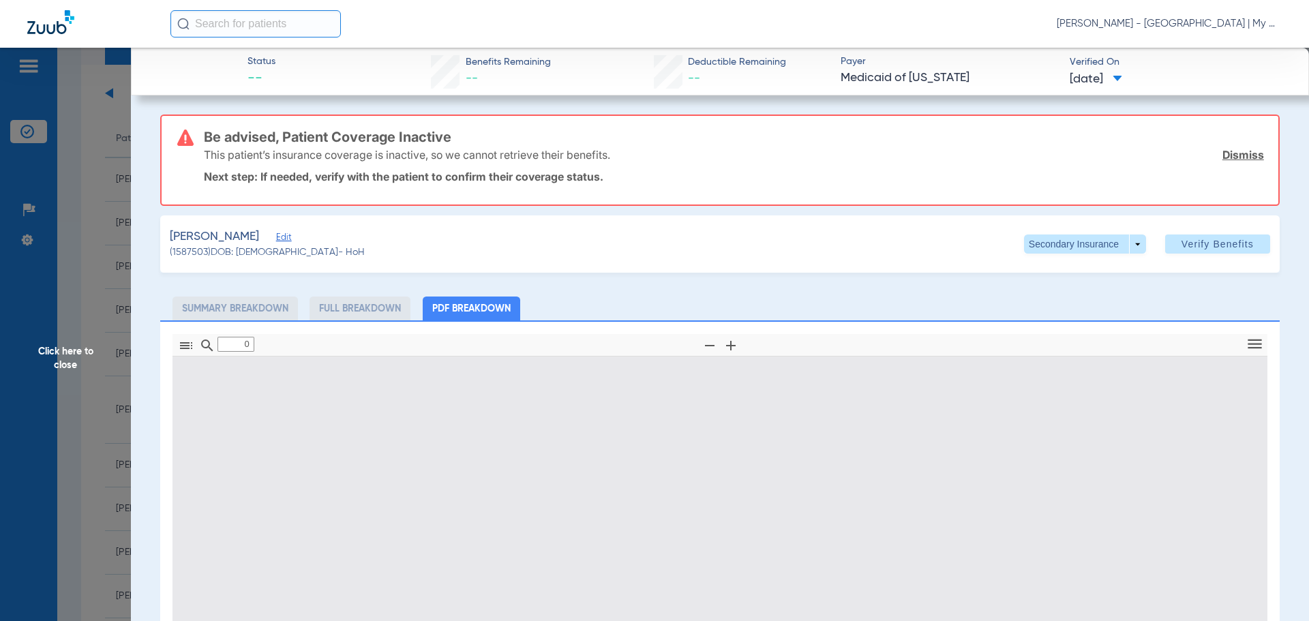
type input "1"
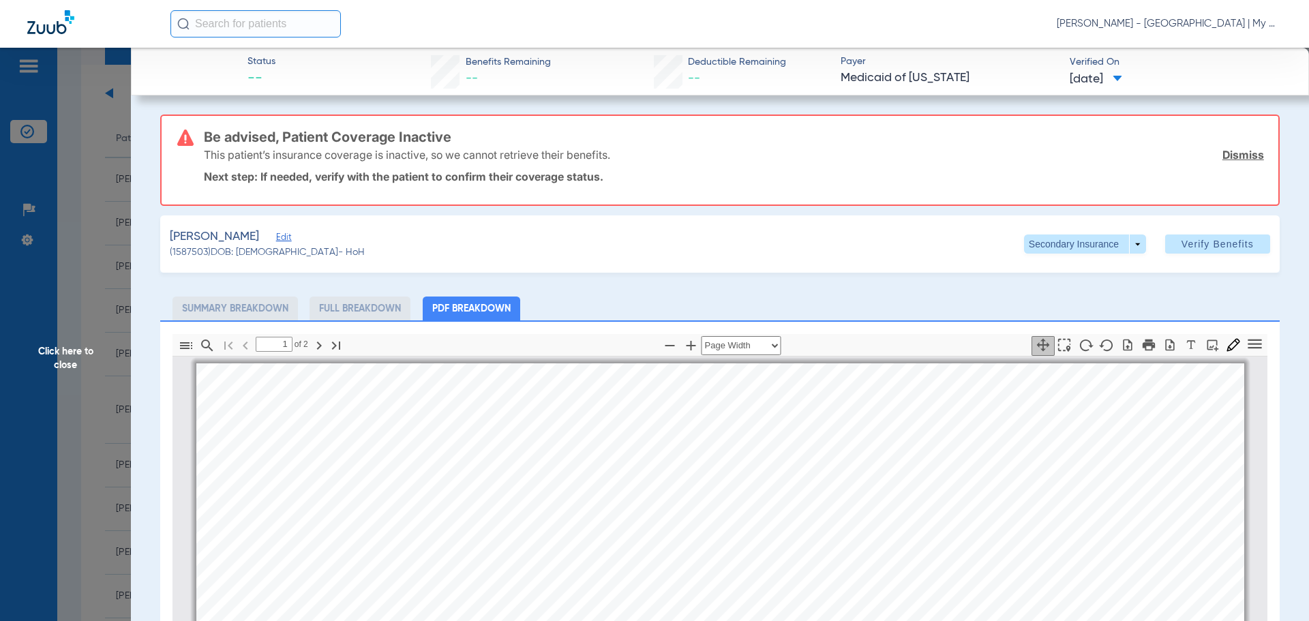
click at [72, 343] on span "Click here to close" at bounding box center [65, 358] width 131 height 621
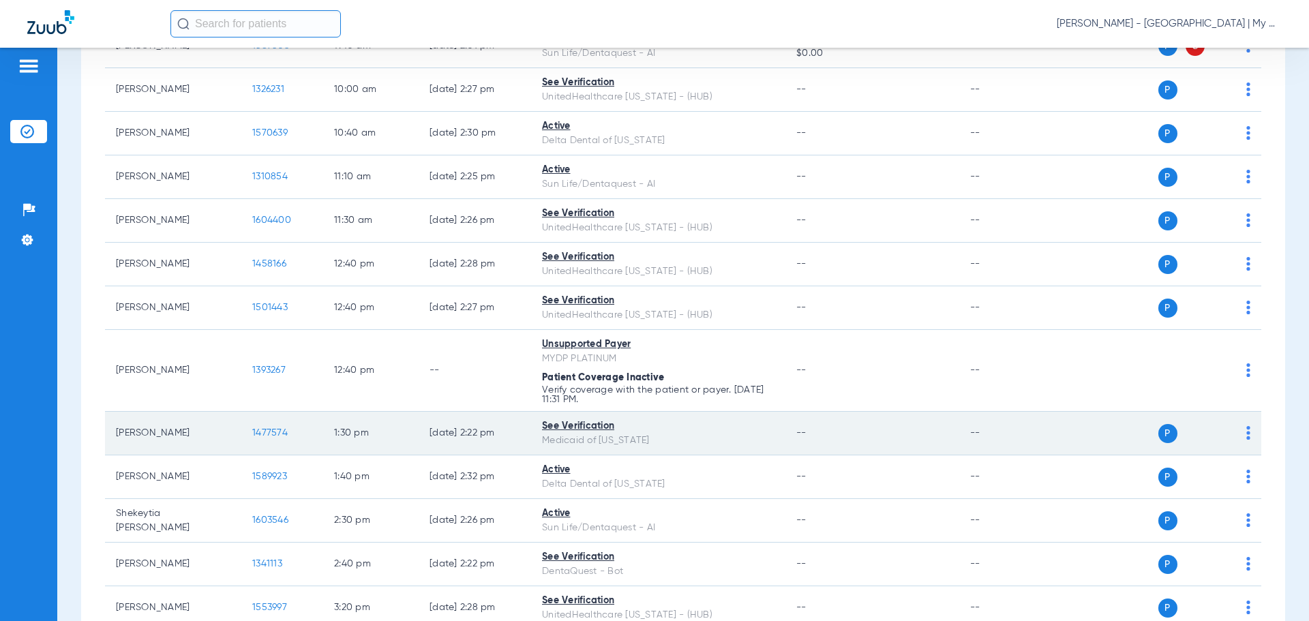
scroll to position [750, 0]
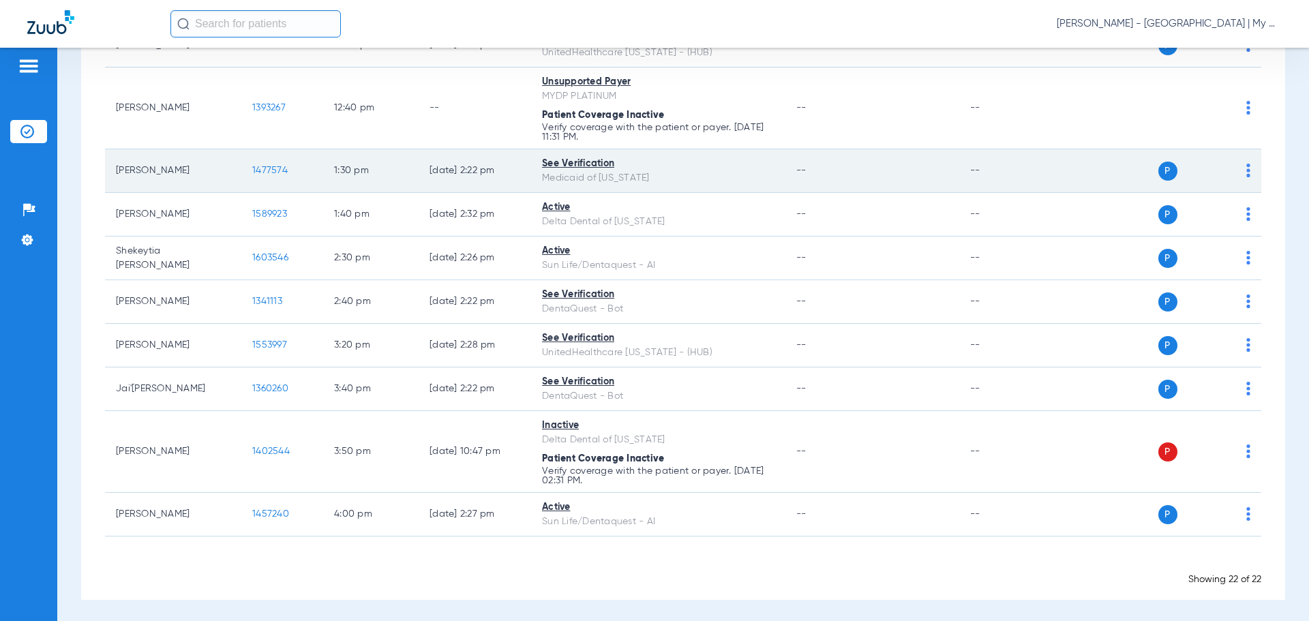
click at [269, 172] on span "1477574" at bounding box center [269, 171] width 35 height 10
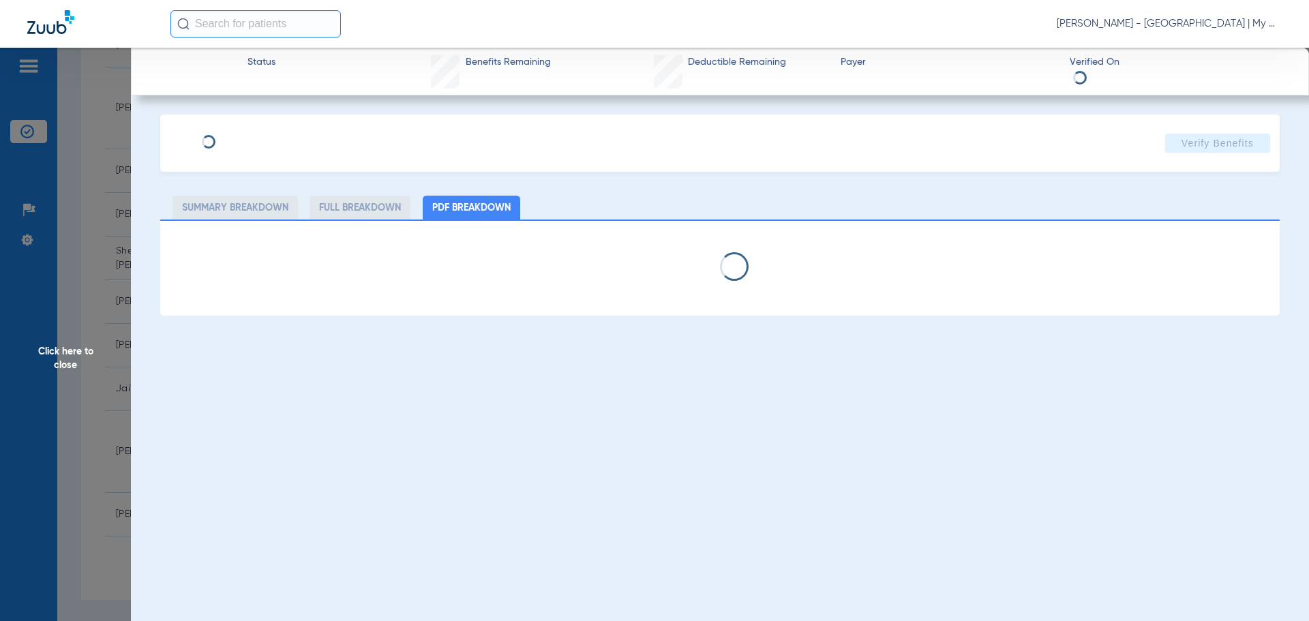
select select "page-width"
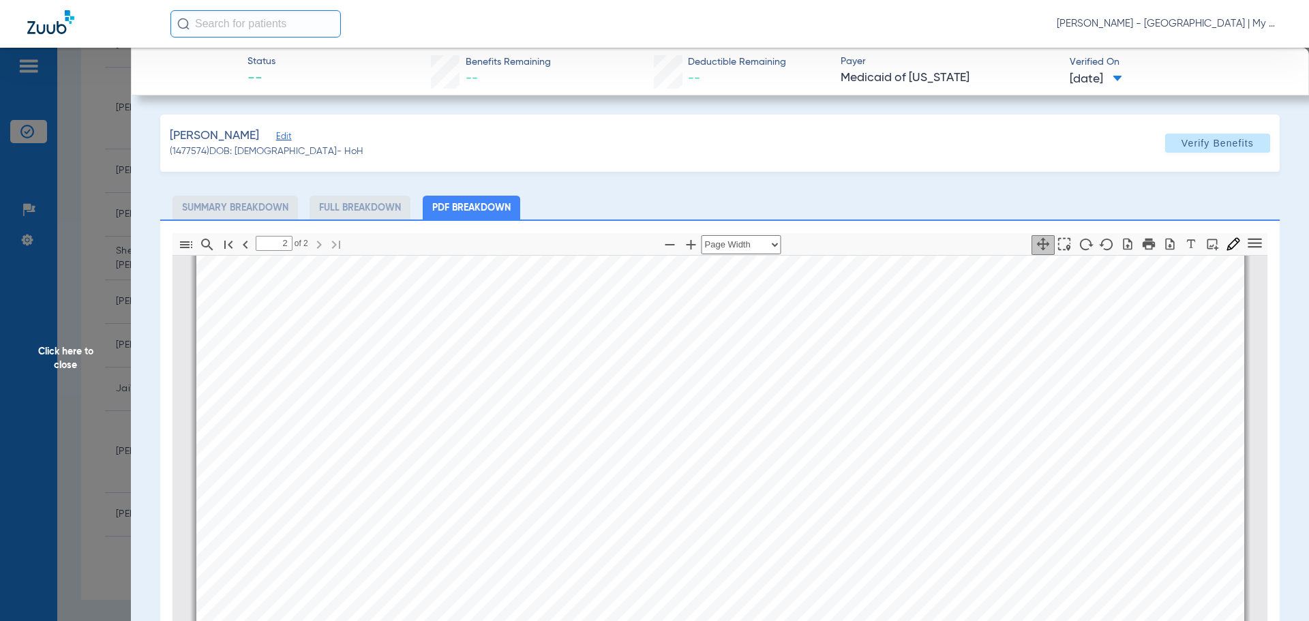
scroll to position [1916, 0]
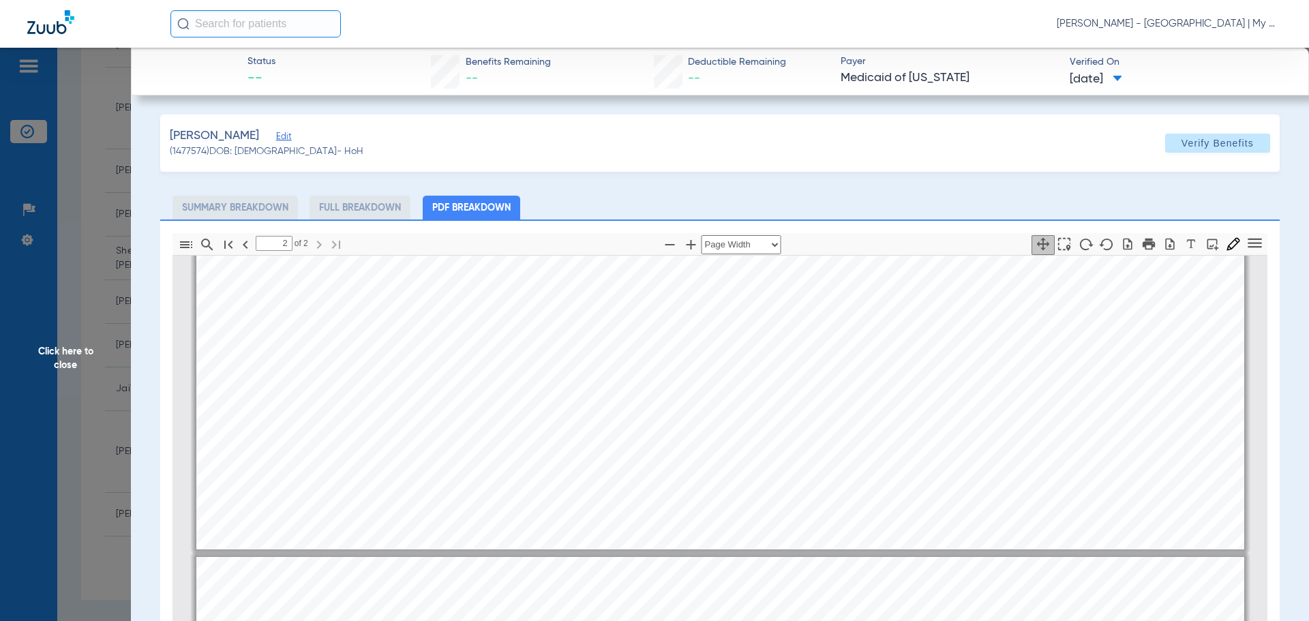
type input "1"
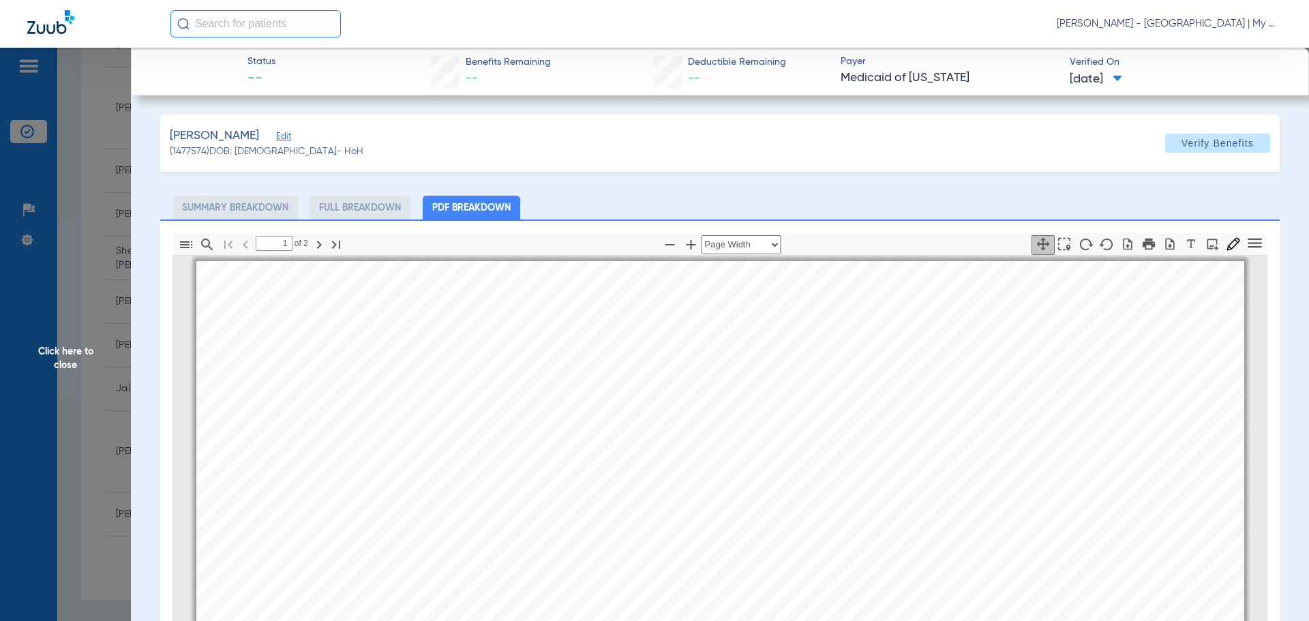
scroll to position [0, 0]
click at [75, 310] on span "Click here to close" at bounding box center [65, 358] width 131 height 621
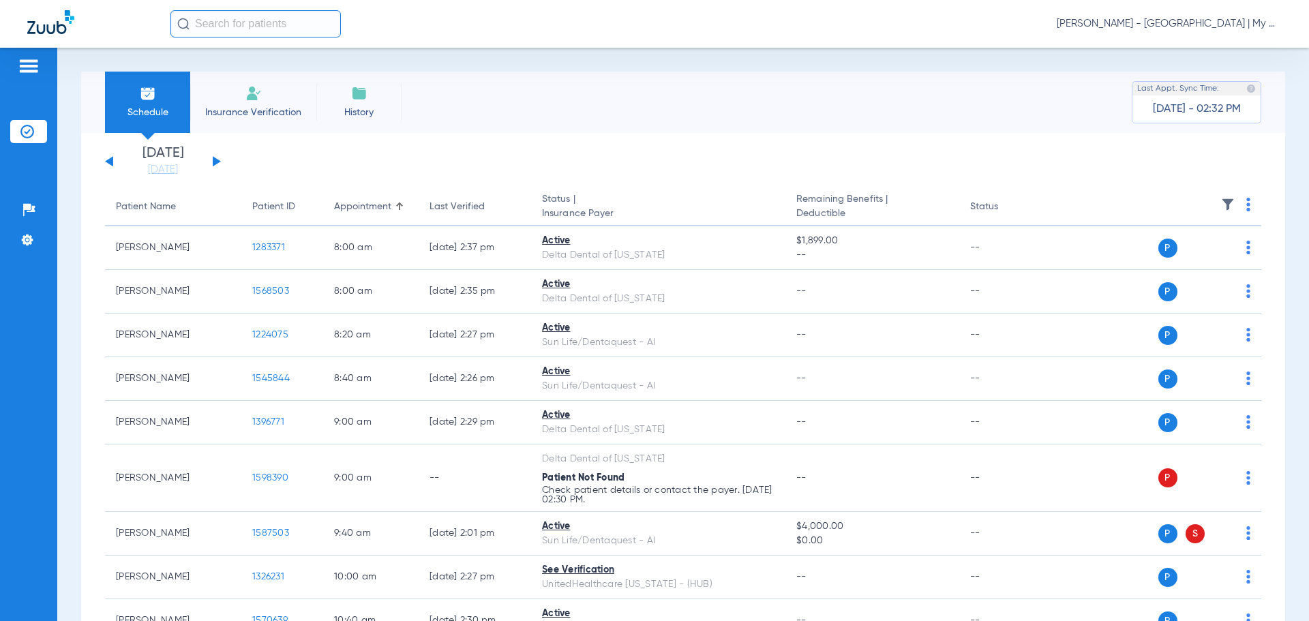
click at [353, 157] on app-single-date-navigator "Monday 06-16-2025 Tuesday 06-17-2025 Wednesday 06-18-2025 Thursday 06-19-2025 F…" at bounding box center [683, 162] width 1156 height 30
click at [1171, 16] on div "[PERSON_NAME] - [GEOGRAPHIC_DATA] | My Community Dental Centers" at bounding box center [725, 23] width 1111 height 27
drag, startPoint x: 1158, startPoint y: 27, endPoint x: 1151, endPoint y: 29, distance: 8.0
click at [1158, 27] on span "[PERSON_NAME] - [GEOGRAPHIC_DATA] | My Community Dental Centers" at bounding box center [1169, 24] width 225 height 14
drag, startPoint x: 1238, startPoint y: 42, endPoint x: 1227, endPoint y: 42, distance: 11.6
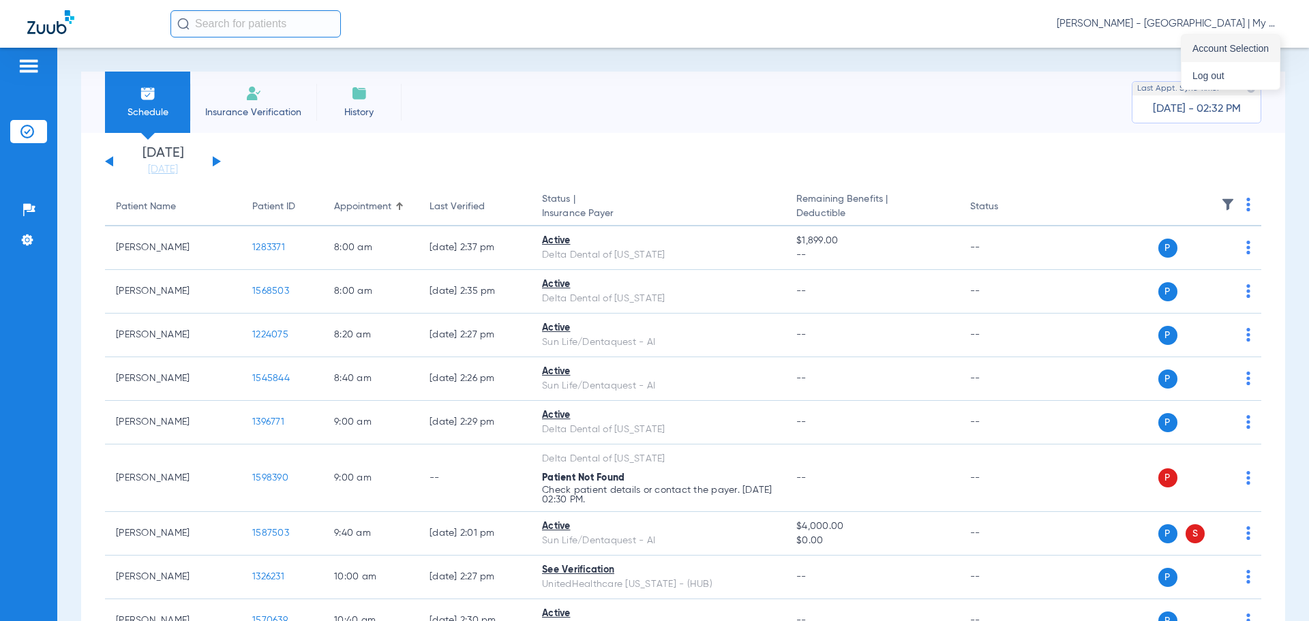
click at [1227, 42] on button "Account Selection" at bounding box center [1231, 48] width 98 height 27
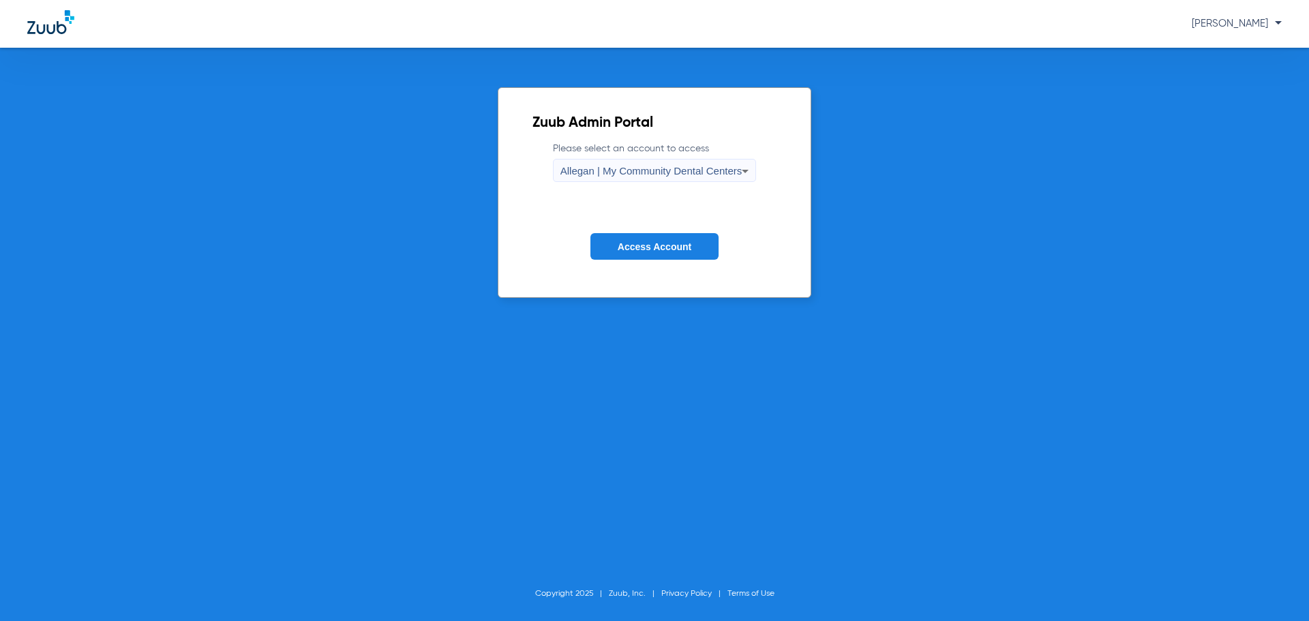
click at [662, 162] on div "Allegan | My Community Dental Centers" at bounding box center [651, 171] width 182 height 23
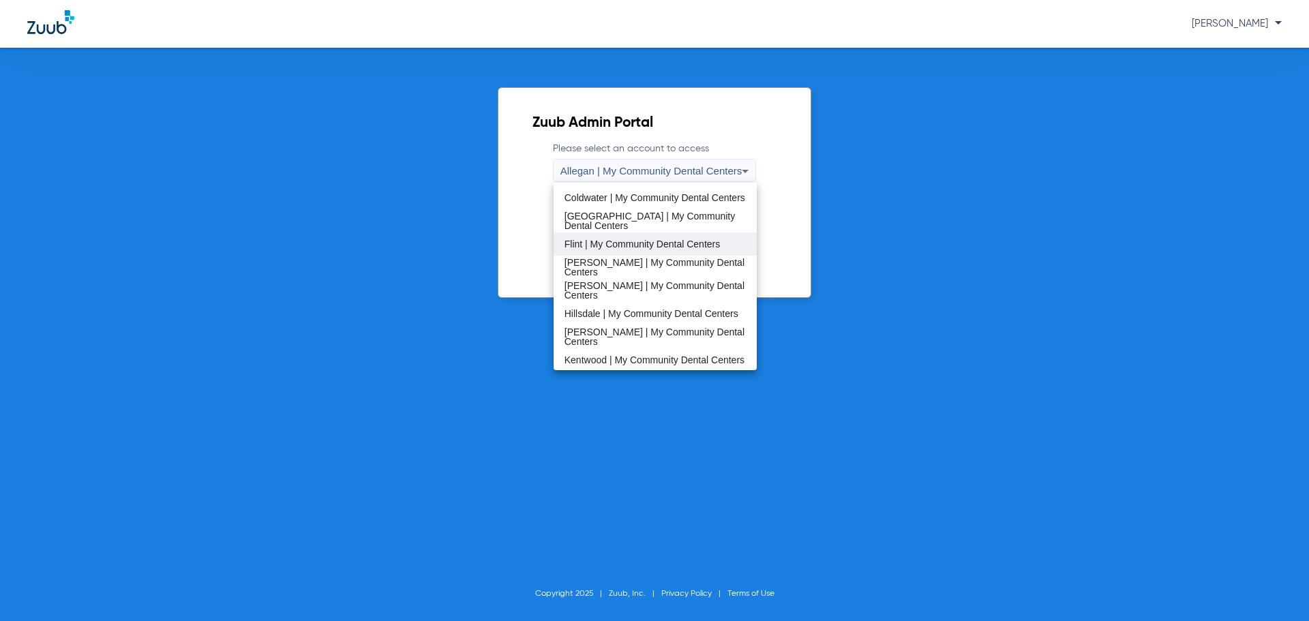
scroll to position [205, 0]
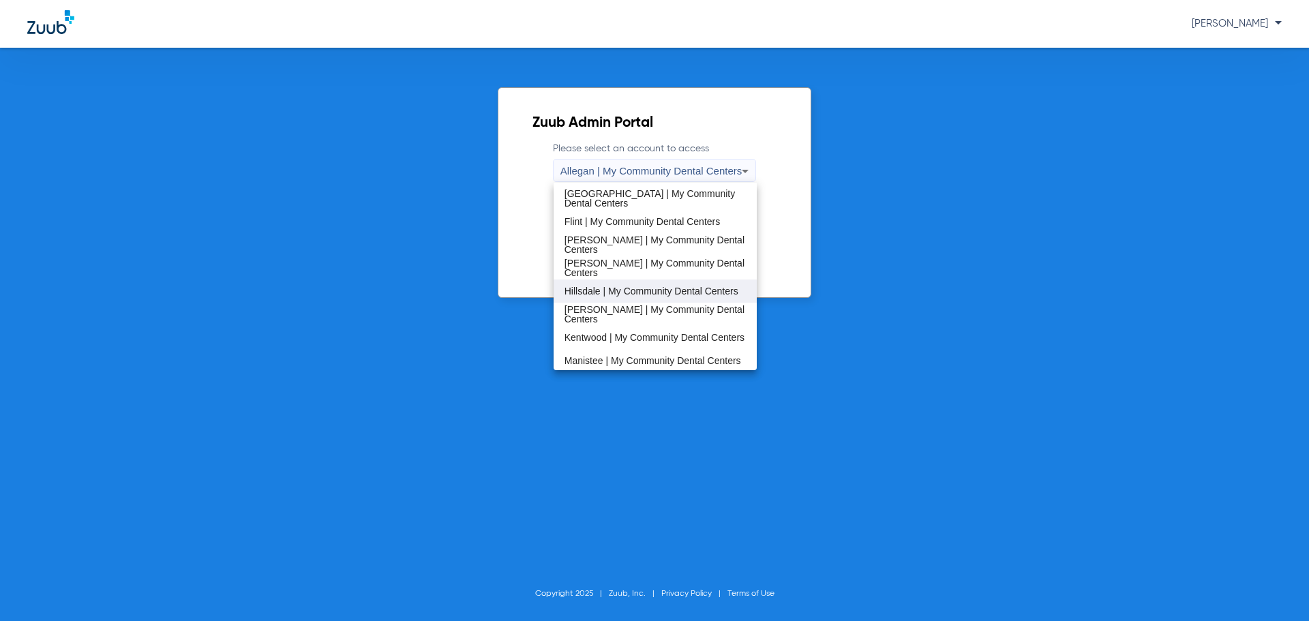
click at [602, 292] on span "Hillsdale | My Community Dental Centers" at bounding box center [652, 291] width 174 height 10
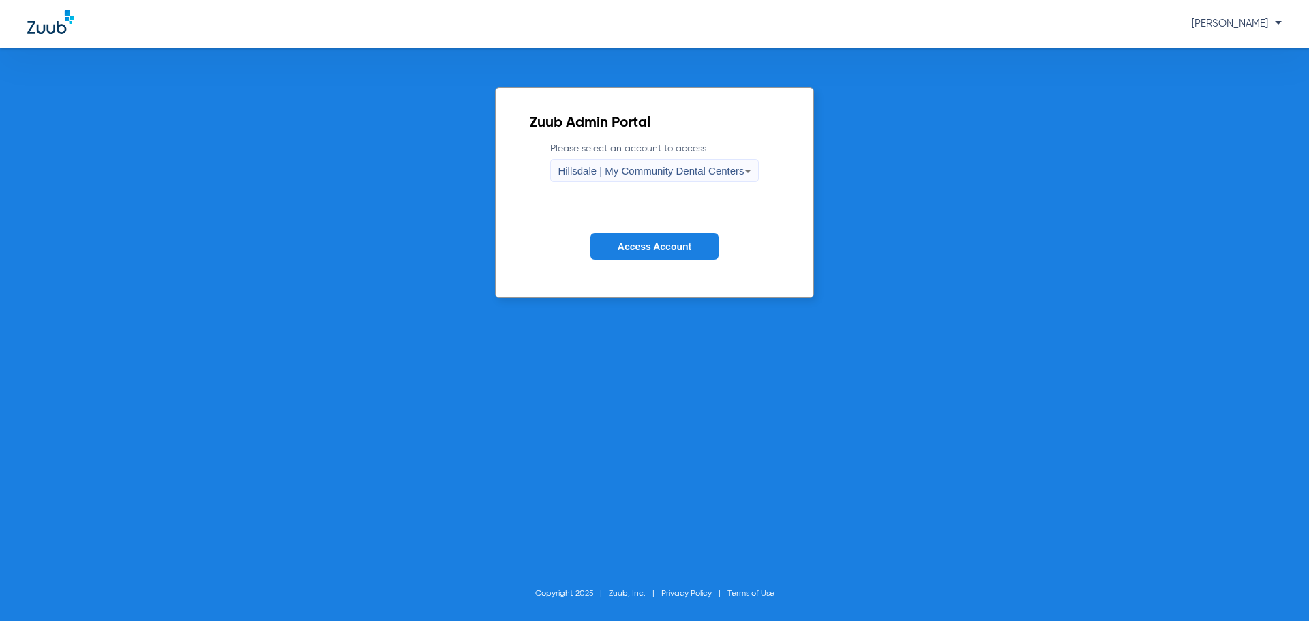
click at [652, 249] on span "Access Account" at bounding box center [655, 246] width 74 height 11
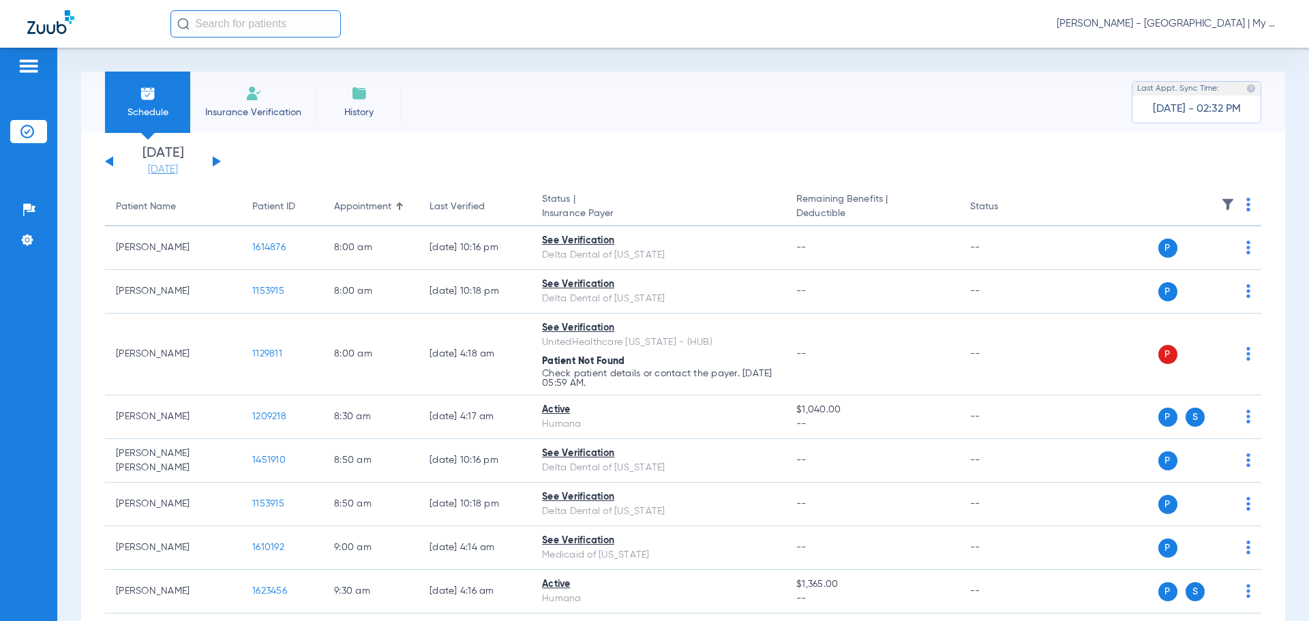
click at [153, 172] on link "[DATE]" at bounding box center [163, 170] width 82 height 14
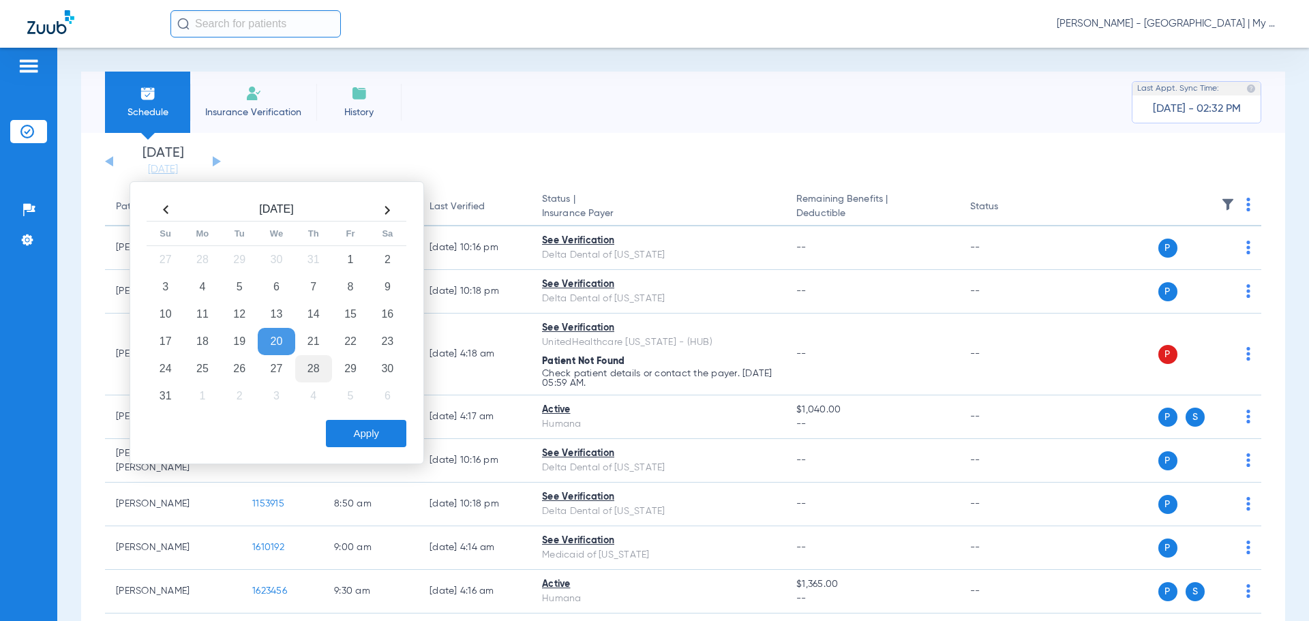
click at [308, 374] on td "28" at bounding box center [313, 368] width 37 height 27
click at [375, 430] on button "Apply" at bounding box center [366, 433] width 80 height 27
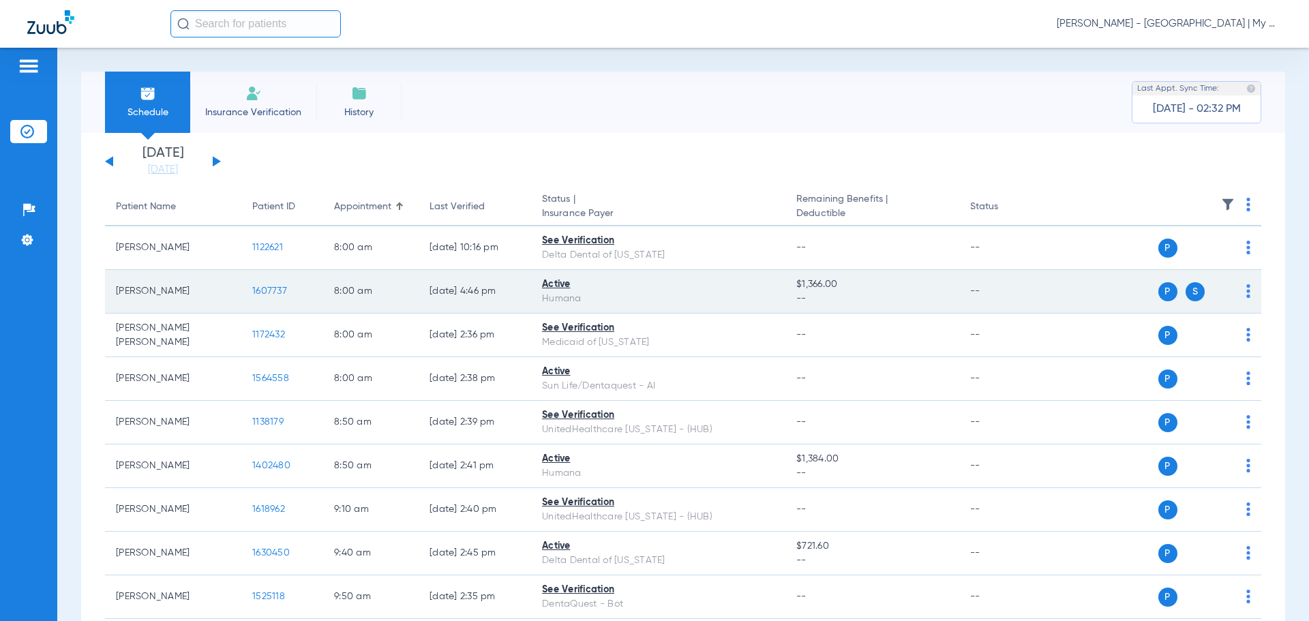
click at [272, 290] on span "1607737" at bounding box center [269, 291] width 35 height 10
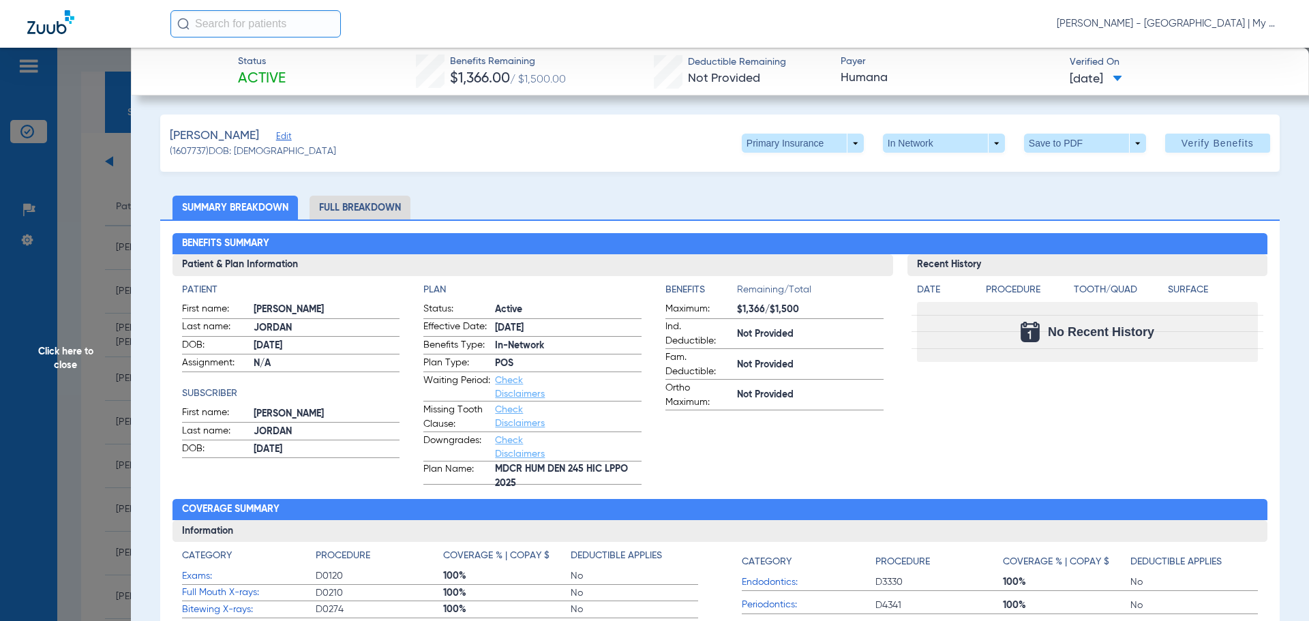
click at [360, 200] on li "Full Breakdown" at bounding box center [360, 208] width 101 height 24
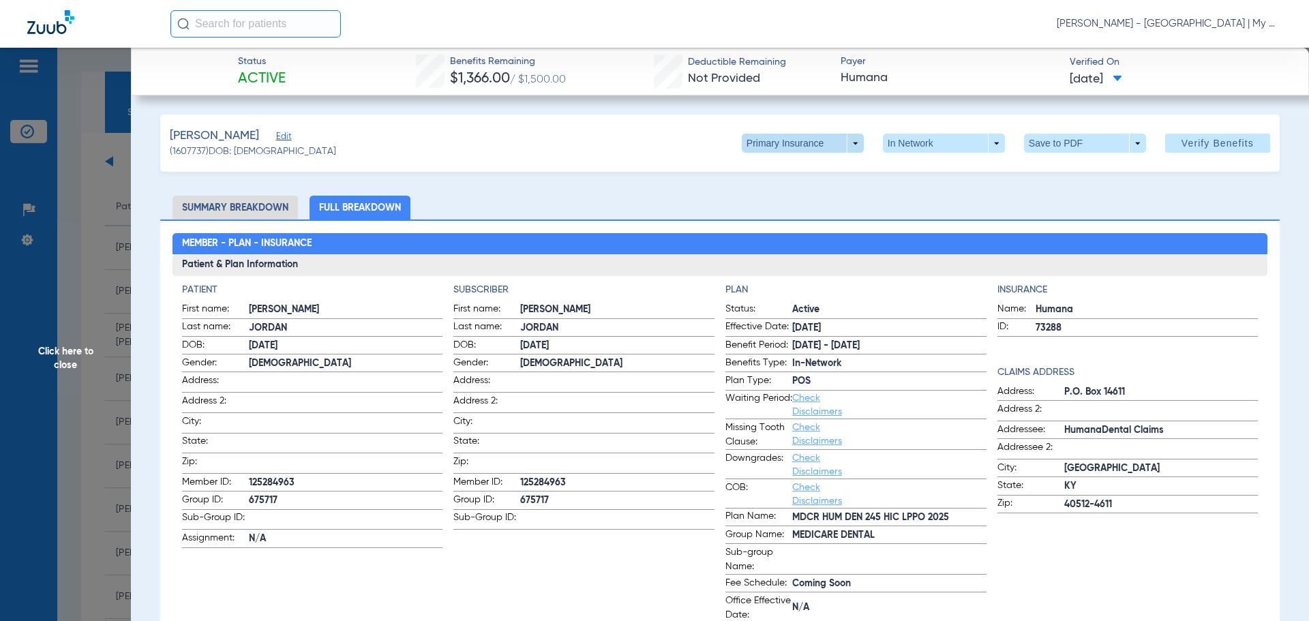
click at [835, 137] on span at bounding box center [803, 143] width 122 height 19
click at [783, 191] on button "Secondary Insurance" at bounding box center [788, 197] width 112 height 27
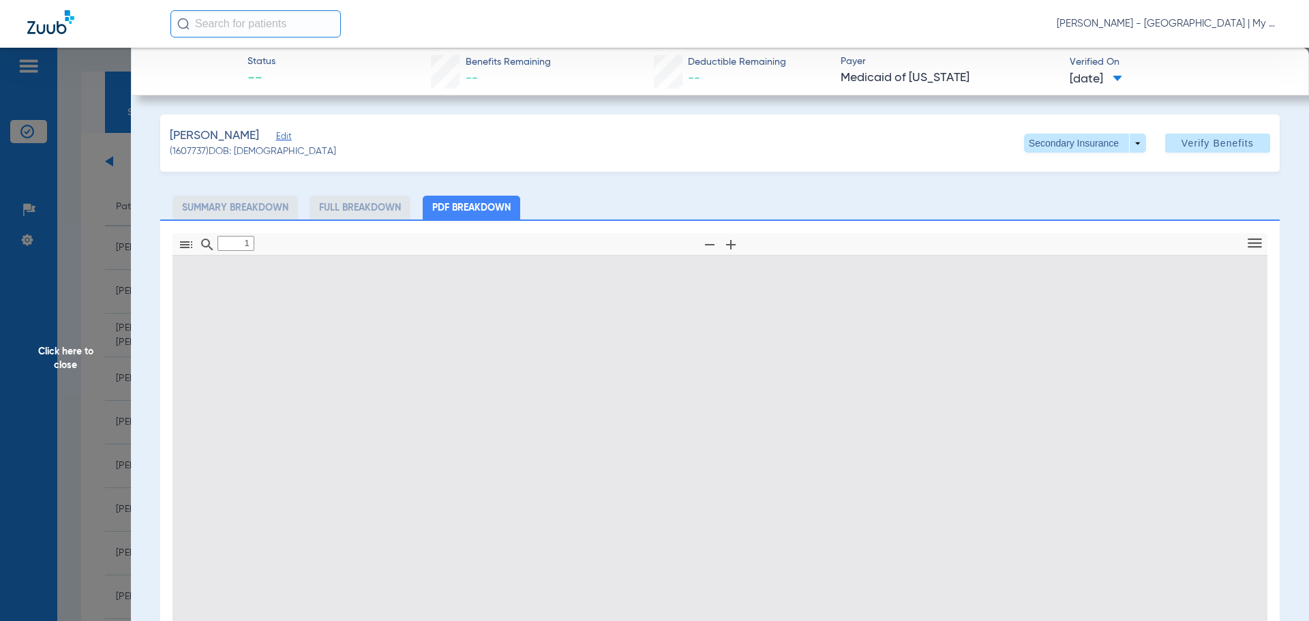
type input "0"
select select "page-width"
type input "1"
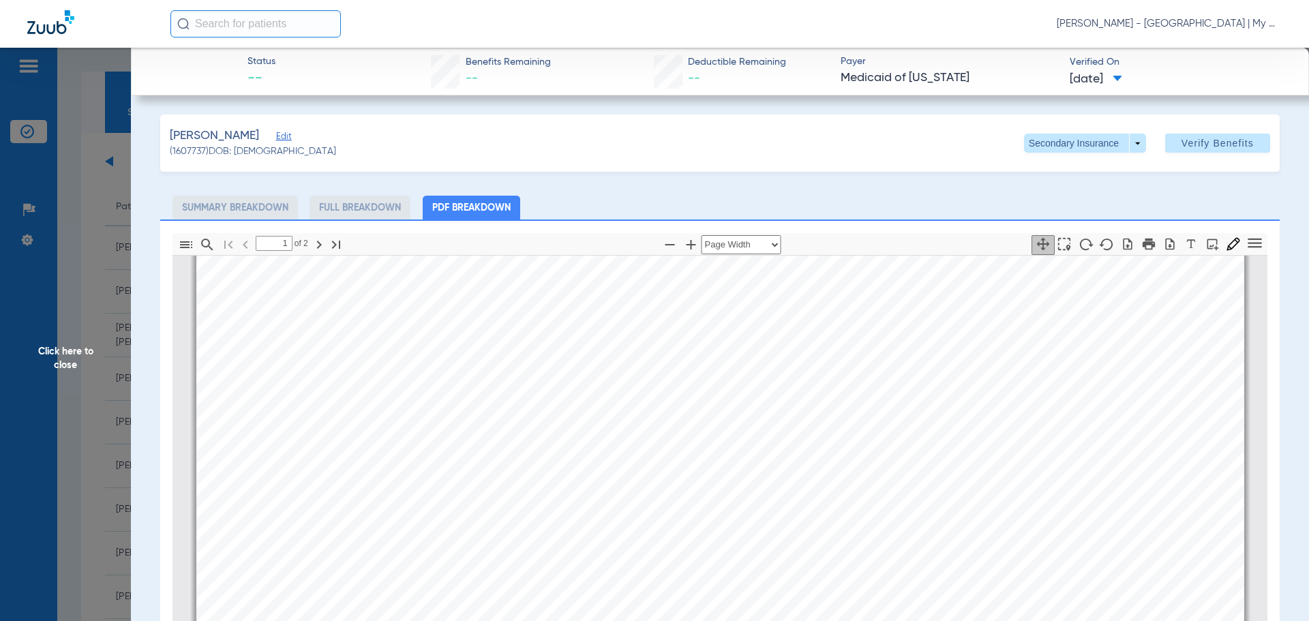
scroll to position [552, 0]
drag, startPoint x: 147, startPoint y: 360, endPoint x: 129, endPoint y: 357, distance: 18.6
click at [141, 359] on app-member-insurance-verification-view "Status -- Benefits Remaining -- Deductible Remaining -- Payer Medicaid of Michi…" at bounding box center [720, 457] width 1178 height 818
click at [85, 342] on span "Click here to close" at bounding box center [65, 358] width 131 height 621
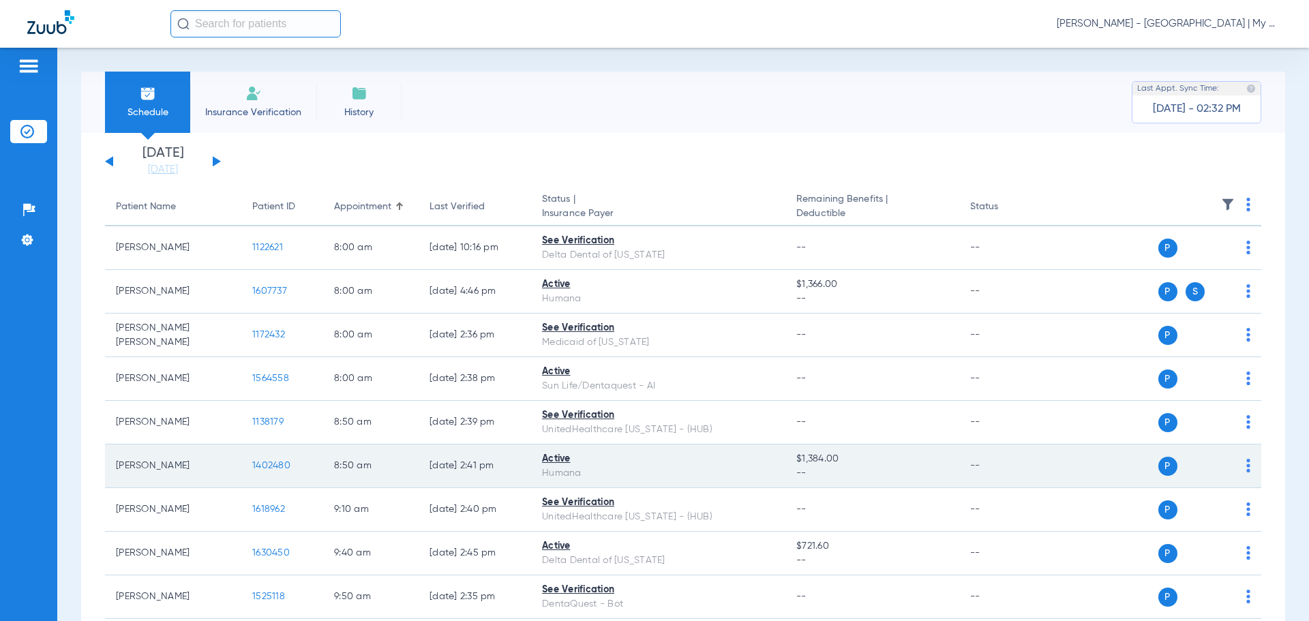
click at [253, 466] on span "1402480" at bounding box center [271, 466] width 38 height 10
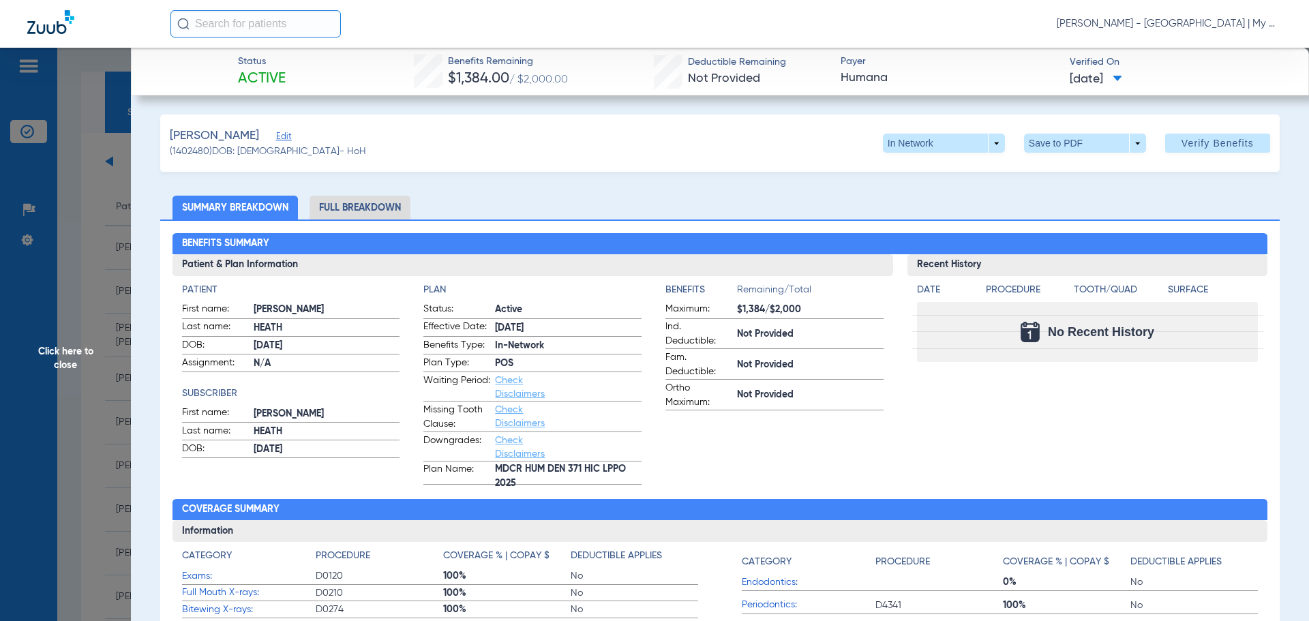
click at [384, 206] on li "Full Breakdown" at bounding box center [360, 208] width 101 height 24
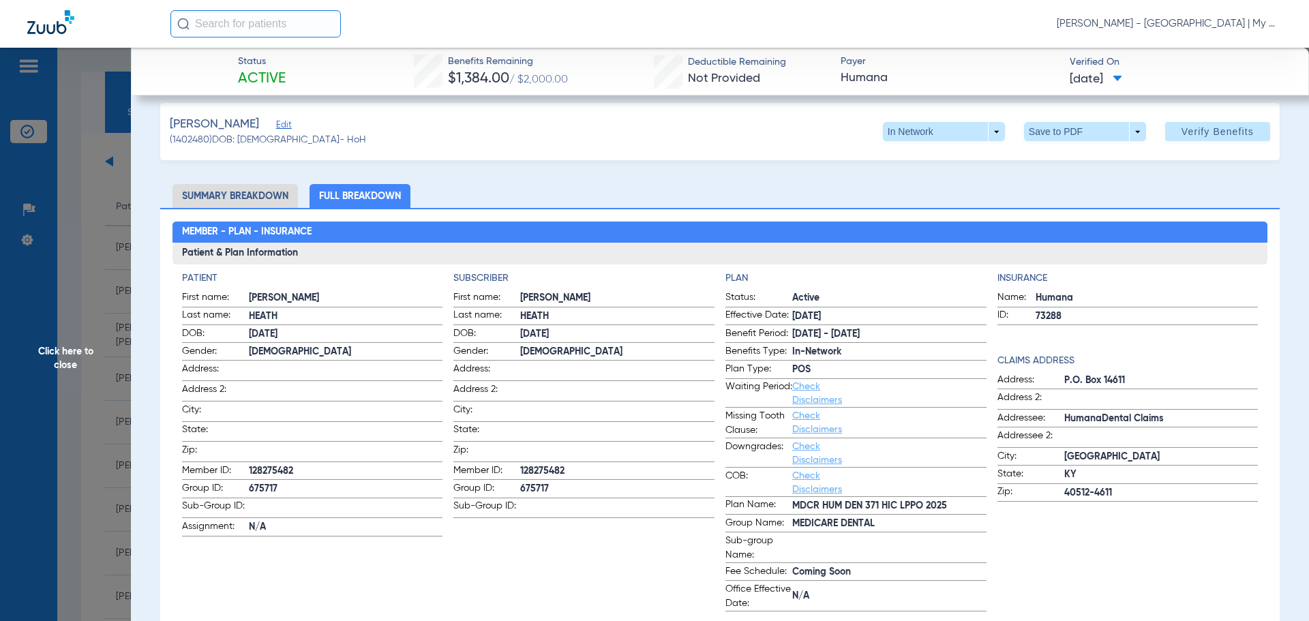
scroll to position [0, 0]
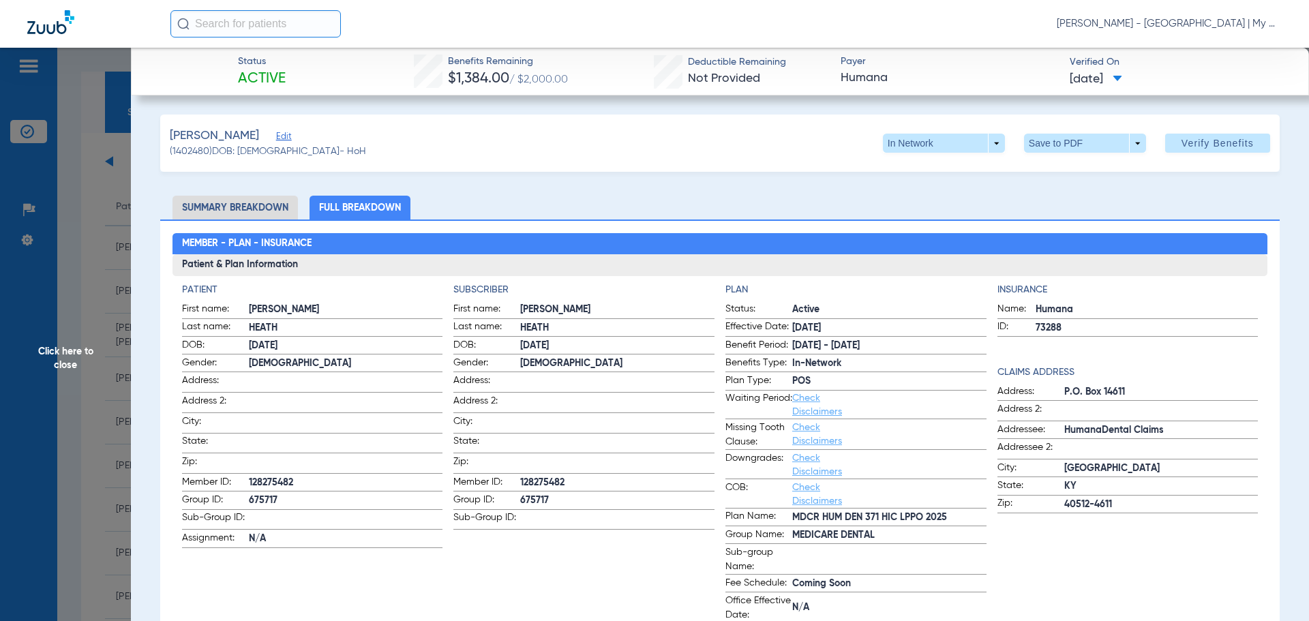
drag, startPoint x: 54, startPoint y: 299, endPoint x: 62, endPoint y: 277, distance: 22.7
click at [52, 297] on span "Click here to close" at bounding box center [65, 358] width 131 height 621
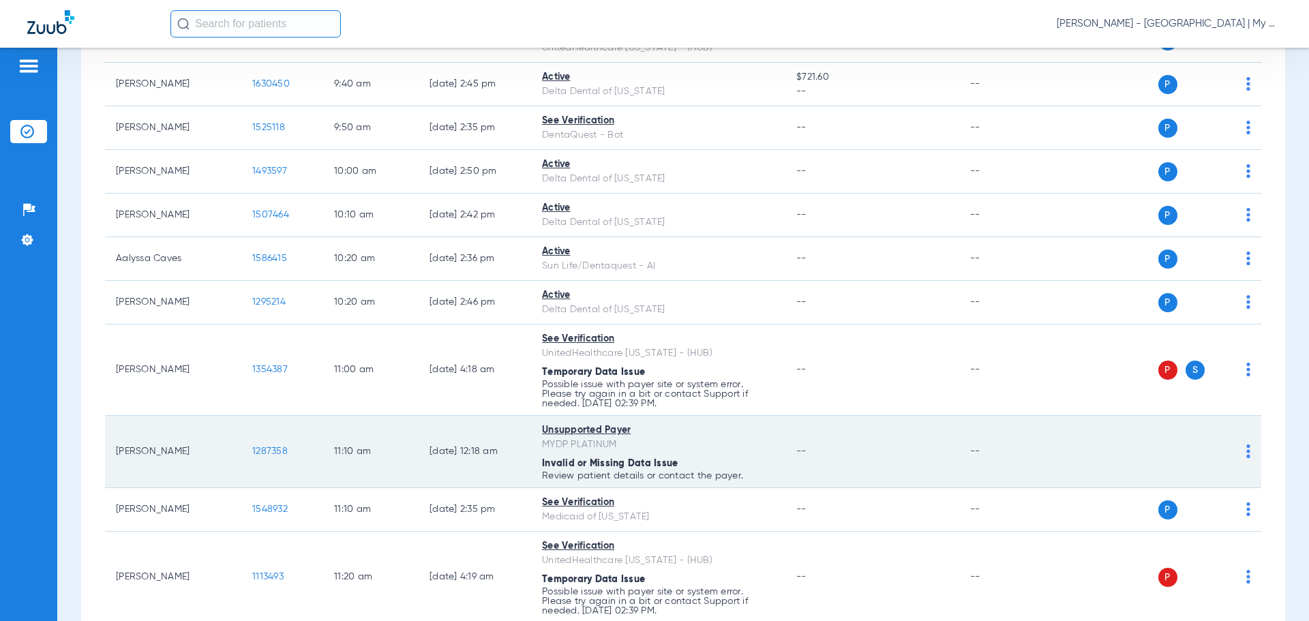
scroll to position [614, 0]
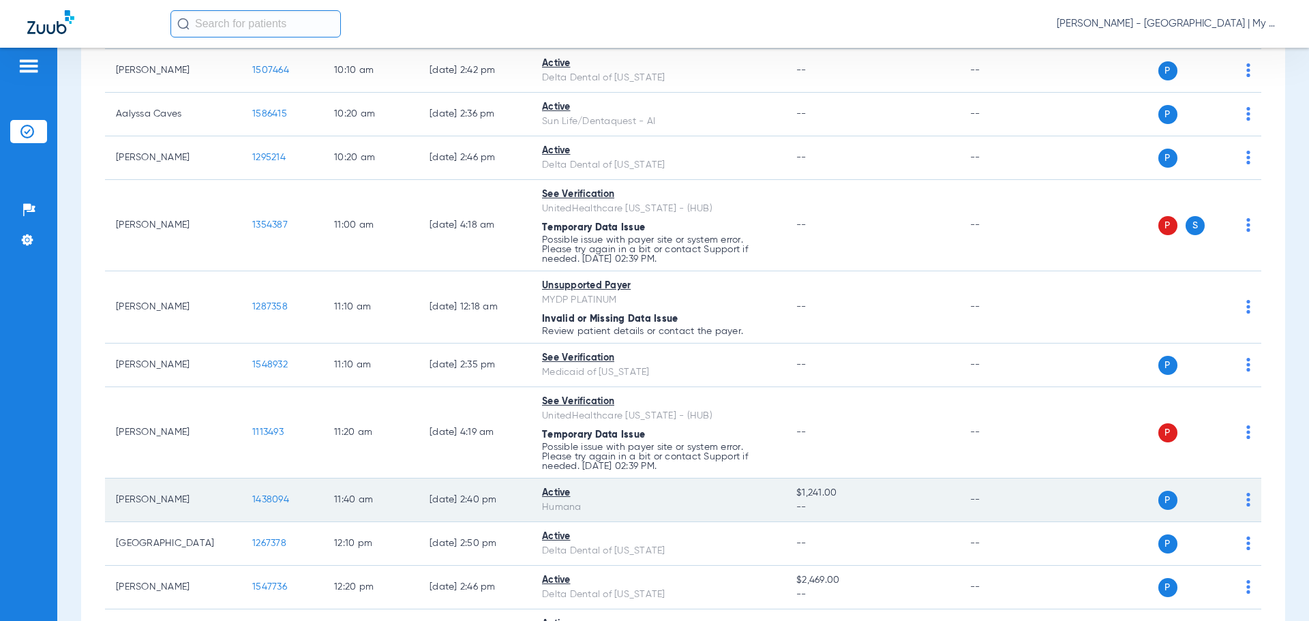
click at [281, 495] on span "1438094" at bounding box center [270, 500] width 37 height 10
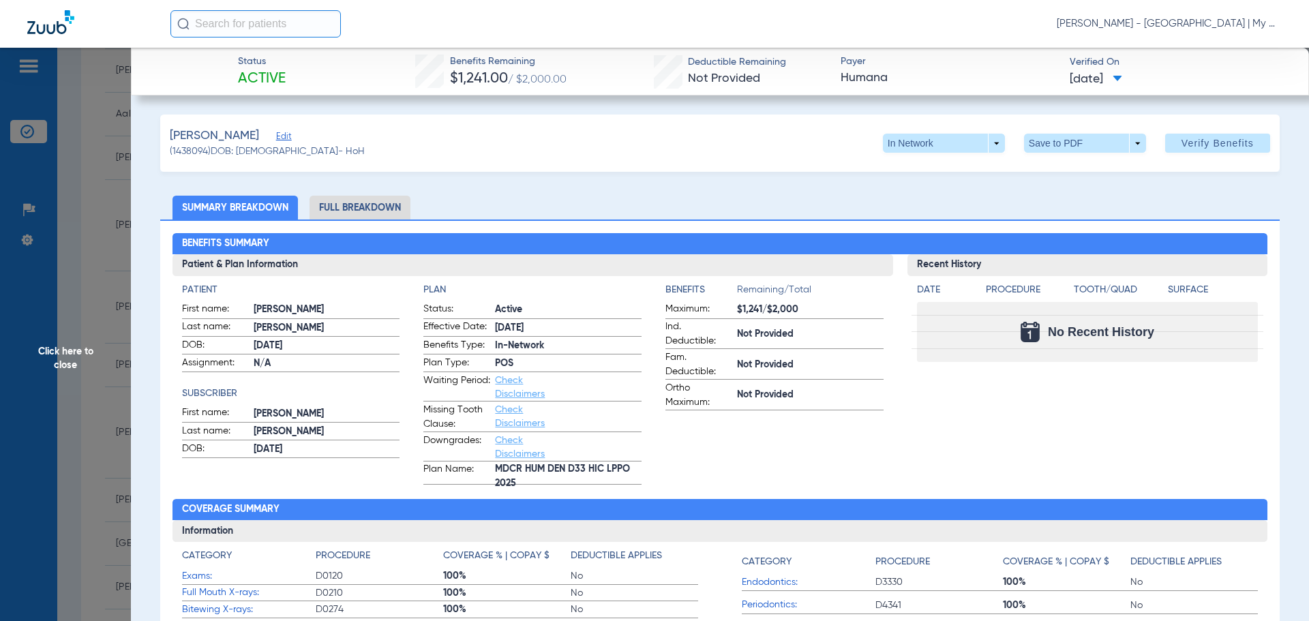
click at [378, 202] on li "Full Breakdown" at bounding box center [360, 208] width 101 height 24
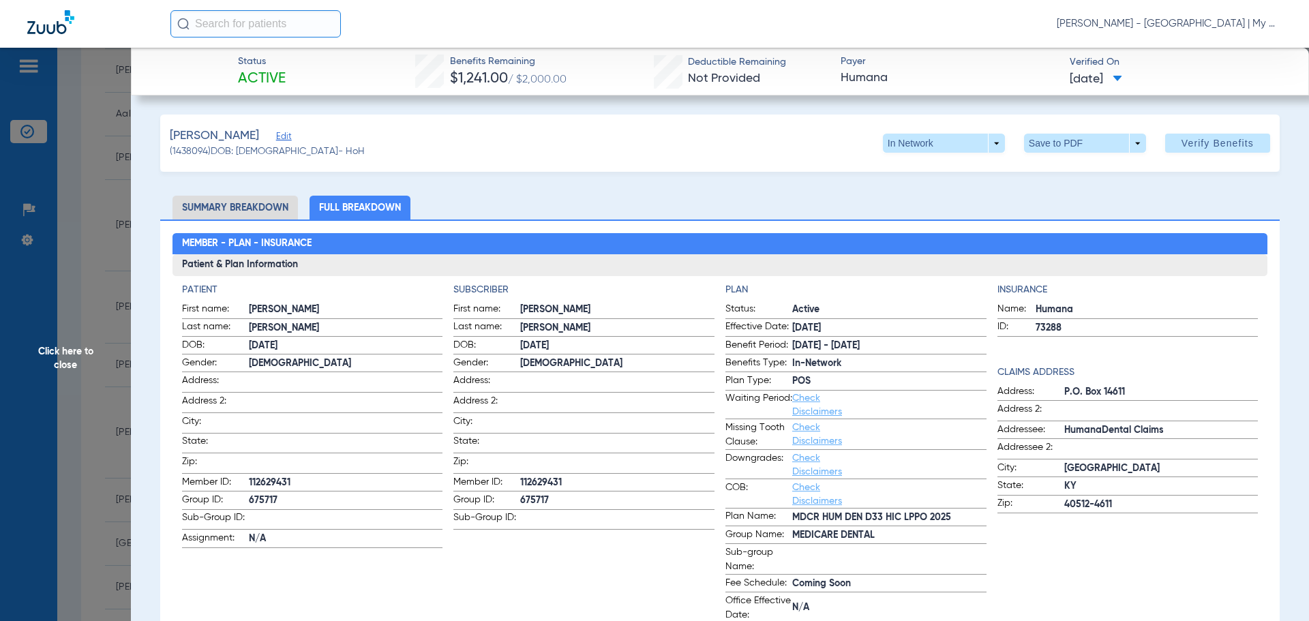
click at [26, 290] on span "Click here to close" at bounding box center [65, 358] width 131 height 621
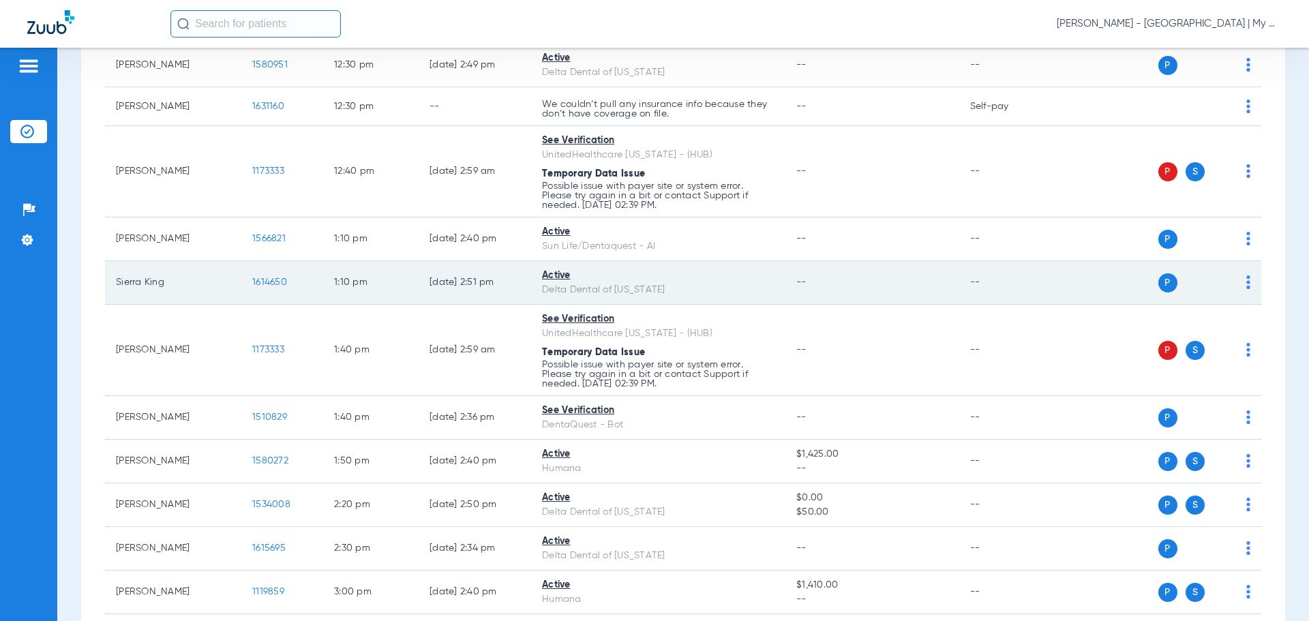
scroll to position [1227, 0]
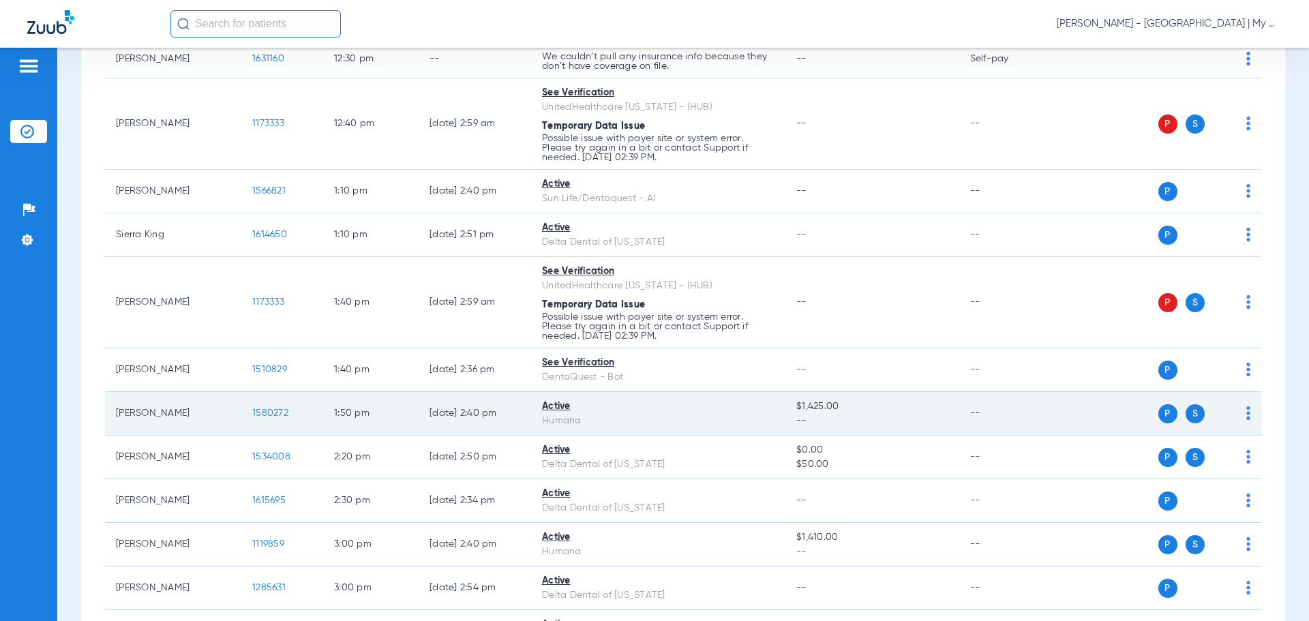
click at [278, 415] on span "1580272" at bounding box center [270, 413] width 36 height 10
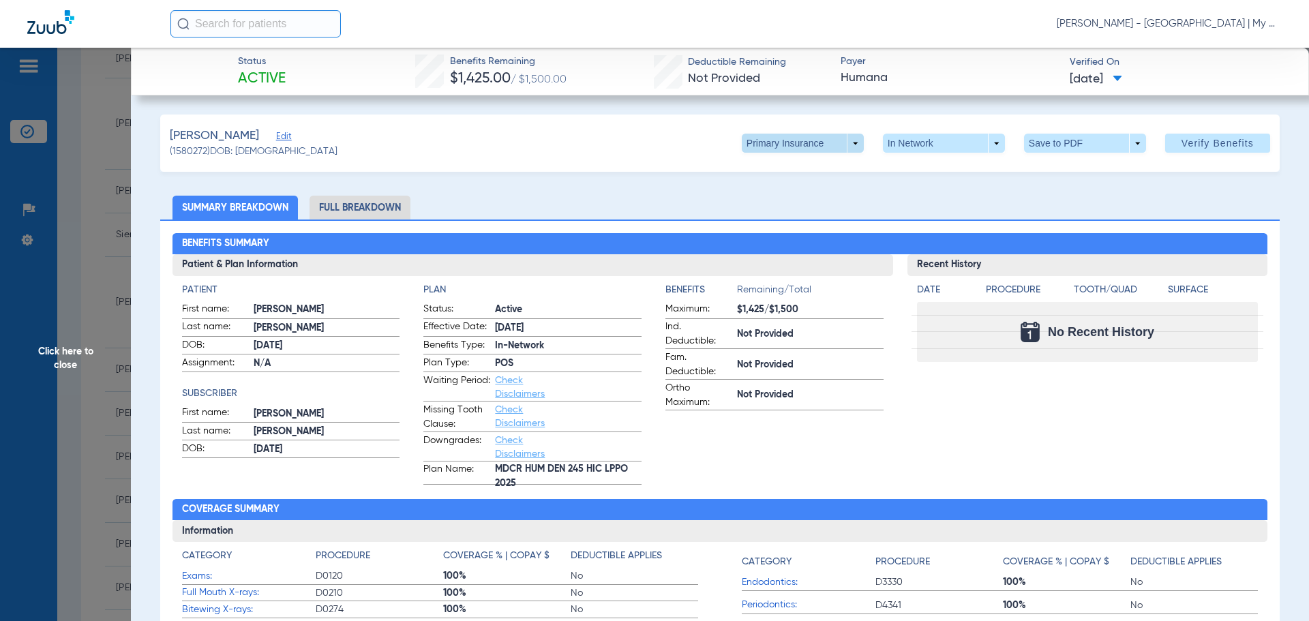
click at [812, 138] on span at bounding box center [803, 143] width 122 height 19
click at [794, 195] on span "Secondary Insurance" at bounding box center [788, 198] width 90 height 10
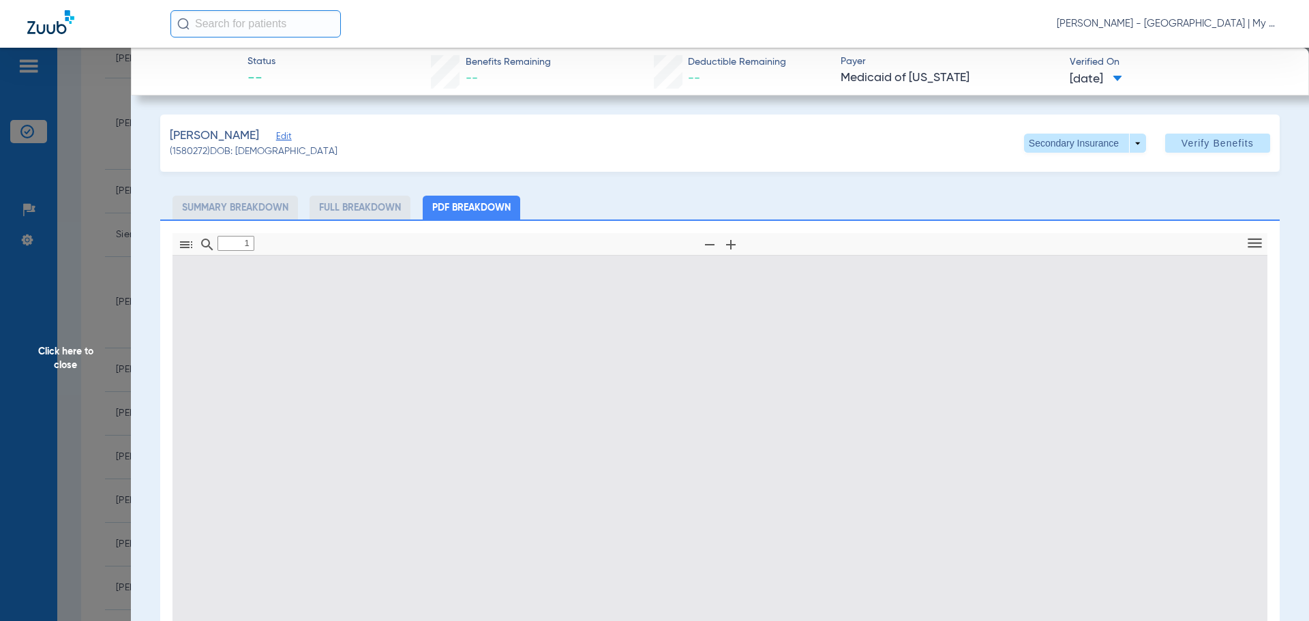
type input "0"
select select "page-width"
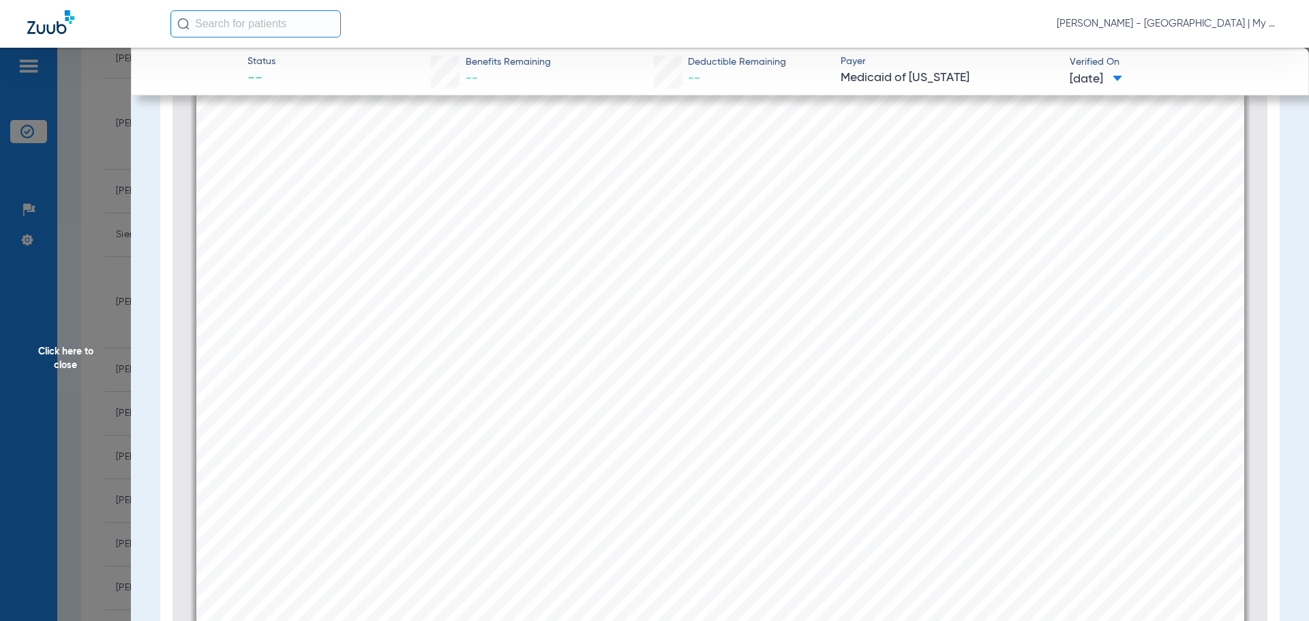
scroll to position [280, 0]
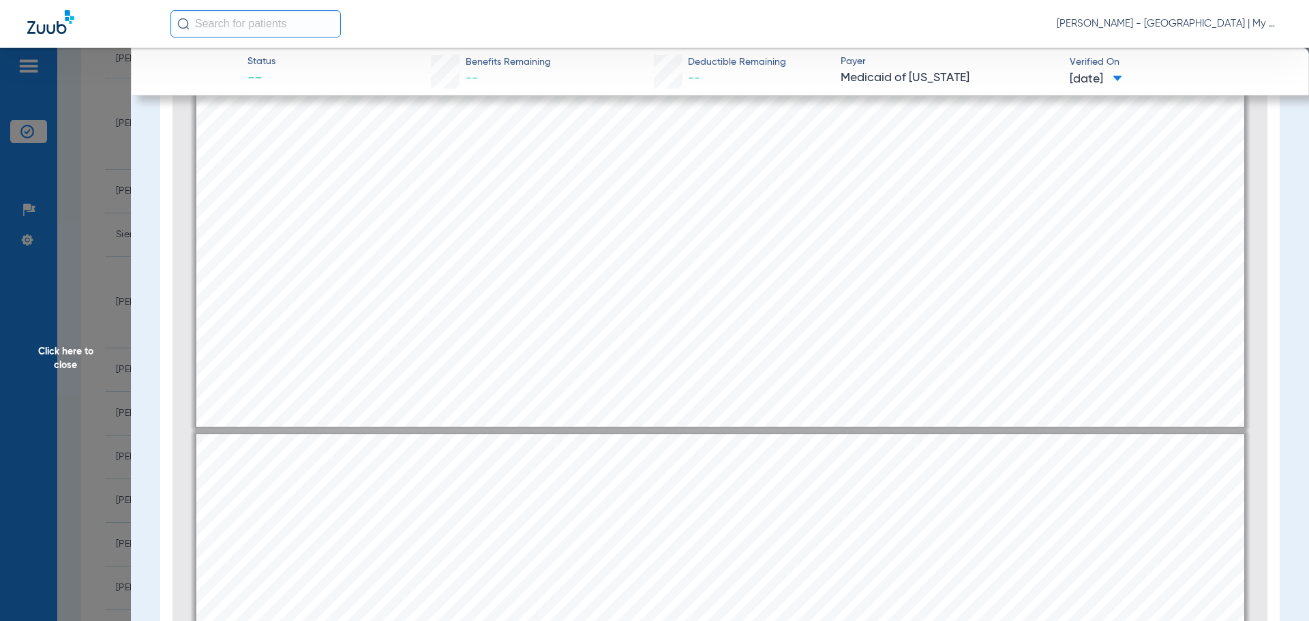
type input "2"
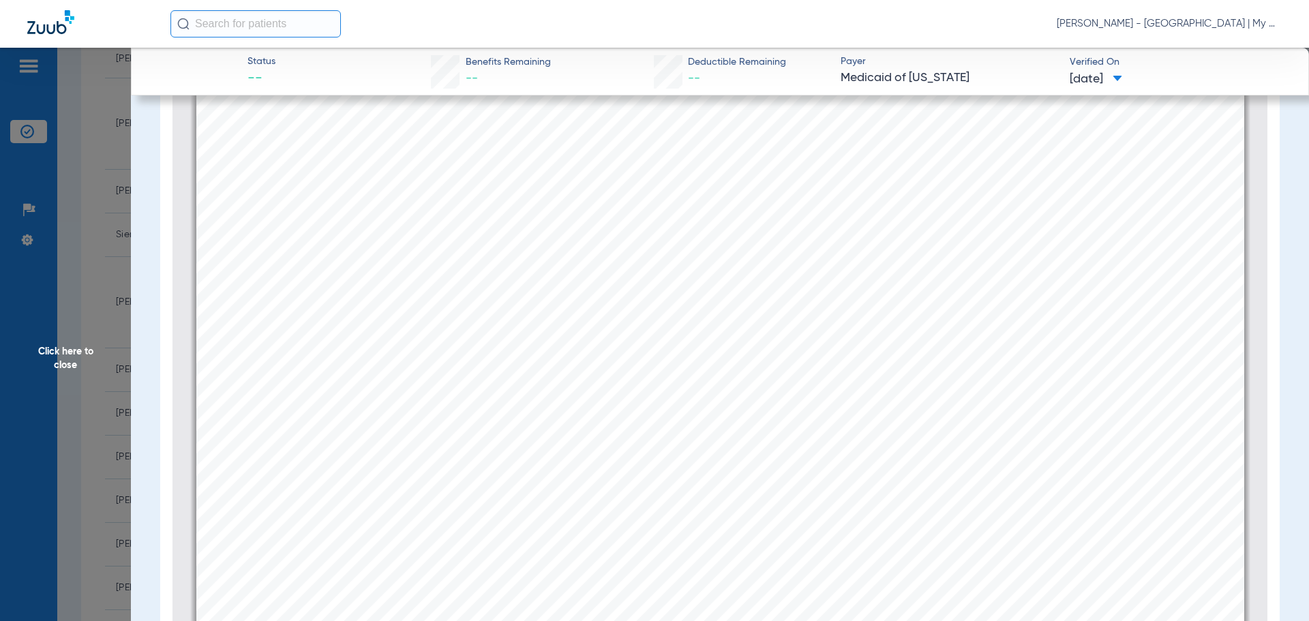
scroll to position [1780, 0]
click at [78, 349] on span "Click here to close" at bounding box center [65, 358] width 131 height 621
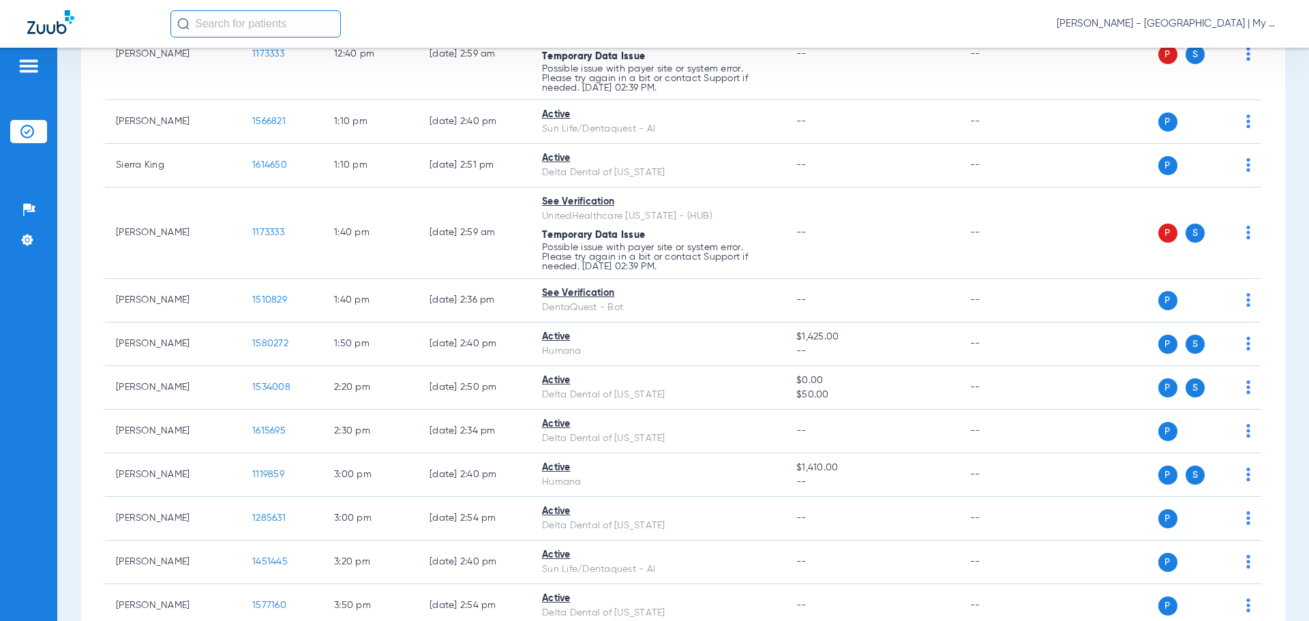
scroll to position [1432, 0]
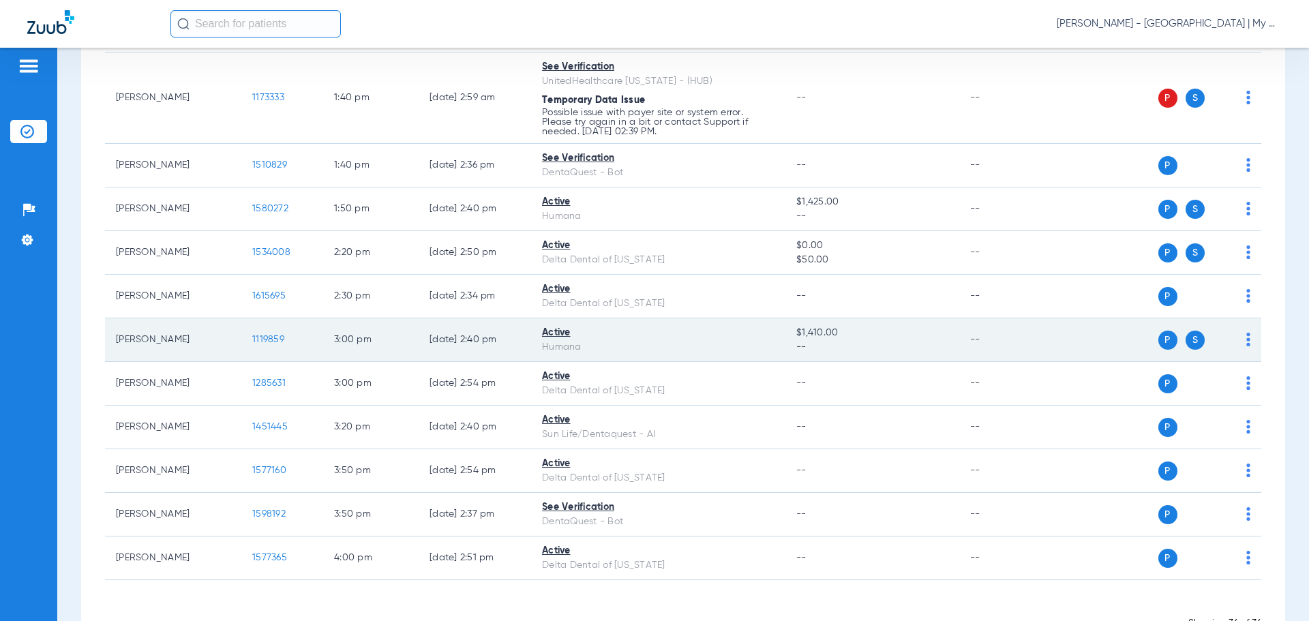
click at [261, 340] on span "1119859" at bounding box center [268, 340] width 32 height 10
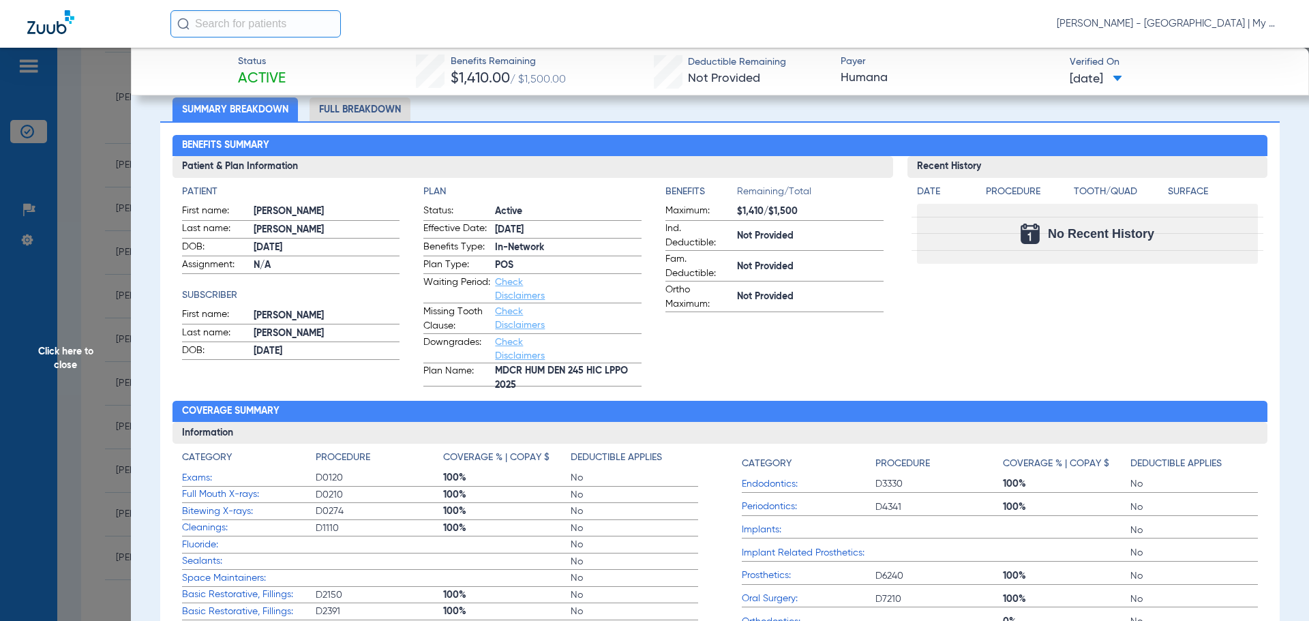
scroll to position [0, 0]
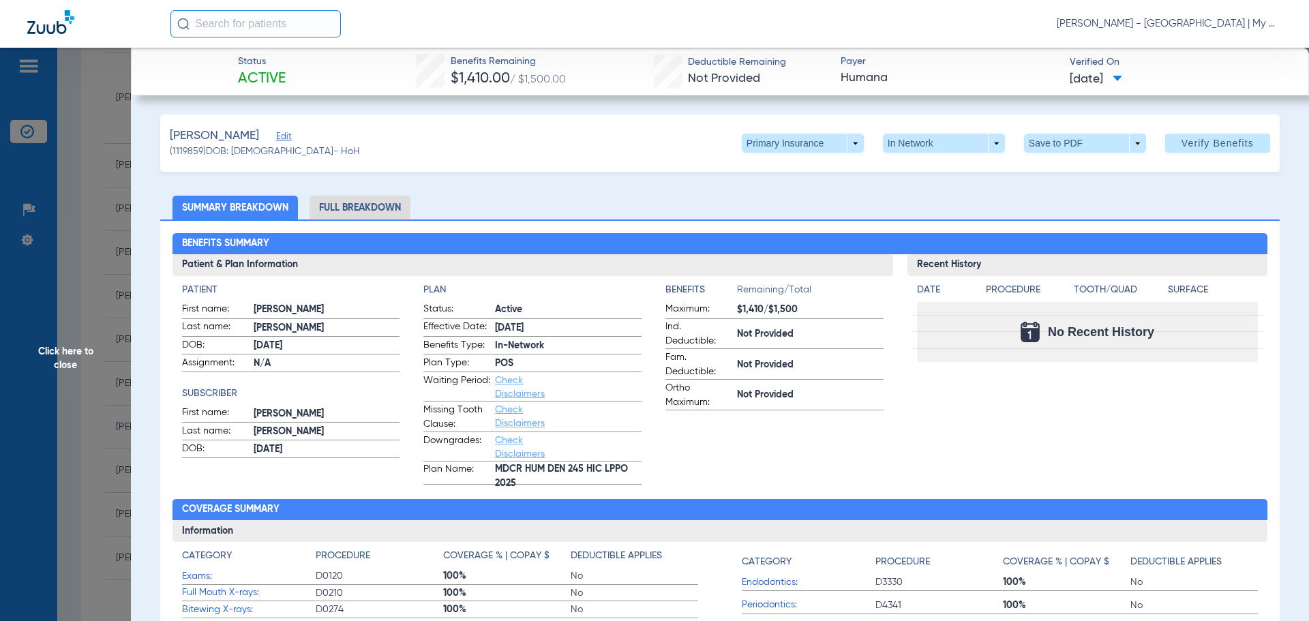
click at [357, 209] on li "Full Breakdown" at bounding box center [360, 208] width 101 height 24
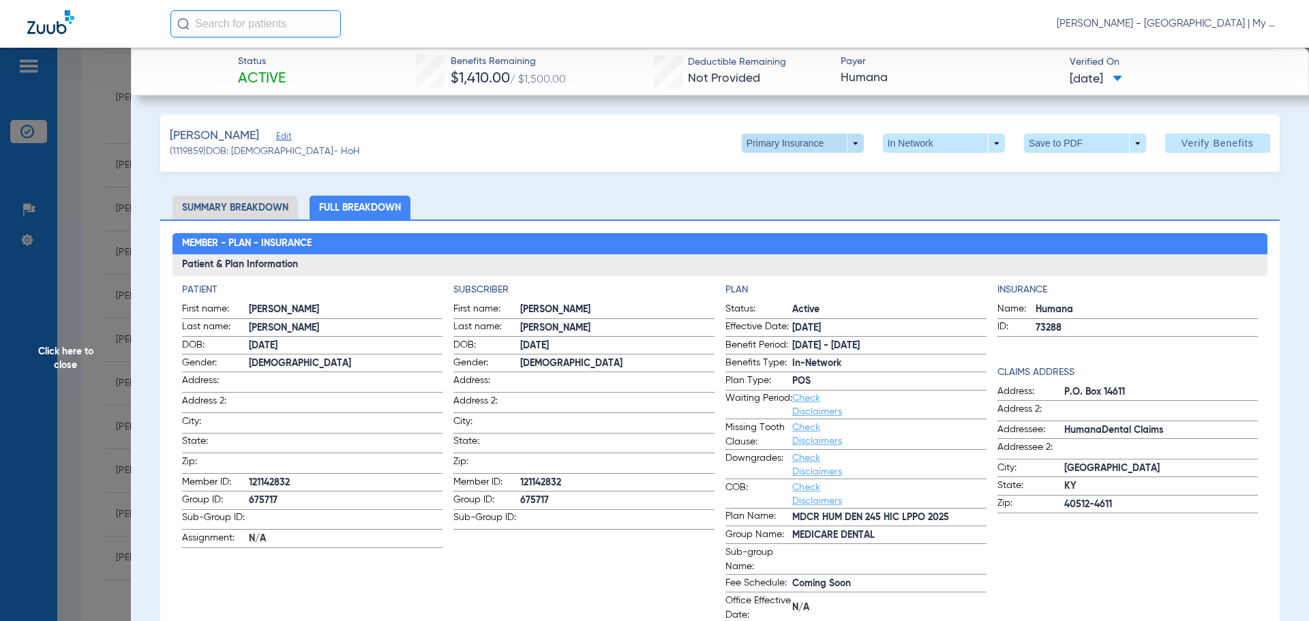
click at [830, 145] on span at bounding box center [803, 143] width 122 height 19
drag, startPoint x: 805, startPoint y: 190, endPoint x: 832, endPoint y: 176, distance: 31.1
click at [803, 189] on button "Secondary Insurance" at bounding box center [788, 197] width 112 height 27
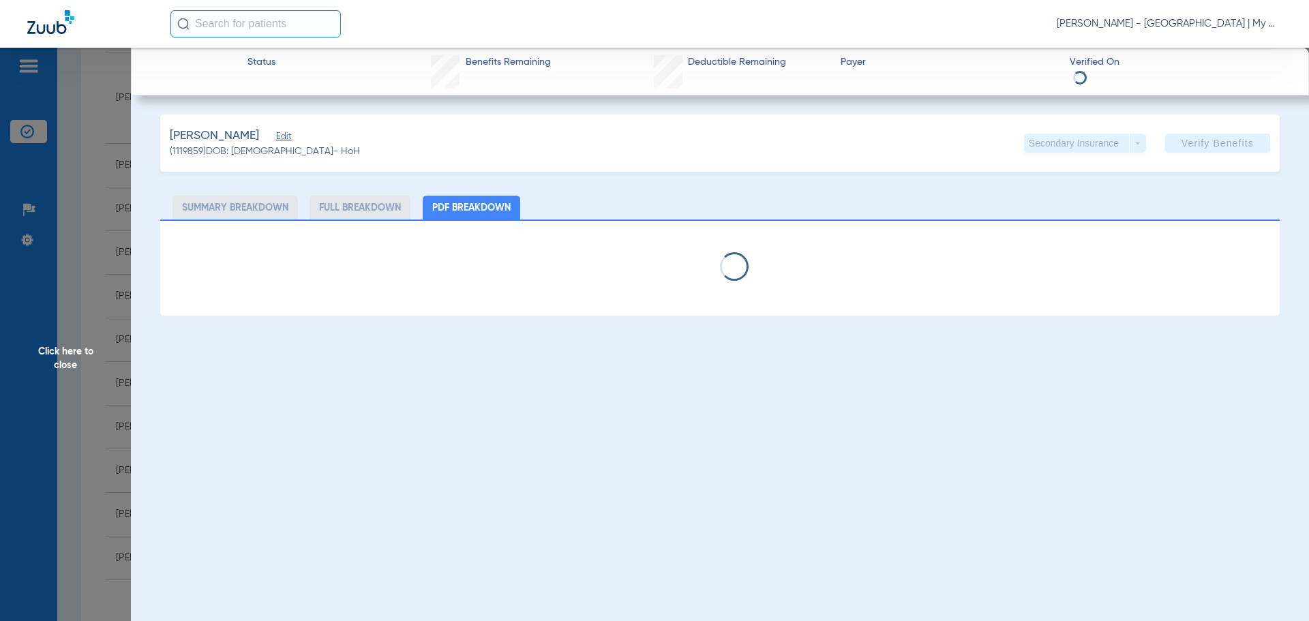
select select "page-width"
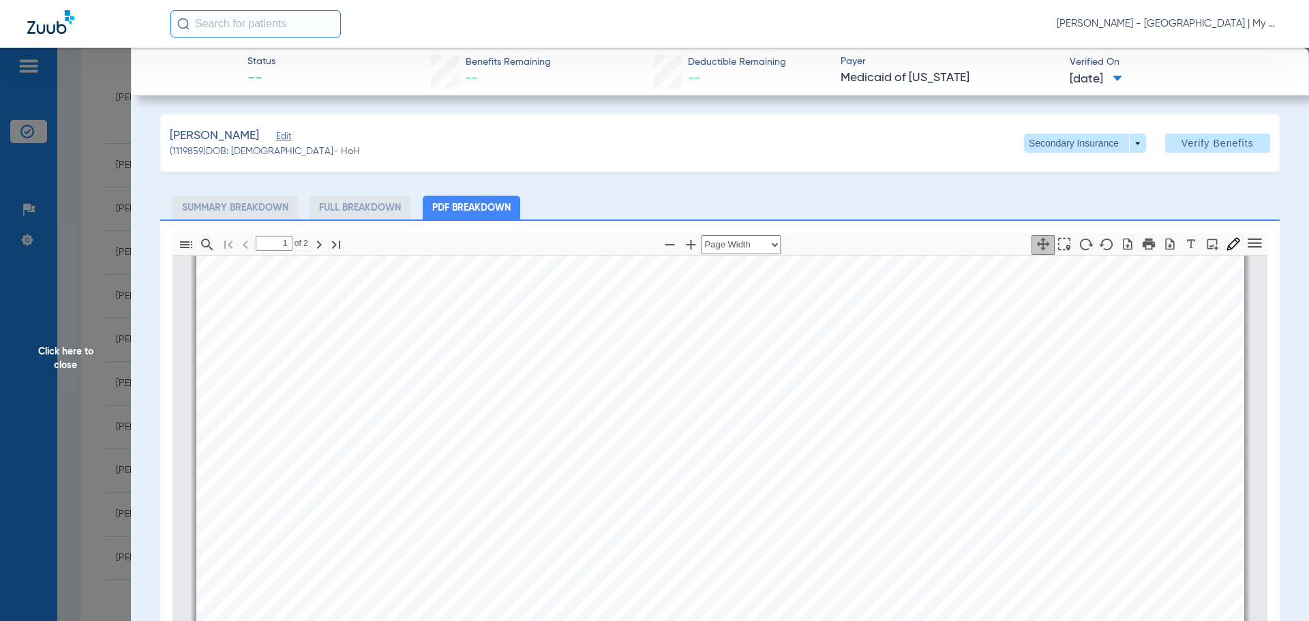
scroll to position [484, 0]
type input "2"
click at [81, 358] on span "Click here to close" at bounding box center [65, 358] width 131 height 621
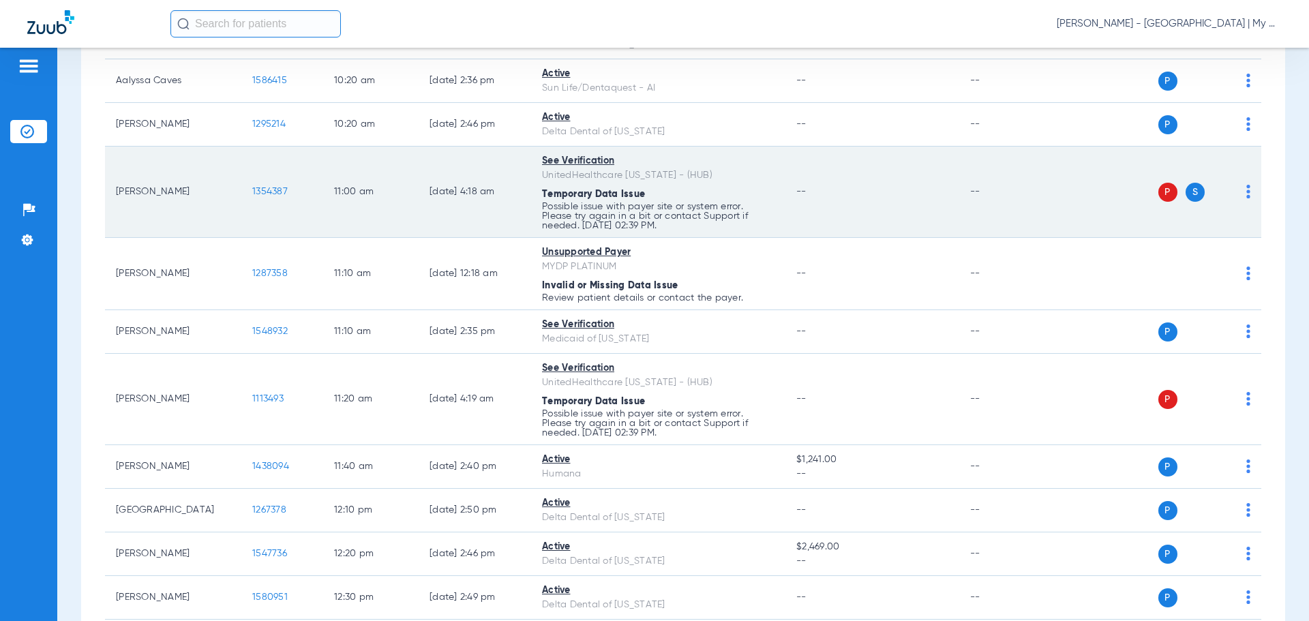
scroll to position [387, 0]
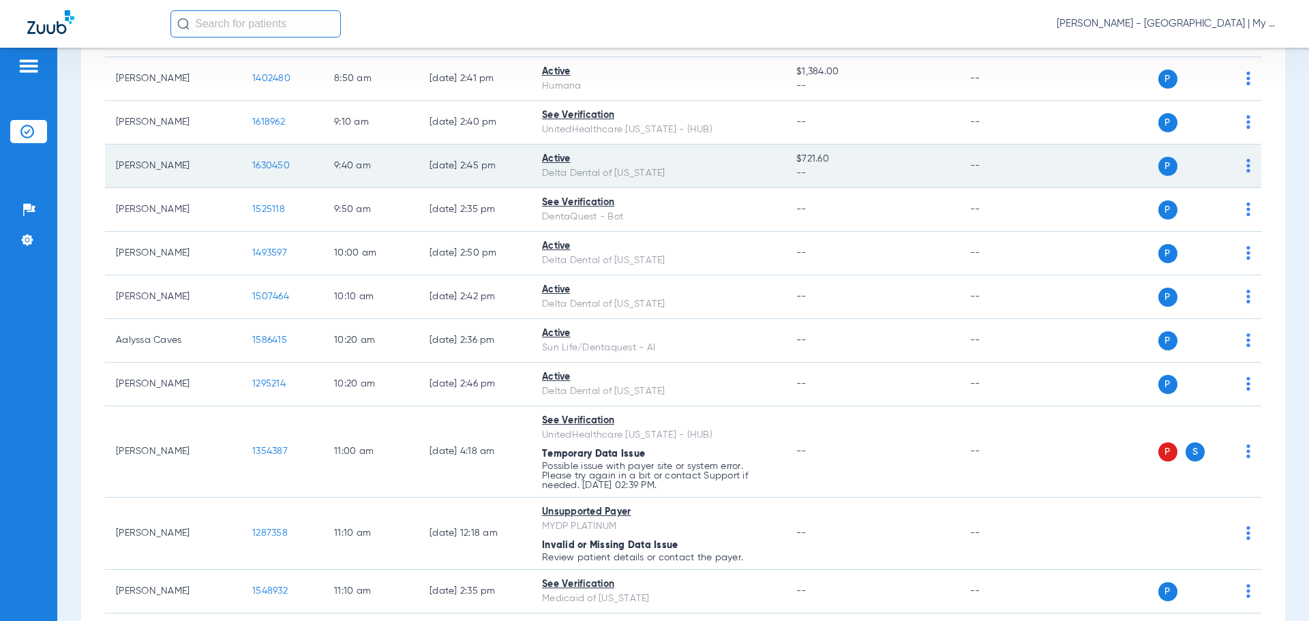
click at [265, 156] on td "1630450" at bounding box center [282, 167] width 82 height 44
click at [266, 167] on span "1630450" at bounding box center [270, 166] width 37 height 10
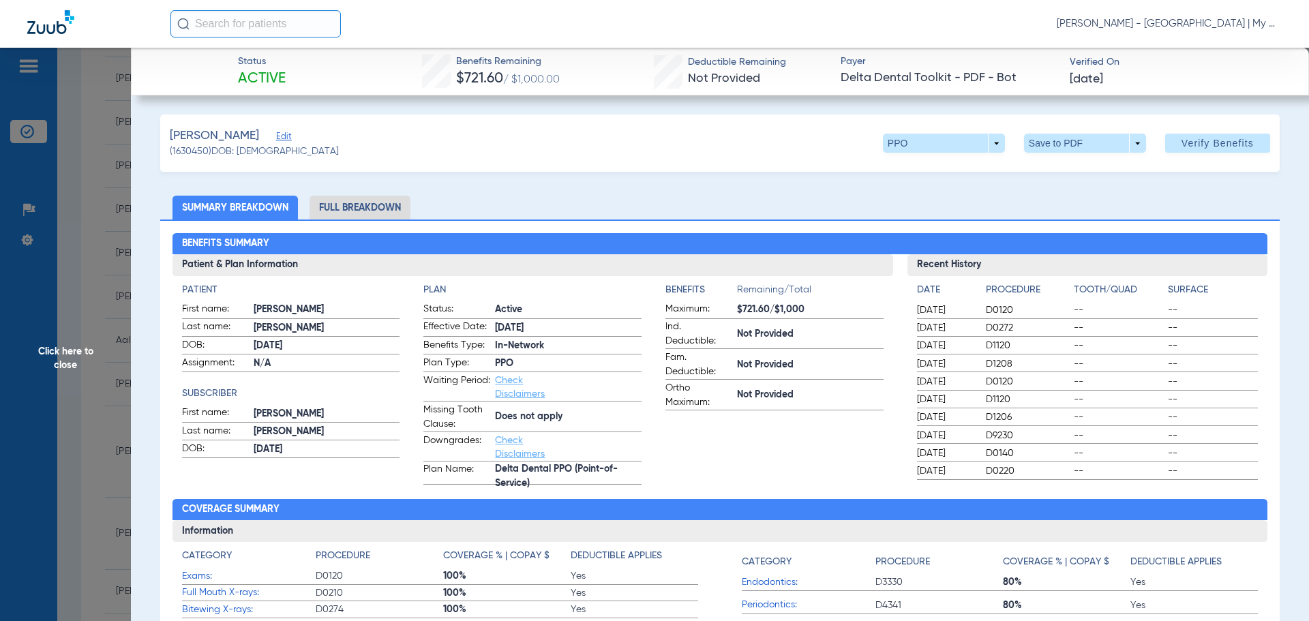
click at [363, 206] on li "Full Breakdown" at bounding box center [360, 208] width 101 height 24
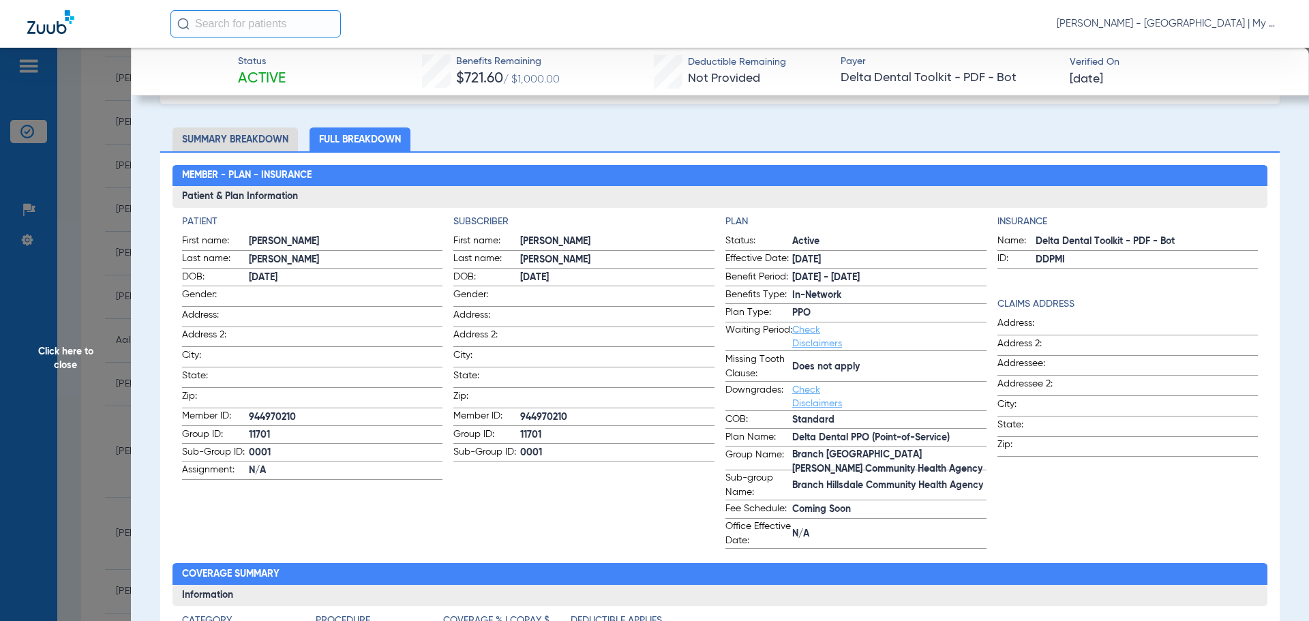
scroll to position [0, 0]
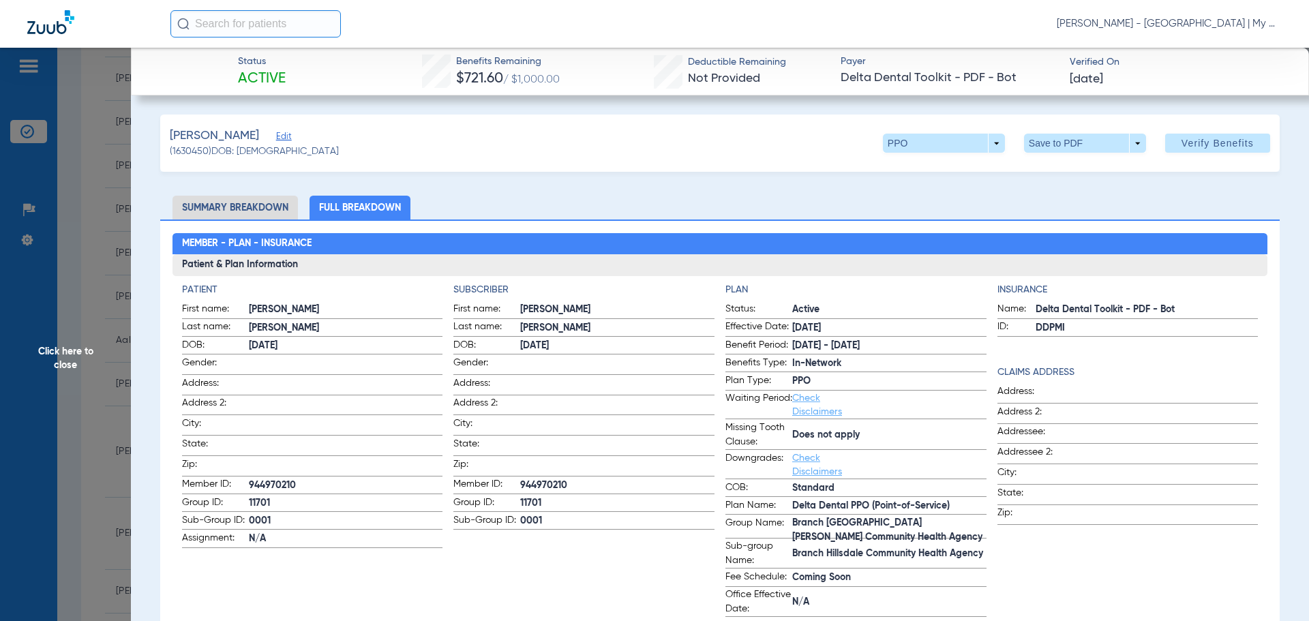
click at [113, 271] on span "Click here to close" at bounding box center [65, 358] width 131 height 621
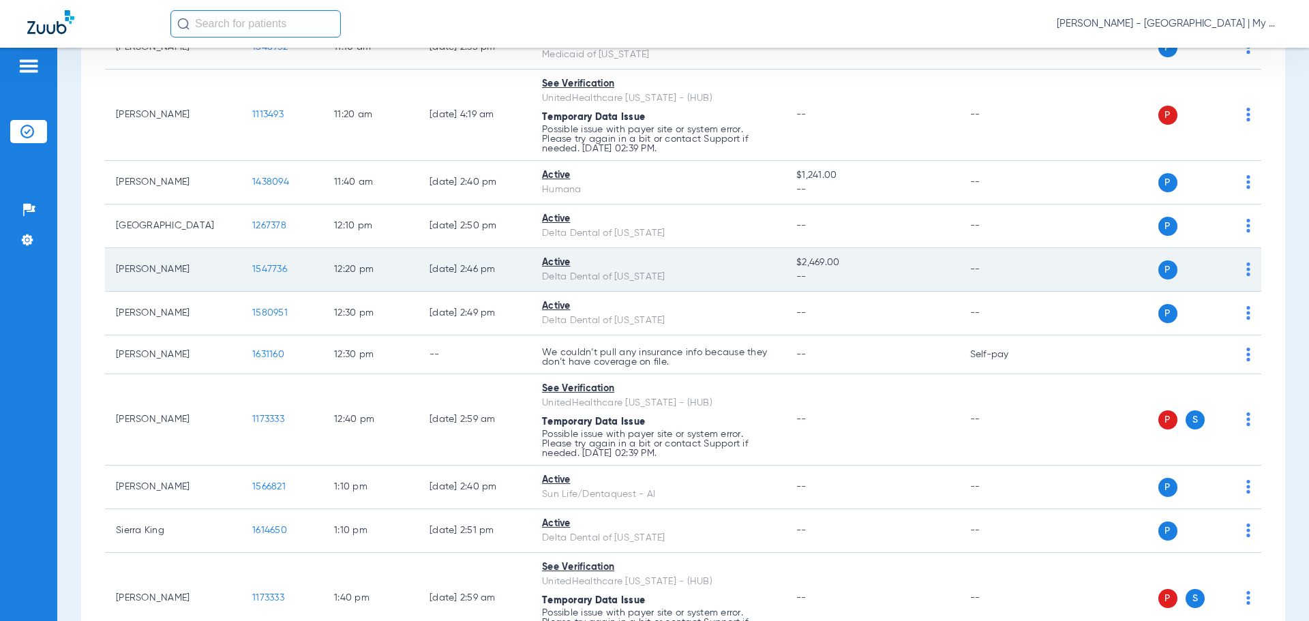
scroll to position [1205, 0]
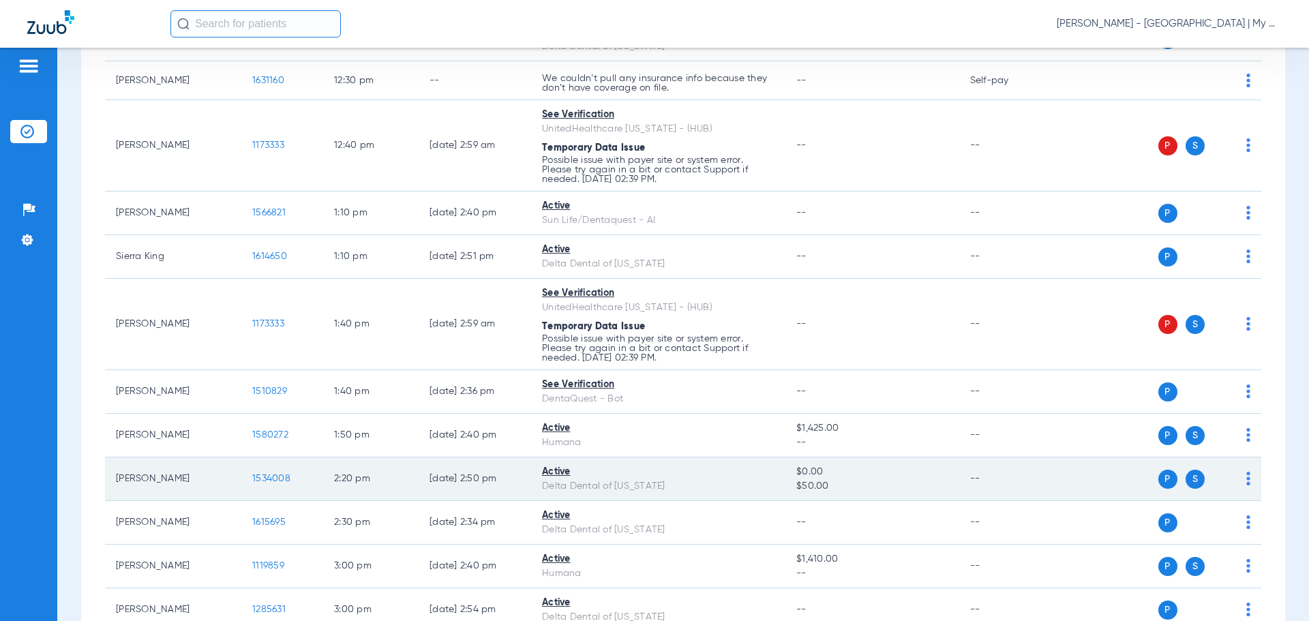
click at [260, 476] on span "1534008" at bounding box center [271, 479] width 38 height 10
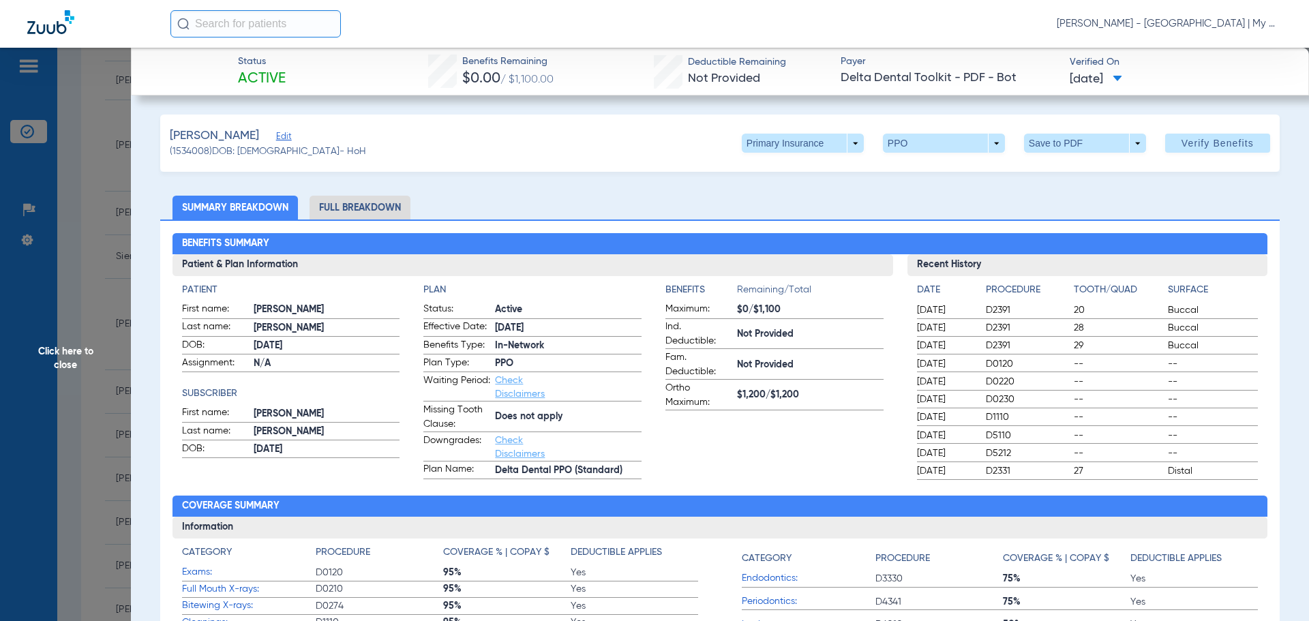
click at [401, 198] on li "Full Breakdown" at bounding box center [360, 208] width 101 height 24
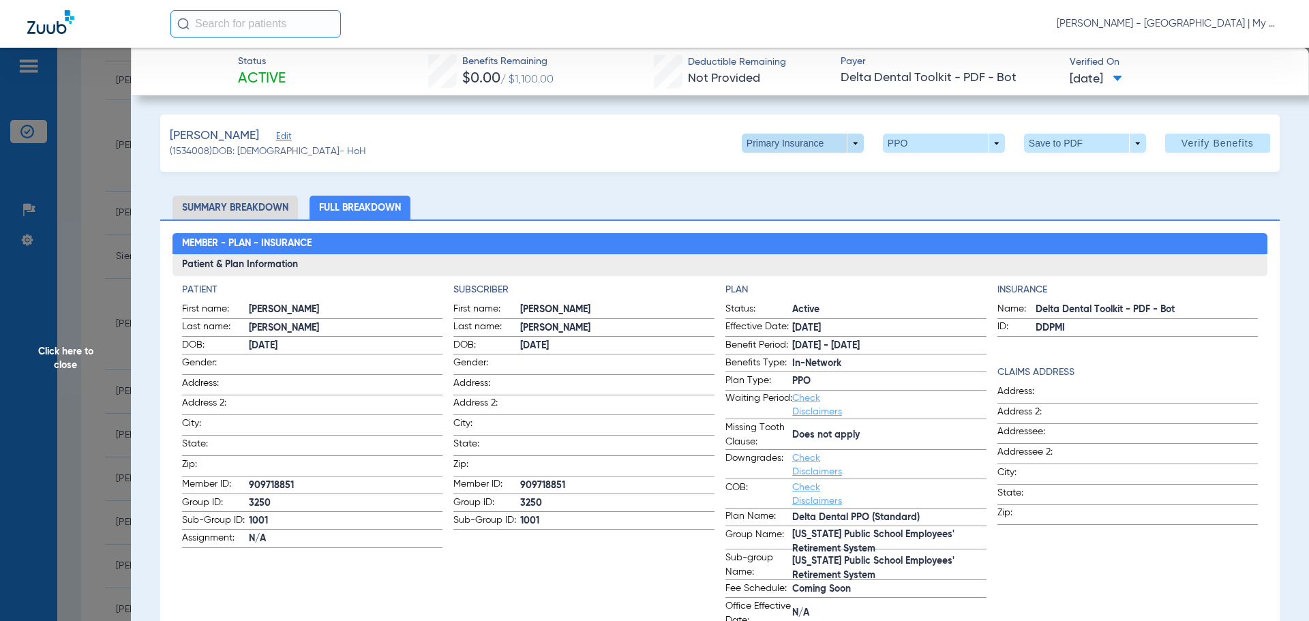
click at [830, 141] on span at bounding box center [803, 143] width 122 height 19
drag, startPoint x: 767, startPoint y: 198, endPoint x: 776, endPoint y: 210, distance: 14.6
click at [768, 198] on span "Secondary Insurance" at bounding box center [788, 198] width 90 height 10
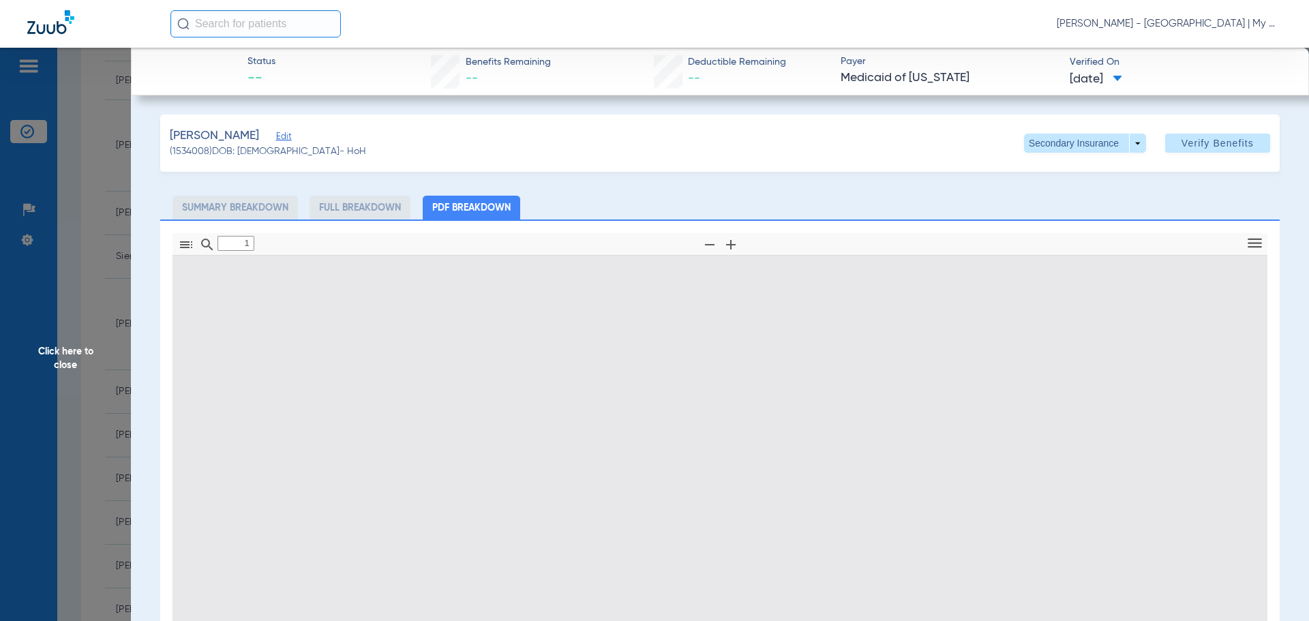
type input "0"
select select "page-width"
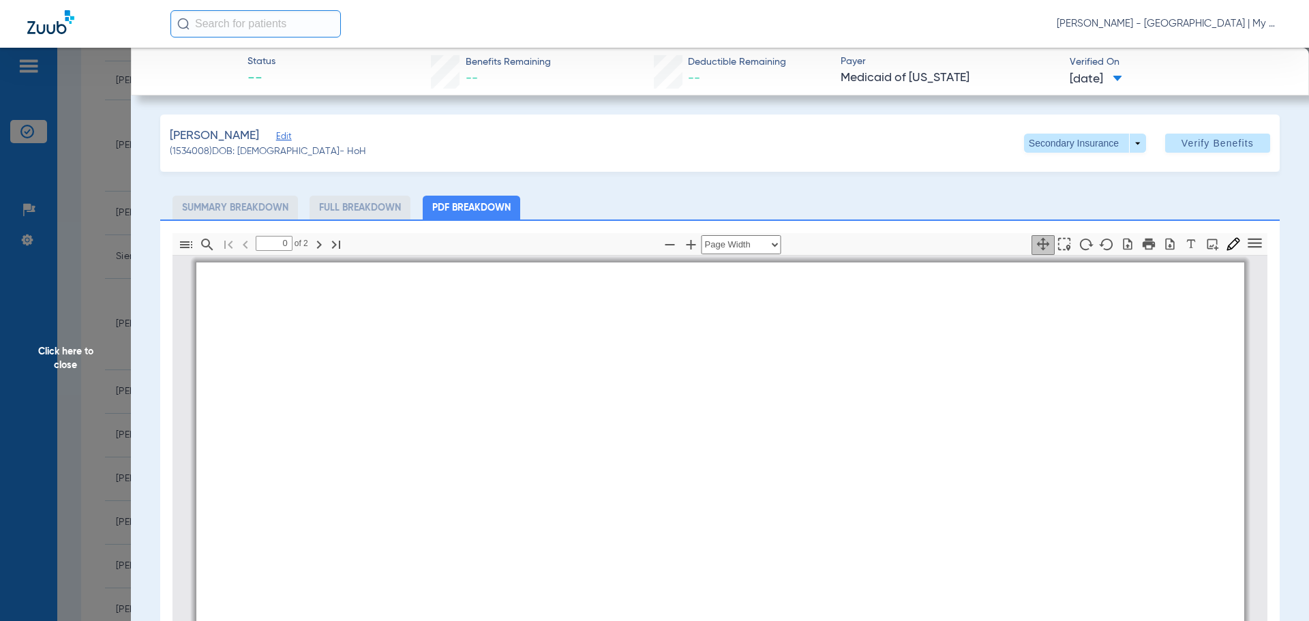
type input "1"
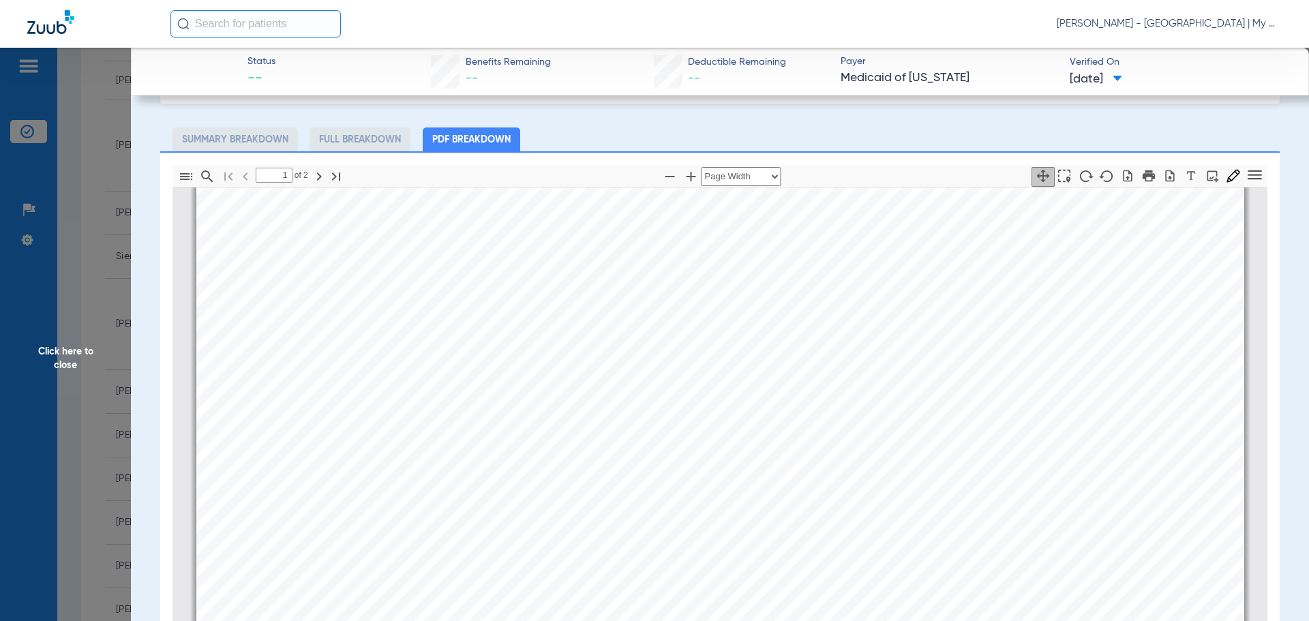
scroll to position [620, 0]
drag, startPoint x: 43, startPoint y: 327, endPoint x: 61, endPoint y: 329, distance: 17.8
click at [44, 328] on span "Click here to close" at bounding box center [65, 358] width 131 height 621
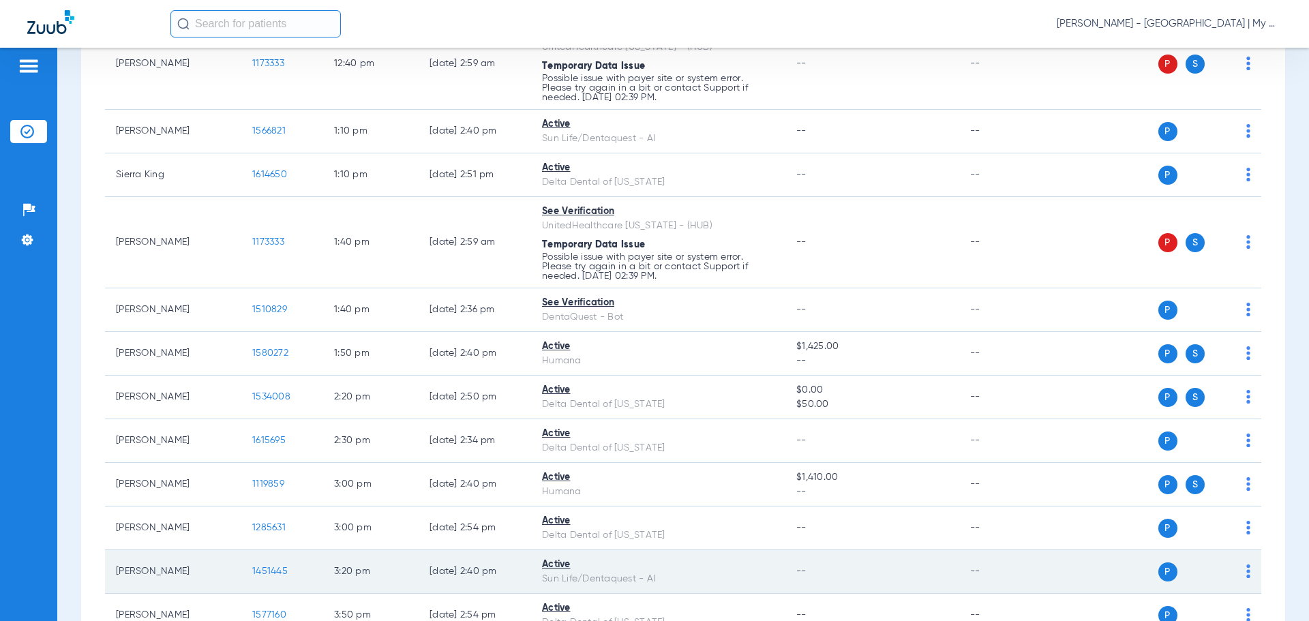
scroll to position [1274, 0]
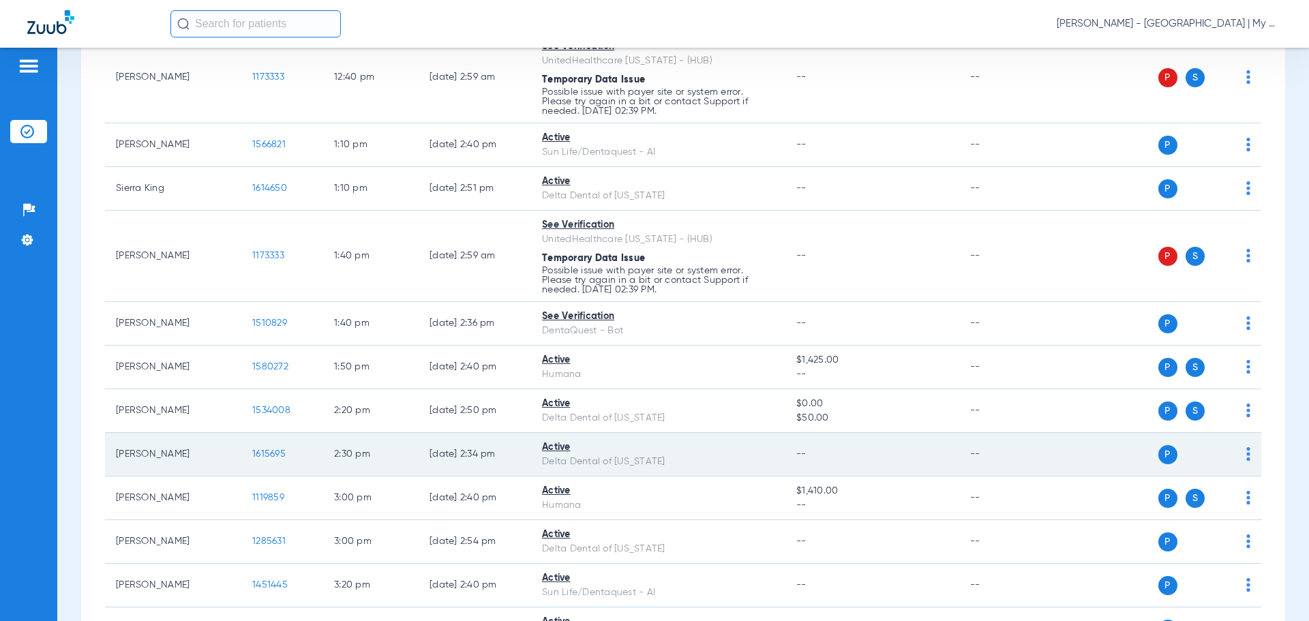
click at [267, 457] on span "1615695" at bounding box center [268, 454] width 33 height 10
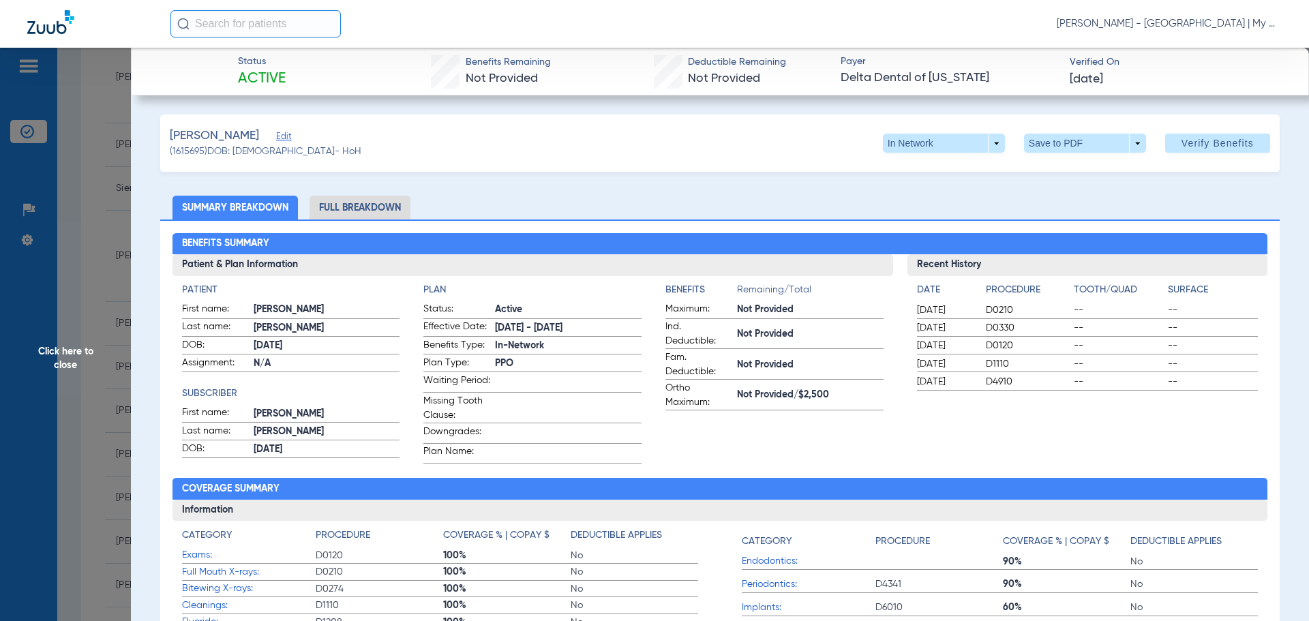
click at [372, 209] on li "Full Breakdown" at bounding box center [360, 208] width 101 height 24
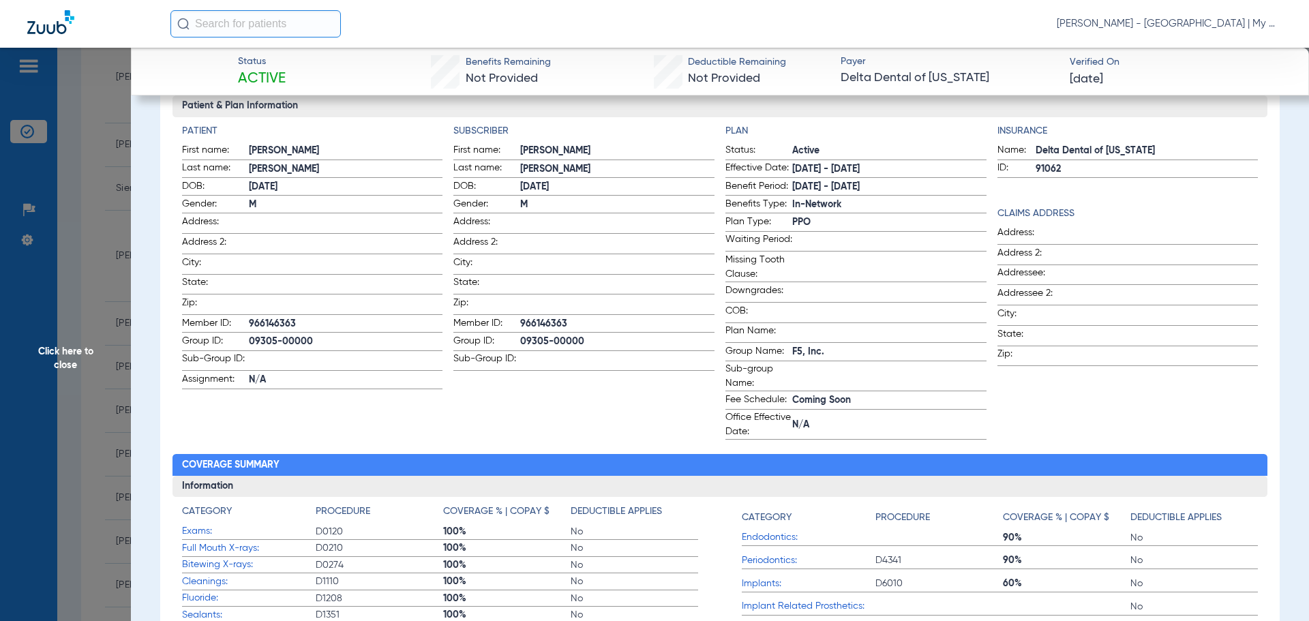
scroll to position [155, 0]
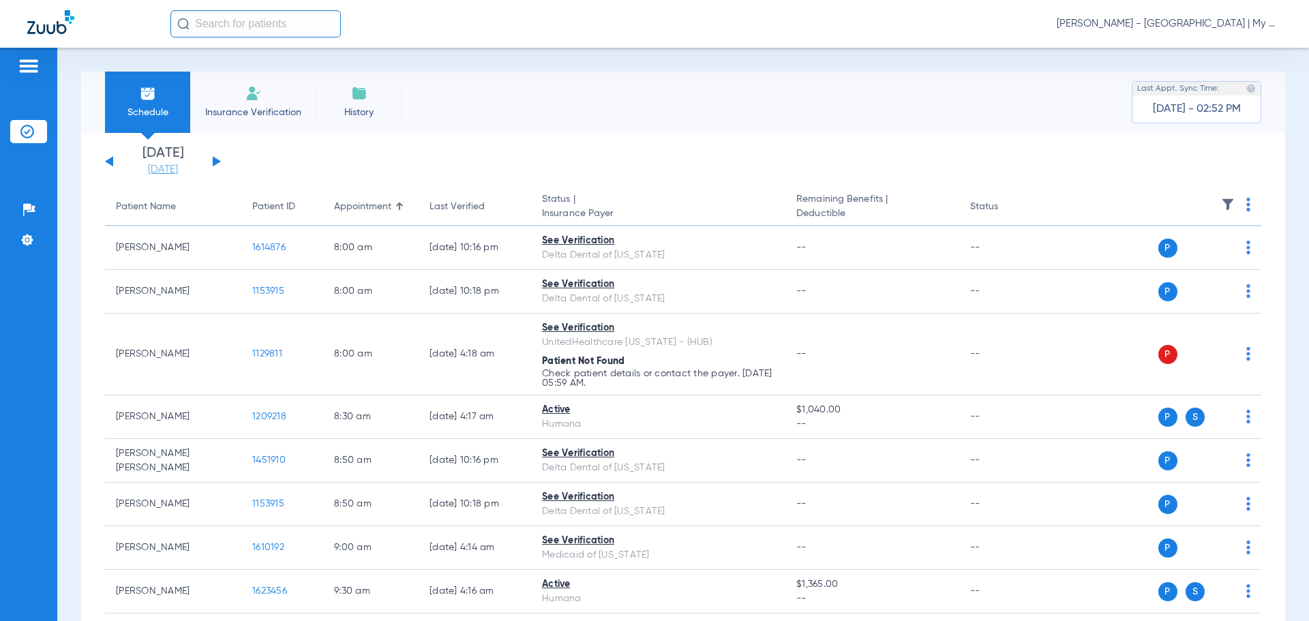
click at [155, 165] on link "[DATE]" at bounding box center [163, 170] width 82 height 14
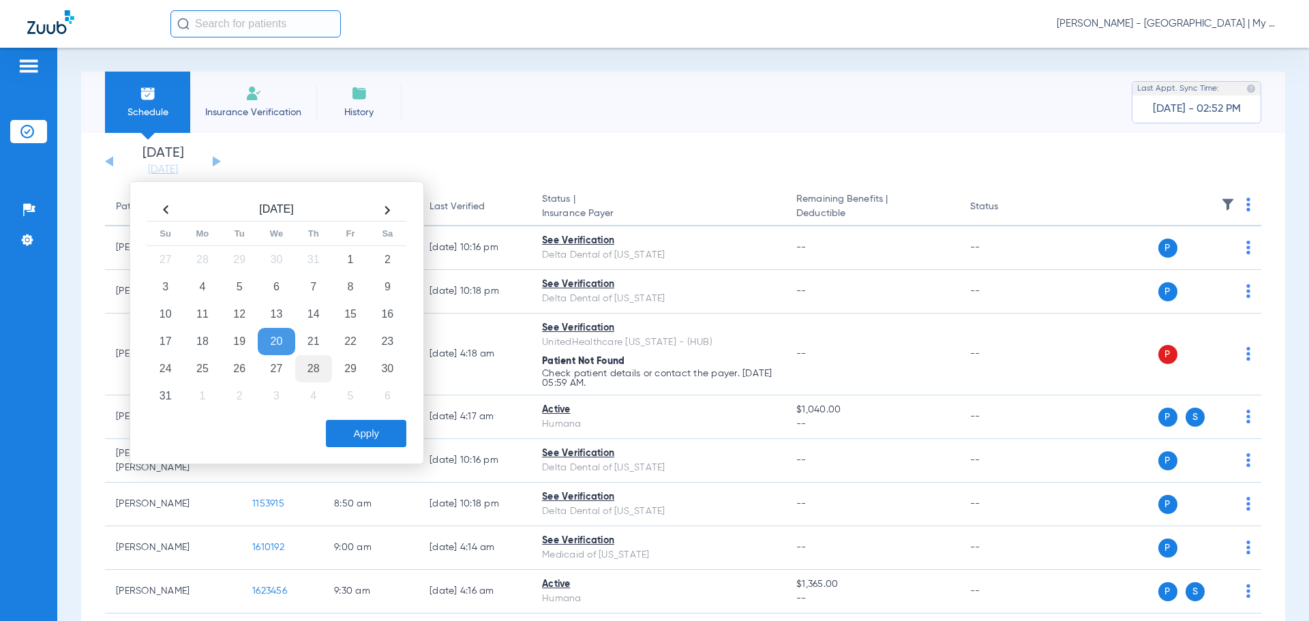
click at [303, 370] on td "28" at bounding box center [313, 368] width 37 height 27
click at [375, 432] on button "Apply" at bounding box center [366, 433] width 80 height 27
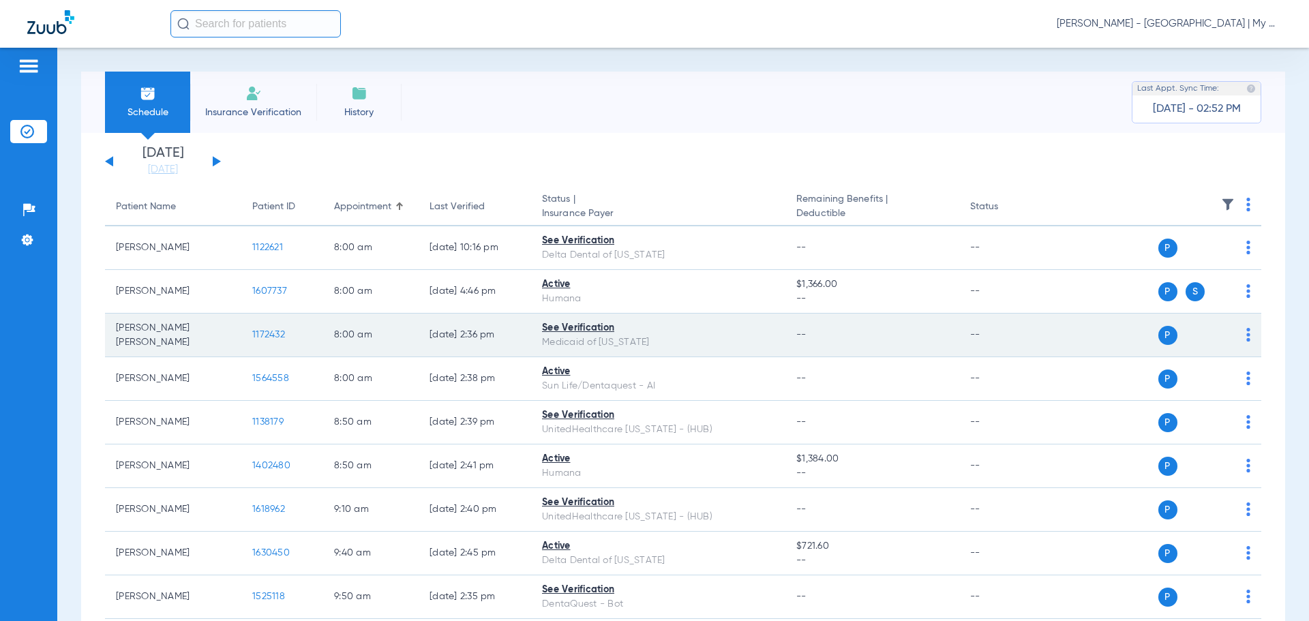
click at [264, 338] on span "1172432" at bounding box center [268, 335] width 33 height 10
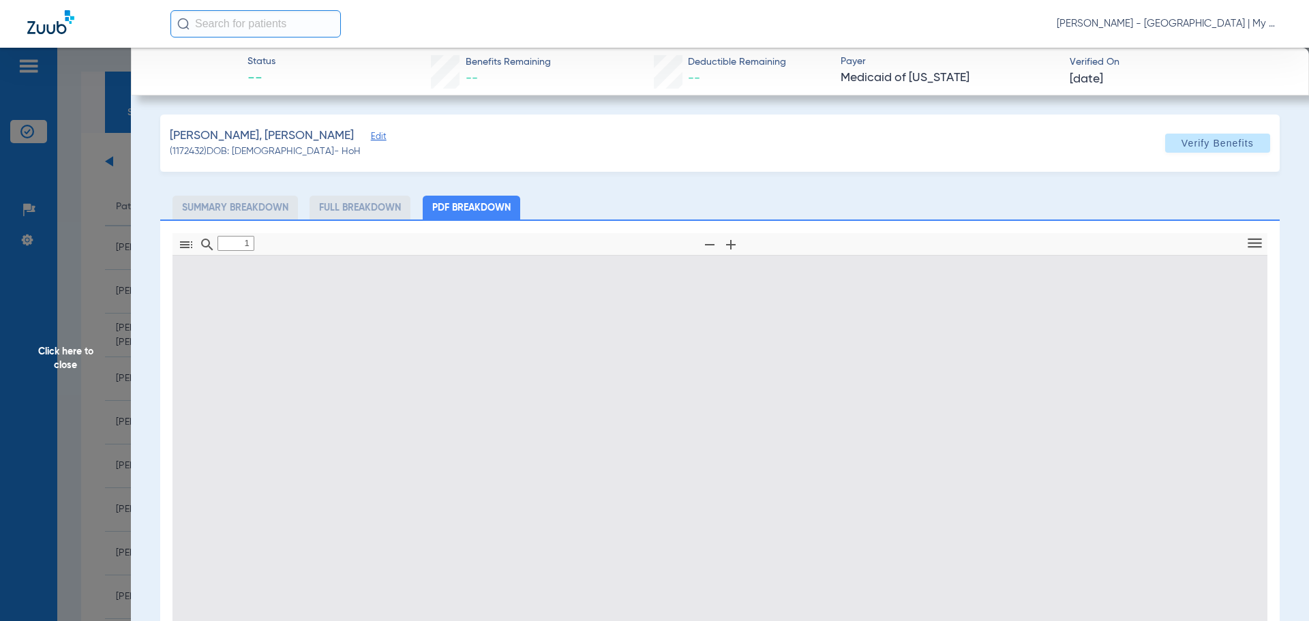
type input "0"
select select "page-width"
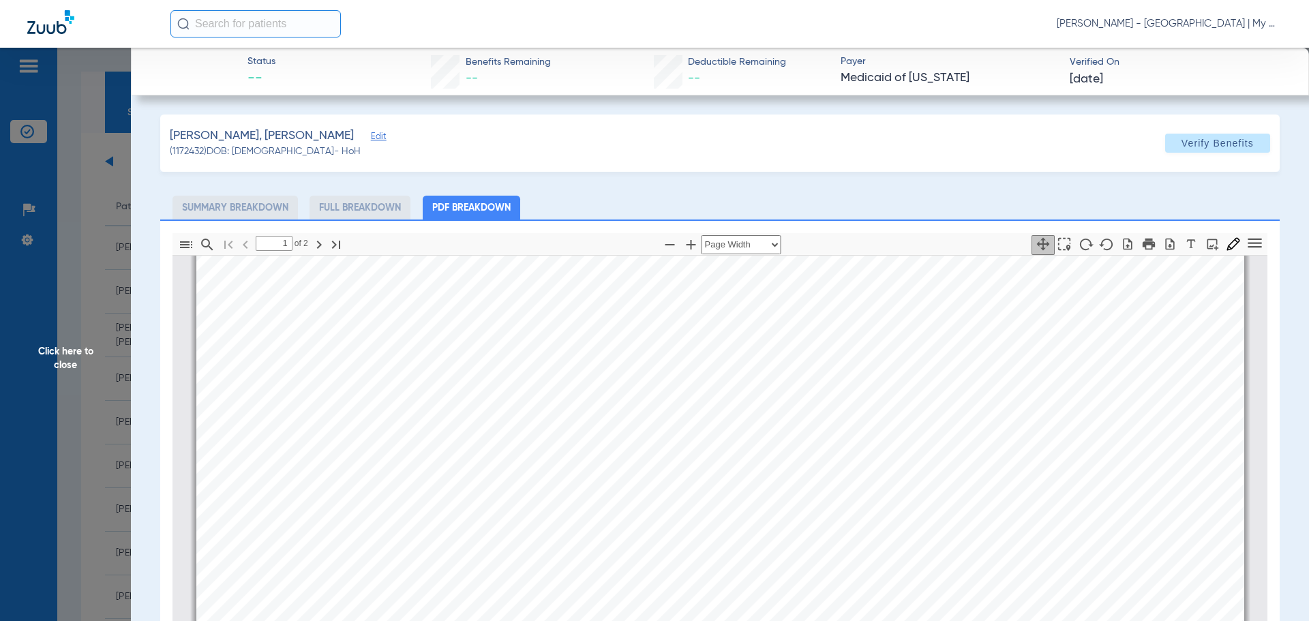
scroll to position [552, 0]
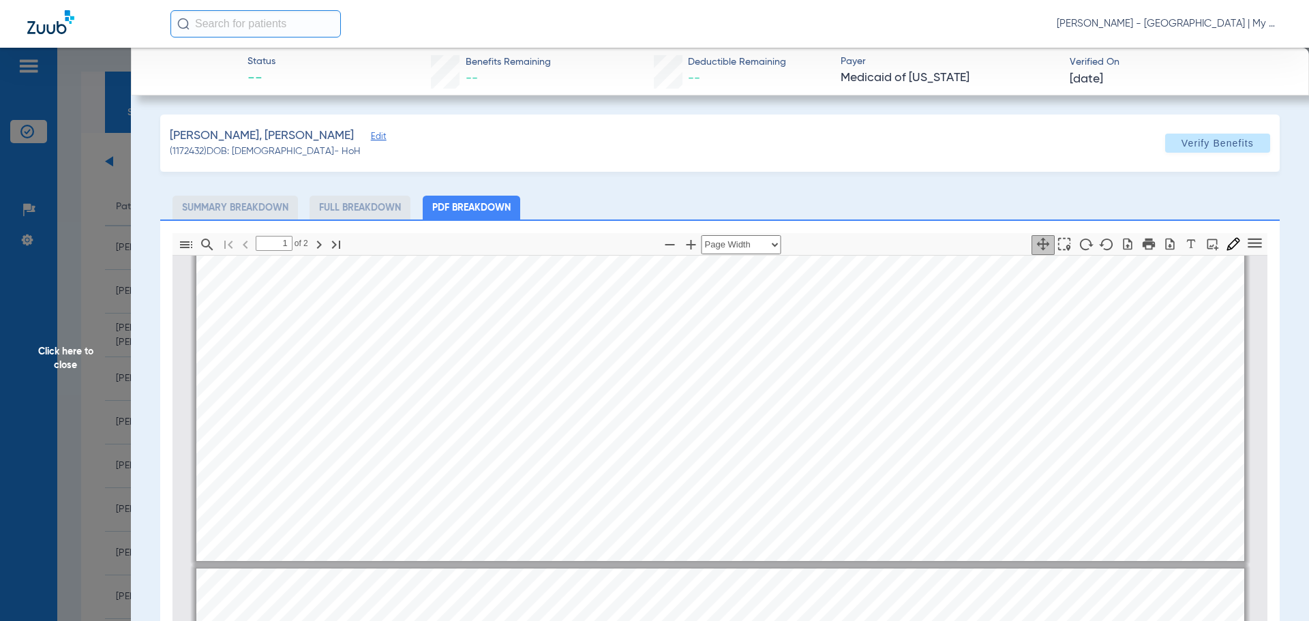
type input "2"
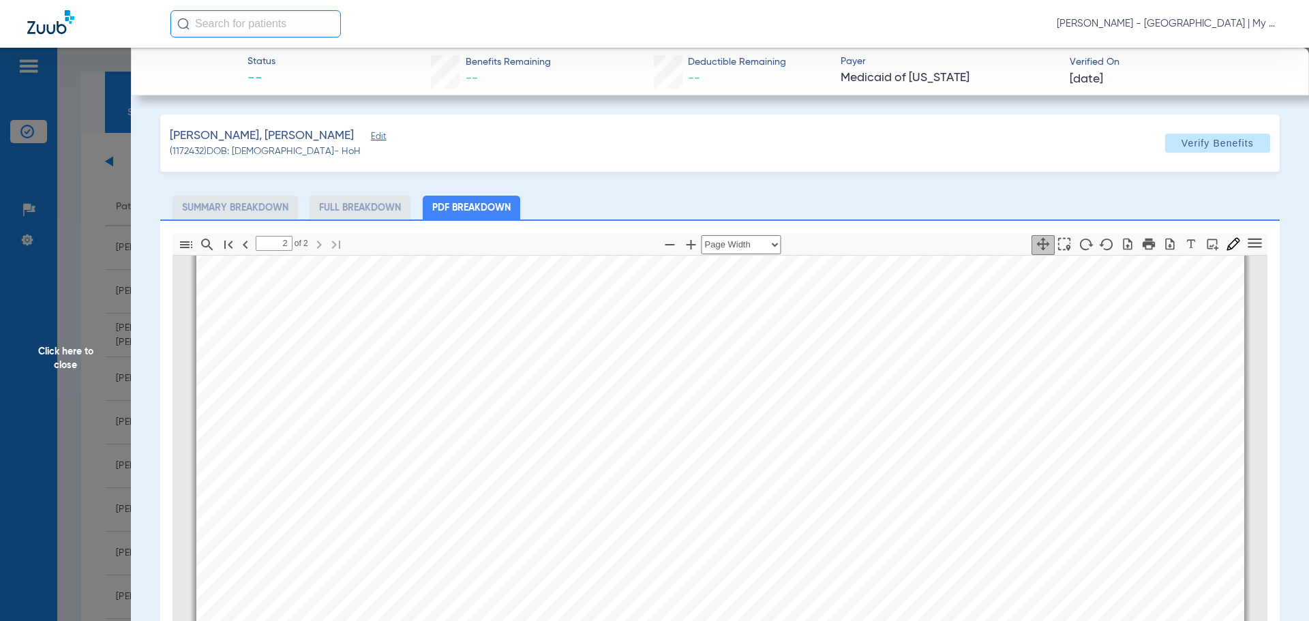
scroll to position [1848, 0]
click at [1150, 25] on span "Kayla Robles - Hillsdale | My Community Dental Centers" at bounding box center [1169, 24] width 225 height 14
click at [1222, 52] on span "Account Selection" at bounding box center [1230, 49] width 76 height 10
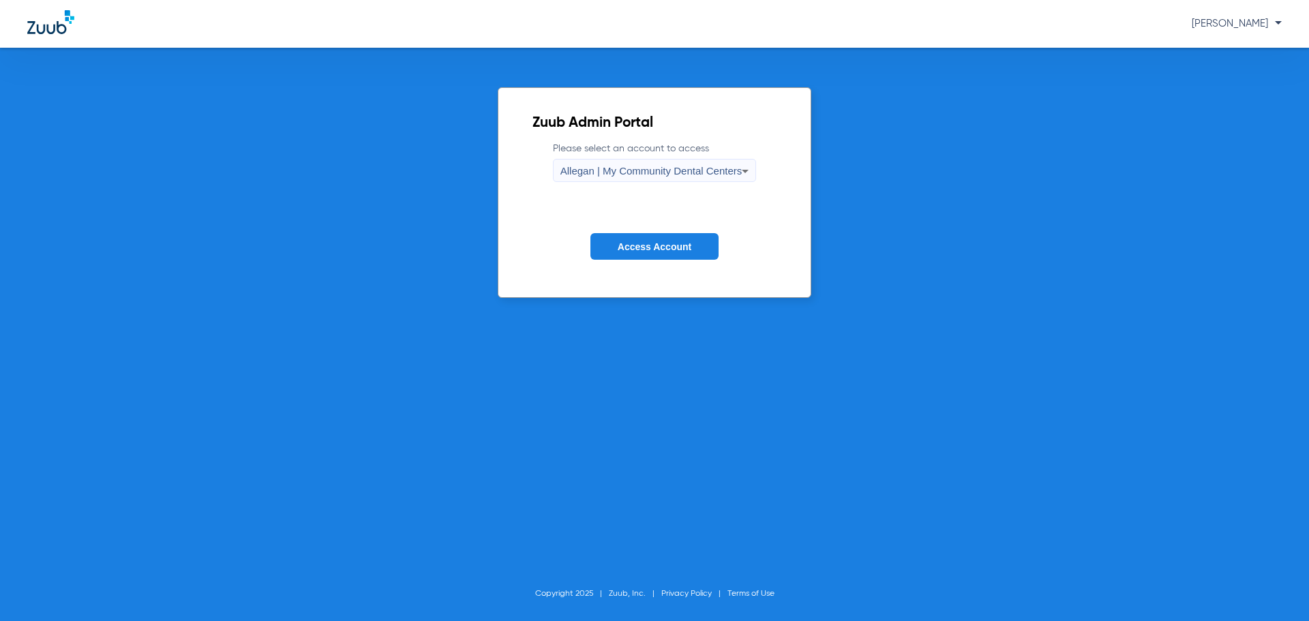
click at [702, 172] on span "Allegan | My Community Dental Centers" at bounding box center [651, 171] width 182 height 12
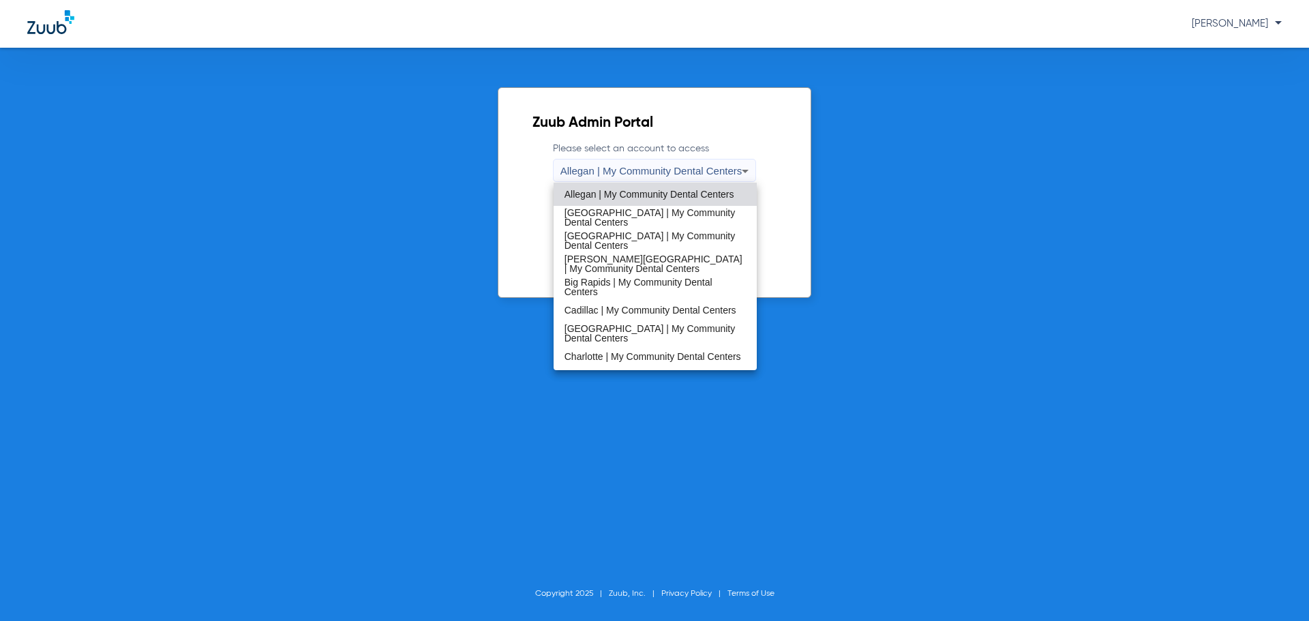
click at [935, 235] on div at bounding box center [654, 310] width 1309 height 621
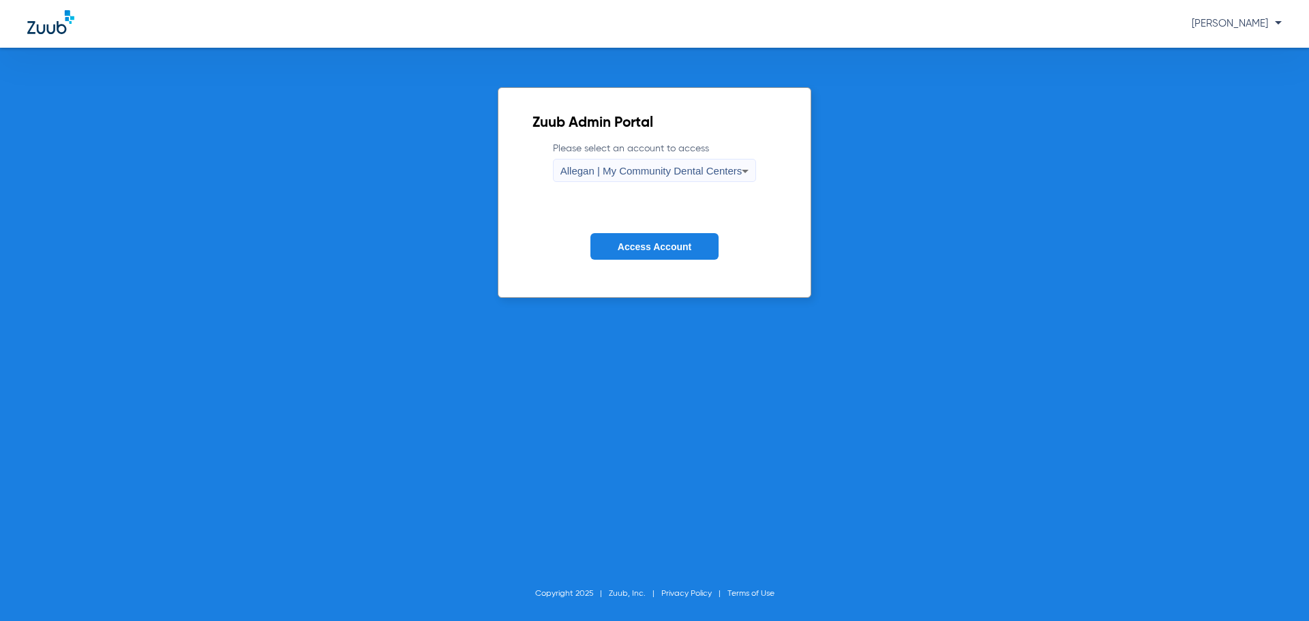
click at [691, 180] on div "Allegan | My Community Dental Centers" at bounding box center [651, 171] width 182 height 23
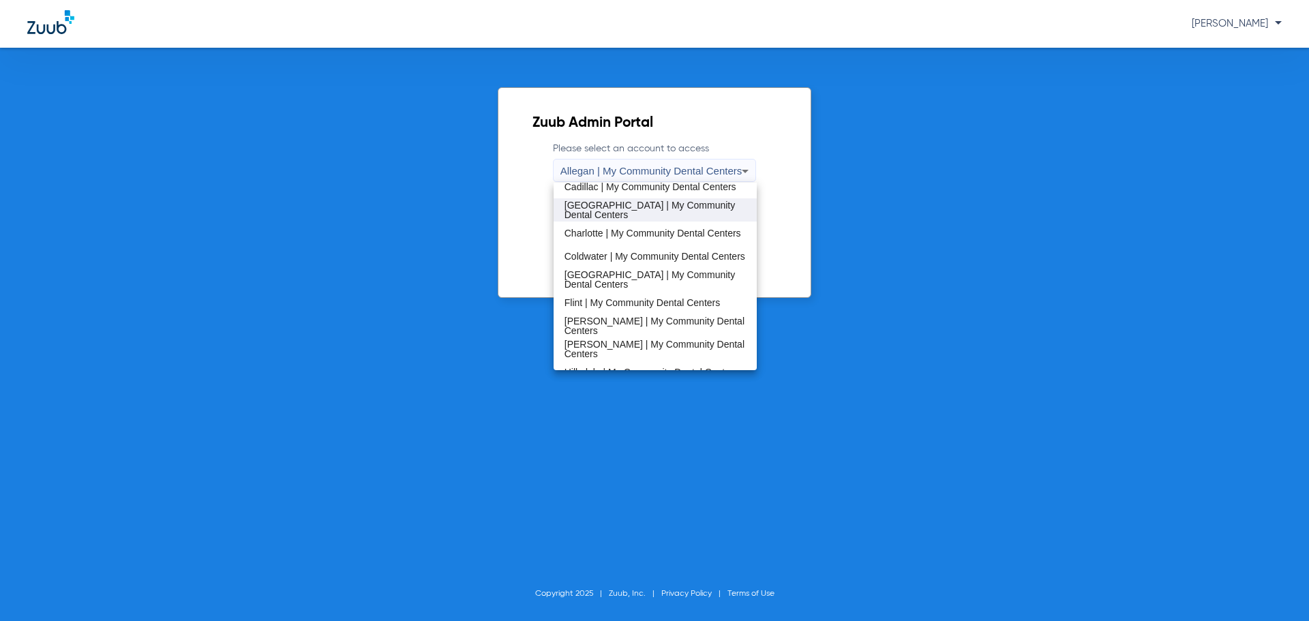
scroll to position [136, 0]
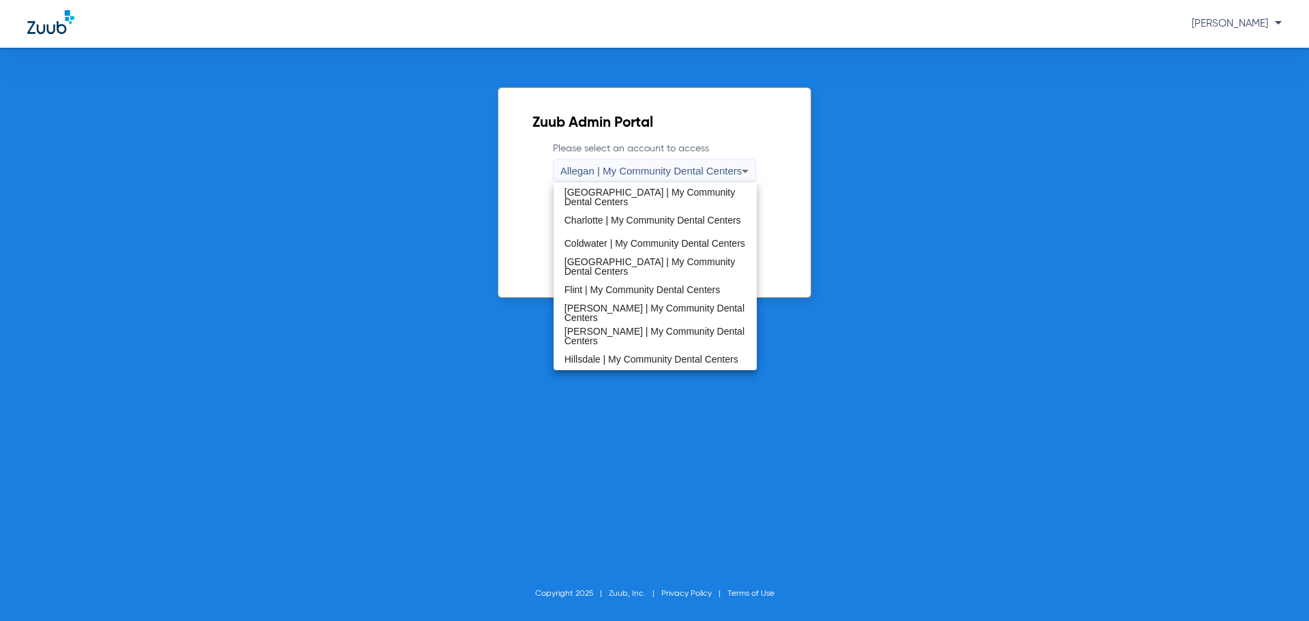
drag, startPoint x: 639, startPoint y: 350, endPoint x: 640, endPoint y: 362, distance: 11.7
click at [639, 355] on span "Hillsdale | My Community Dental Centers" at bounding box center [652, 360] width 174 height 10
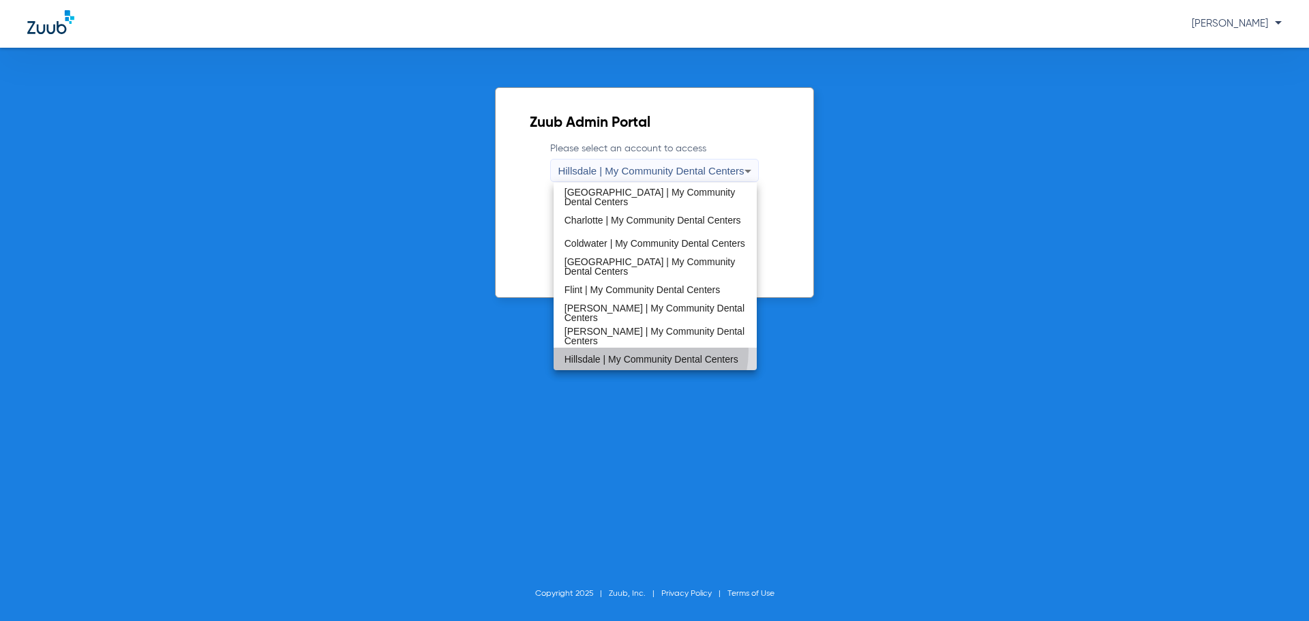
scroll to position [0, 0]
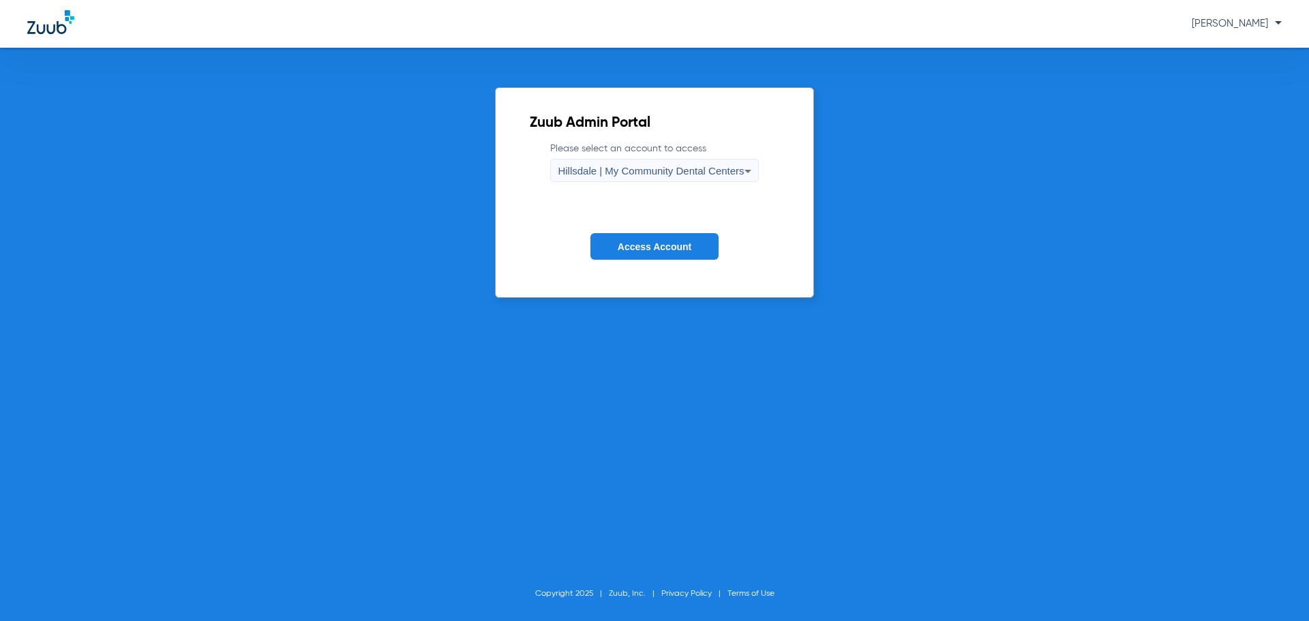
click at [629, 247] on span "Access Account" at bounding box center [655, 246] width 74 height 11
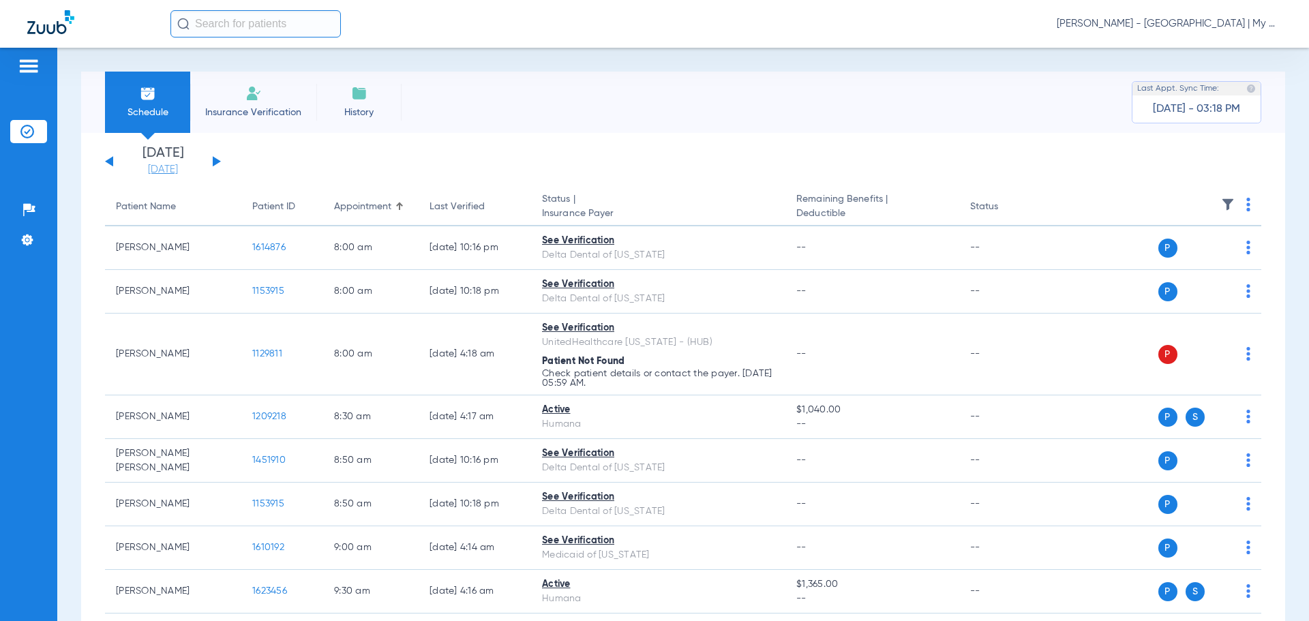
click at [166, 166] on link "[DATE]" at bounding box center [163, 170] width 82 height 14
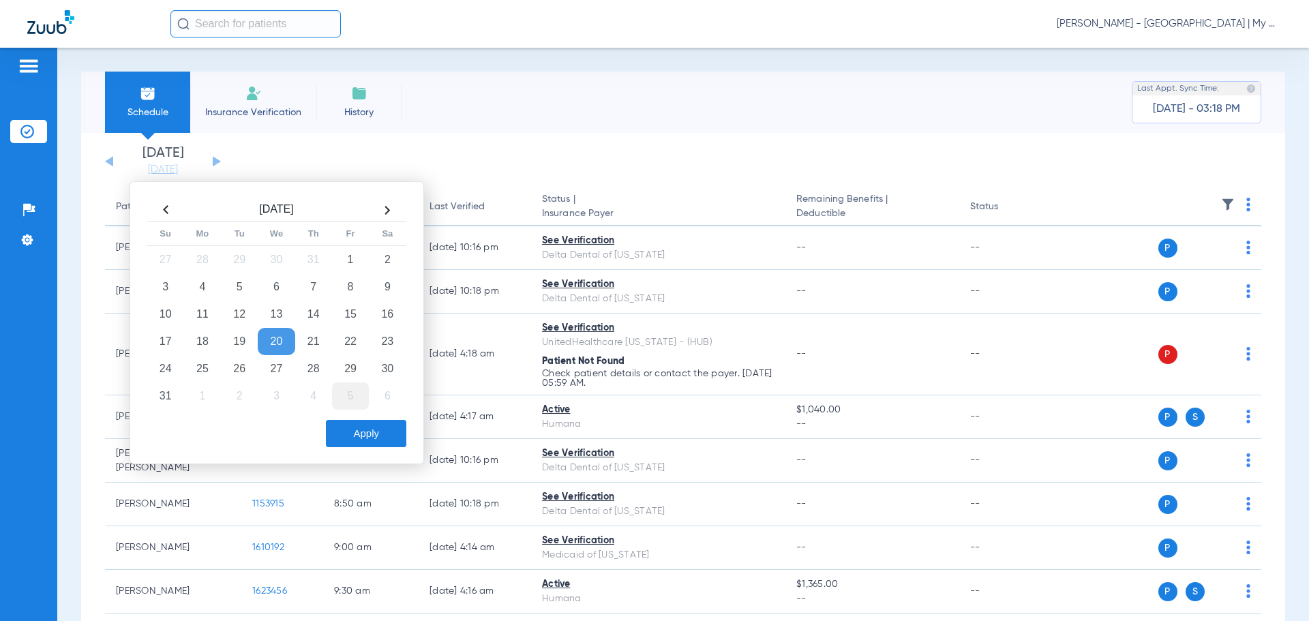
drag, startPoint x: 319, startPoint y: 366, endPoint x: 348, endPoint y: 409, distance: 51.6
click at [319, 367] on td "28" at bounding box center [313, 368] width 37 height 27
click at [369, 434] on button "Apply" at bounding box center [366, 433] width 80 height 27
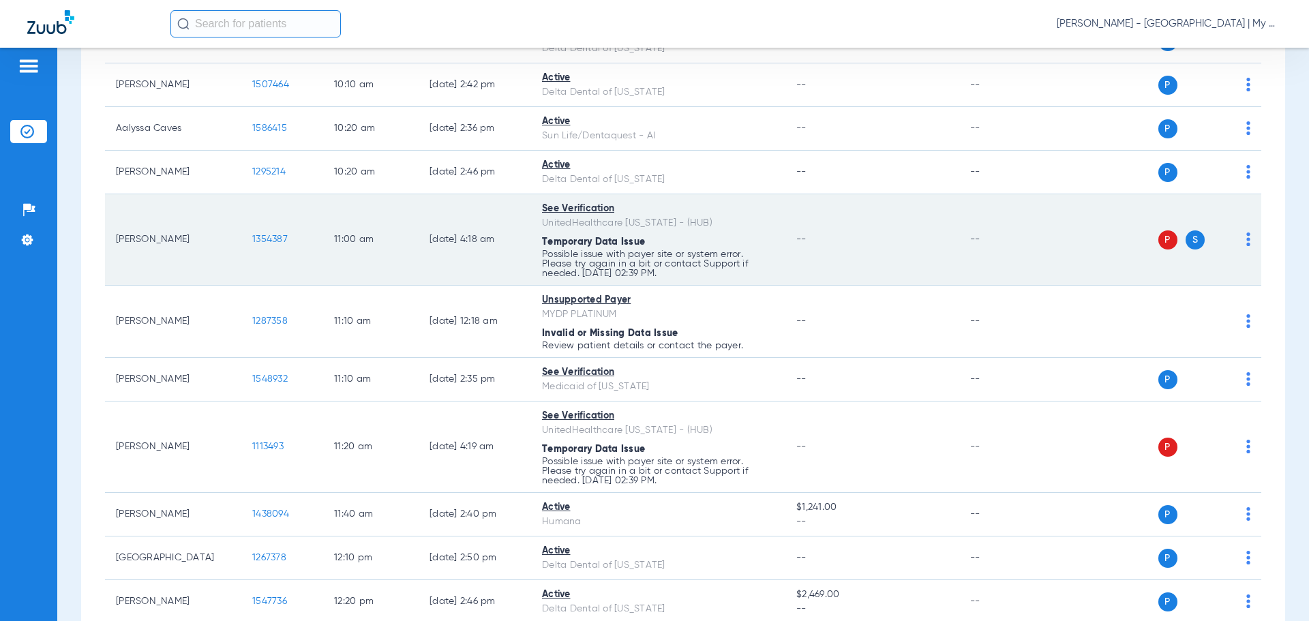
scroll to position [682, 0]
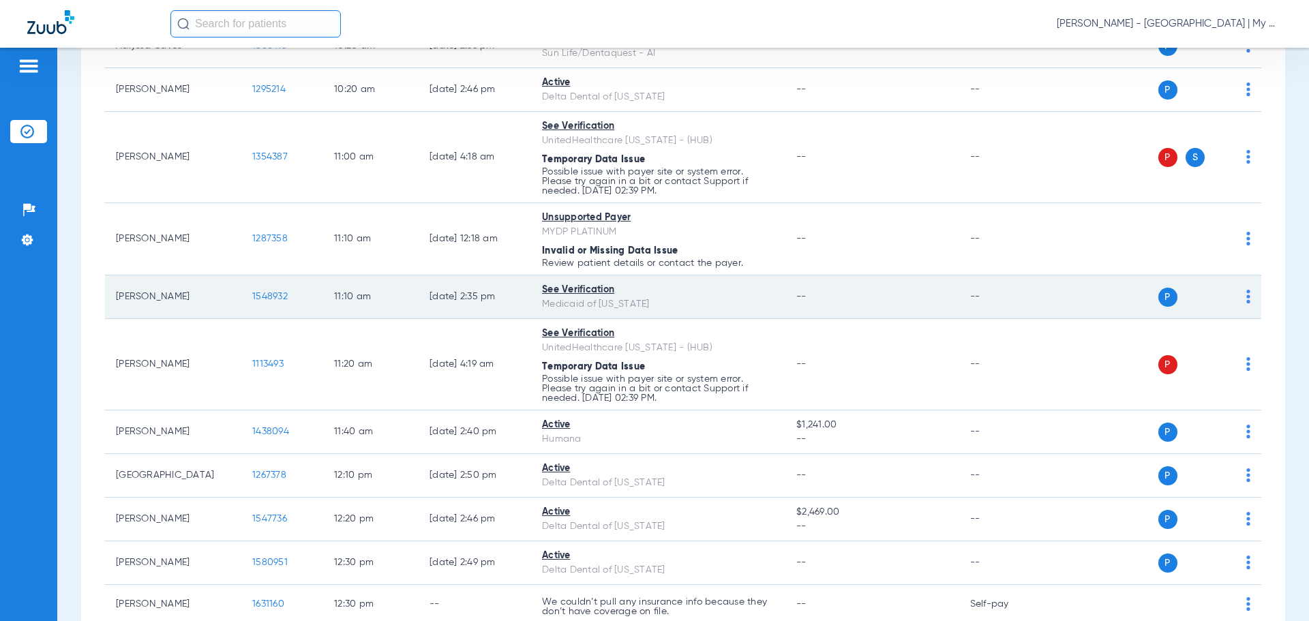
click at [256, 292] on span "1548932" at bounding box center [269, 297] width 35 height 10
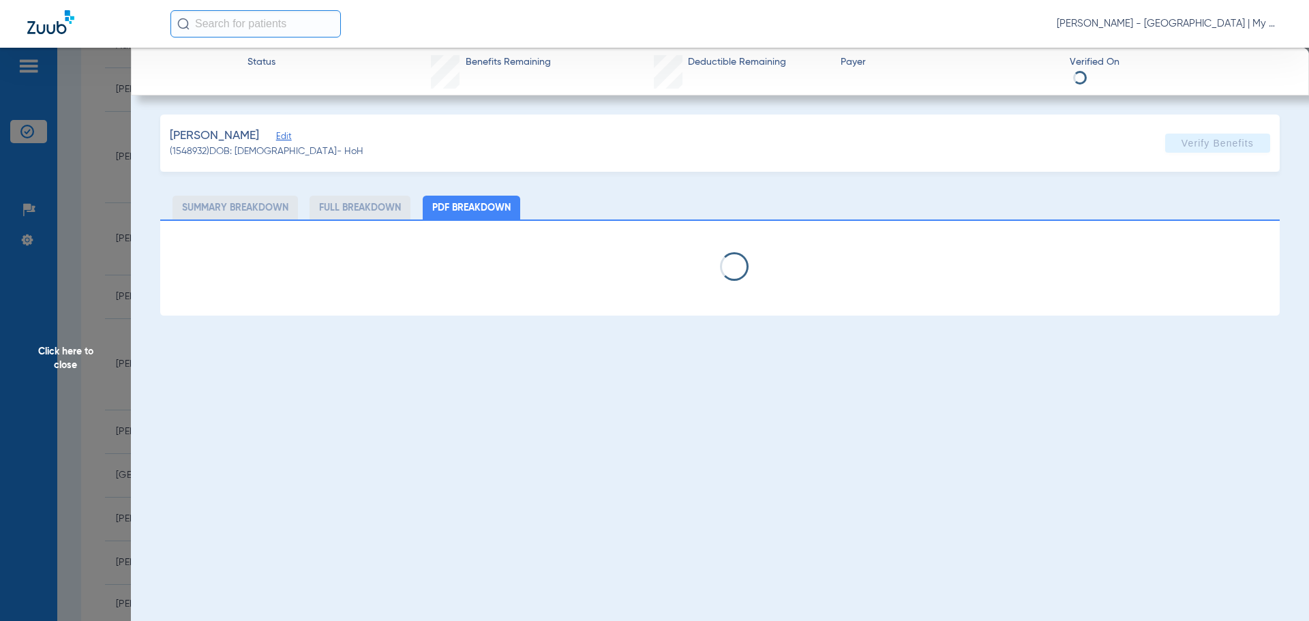
select select "page-width"
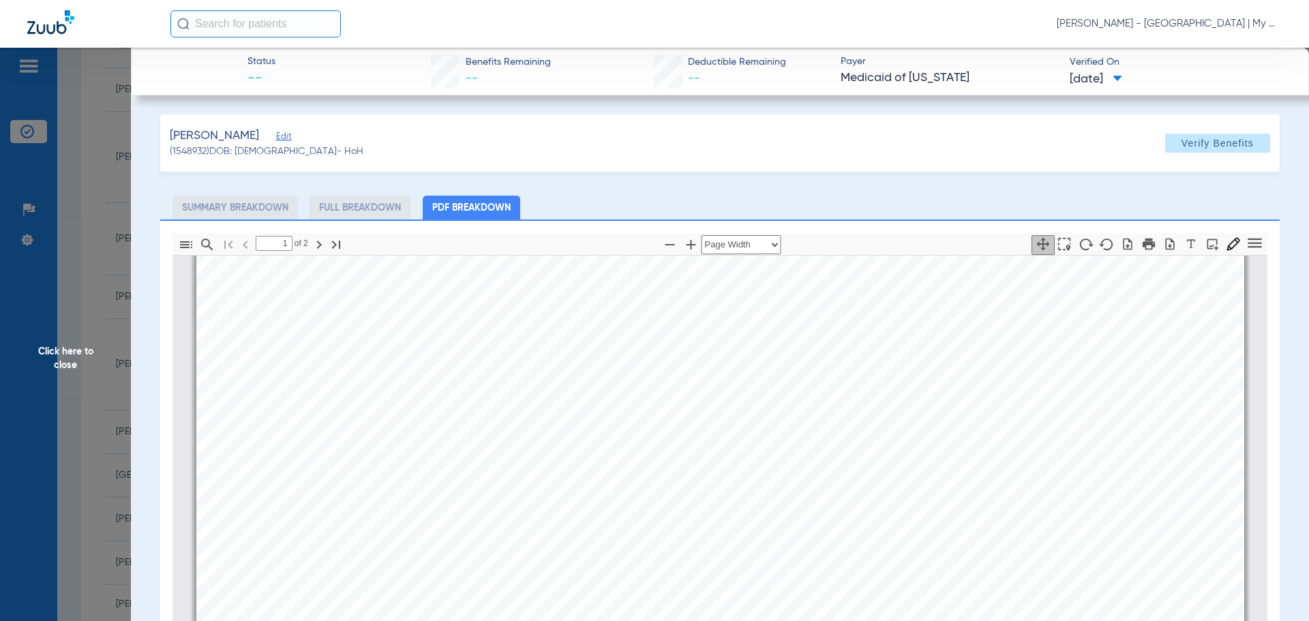
scroll to position [552, 0]
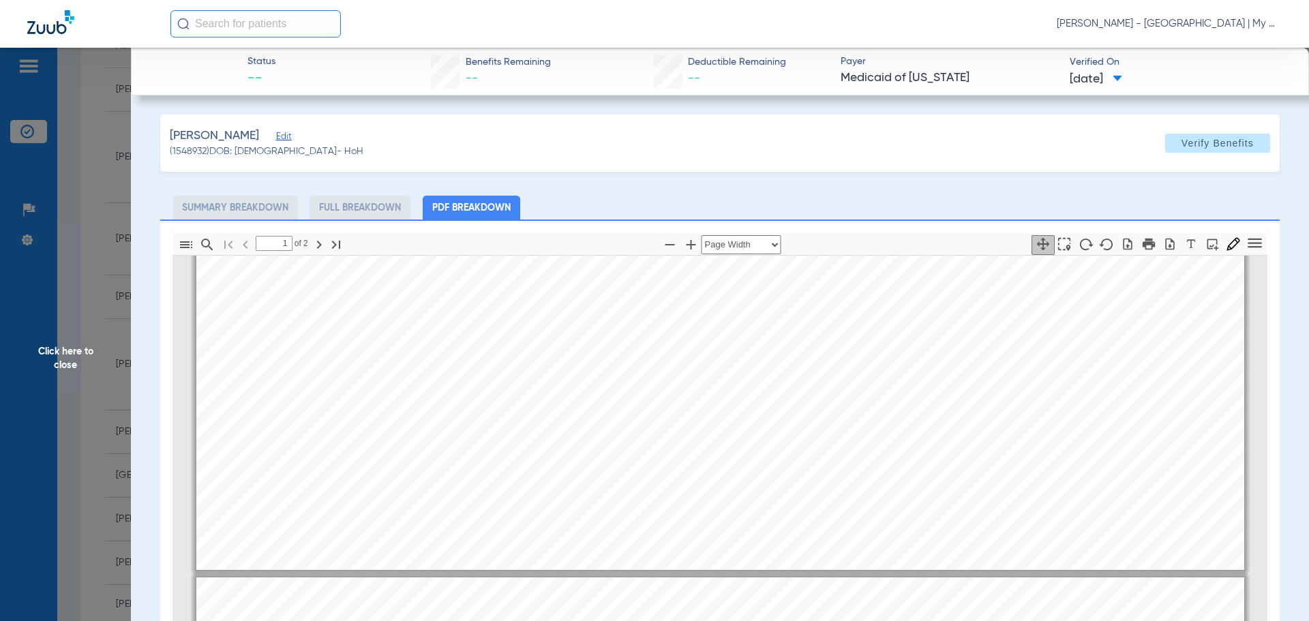
type input "2"
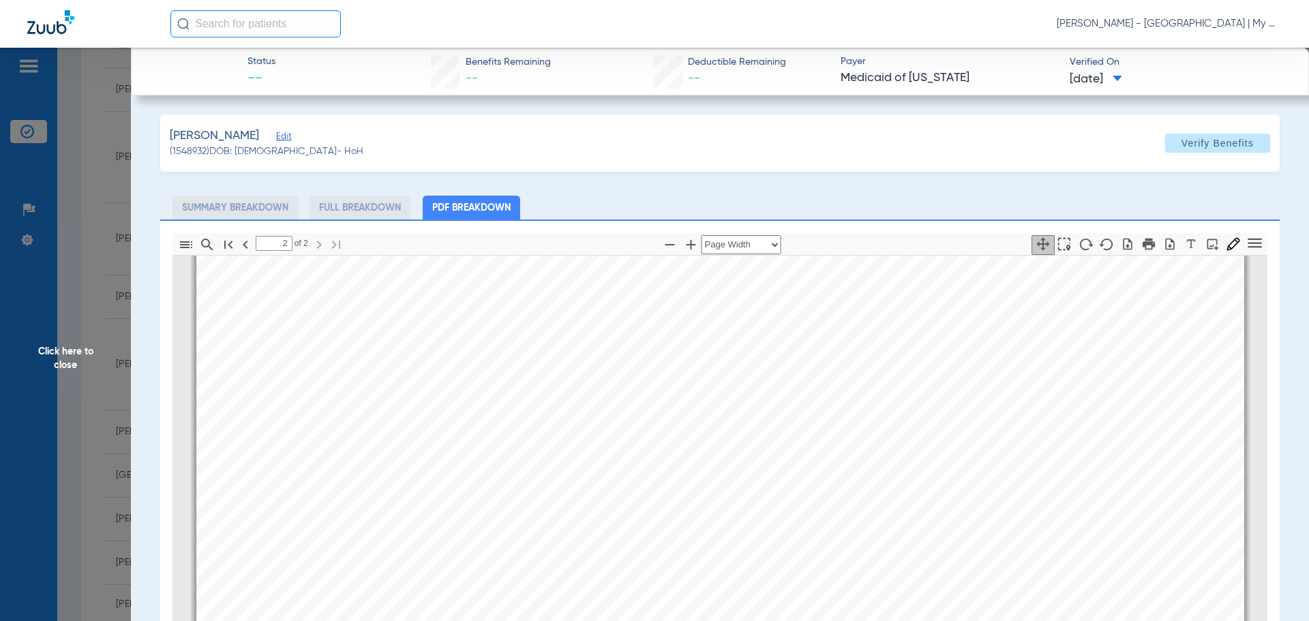
scroll to position [1643, 0]
drag, startPoint x: 72, startPoint y: 341, endPoint x: 645, endPoint y: 603, distance: 629.7
click at [72, 341] on span "Click here to close" at bounding box center [65, 358] width 131 height 621
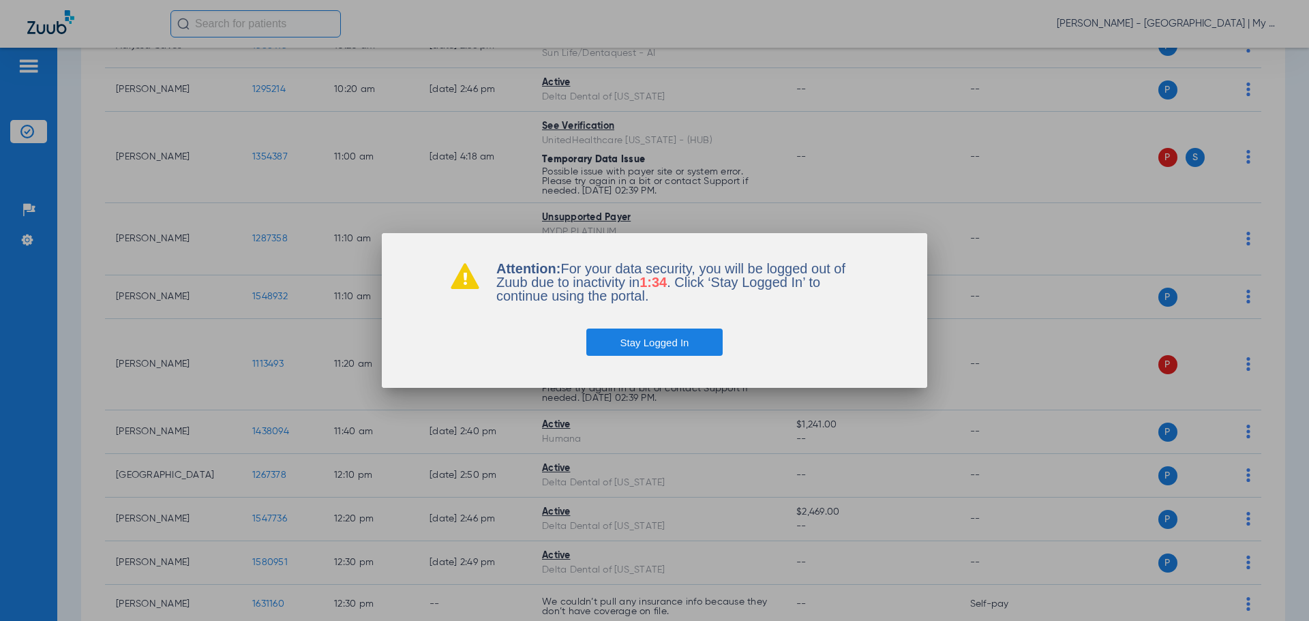
click at [652, 341] on button "Stay Logged In" at bounding box center [654, 342] width 137 height 27
